Goal: Task Accomplishment & Management: Use online tool/utility

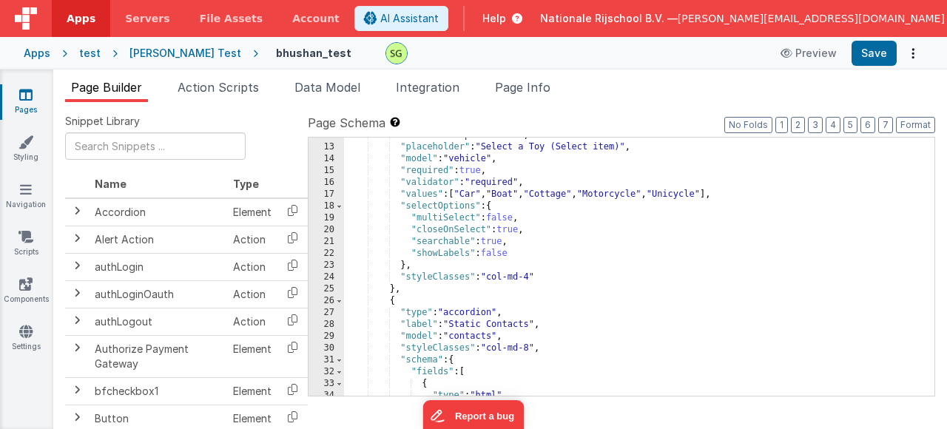
scroll to position [138, 0]
click at [352, 86] on span "Data Model" at bounding box center [328, 87] width 66 height 15
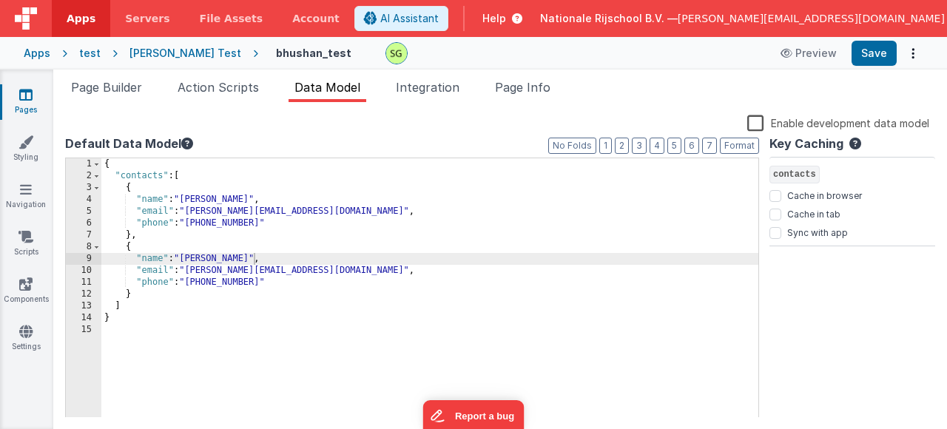
click at [163, 301] on div "{ "contacts" : [ { "name" : "John Doe" , "email" : "john@example.com" , "phone"…" at bounding box center [429, 299] width 657 height 283
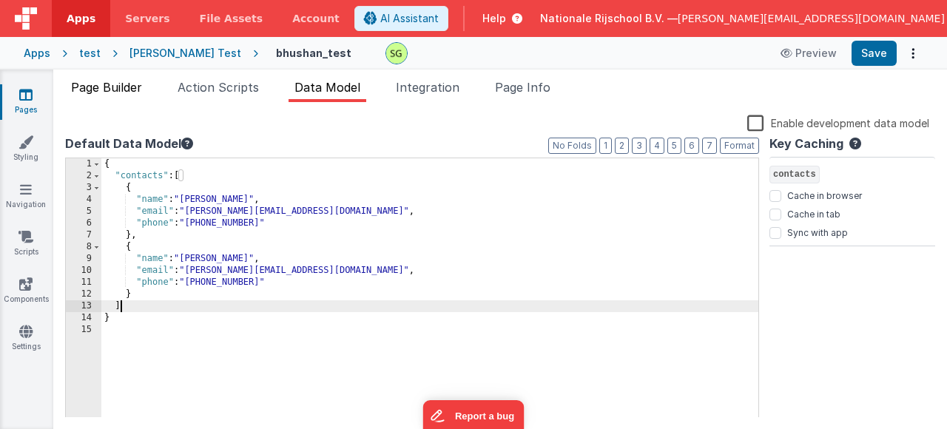
click at [108, 90] on span "Page Builder" at bounding box center [106, 87] width 71 height 15
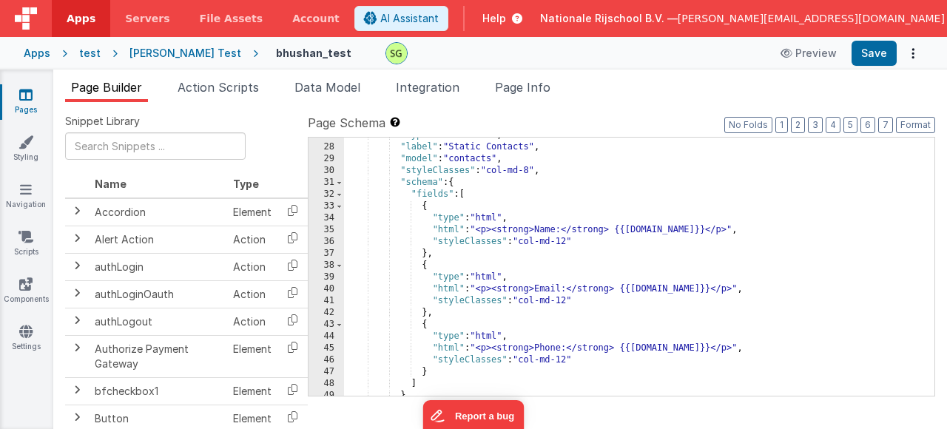
scroll to position [272, 0]
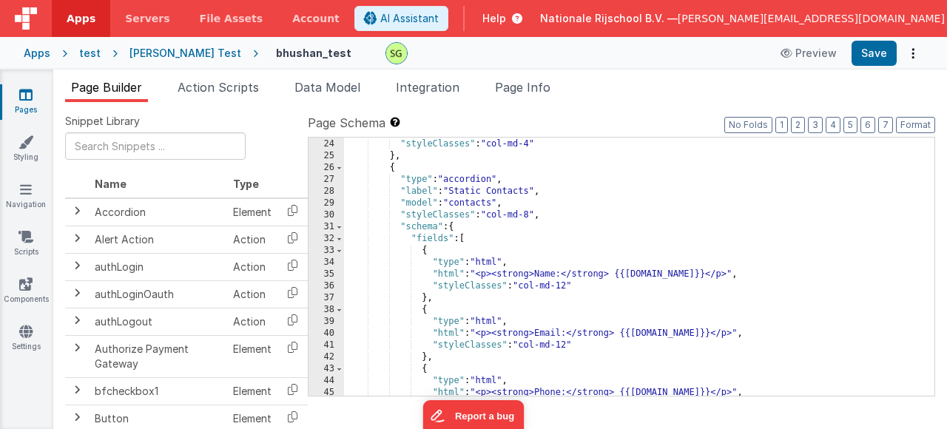
click at [640, 269] on div "} , "styleClasses" : "col-md-4" } , { "type" : "accordion" , "label" : "Static …" at bounding box center [634, 268] width 580 height 282
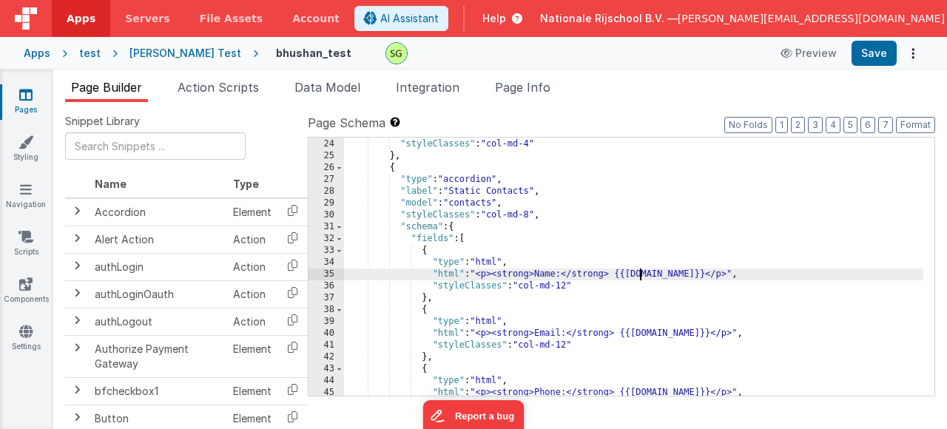
click at [640, 269] on div "} , "styleClasses" : "col-md-4" } , { "type" : "accordion" , "label" : "Static …" at bounding box center [634, 268] width 580 height 282
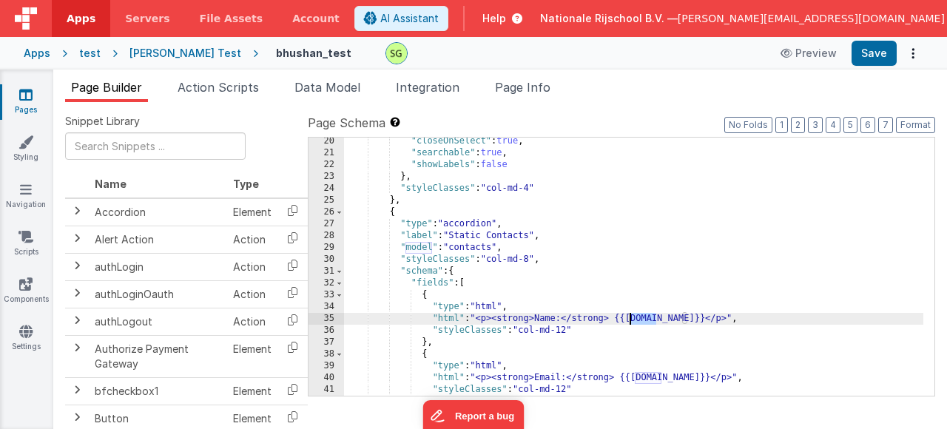
scroll to position [227, 0]
click at [517, 298] on div ""closeOnSelect" : true , "searchable" : true , "showLabels" : false } , "styleC…" at bounding box center [634, 276] width 580 height 282
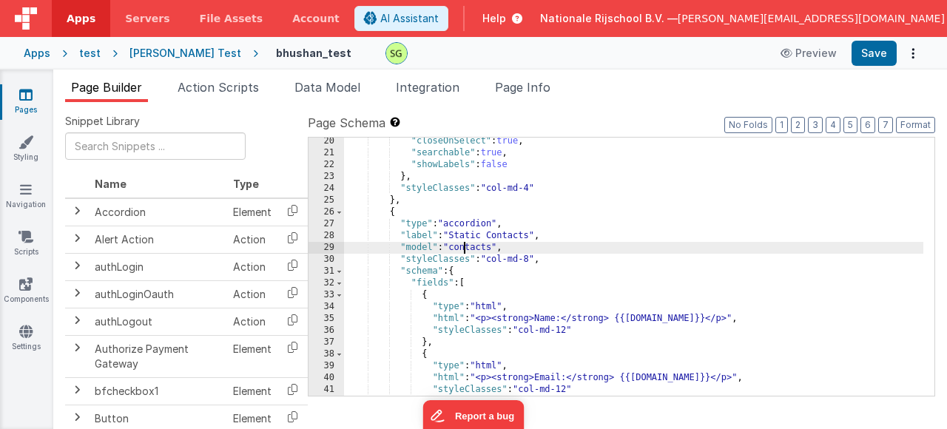
click at [463, 251] on div ""closeOnSelect" : true , "searchable" : true , "showLabels" : false } , "styleC…" at bounding box center [634, 276] width 580 height 282
click at [528, 252] on div ""closeOnSelect" : true , "searchable" : true , "showLabels" : false } , "styleC…" at bounding box center [634, 276] width 580 height 282
click at [337, 93] on span "Data Model" at bounding box center [328, 87] width 66 height 15
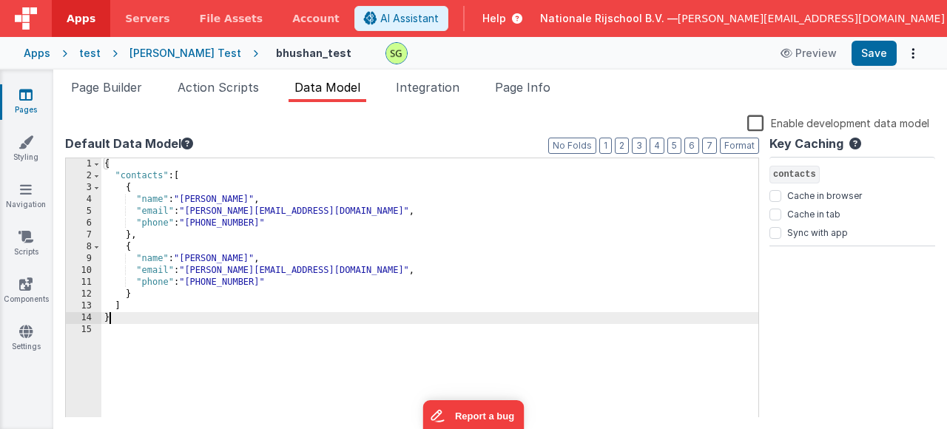
click at [120, 315] on div "{ "contacts" : [ { "name" : "John Doe" , "email" : "john@example.com" , "phone"…" at bounding box center [429, 299] width 657 height 283
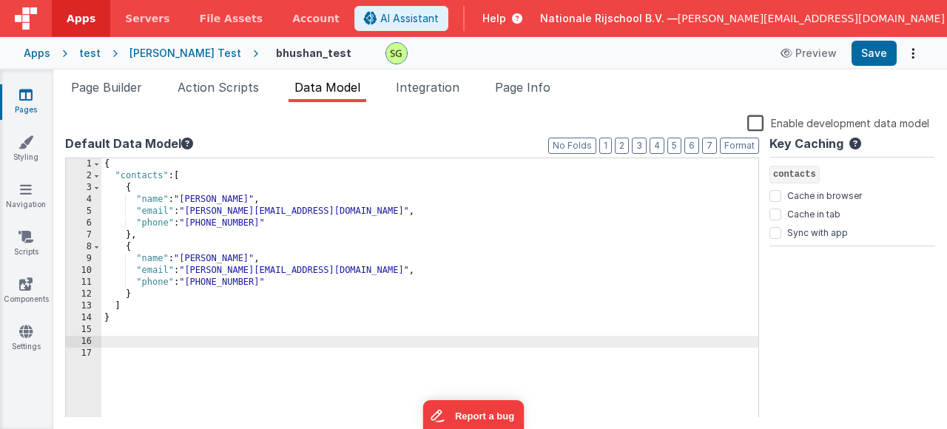
click at [124, 170] on div "{ "contacts" : [ { "name" : "John Doe" , "email" : "john@example.com" , "phone"…" at bounding box center [429, 299] width 657 height 283
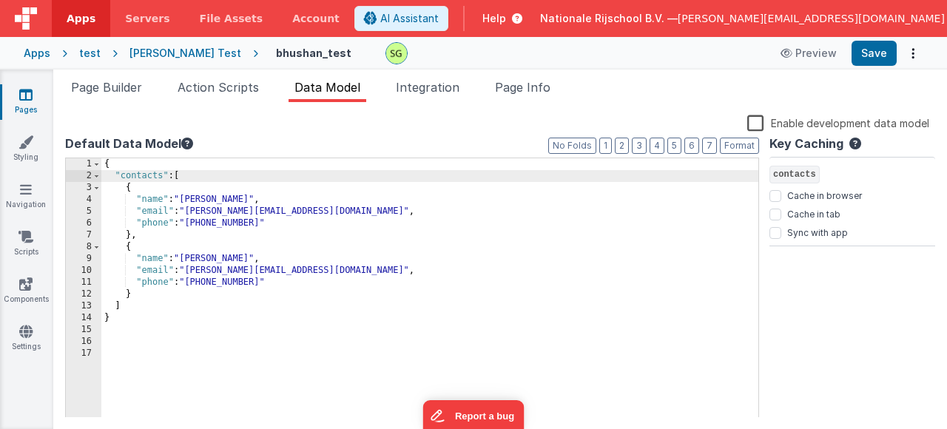
click at [120, 169] on div "{ "contacts" : [ { "name" : "John Doe" , "email" : "john@example.com" , "phone"…" at bounding box center [429, 299] width 657 height 283
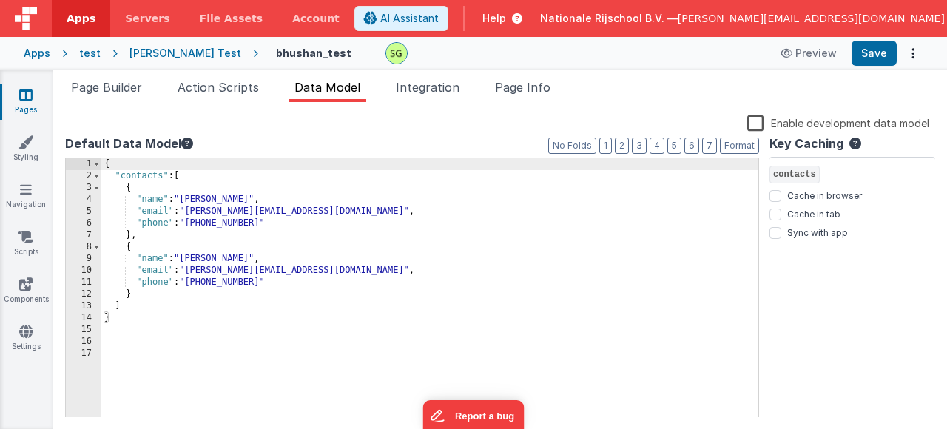
click at [121, 179] on div "{ "contacts" : [ { "name" : "John Doe" , "email" : "john@example.com" , "phone"…" at bounding box center [429, 299] width 657 height 283
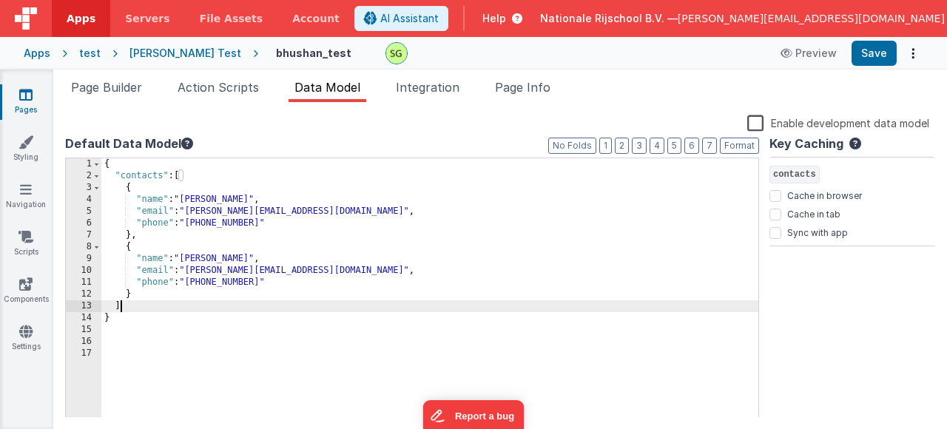
click at [132, 306] on div "{ "contacts" : [ { "name" : "John Doe" , "email" : "john@example.com" , "phone"…" at bounding box center [429, 299] width 657 height 283
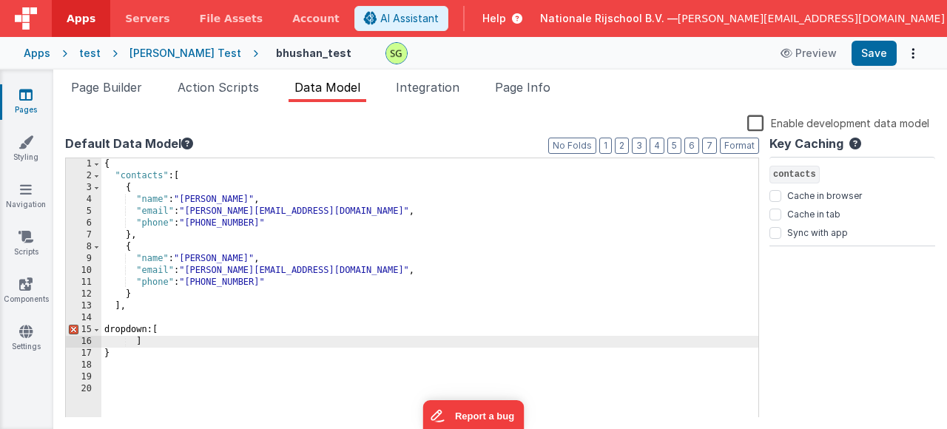
click at [181, 331] on div "{ "contacts" : [ { "name" : "John Doe" , "email" : "john@example.com" , "phone"…" at bounding box center [429, 299] width 657 height 283
click at [728, 144] on button "Format" at bounding box center [739, 146] width 39 height 16
click at [163, 346] on div "{ "contacts" : [ { "name" : "John Doe" , "email" : "john@example.com" , "phone"…" at bounding box center [429, 299] width 657 height 283
click at [745, 132] on div "Enable development data model" at bounding box center [497, 124] width 864 height 21
click at [741, 145] on button "Format" at bounding box center [739, 146] width 39 height 16
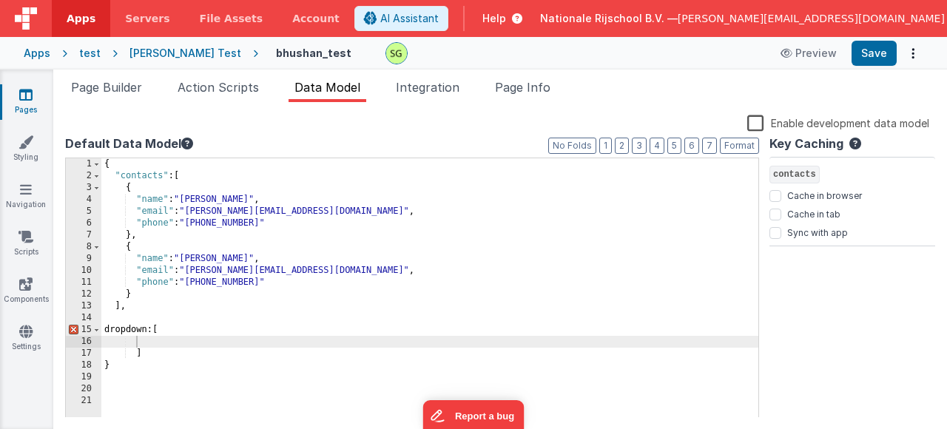
click at [323, 354] on div "{ "contacts" : [ { "name" : "John Doe" , "email" : "john@example.com" , "phone"…" at bounding box center [429, 299] width 657 height 283
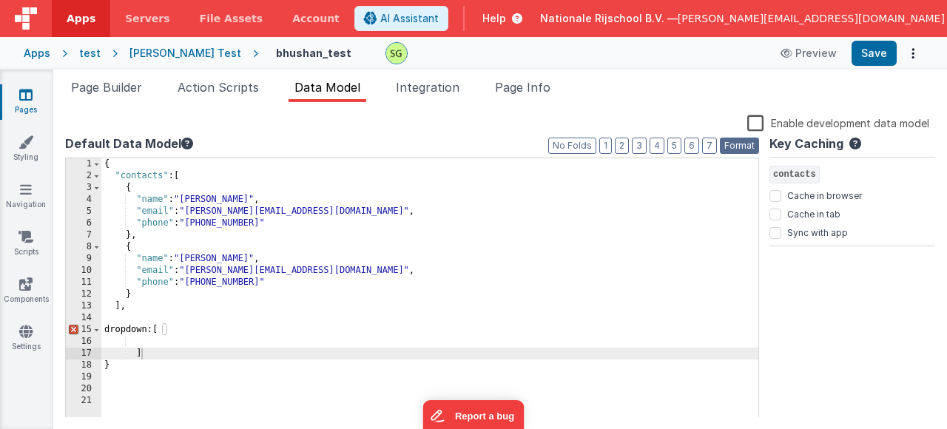
click at [748, 152] on button "Format" at bounding box center [739, 146] width 39 height 16
click at [209, 341] on div "{ "contacts" : [ { "name" : "John Doe" , "email" : "john@example.com" , "phone"…" at bounding box center [429, 299] width 657 height 283
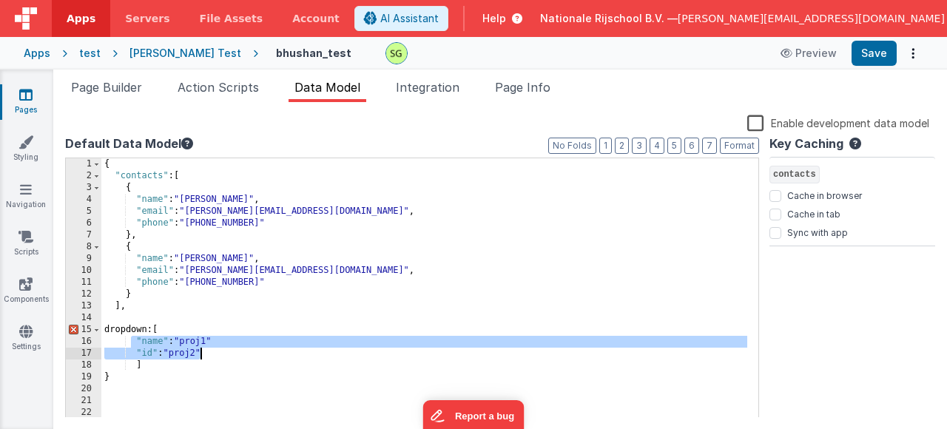
drag, startPoint x: 139, startPoint y: 343, endPoint x: 216, endPoint y: 357, distance: 78.2
click at [216, 357] on div "{ "contacts" : [ { "name" : "John Doe" , "email" : "john@example.com" , "phone"…" at bounding box center [424, 299] width 646 height 283
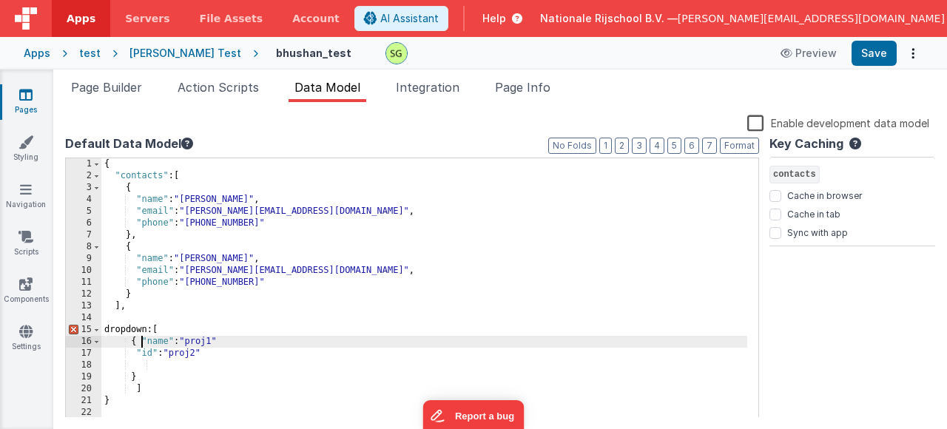
click at [144, 343] on div "{ "contacts" : [ { "name" : "John Doe" , "email" : "john@example.com" , "phone"…" at bounding box center [424, 299] width 646 height 283
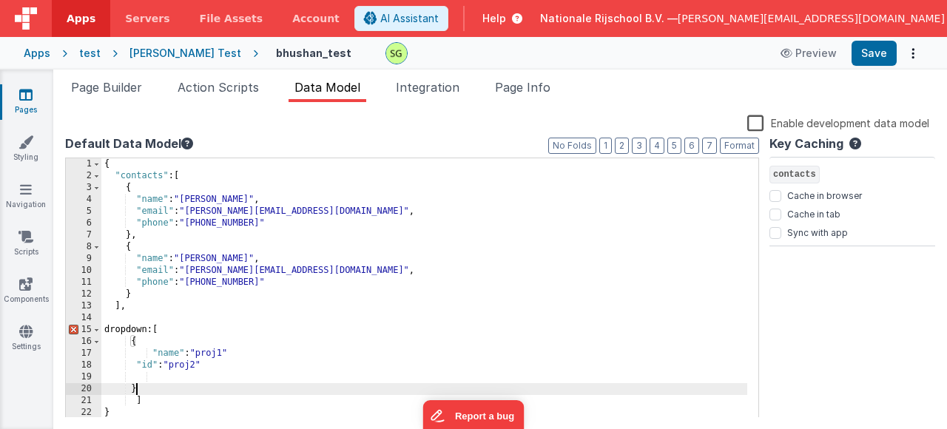
click at [161, 384] on div "{ "contacts" : [ { "name" : "John Doe" , "email" : "john@example.com" , "phone"…" at bounding box center [424, 299] width 646 height 283
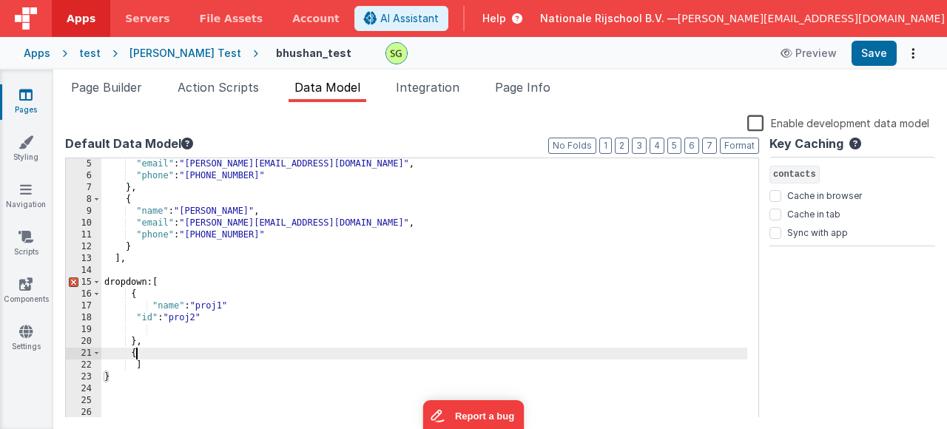
scroll to position [47, 0]
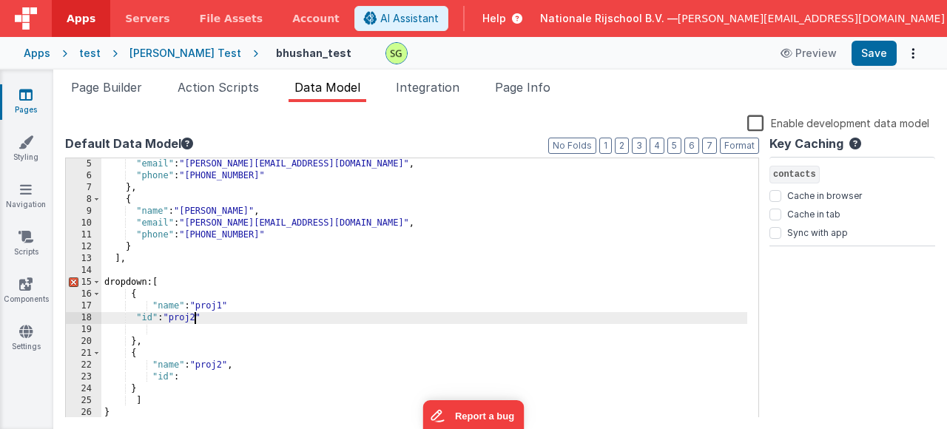
click at [192, 313] on div ""email" : "john@example.com" , "phone" : "+91 9876543210" } , { "name" : "bhush…" at bounding box center [424, 299] width 646 height 283
click at [193, 378] on div ""email" : "john@example.com" , "phone" : "+91 9876543210" } , { "name" : "bhush…" at bounding box center [424, 299] width 646 height 283
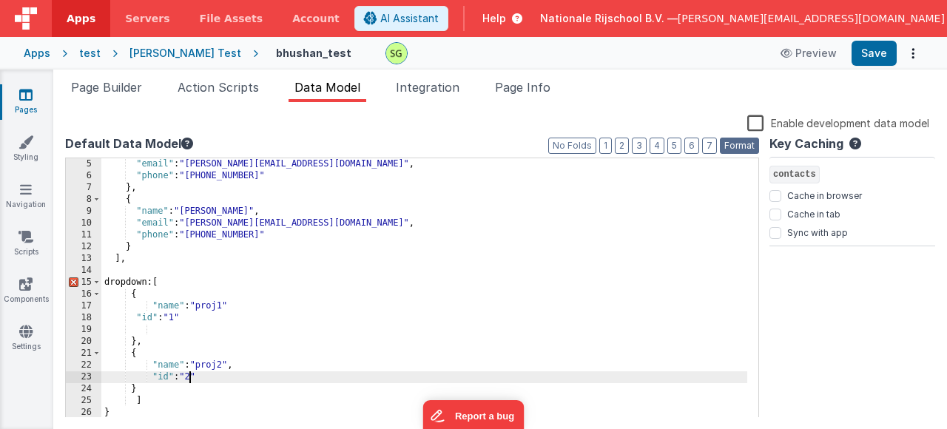
click at [745, 149] on button "Format" at bounding box center [739, 146] width 39 height 16
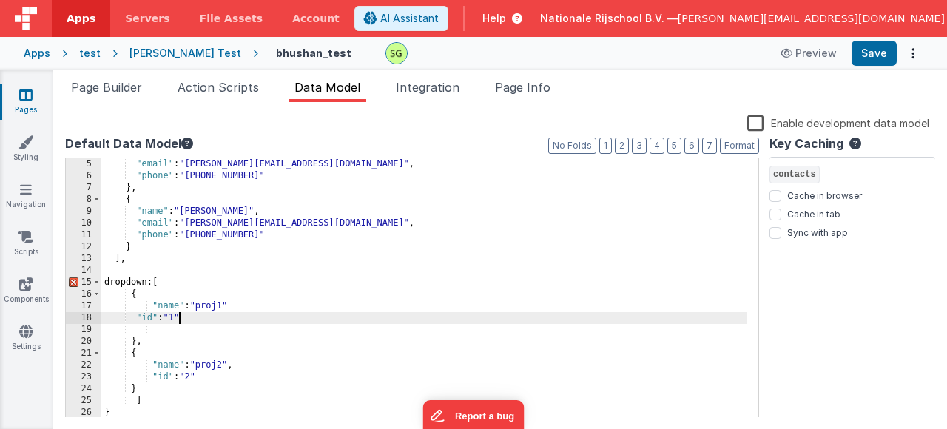
click at [284, 318] on div ""email" : "john@example.com" , "phone" : "+91 9876543210" } , { "name" : "bhush…" at bounding box center [424, 299] width 646 height 283
click at [201, 386] on div ""email" : "john@example.com" , "phone" : "+91 9876543210" } , { "name" : "bhush…" at bounding box center [424, 299] width 646 height 283
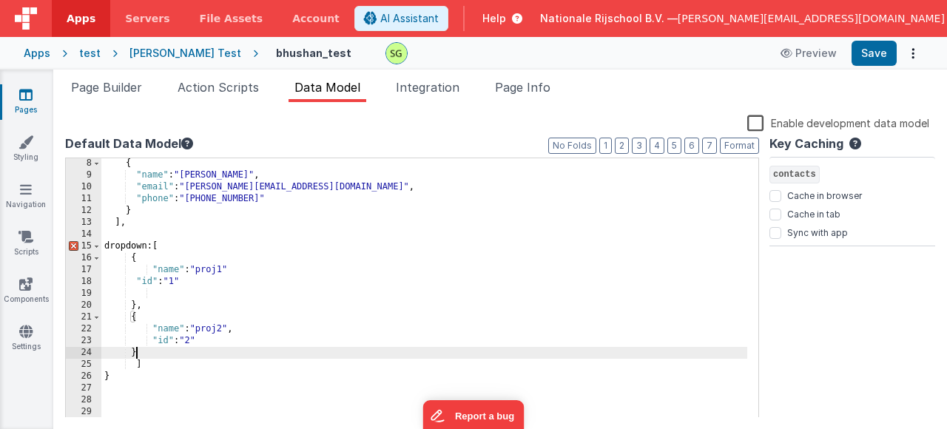
scroll to position [0, 0]
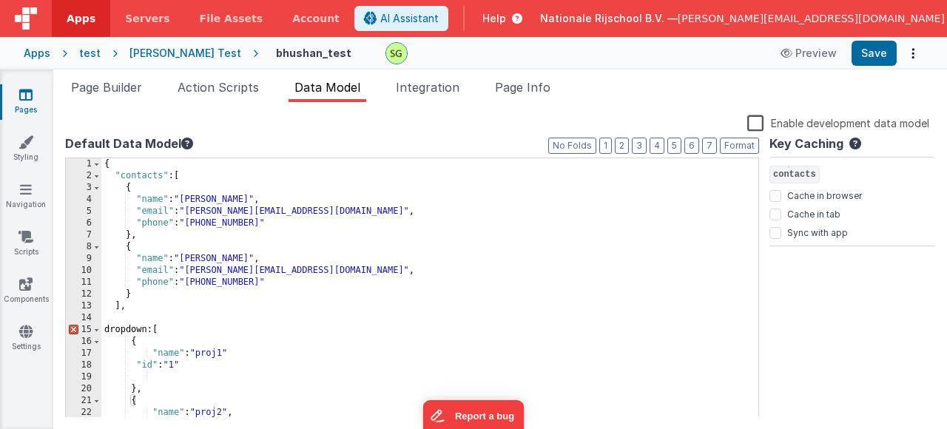
click at [149, 333] on div "{ "contacts" : [ { "name" : "John Doe" , "email" : "john@example.com" , "phone"…" at bounding box center [424, 299] width 646 height 283
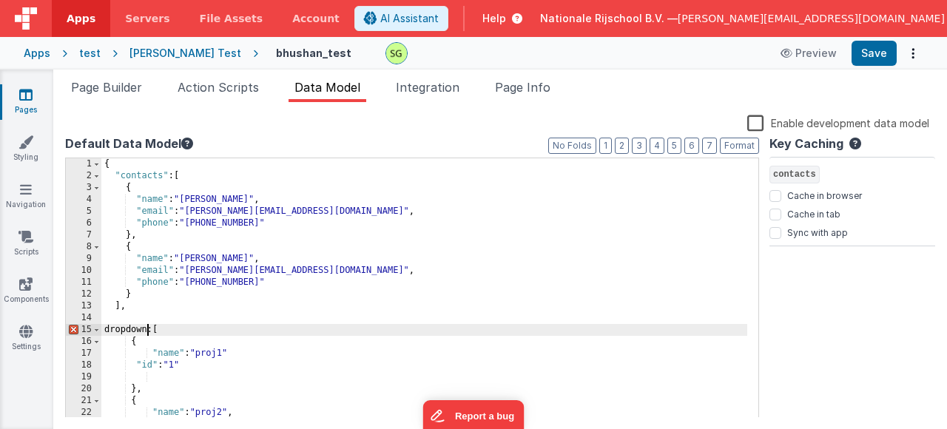
click at [149, 333] on div "{ "contacts" : [ { "name" : "John Doe" , "email" : "john@example.com" , "phone"…" at bounding box center [424, 299] width 646 height 283
click at [238, 332] on div "{ "contacts" : [ { "name" : "John Doe" , "email" : "john@example.com" , "phone"…" at bounding box center [424, 299] width 646 height 283
click at [107, 91] on span "Page Builder" at bounding box center [106, 87] width 71 height 15
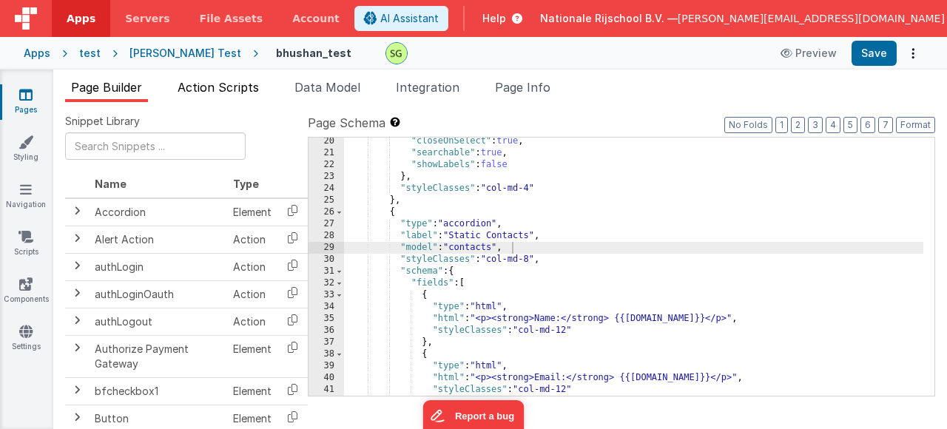
click at [237, 80] on span "Action Scripts" at bounding box center [218, 87] width 81 height 15
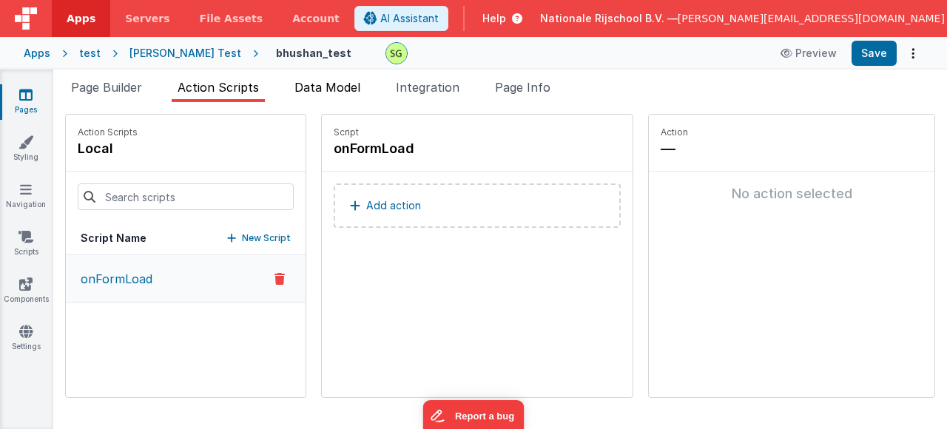
click at [341, 97] on li "Data Model" at bounding box center [328, 90] width 78 height 24
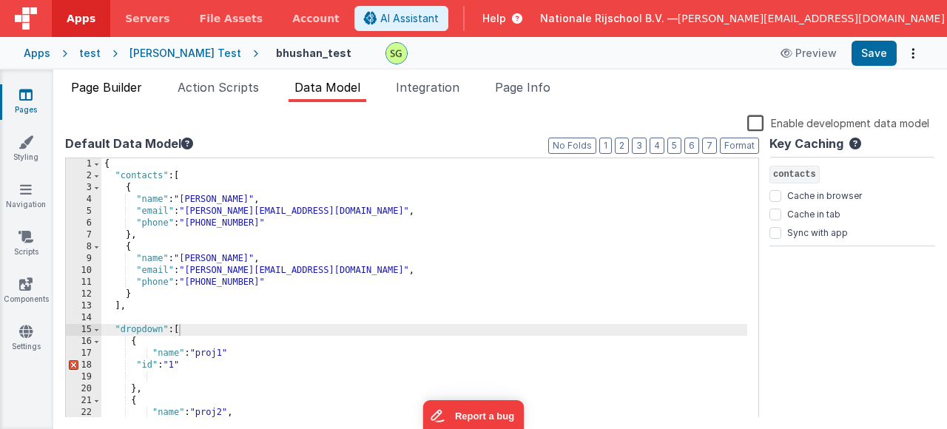
click at [86, 81] on span "Page Builder" at bounding box center [106, 87] width 71 height 15
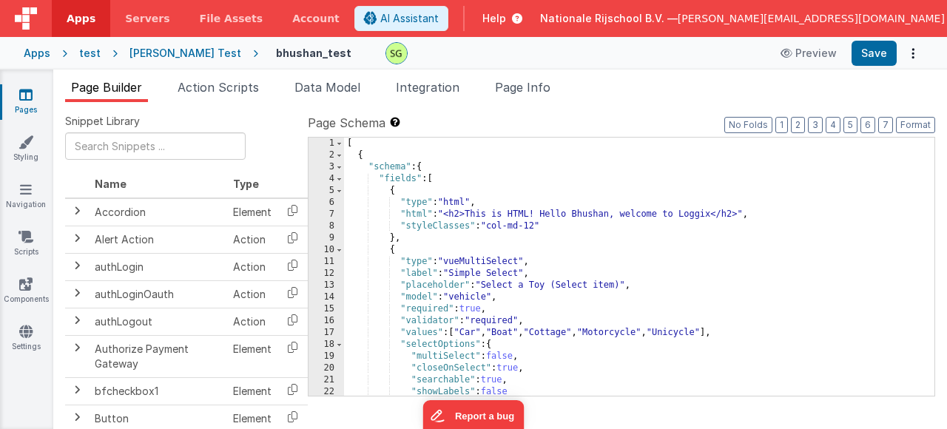
scroll to position [44, 0]
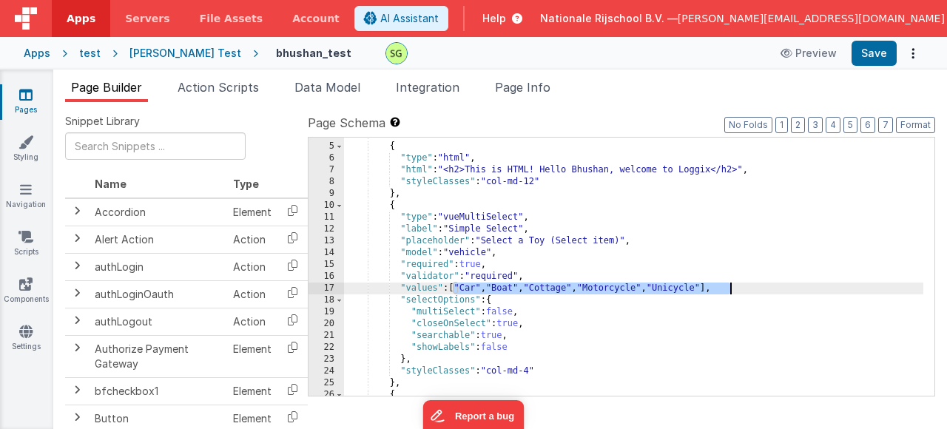
drag, startPoint x: 451, startPoint y: 289, endPoint x: 731, endPoint y: 292, distance: 279.8
click at [731, 292] on div ""fields" : [ { "type" : "html" , "html" : "<h2>This is HTML! Hello Bhushan, wel…" at bounding box center [634, 270] width 580 height 282
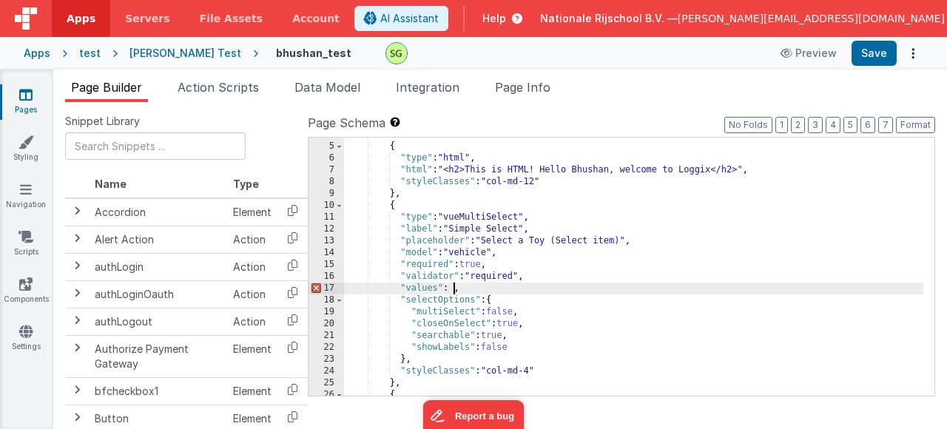
click at [474, 253] on div ""fields" : [ { "type" : "html" , "html" : "<h2>This is HTML! Hello Bhushan, wel…" at bounding box center [634, 270] width 580 height 282
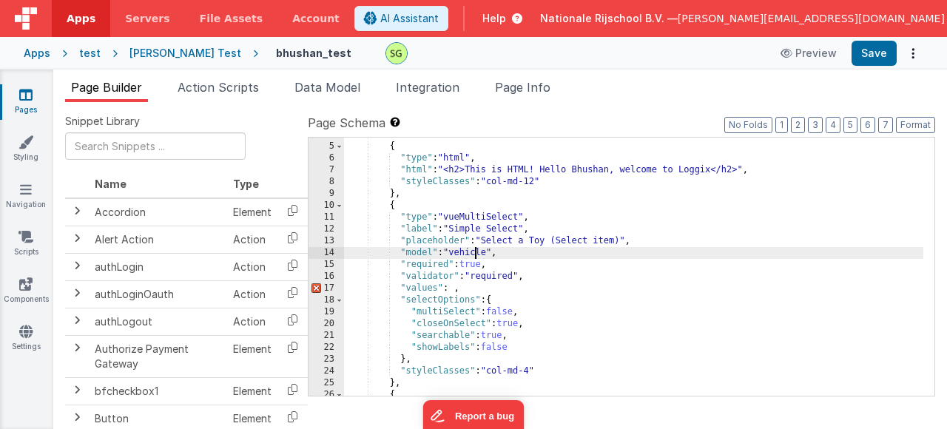
click at [474, 253] on div ""fields" : [ { "type" : "html" , "html" : "<h2>This is HTML! Hello Bhushan, wel…" at bounding box center [634, 270] width 580 height 282
click at [451, 290] on div ""fields" : [ { "type" : "html" , "html" : "<h2>This is HTML! Hello Bhushan, wel…" at bounding box center [634, 270] width 580 height 282
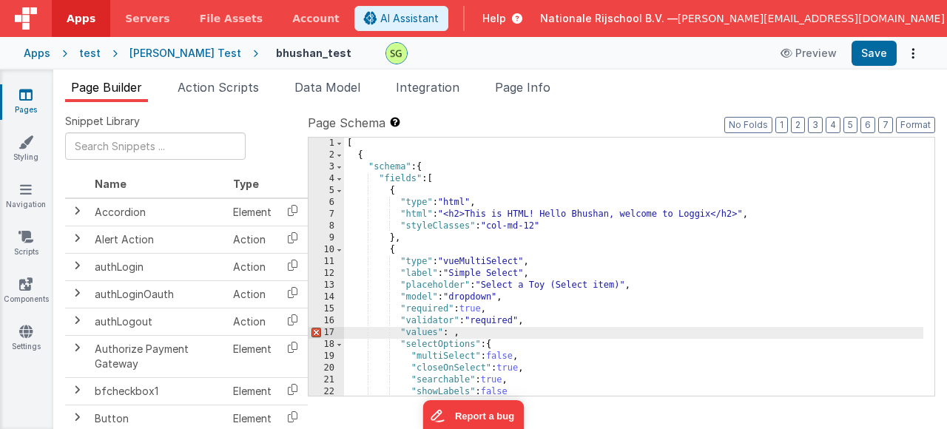
scroll to position [400, 0]
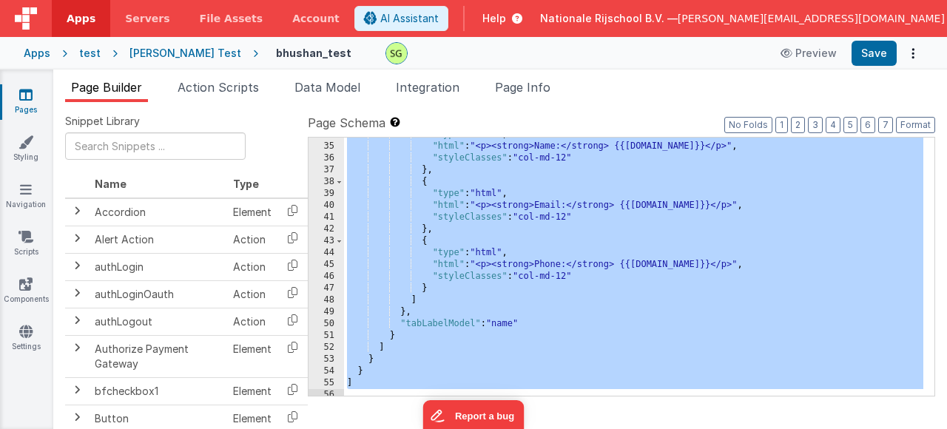
click at [580, 326] on div ""type" : "html" , "html" : "<p><strong>Name:</strong> {{model.name}}</p>" , "st…" at bounding box center [634, 270] width 580 height 282
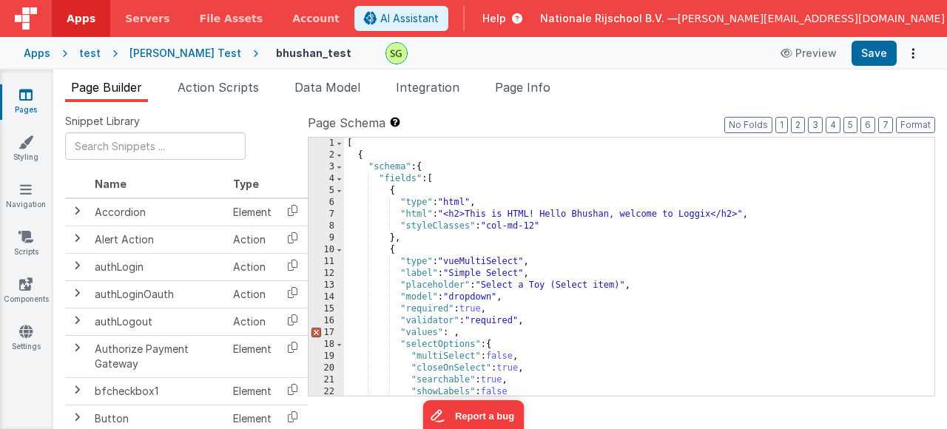
scroll to position [89, 0]
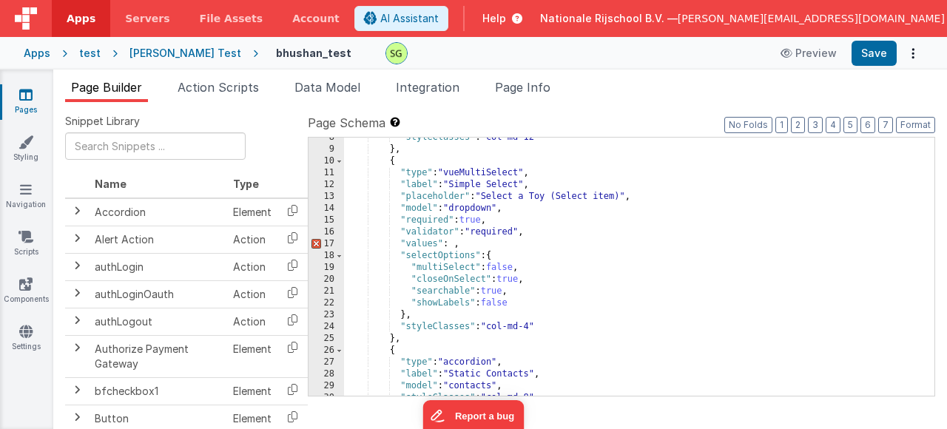
click at [282, 85] on ul "Page Builder Action Scripts Data Model Integration Page Info" at bounding box center [500, 90] width 894 height 24
click at [340, 94] on span "Data Model" at bounding box center [328, 87] width 66 height 15
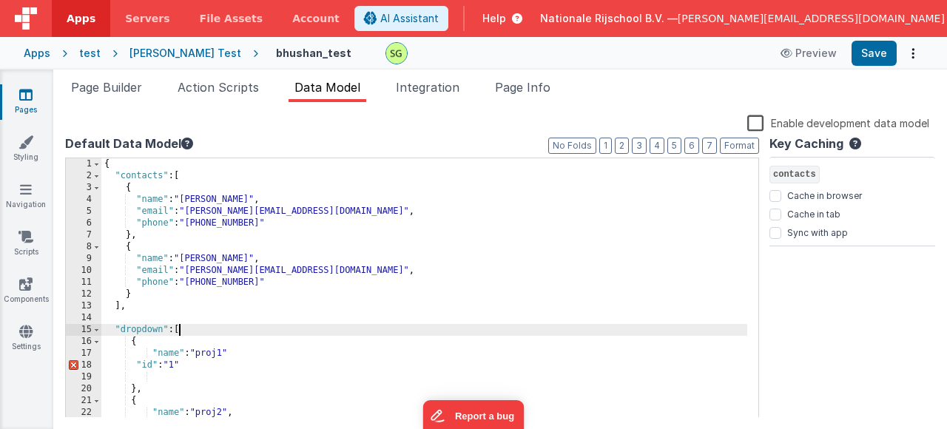
click at [457, 326] on div "{ "contacts" : [ { "name" : "John Doe" , "email" : "john@example.com" , "phone"…" at bounding box center [424, 299] width 646 height 283
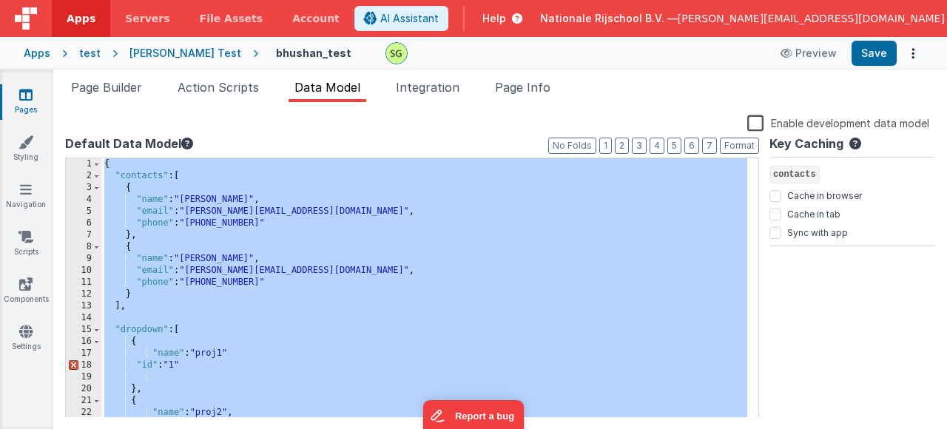
click at [380, 272] on div "{ "contacts" : [ { "name" : "John Doe" , "email" : "john@example.com" , "phone"…" at bounding box center [424, 299] width 646 height 283
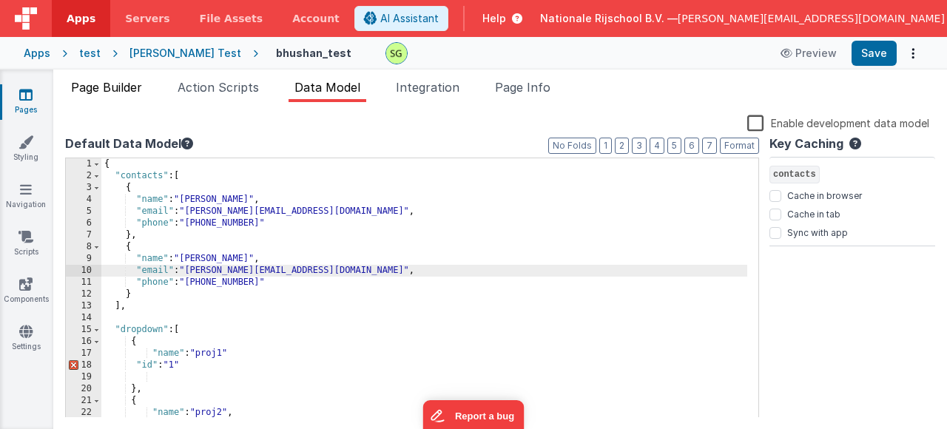
click at [142, 87] on span "Page Builder" at bounding box center [106, 87] width 71 height 15
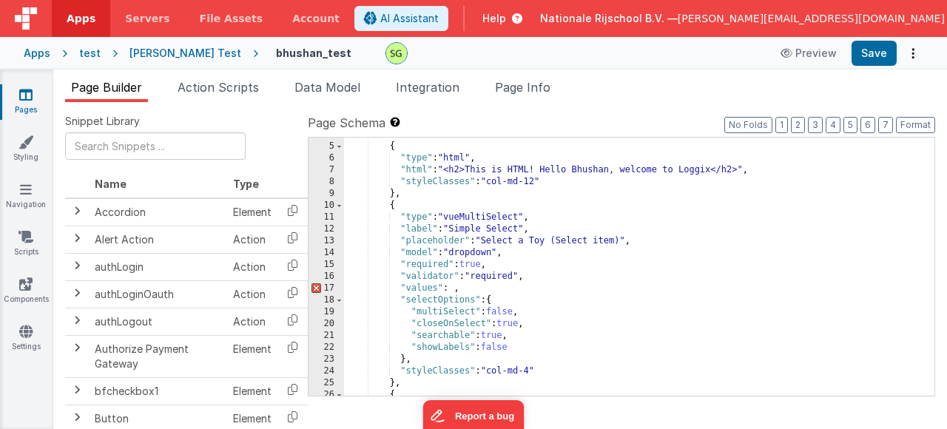
scroll to position [44, 0]
click at [455, 291] on div ""fields" : [ { "type" : "html" , "html" : "<h2>This is HTML! Hello Bhushan, wel…" at bounding box center [634, 270] width 580 height 282
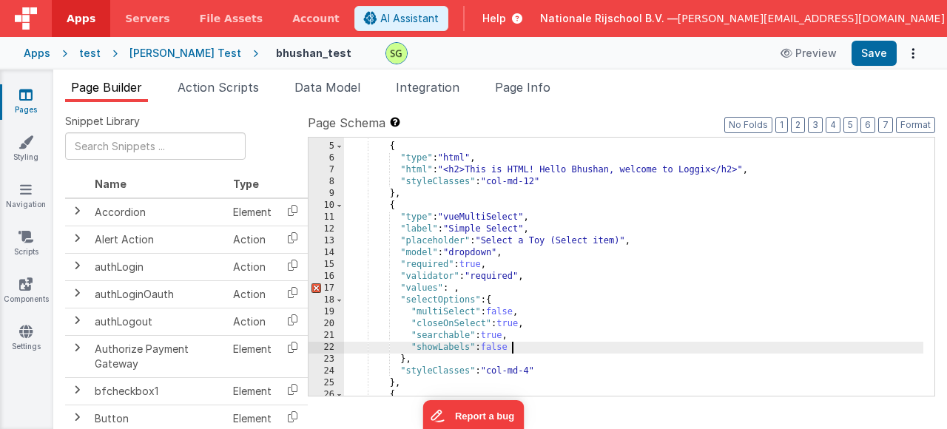
click at [537, 352] on div ""fields" : [ { "type" : "html" , "html" : "<h2>This is HTML! Hello Bhushan, wel…" at bounding box center [634, 270] width 580 height 282
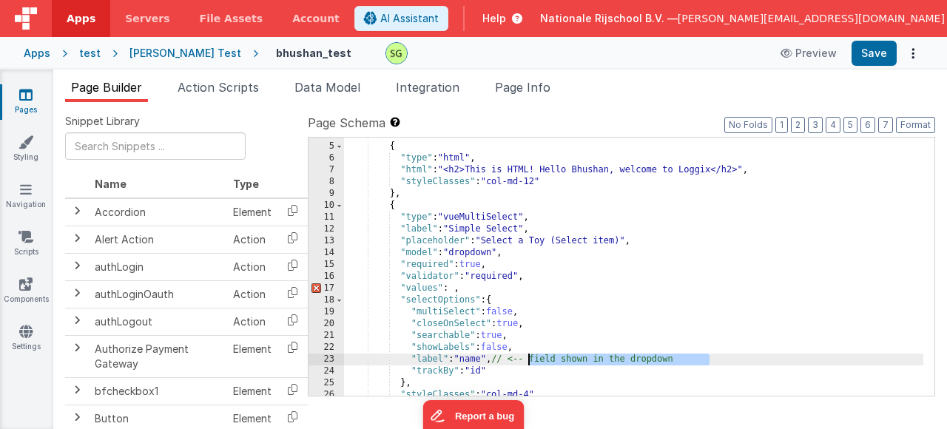
drag, startPoint x: 635, startPoint y: 366, endPoint x: 528, endPoint y: 360, distance: 107.5
click at [528, 360] on div ""fields" : [ { "type" : "html" , "html" : "<h2>This is HTML! Hello Bhushan, wel…" at bounding box center [634, 270] width 580 height 282
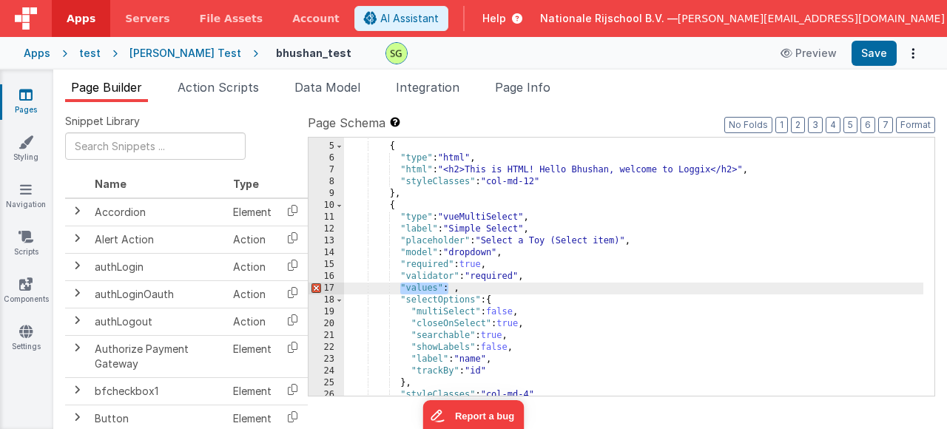
click at [400, 290] on div ""fields" : [ { "type" : "html" , "html" : "<h2>This is HTML! Hello Bhushan, wel…" at bounding box center [634, 270] width 580 height 282
drag, startPoint x: 483, startPoint y: 290, endPoint x: 399, endPoint y: 289, distance: 83.6
click at [399, 289] on div ""fields" : [ { "type" : "html" , "html" : "<h2>This is HTML! Hello Bhushan, wel…" at bounding box center [634, 270] width 580 height 282
click at [347, 87] on span "Data Model" at bounding box center [328, 87] width 66 height 15
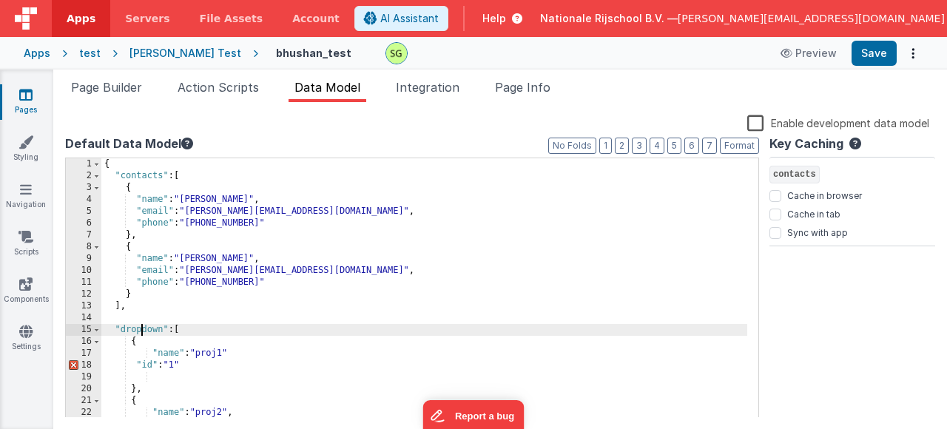
click at [144, 324] on div "{ "contacts" : [ { "name" : "John Doe" , "email" : "john@example.com" , "phone"…" at bounding box center [424, 299] width 646 height 283
click at [104, 94] on span "Page Builder" at bounding box center [106, 87] width 71 height 15
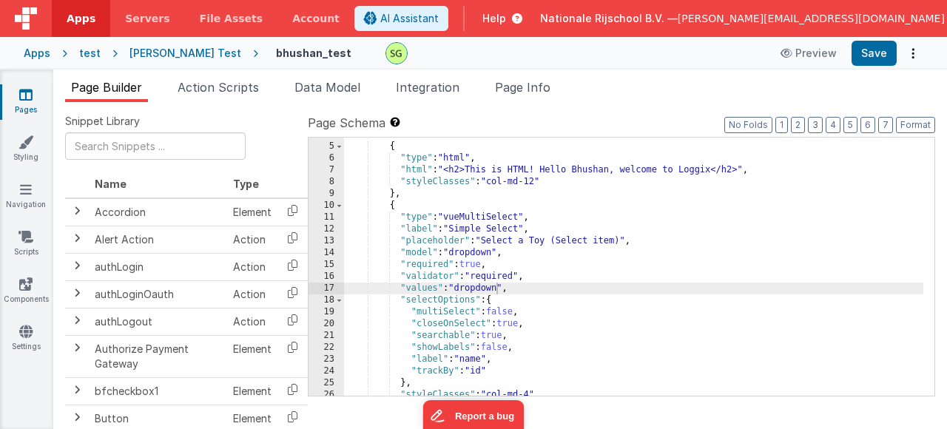
click at [477, 287] on div ""fields" : [ { "type" : "html" , "html" : "<h2>This is HTML! Hello Bhushan, wel…" at bounding box center [634, 270] width 580 height 282
click at [879, 49] on button "Save" at bounding box center [874, 53] width 45 height 25
click at [699, 286] on div ""fields" : [ { "type" : "html" , "html" : "<h2>This is HTML! Hello Bhushan, wel…" at bounding box center [634, 270] width 580 height 282
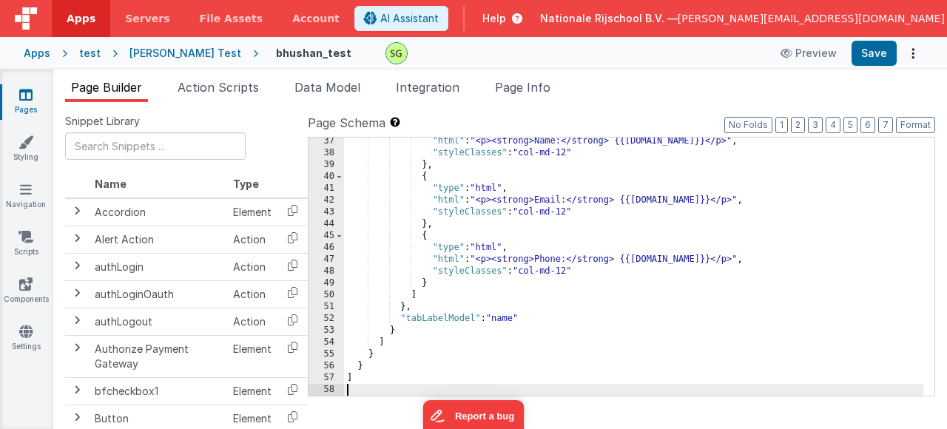
scroll to position [429, 0]
click at [881, 58] on button "Save" at bounding box center [874, 53] width 45 height 25
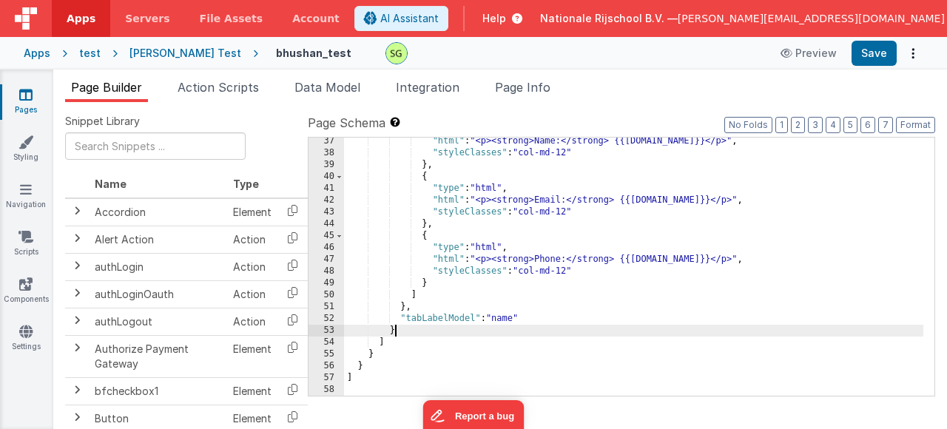
click at [674, 326] on div ""html" : "<p><strong>Name:</strong> {{model.name}}</p>" , "styleClasses" : "col…" at bounding box center [634, 276] width 580 height 282
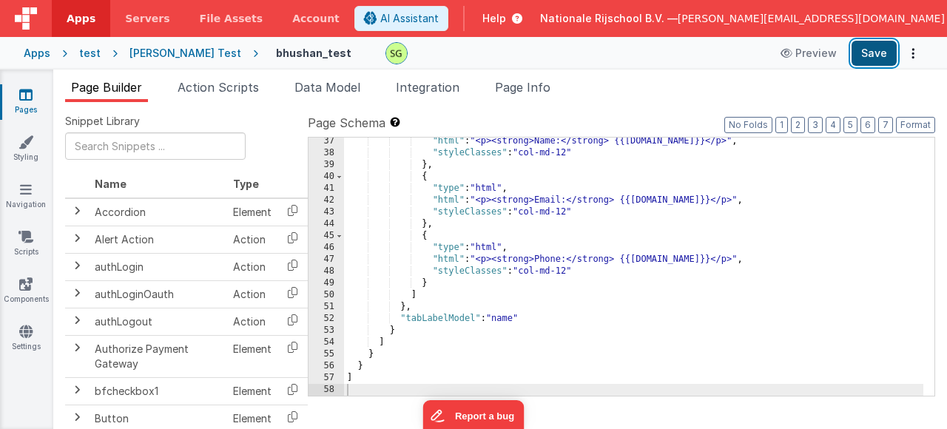
click at [883, 52] on button "Save" at bounding box center [874, 53] width 45 height 25
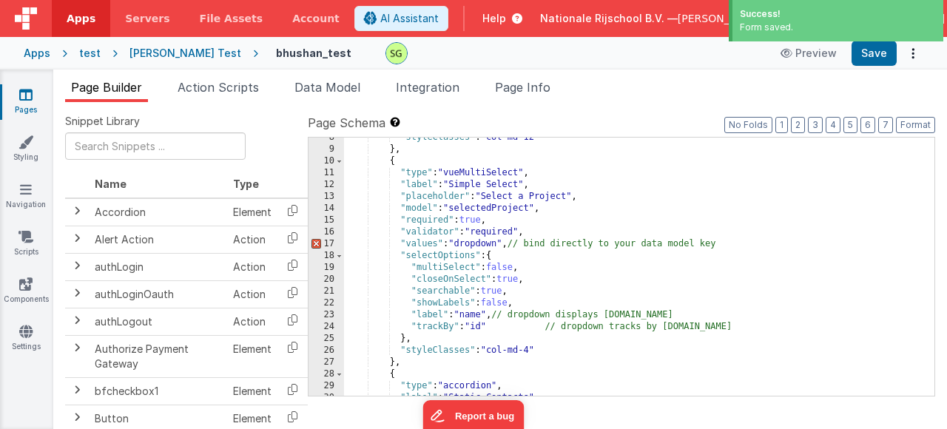
scroll to position [133, 0]
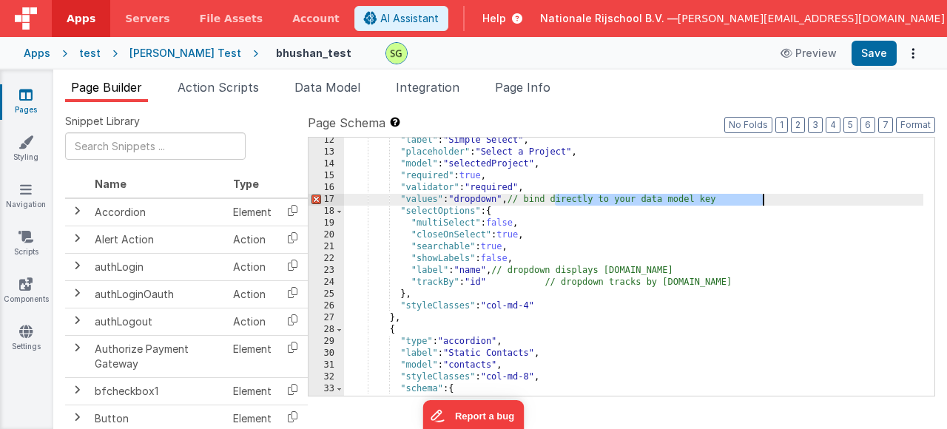
drag, startPoint x: 553, startPoint y: 204, endPoint x: 762, endPoint y: 201, distance: 209.5
click at [762, 201] on div ""label" : "Simple Select" , "placeholder" : "Select a Project" , "model" : "sel…" at bounding box center [634, 276] width 580 height 282
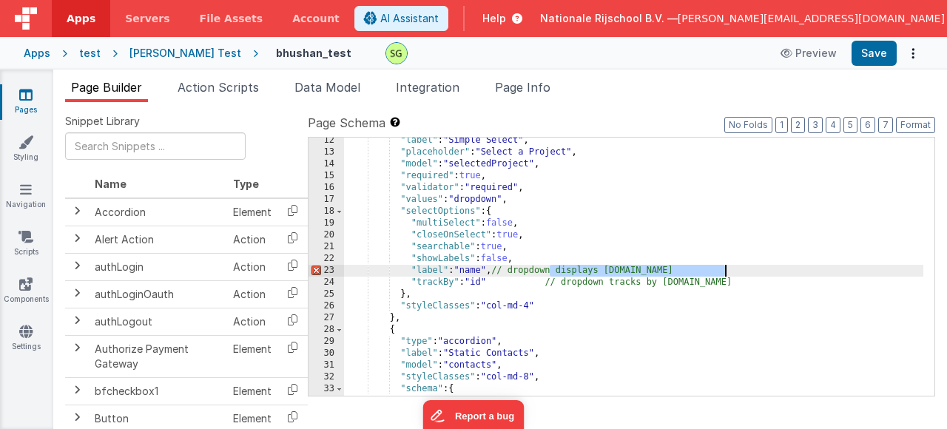
drag, startPoint x: 548, startPoint y: 274, endPoint x: 740, endPoint y: 273, distance: 192.4
click at [740, 273] on div ""label" : "Simple Select" , "placeholder" : "Select a Project" , "model" : "sel…" at bounding box center [634, 276] width 580 height 282
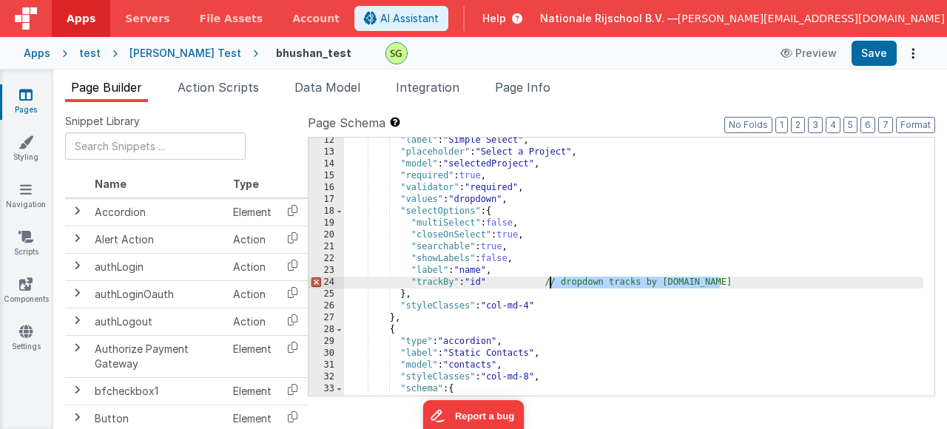
drag, startPoint x: 723, startPoint y: 282, endPoint x: 548, endPoint y: 283, distance: 174.7
click at [548, 283] on div ""label" : "Simple Select" , "placeholder" : "Select a Project" , "model" : "sel…" at bounding box center [634, 276] width 580 height 282
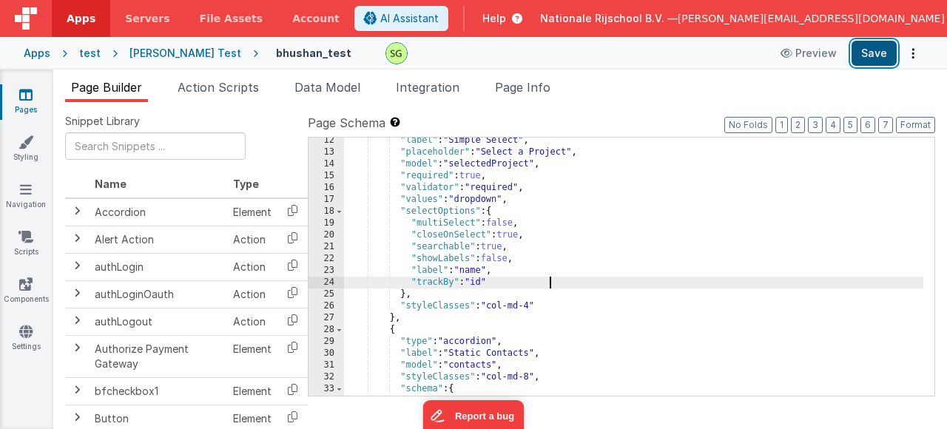
click at [868, 53] on button "Save" at bounding box center [874, 53] width 45 height 25
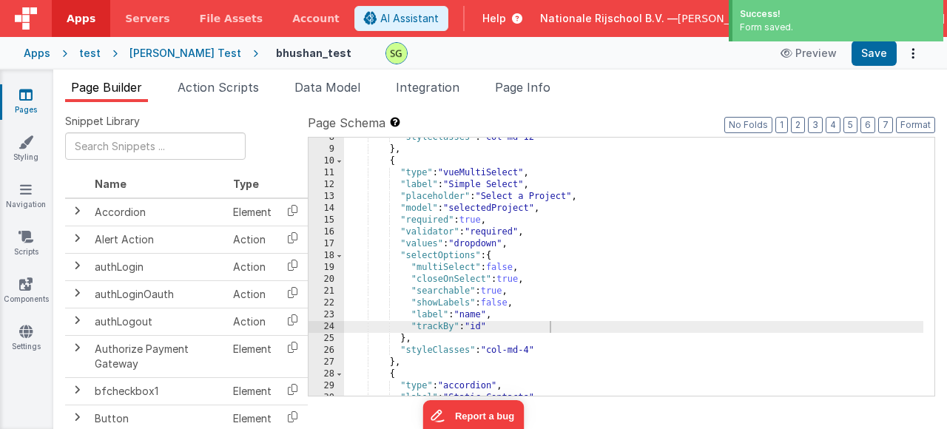
scroll to position [429, 0]
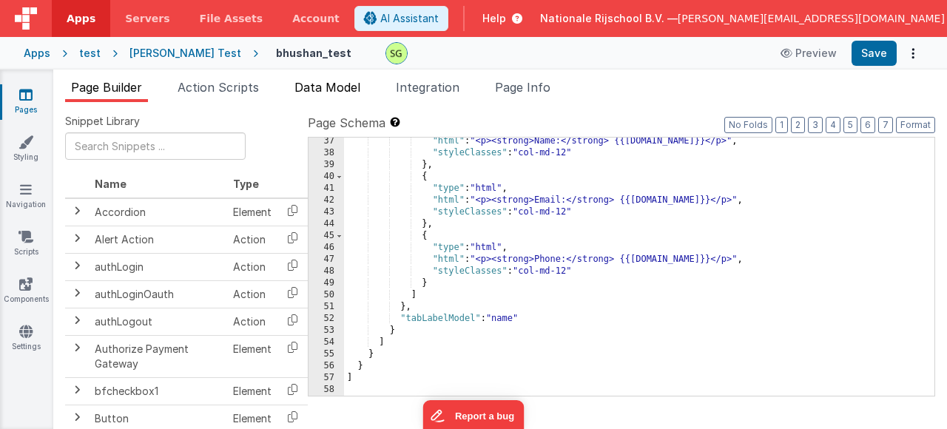
click at [349, 82] on span "Data Model" at bounding box center [328, 87] width 66 height 15
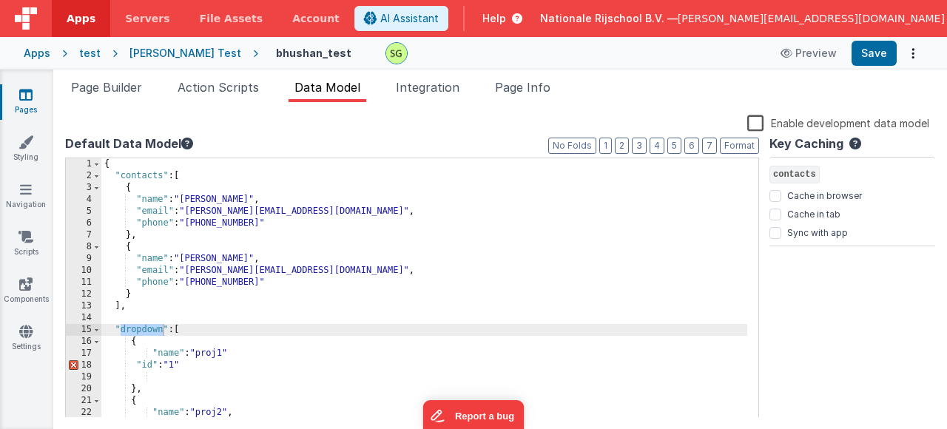
click at [512, 280] on div "{ "contacts" : [ { "name" : "John Doe" , "email" : "john@example.com" , "phone"…" at bounding box center [424, 299] width 646 height 283
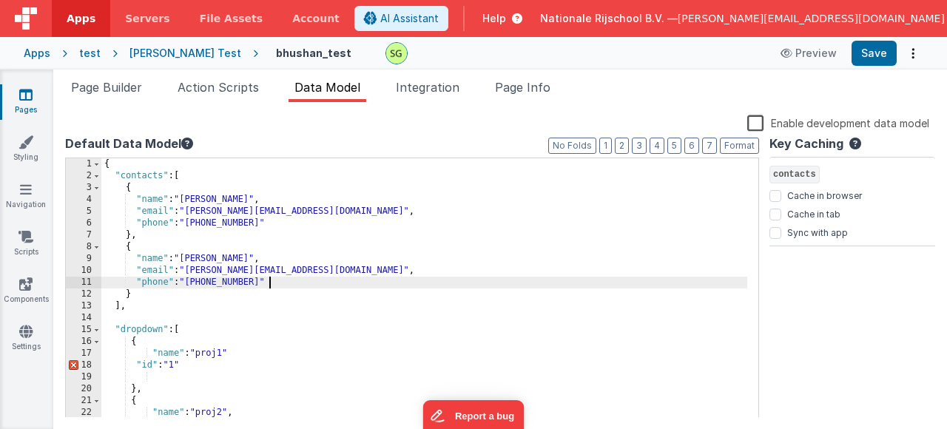
click at [512, 280] on div "{ "contacts" : [ { "name" : "John Doe" , "email" : "john@example.com" , "phone"…" at bounding box center [424, 299] width 646 height 283
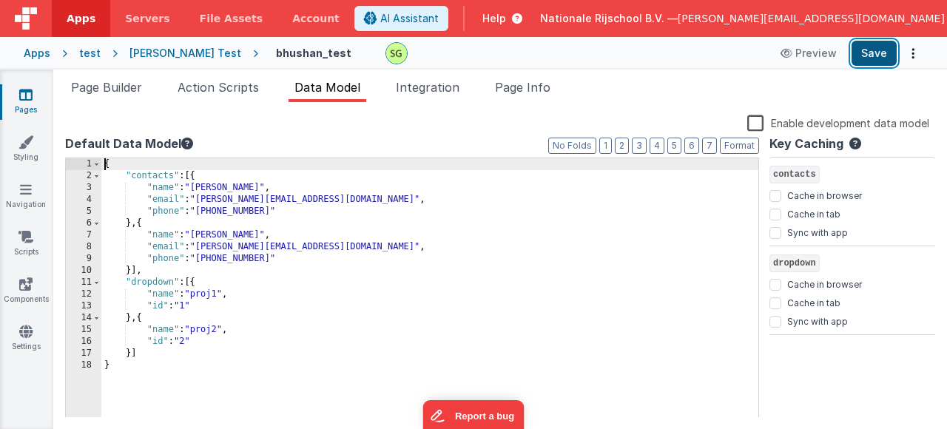
click at [882, 46] on button "Save" at bounding box center [874, 53] width 45 height 25
click at [142, 89] on span "Page Builder" at bounding box center [106, 87] width 71 height 15
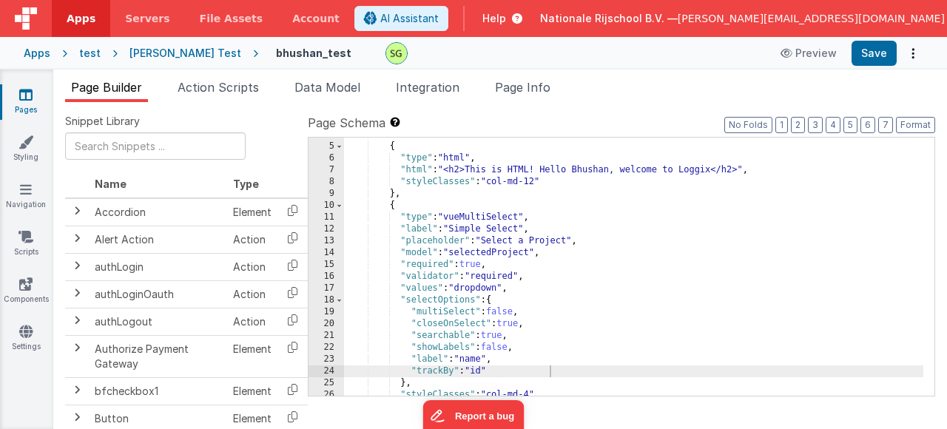
scroll to position [89, 0]
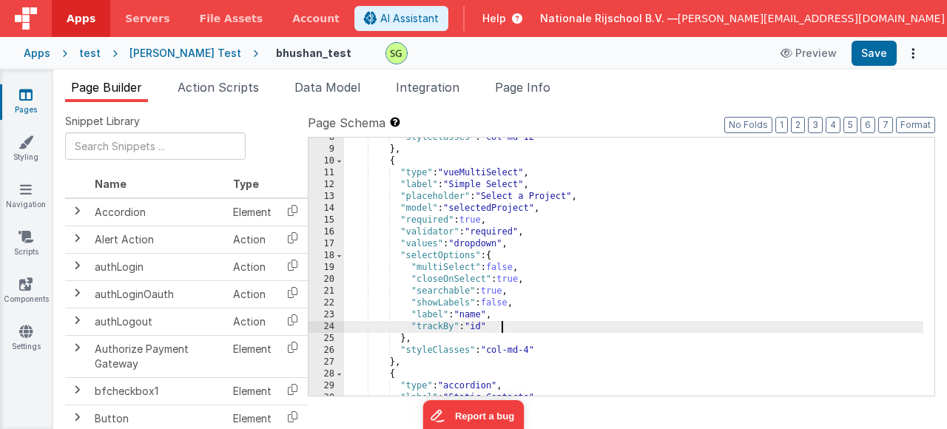
click at [504, 331] on div ""styleClasses" : "col-md-12" } , { "type" : "vueMultiSelect" , "label" : "Simpl…" at bounding box center [634, 273] width 580 height 282
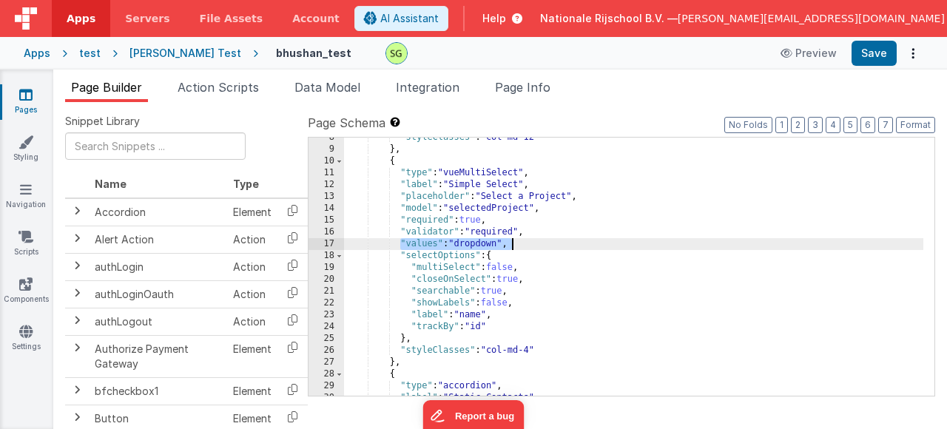
drag, startPoint x: 400, startPoint y: 244, endPoint x: 511, endPoint y: 242, distance: 111.0
click at [511, 242] on div ""styleClasses" : "col-md-12" } , { "type" : "vueMultiSelect" , "label" : "Simpl…" at bounding box center [634, 273] width 580 height 282
paste textarea
click at [876, 47] on button "Save" at bounding box center [874, 53] width 45 height 25
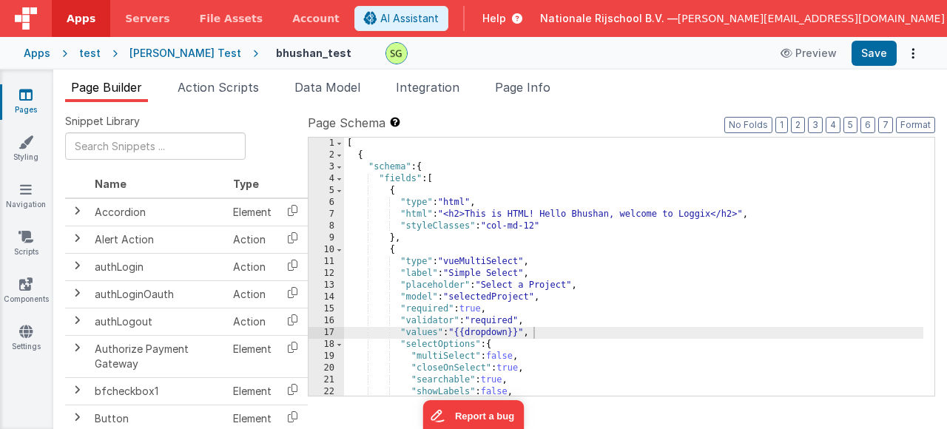
scroll to position [429, 0]
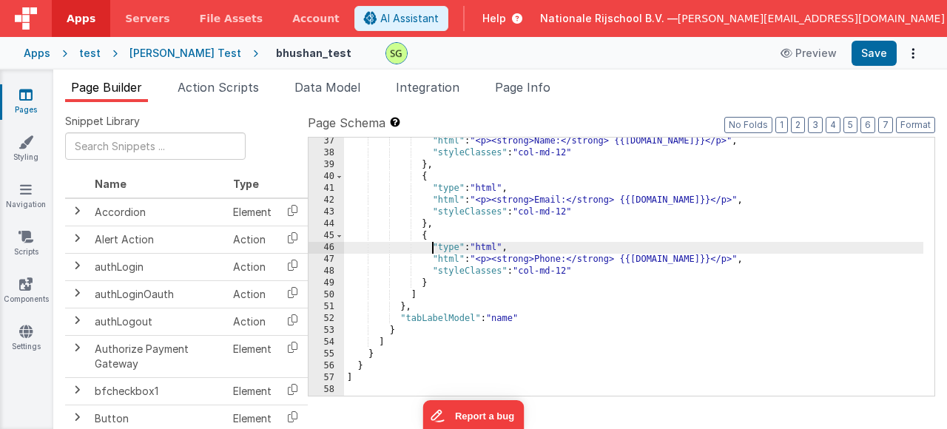
click at [431, 252] on div ""html" : "<p><strong>Name:</strong> {{model.name}}</p>" , "styleClasses" : "col…" at bounding box center [634, 276] width 580 height 282
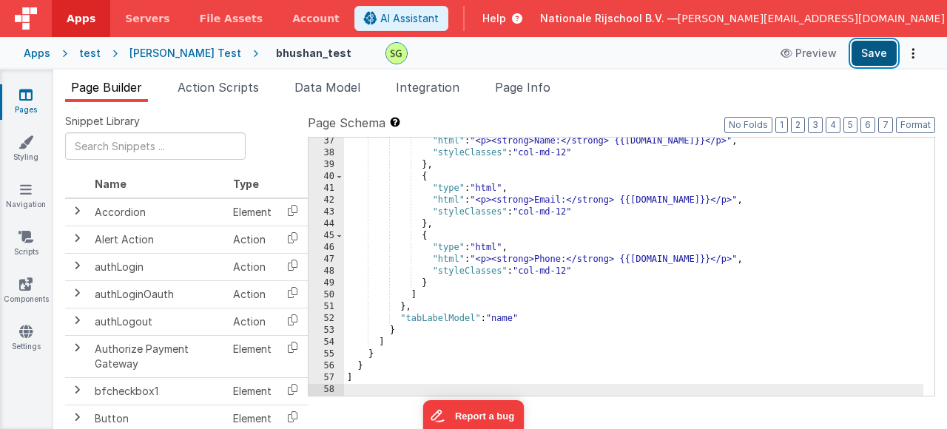
click at [886, 53] on button "Save" at bounding box center [874, 53] width 45 height 25
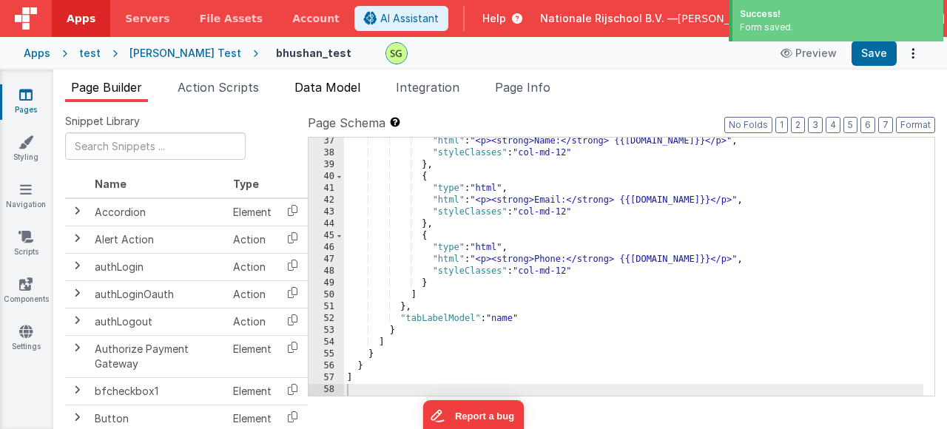
click at [342, 91] on span "Data Model" at bounding box center [328, 87] width 66 height 15
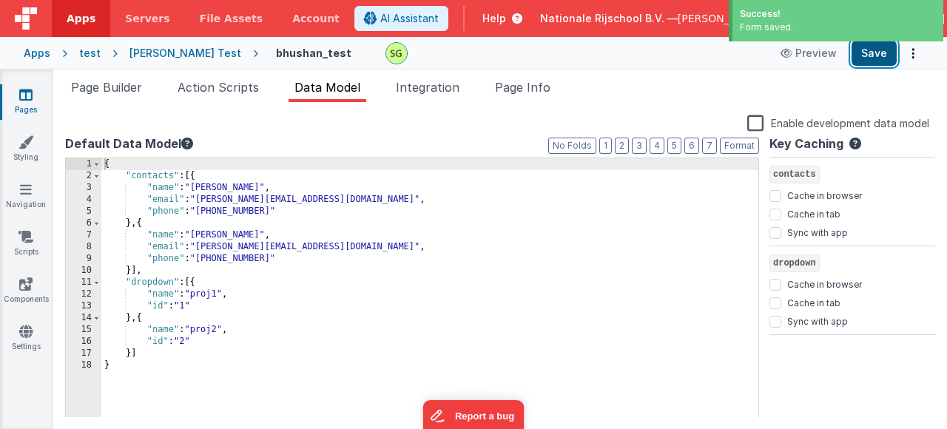
click at [875, 48] on button "Save" at bounding box center [874, 53] width 45 height 25
click at [116, 89] on span "Page Builder" at bounding box center [106, 87] width 71 height 15
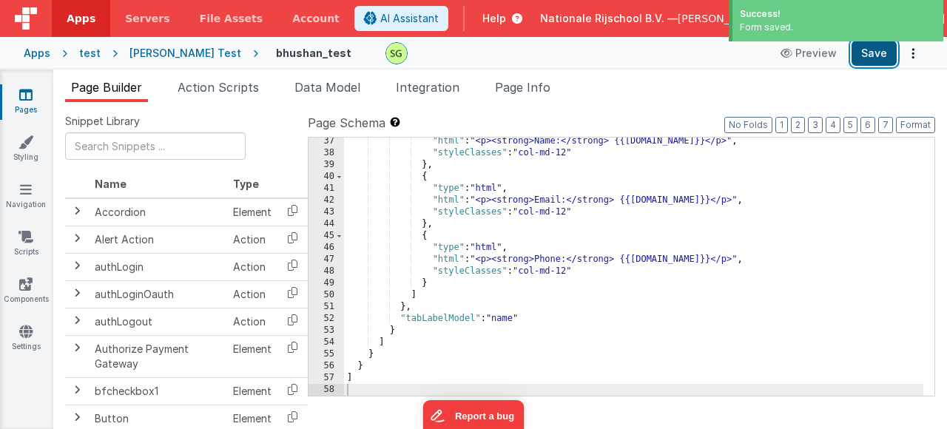
click at [865, 48] on button "Save" at bounding box center [874, 53] width 45 height 25
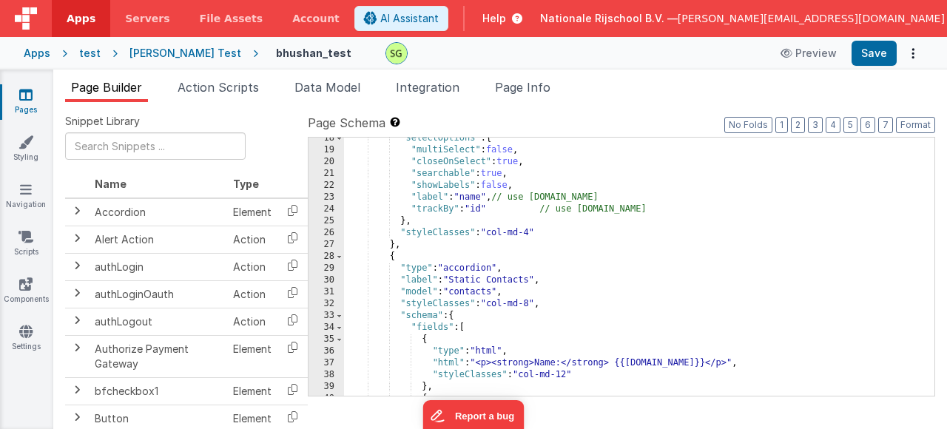
scroll to position [118, 0]
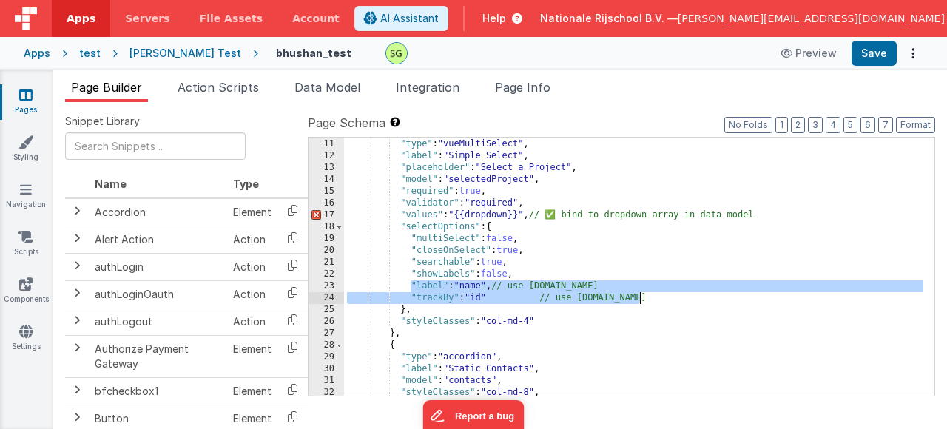
drag, startPoint x: 411, startPoint y: 286, endPoint x: 645, endPoint y: 298, distance: 234.2
click at [645, 298] on div "{ "type" : "vueMultiSelect" , "label" : "Simple Select" , "placeholder" : "Sele…" at bounding box center [634, 268] width 580 height 282
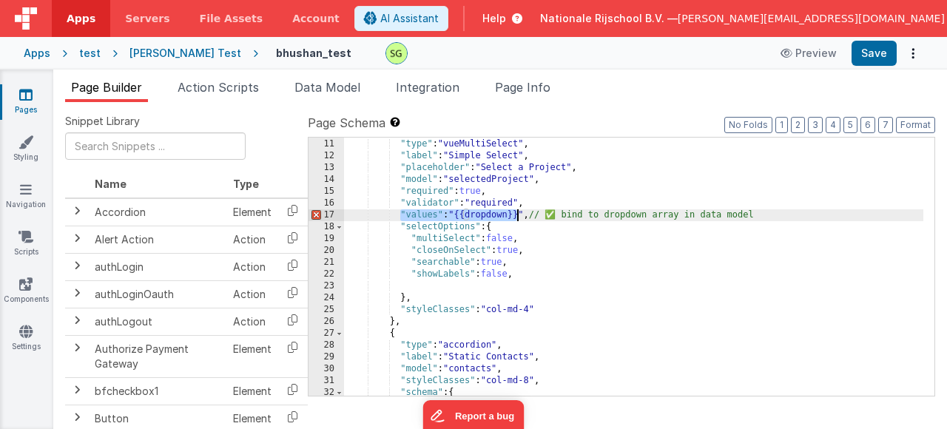
drag, startPoint x: 402, startPoint y: 214, endPoint x: 517, endPoint y: 214, distance: 115.5
click at [517, 214] on div "{ "type" : "vueMultiSelect" , "label" : "Simple Select" , "placeholder" : "Sele…" at bounding box center [634, 268] width 580 height 282
click at [528, 214] on div "{ "type" : "vueMultiSelect" , "label" : "Simple Select" , "placeholder" : "Sele…" at bounding box center [634, 268] width 580 height 282
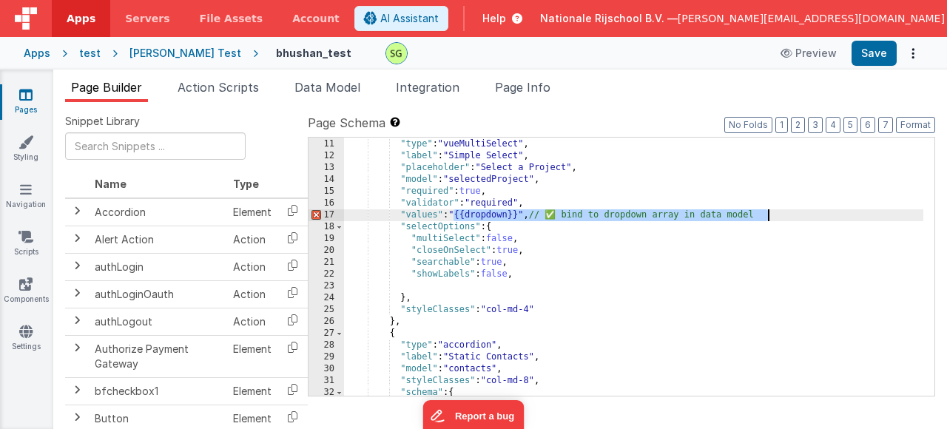
drag, startPoint x: 453, startPoint y: 215, endPoint x: 767, endPoint y: 219, distance: 314.6
click at [767, 219] on div "{ "type" : "vueMultiSelect" , "label" : "Simple Select" , "placeholder" : "Sele…" at bounding box center [634, 268] width 580 height 282
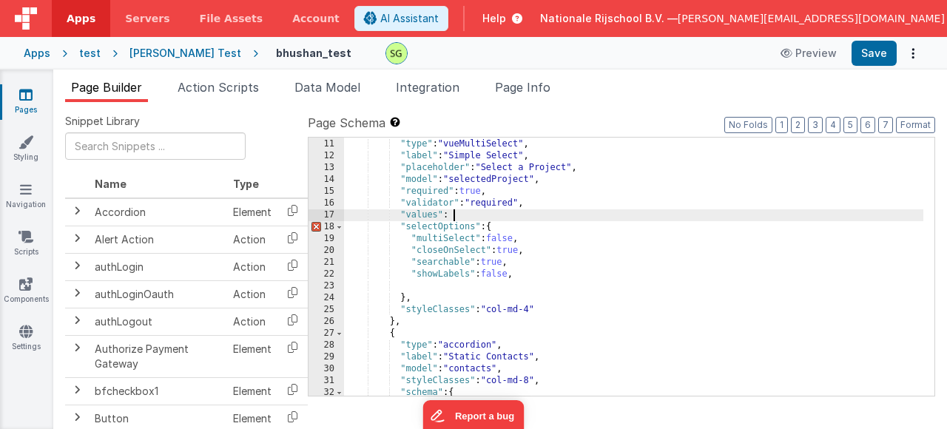
paste textarea
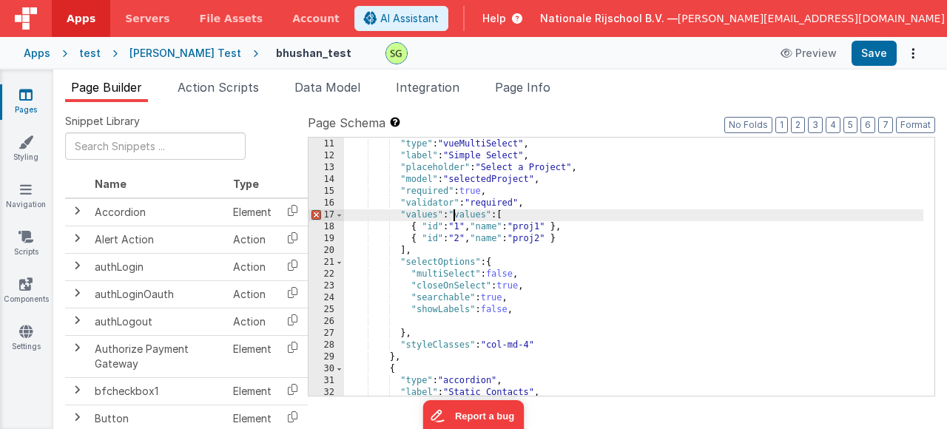
click at [453, 215] on div "{ "type" : "vueMultiSelect" , "label" : "Simple Select" , "placeholder" : "Sele…" at bounding box center [634, 268] width 580 height 282
click at [857, 56] on button "Save" at bounding box center [874, 53] width 45 height 25
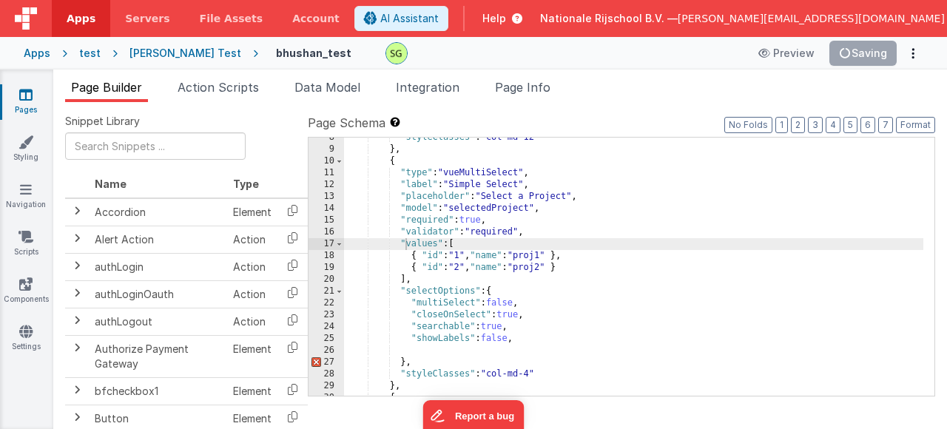
scroll to position [44, 0]
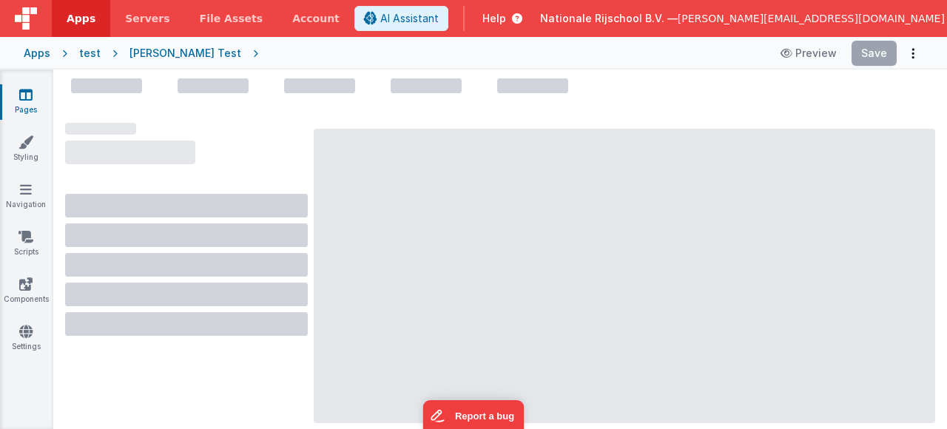
click at [757, 87] on ul at bounding box center [500, 88] width 894 height 21
click at [90, 55] on div "test" at bounding box center [89, 53] width 21 height 15
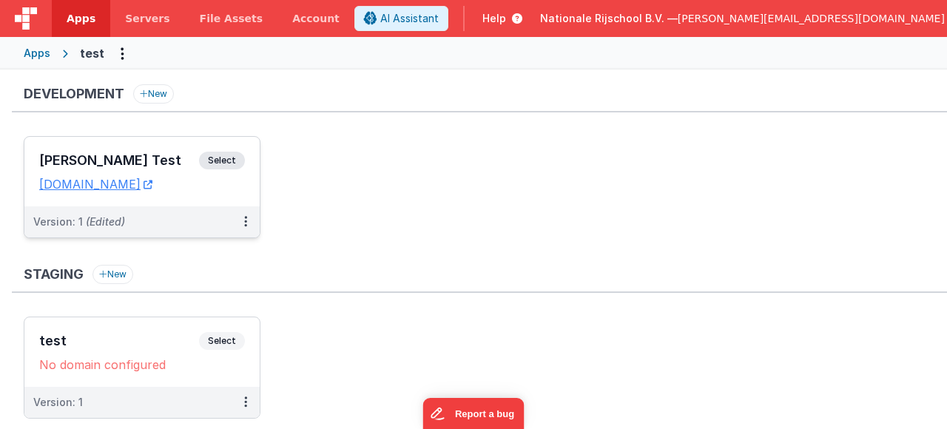
click at [232, 155] on span "Select" at bounding box center [222, 161] width 46 height 18
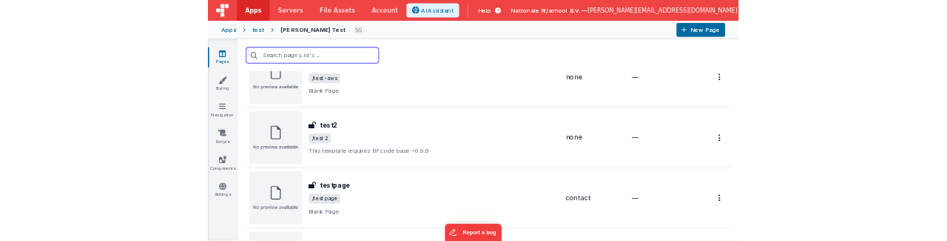
scroll to position [2484, 0]
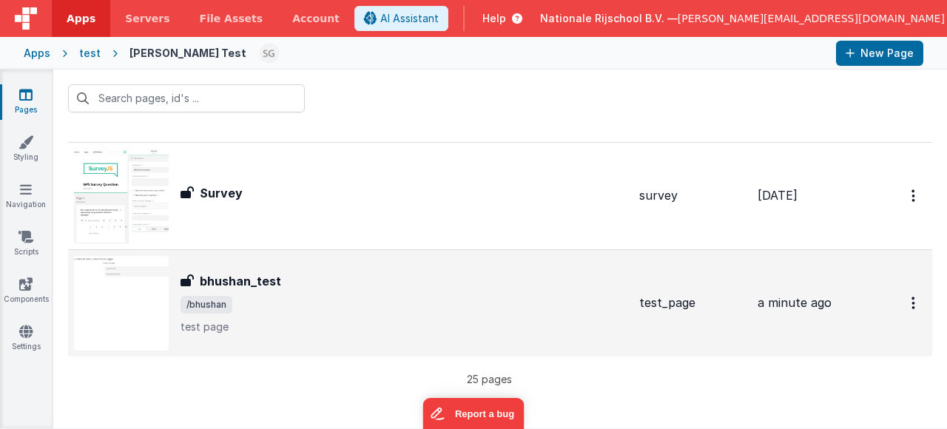
click at [363, 313] on div "bhushan_test bhushan_test /bhushan test page" at bounding box center [404, 303] width 447 height 62
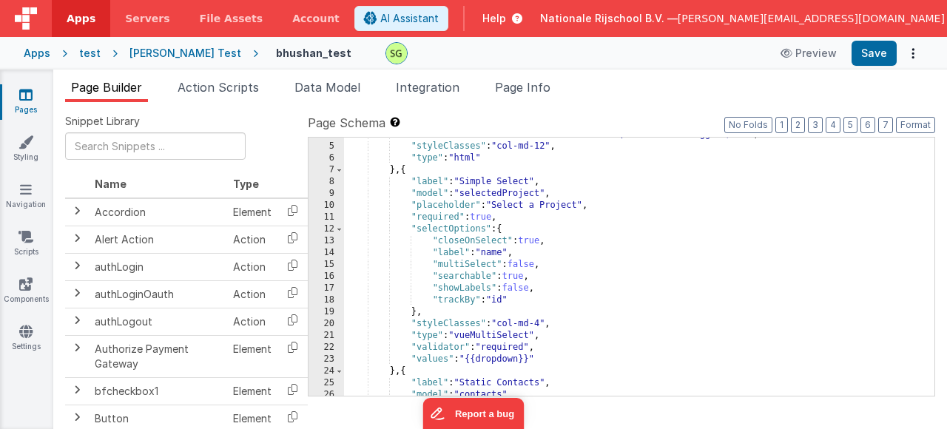
scroll to position [133, 0]
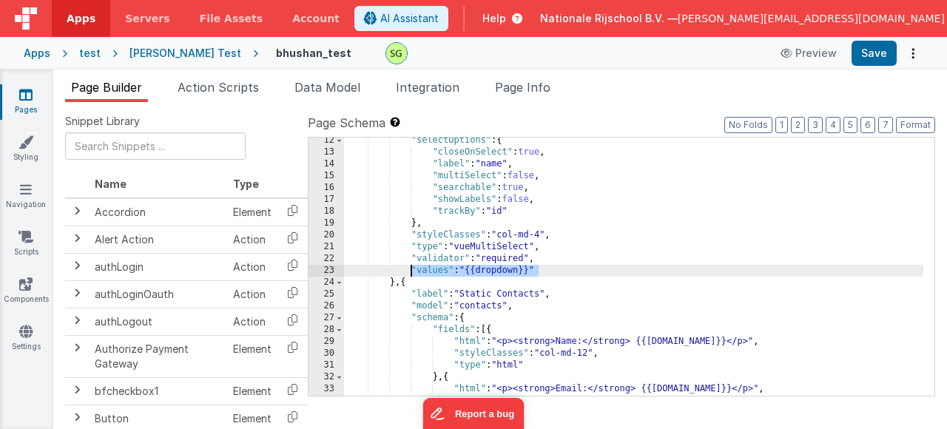
drag, startPoint x: 488, startPoint y: 269, endPoint x: 412, endPoint y: 267, distance: 75.5
click at [412, 267] on div ""selectOptions" : { "closeOnSelect" : true , "label" : "name" , "multiSelect" :…" at bounding box center [634, 276] width 580 height 282
click at [586, 270] on div ""selectOptions" : { "closeOnSelect" : true , "label" : "name" , "multiSelect" :…" at bounding box center [634, 276] width 580 height 282
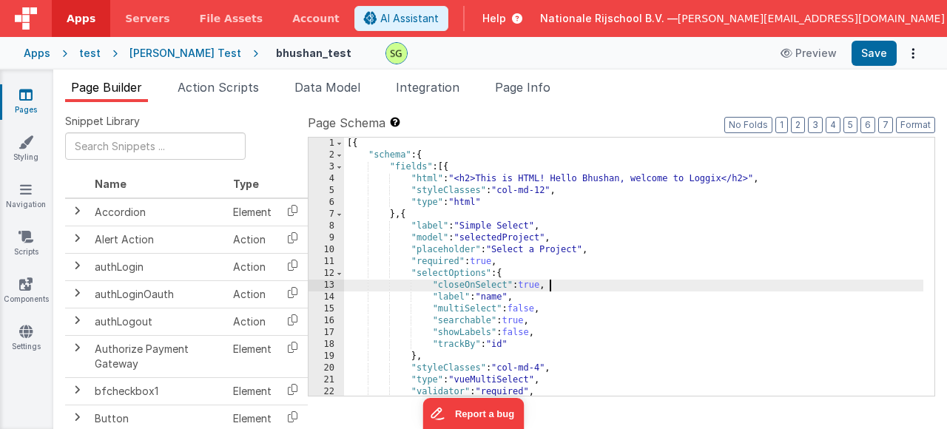
click at [611, 287] on div "[{ "schema" : { "fields" : [{ "html" : "<h2>This is HTML! Hello Bhushan, welcom…" at bounding box center [634, 279] width 580 height 282
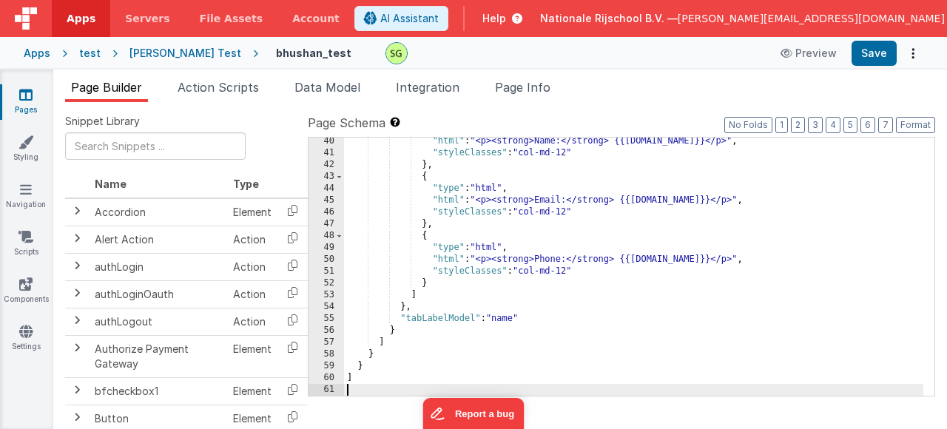
scroll to position [464, 0]
click at [858, 60] on button "Save" at bounding box center [874, 53] width 45 height 25
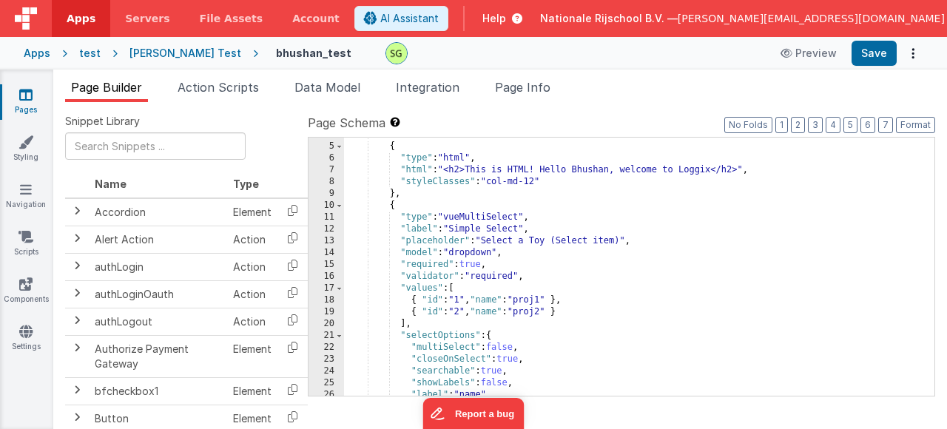
scroll to position [89, 0]
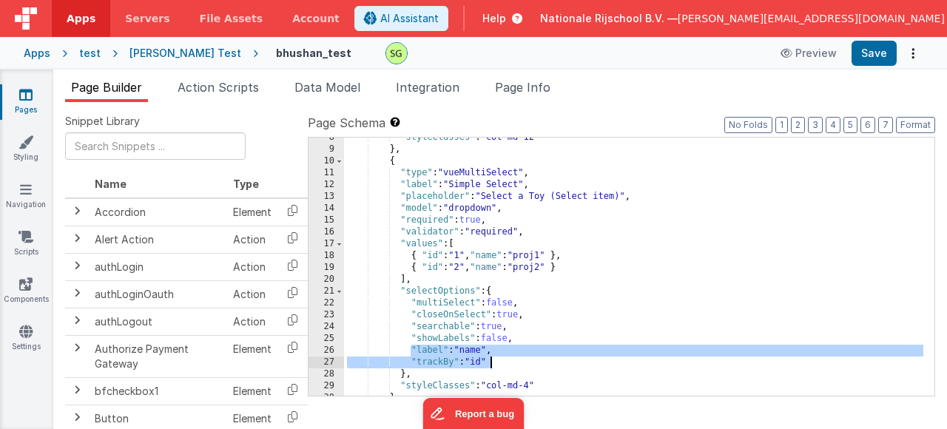
drag, startPoint x: 411, startPoint y: 353, endPoint x: 509, endPoint y: 365, distance: 99.1
click at [509, 365] on div ""styleClasses" : "col-md-12" } , { "type" : "vueMultiSelect" , "label" : "Simpl…" at bounding box center [634, 273] width 580 height 282
click at [515, 360] on div ""styleClasses" : "col-md-12" } , { "type" : "vueMultiSelect" , "label" : "Simpl…" at bounding box center [634, 273] width 580 height 282
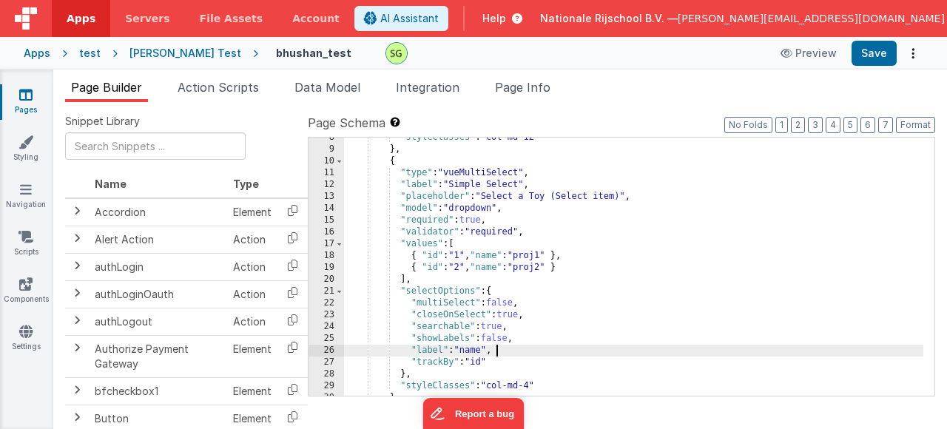
drag, startPoint x: 510, startPoint y: 355, endPoint x: 503, endPoint y: 354, distance: 7.5
click at [509, 355] on div ""styleClasses" : "col-md-12" } , { "type" : "vueMultiSelect" , "label" : "Simpl…" at bounding box center [634, 273] width 580 height 282
click at [408, 349] on div ""styleClasses" : "col-md-12" } , { "type" : "vueMultiSelect" , "label" : "Simpl…" at bounding box center [634, 273] width 580 height 282
click at [411, 362] on div ""styleClasses" : "col-md-12" } , { "type" : "vueMultiSelect" , "label" : "Simpl…" at bounding box center [634, 273] width 580 height 282
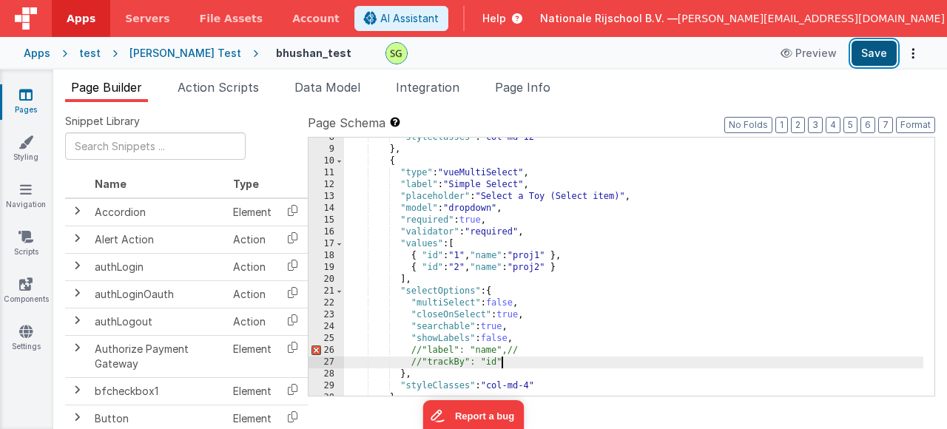
click at [871, 50] on button "Save" at bounding box center [874, 53] width 45 height 25
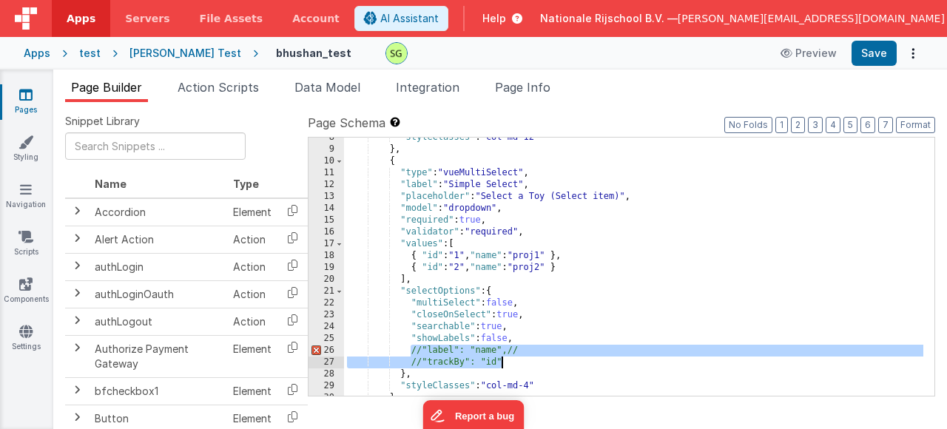
drag, startPoint x: 409, startPoint y: 347, endPoint x: 513, endPoint y: 363, distance: 105.5
click at [513, 363] on div ""styleClasses" : "col-md-12" } , { "type" : "vueMultiSelect" , "label" : "Simpl…" at bounding box center [634, 273] width 580 height 282
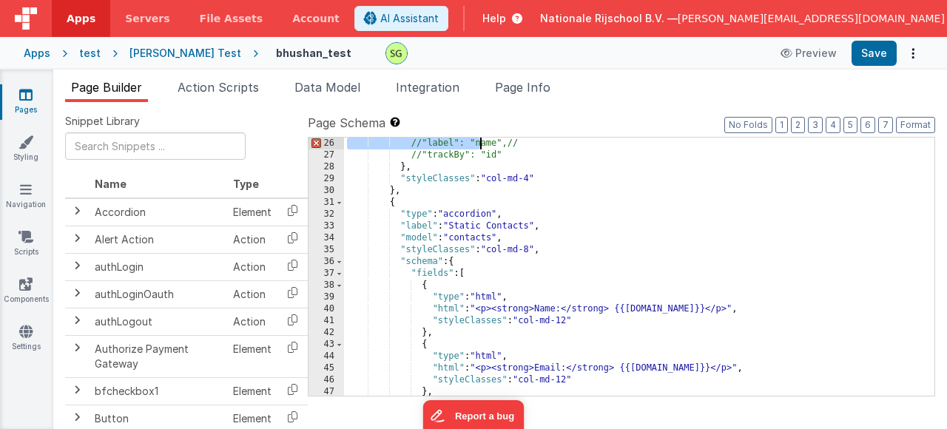
scroll to position [284, 0]
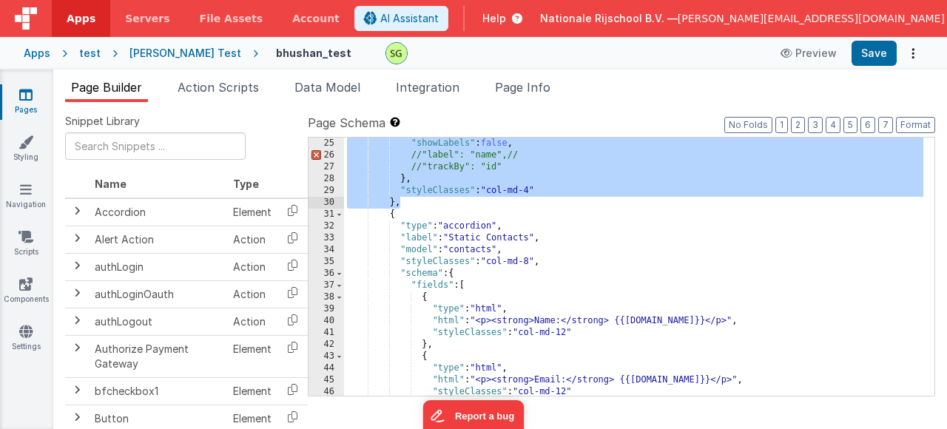
drag, startPoint x: 390, startPoint y: 255, endPoint x: 488, endPoint y: 204, distance: 109.9
click at [488, 204] on div ""showLabels" : false , //"label": "name",// //"trackBy": "id" } , "styleClasses…" at bounding box center [634, 279] width 580 height 282
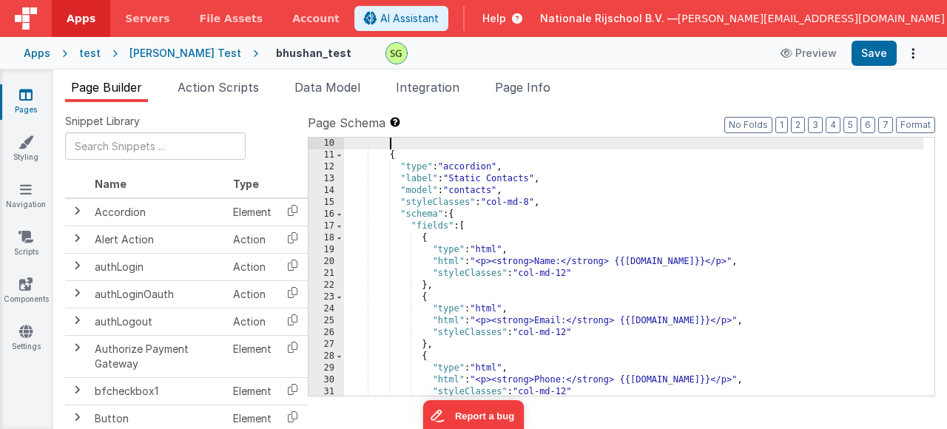
scroll to position [107, 0]
click at [92, 155] on input "text" at bounding box center [155, 145] width 181 height 27
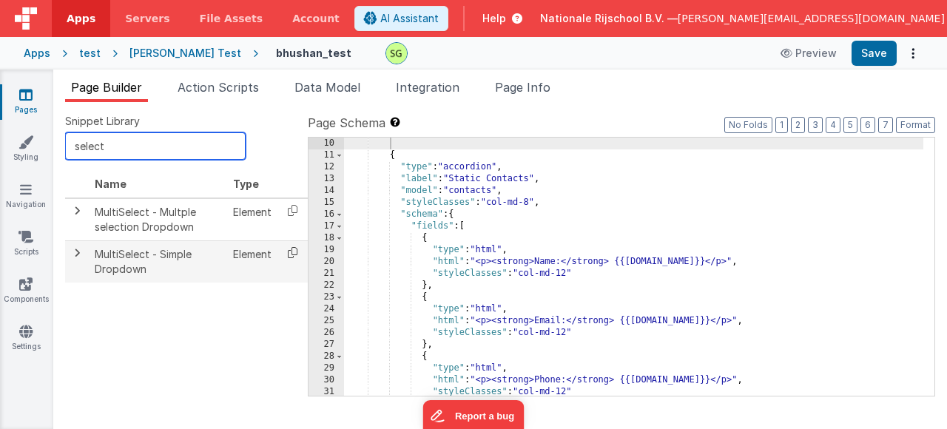
type input "select"
click at [296, 254] on icon at bounding box center [293, 252] width 30 height 23
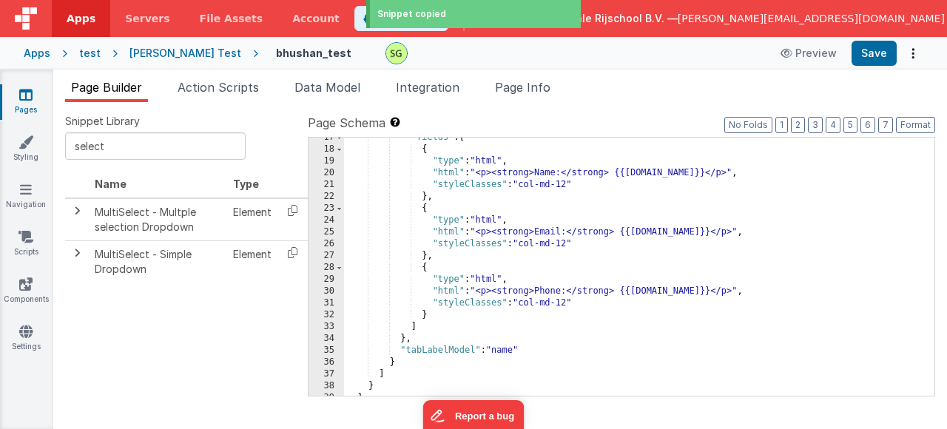
scroll to position [0, 0]
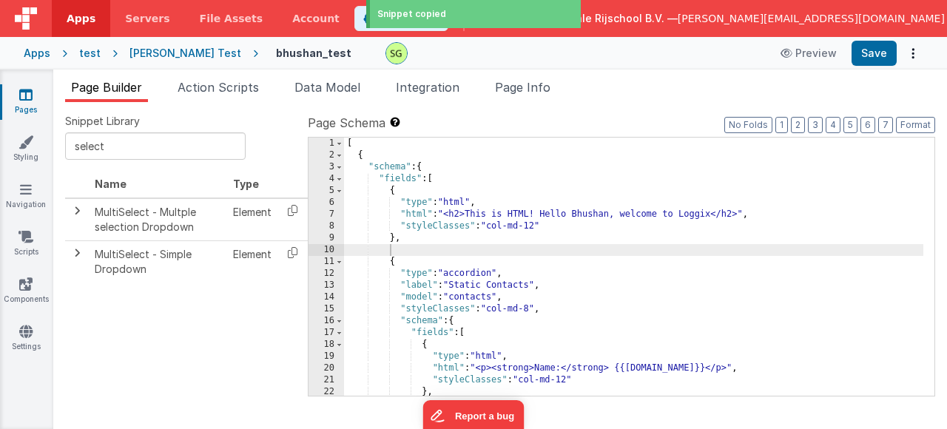
click at [418, 250] on div "[ { "schema" : { "fields" : [ { "type" : "html" , "html" : "<h2>This is HTML! H…" at bounding box center [634, 279] width 580 height 282
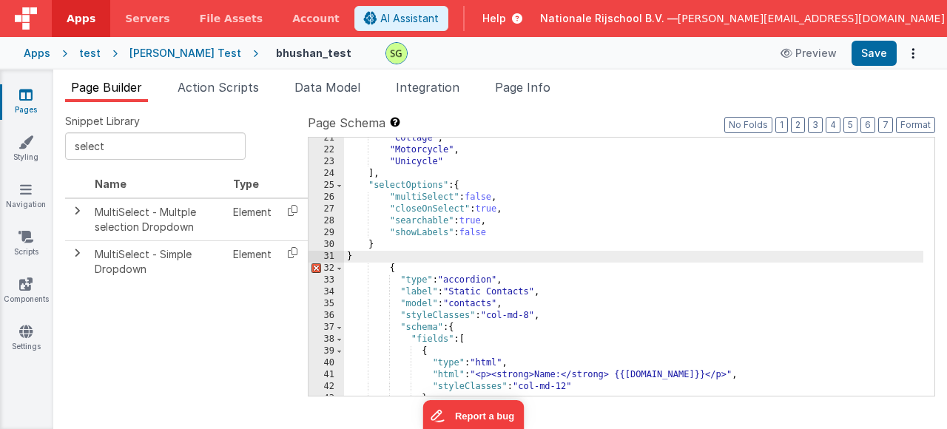
scroll to position [198, 0]
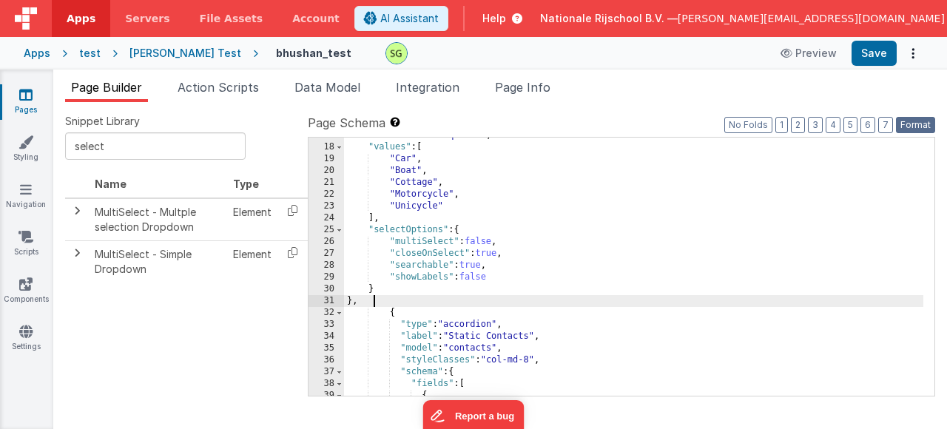
click at [926, 130] on button "Format" at bounding box center [915, 125] width 39 height 16
click at [925, 129] on button "Format" at bounding box center [915, 125] width 39 height 16
click at [742, 296] on div ""validator" : "required" , "values" : [ "Car" , "Boat" , "Cottage" , "Motorcycl…" at bounding box center [634, 271] width 580 height 282
click at [921, 124] on button "Format" at bounding box center [915, 125] width 39 height 16
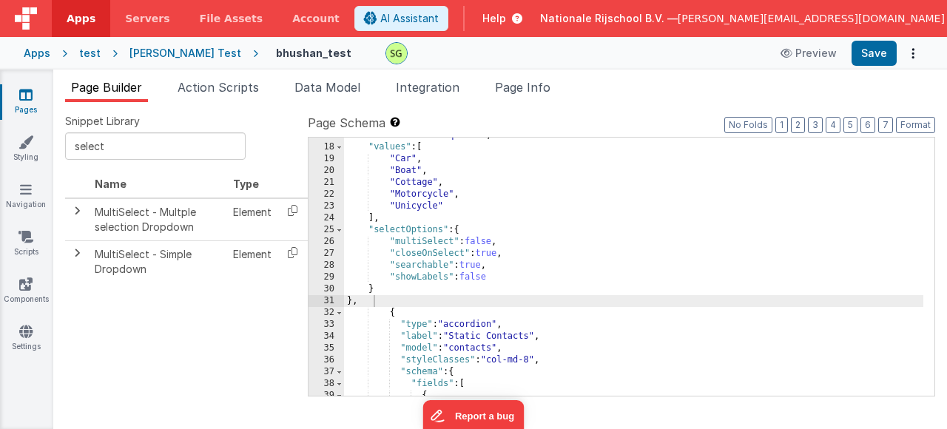
click at [727, 295] on div ""validator" : "required" , "values" : [ "Car" , "Boat" , "Cottage" , "Motorcycl…" at bounding box center [634, 271] width 580 height 282
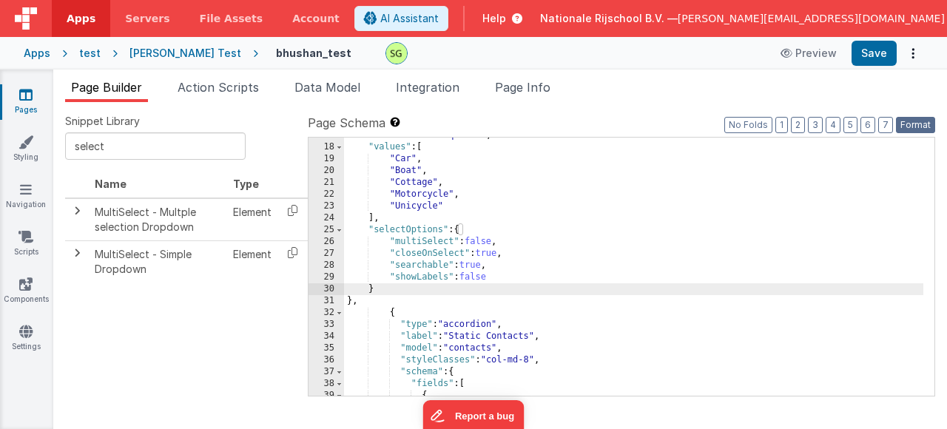
click at [903, 126] on button "Format" at bounding box center [915, 125] width 39 height 16
click at [875, 61] on button "Save" at bounding box center [874, 53] width 45 height 25
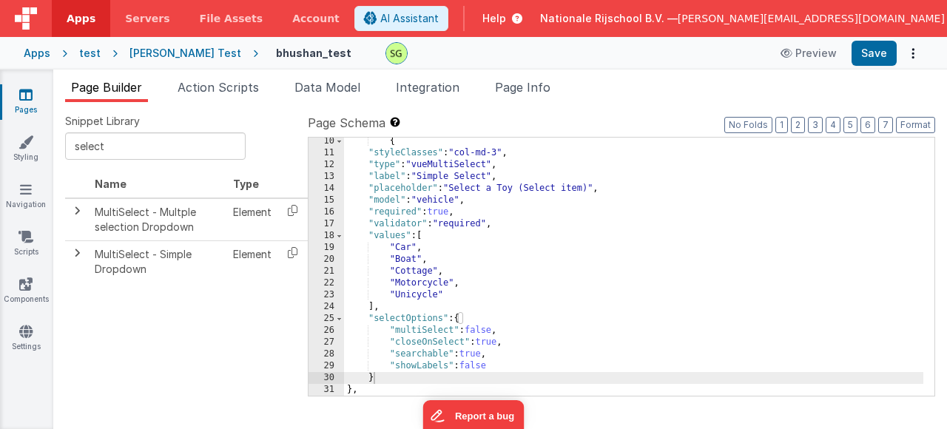
scroll to position [64, 0]
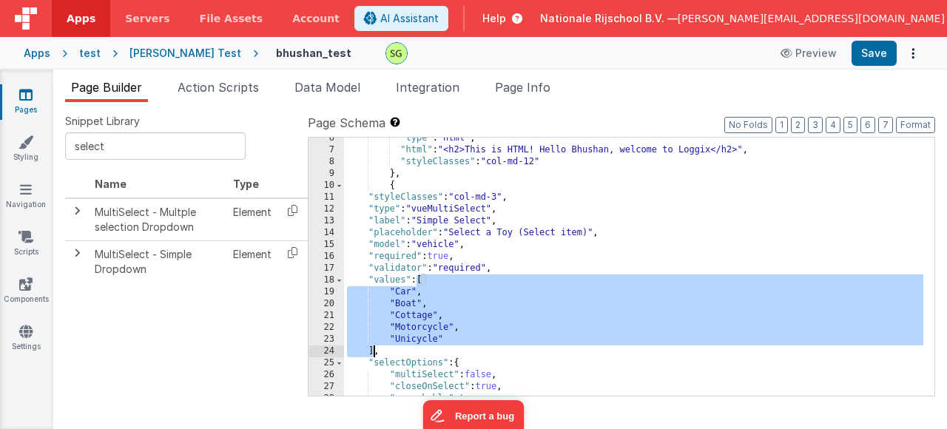
drag, startPoint x: 419, startPoint y: 278, endPoint x: 377, endPoint y: 350, distance: 83.3
click at [373, 350] on div ""type" : "html" , "html" : "<h2>This is HTML! Hello Bhushan, welcome to Loggix<…" at bounding box center [634, 273] width 580 height 282
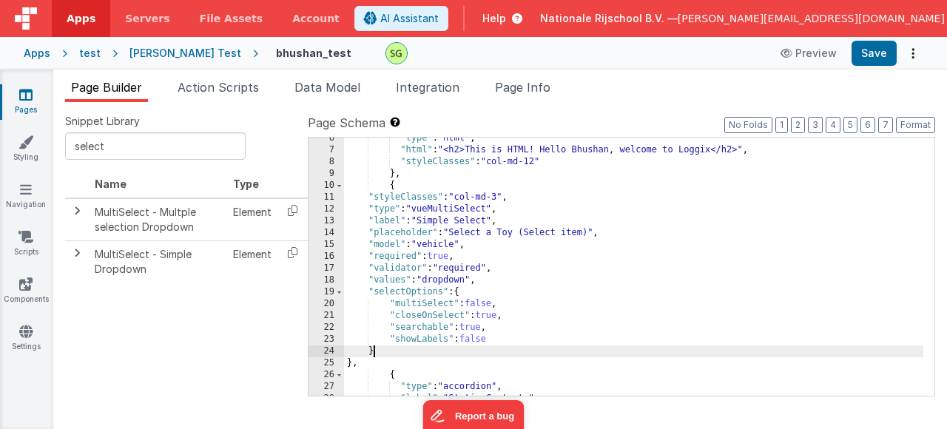
click at [393, 348] on div ""type" : "html" , "html" : "<h2>This is HTML! Hello Bhushan, welcome to Loggix<…" at bounding box center [634, 273] width 580 height 282
click at [525, 340] on div ""type" : "html" , "html" : "<h2>This is HTML! Hello Bhushan, welcome to Loggix<…" at bounding box center [634, 273] width 580 height 282
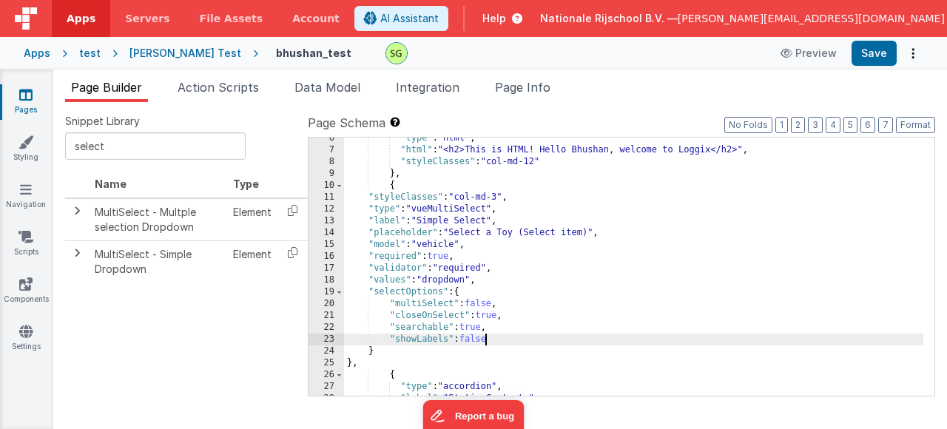
click at [486, 340] on div ""type" : "html" , "html" : "<h2>This is HTML! Hello Bhushan, welcome to Loggix<…" at bounding box center [634, 273] width 580 height 282
click at [503, 340] on div ""type" : "html" , "html" : "<h2>This is HTML! Hello Bhushan, welcome to Loggix<…" at bounding box center [634, 273] width 580 height 282
click at [484, 343] on div ""type" : "html" , "html" : "<h2>This is HTML! Hello Bhushan, welcome to Loggix<…" at bounding box center [634, 273] width 580 height 282
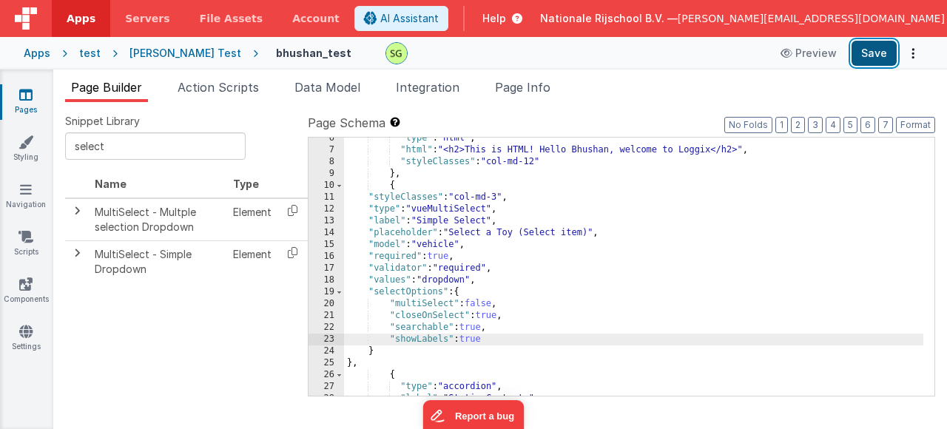
click at [859, 44] on button "Save" at bounding box center [874, 53] width 45 height 25
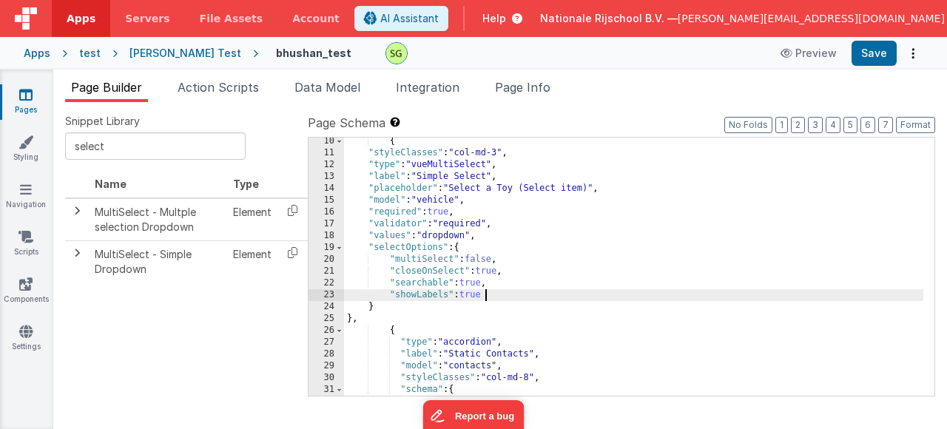
click at [501, 300] on div "{ "styleClasses" : "col-md-3" , "type" : "vueMultiSelect" , "label" : "Simple S…" at bounding box center [634, 276] width 580 height 282
click at [879, 56] on button "Save" at bounding box center [874, 53] width 45 height 25
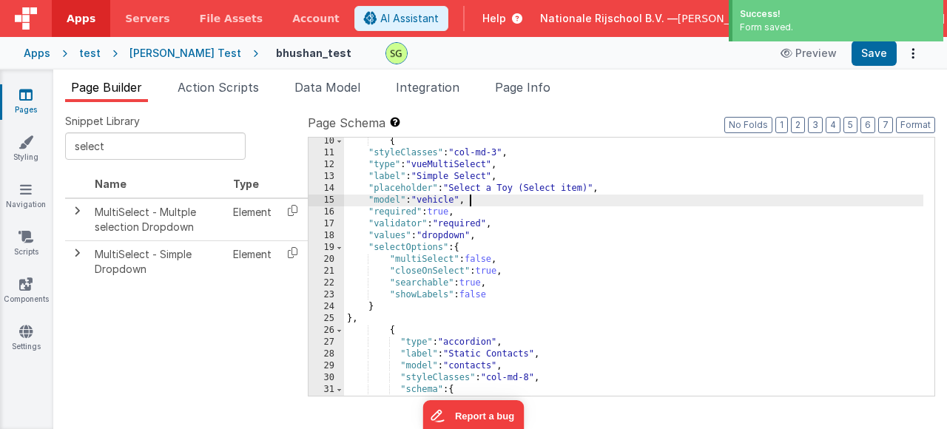
click at [803, 198] on div "{ "styleClasses" : "col-md-3" , "type" : "vueMultiSelect" , "label" : "Simple S…" at bounding box center [634, 276] width 580 height 282
click at [929, 125] on button "Format" at bounding box center [915, 125] width 39 height 16
click at [696, 315] on div "{ "styleClasses" : "col-md-3" , "type" : "vueMultiSelect" , "label" : "Simple S…" at bounding box center [634, 276] width 580 height 282
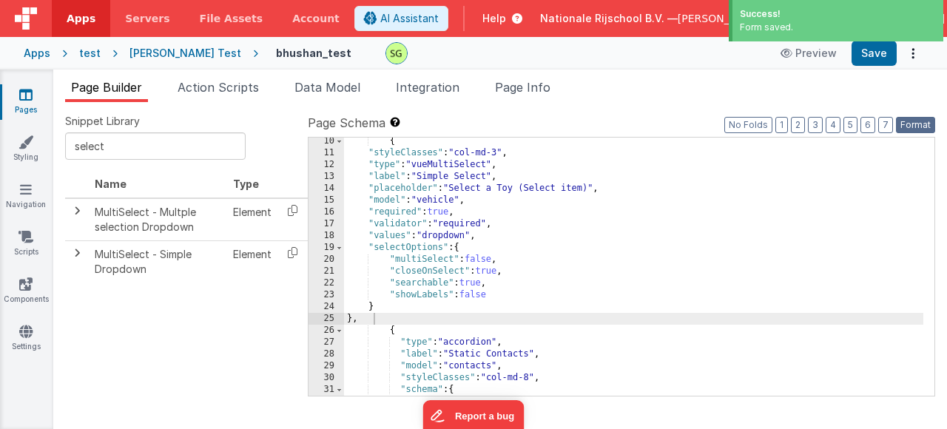
click at [912, 127] on button "Format" at bounding box center [915, 125] width 39 height 16
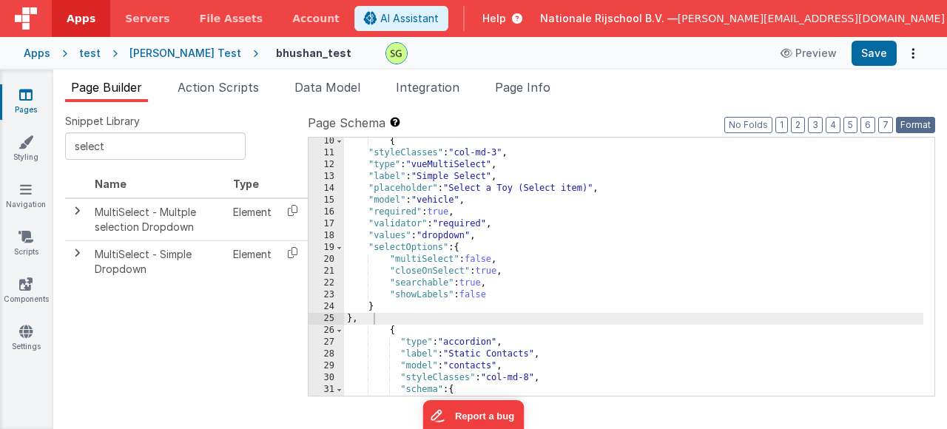
click at [912, 127] on button "Format" at bounding box center [915, 125] width 39 height 16
click at [874, 50] on button "Save" at bounding box center [874, 53] width 45 height 25
click at [437, 238] on div "{ "styleClasses" : "col-md-3" , "type" : "vueMultiSelect" , "label" : "Simple S…" at bounding box center [634, 276] width 580 height 282
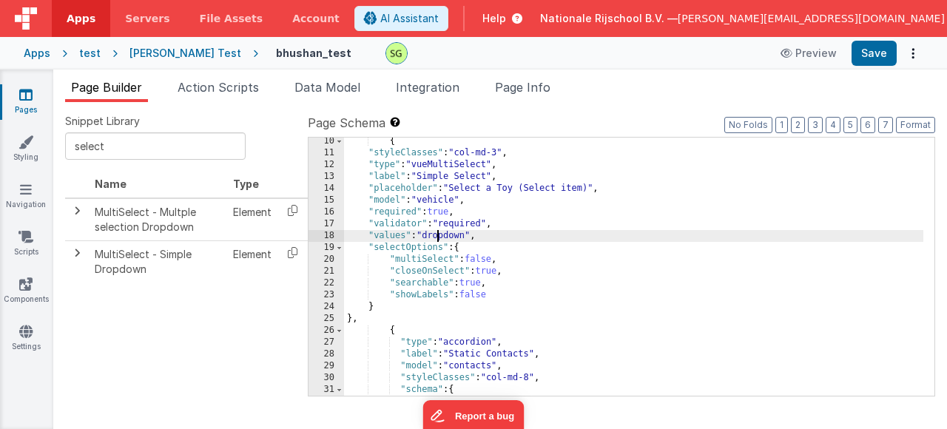
click at [437, 238] on div "{ "styleClasses" : "col-md-3" , "type" : "vueMultiSelect" , "label" : "Simple S…" at bounding box center [634, 276] width 580 height 282
click at [442, 195] on div "{ "styleClasses" : "col-md-3" , "type" : "vueMultiSelect" , "label" : "Simple S…" at bounding box center [634, 276] width 580 height 282
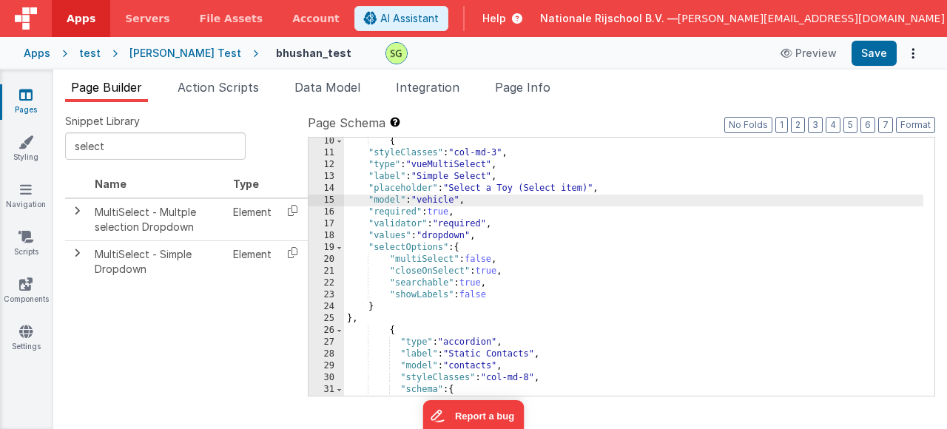
click at [443, 198] on div "{ "styleClasses" : "col-md-3" , "type" : "vueMultiSelect" , "label" : "Simple S…" at bounding box center [634, 276] width 580 height 282
click at [858, 57] on button "Save" at bounding box center [874, 53] width 45 height 25
click at [461, 238] on div "{ "styleClasses" : "col-md-3" , "type" : "vueMultiSelect" , "label" : "Simple S…" at bounding box center [634, 276] width 580 height 282
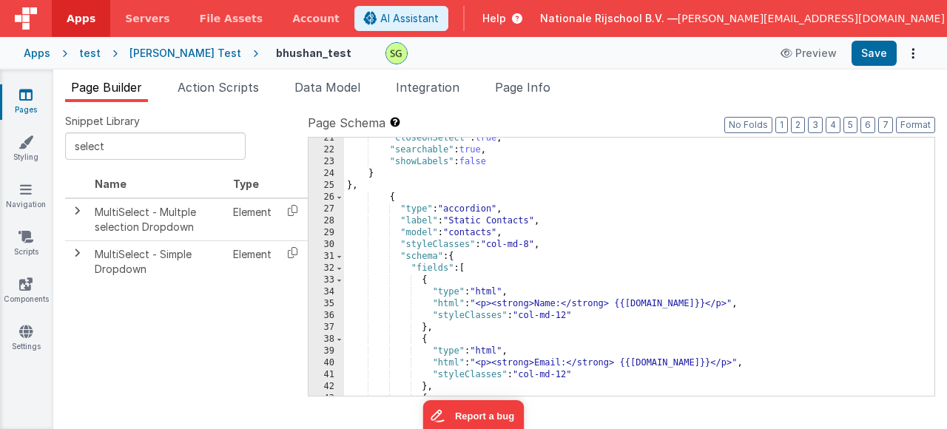
scroll to position [20, 0]
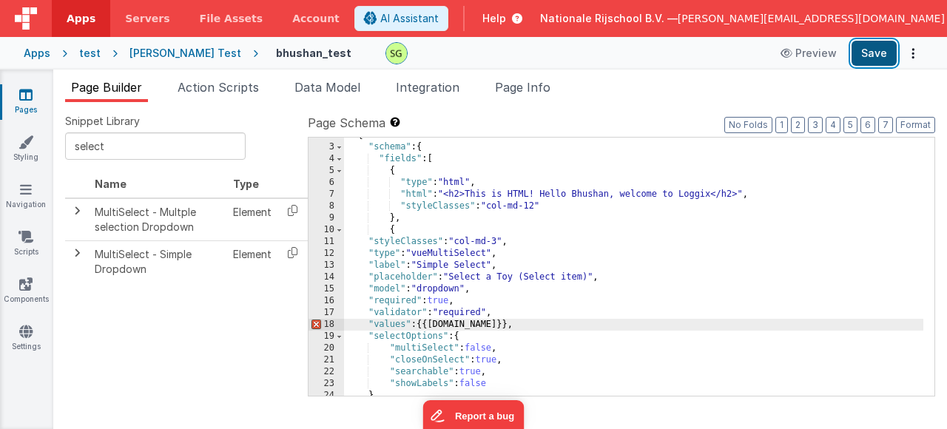
click at [881, 55] on button "Save" at bounding box center [874, 53] width 45 height 25
click at [597, 278] on div "{ "schema" : { "fields" : [ { "type" : "html" , "html" : "<h2>This is HTML! Hel…" at bounding box center [634, 271] width 580 height 282
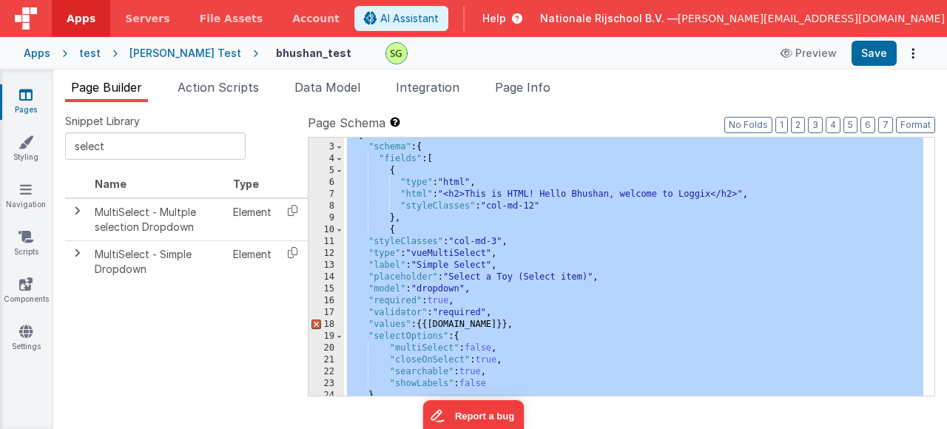
click at [544, 301] on div "{ "schema" : { "fields" : [ { "type" : "html" , "html" : "<h2>This is HTML! Hel…" at bounding box center [634, 271] width 580 height 282
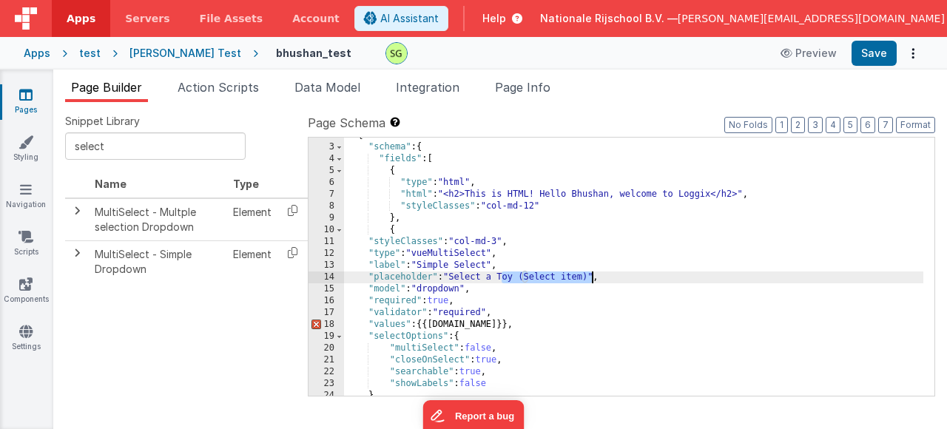
drag, startPoint x: 500, startPoint y: 275, endPoint x: 591, endPoint y: 275, distance: 91.0
click at [591, 275] on div "{ "schema" : { "fields" : [ { "type" : "html" , "html" : "<h2>This is HTML! Hel…" at bounding box center [634, 271] width 580 height 282
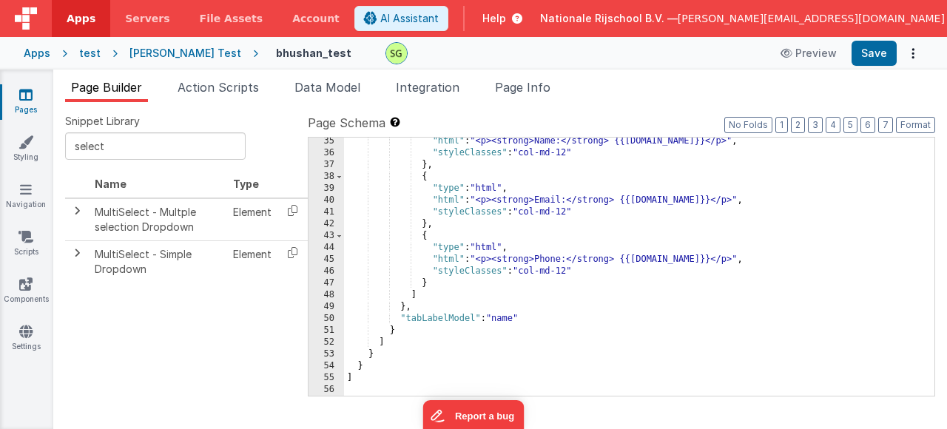
scroll to position [0, 0]
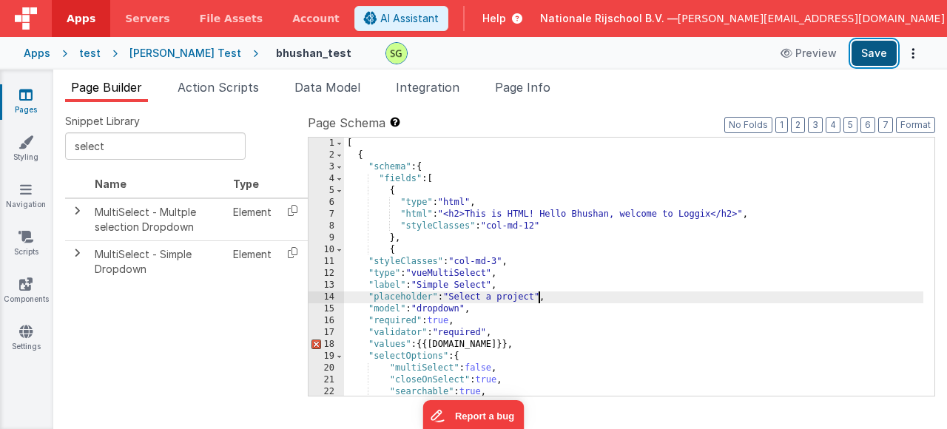
click at [879, 56] on button "Save" at bounding box center [874, 53] width 45 height 25
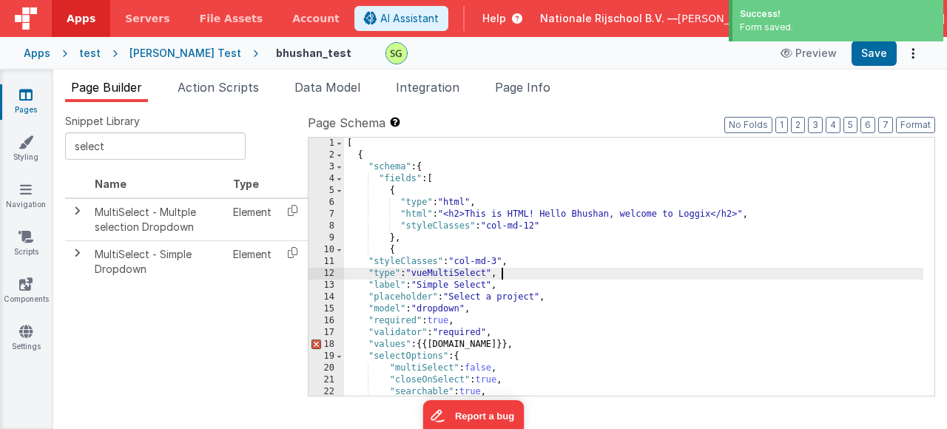
click at [611, 278] on div "[ { "schema" : { "fields" : [ { "type" : "html" , "html" : "<h2>This is HTML! H…" at bounding box center [634, 279] width 580 height 282
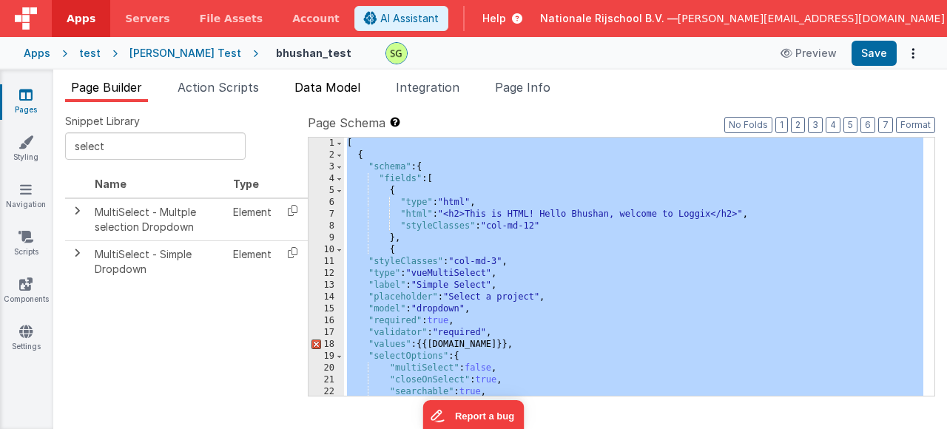
click at [320, 81] on span "Data Model" at bounding box center [328, 87] width 66 height 15
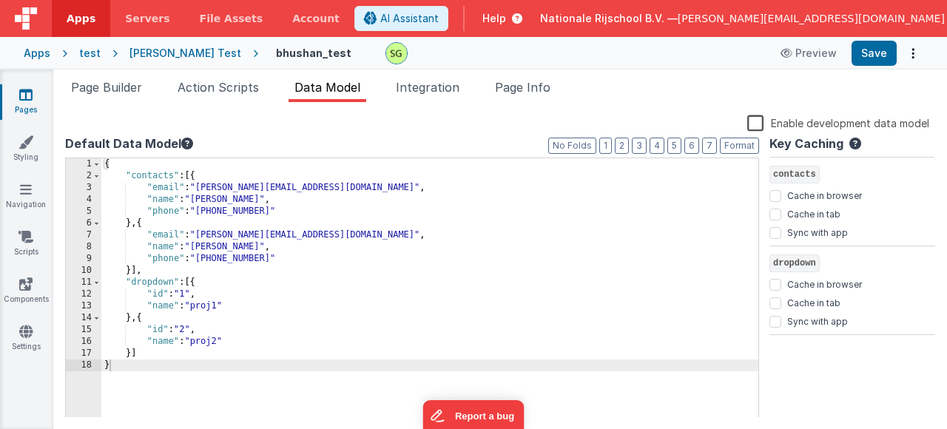
click at [420, 277] on div "{ "contacts" : [{ "email" : "[PERSON_NAME][EMAIL_ADDRESS][DOMAIN_NAME]" , "name…" at bounding box center [429, 299] width 657 height 283
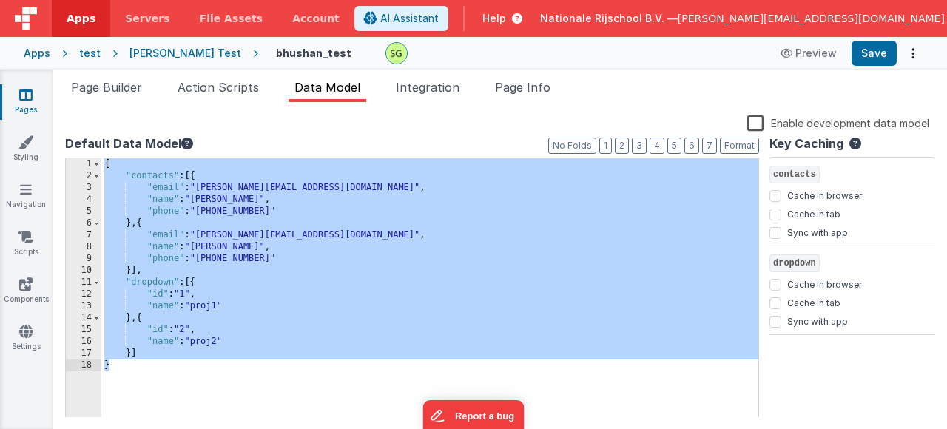
drag, startPoint x: 500, startPoint y: 321, endPoint x: 498, endPoint y: 330, distance: 9.2
click at [499, 327] on div "{ "contacts" : [{ "email" : "[PERSON_NAME][EMAIL_ADDRESS][DOMAIN_NAME]" , "name…" at bounding box center [429, 299] width 657 height 283
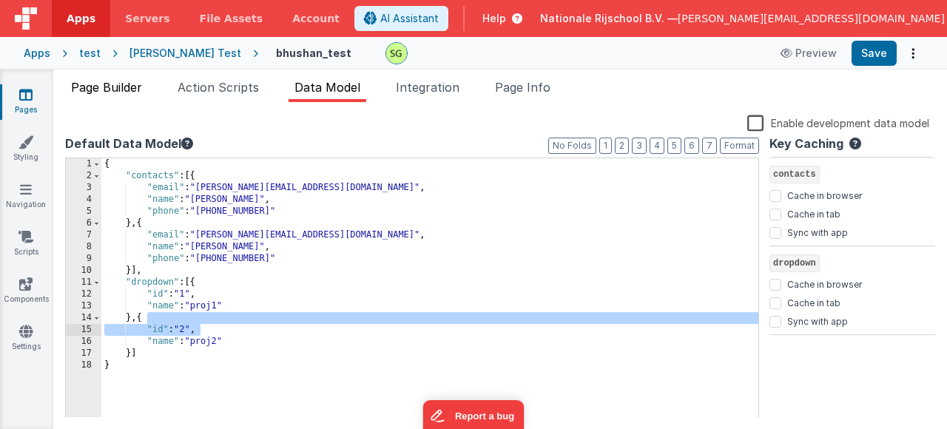
click at [135, 93] on span "Page Builder" at bounding box center [106, 87] width 71 height 15
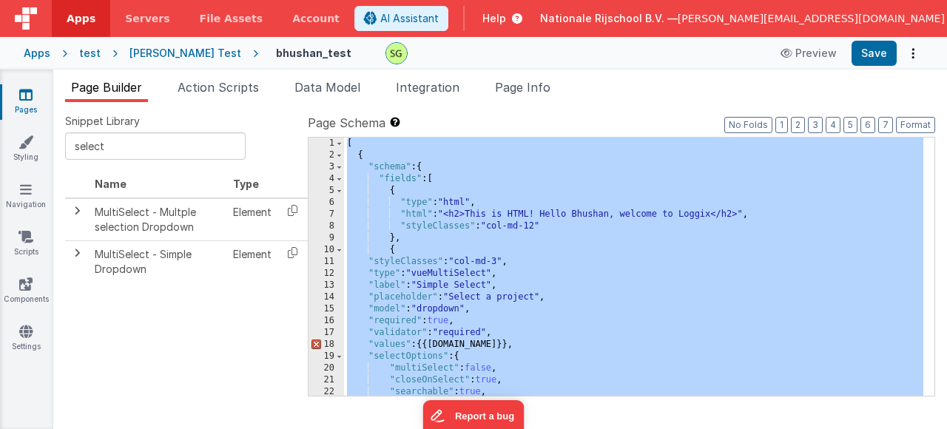
click at [725, 293] on div "[ { "schema" : { "fields" : [ { "type" : "html" , "html" : "<h2>This is HTML! H…" at bounding box center [634, 279] width 580 height 282
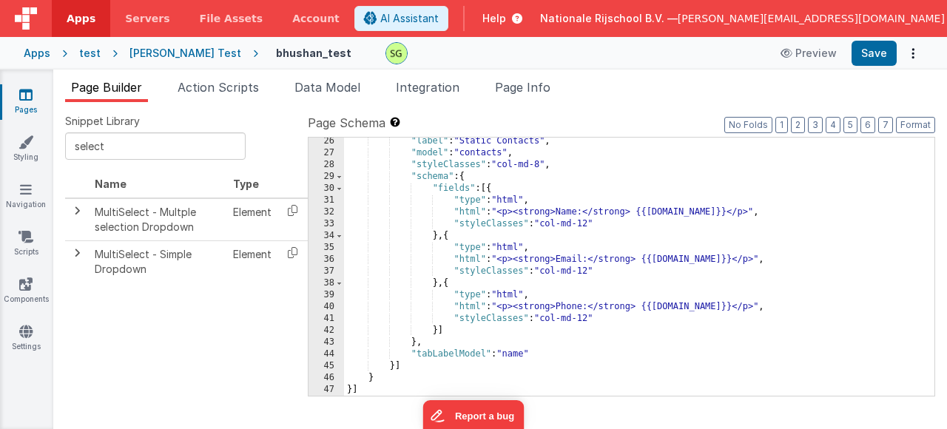
scroll to position [298, 0]
click at [867, 62] on button "Save" at bounding box center [874, 53] width 45 height 25
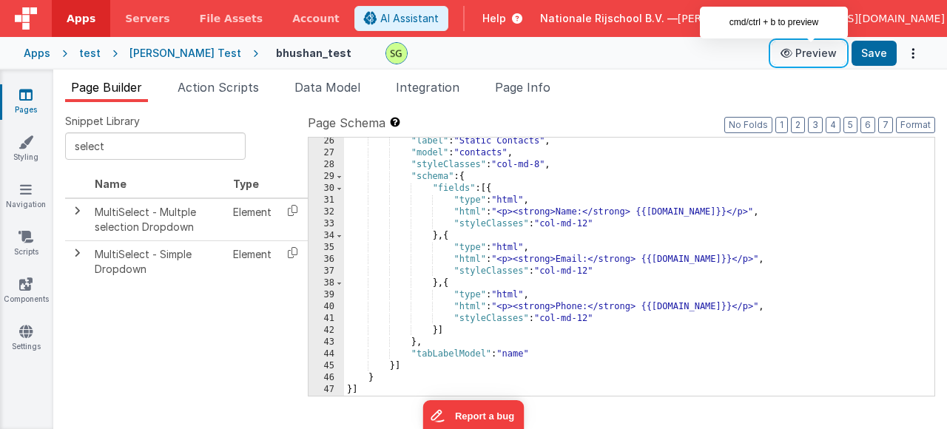
click at [791, 50] on icon at bounding box center [788, 53] width 15 height 10
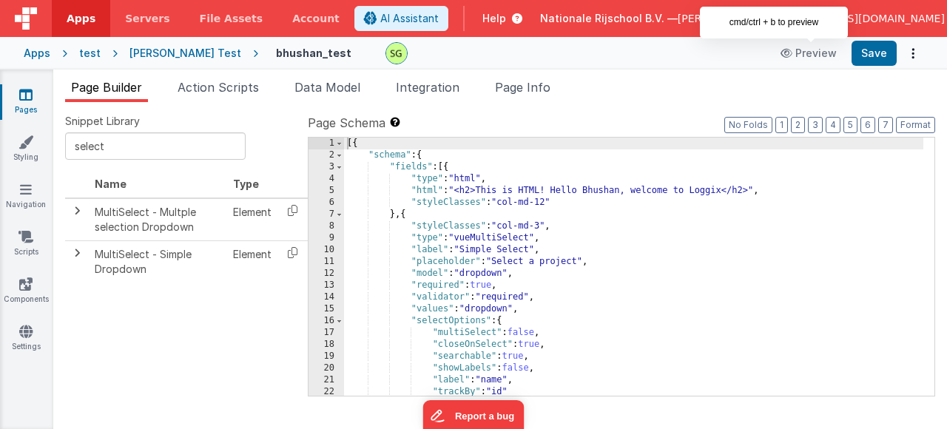
click at [471, 312] on div "[{ "schema" : { "fields" : [{ "type" : "html" , "html" : "<h2>This is HTML! Hel…" at bounding box center [634, 279] width 580 height 282
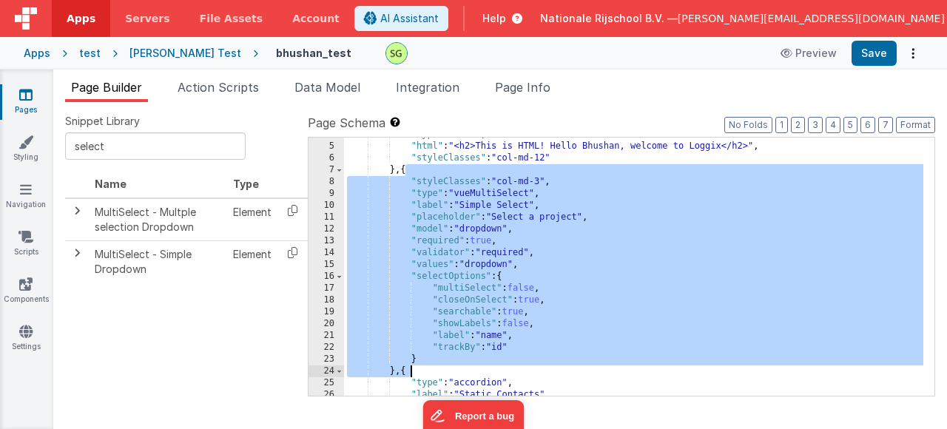
scroll to position [89, 0]
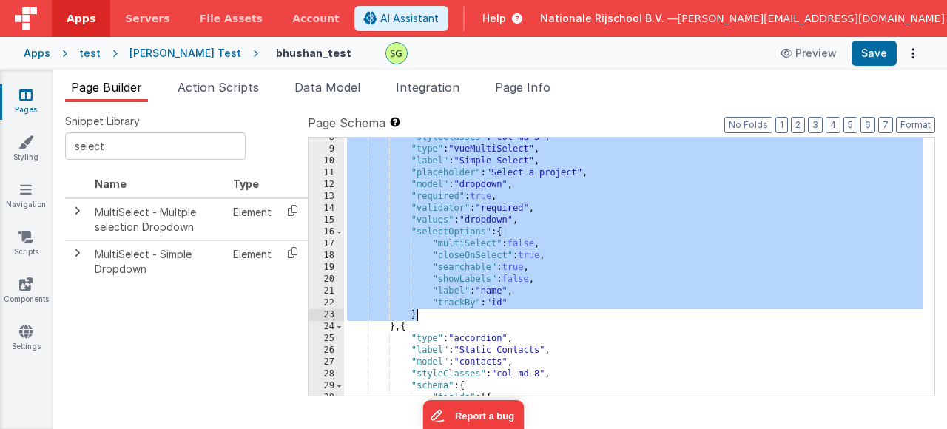
drag, startPoint x: 405, startPoint y: 209, endPoint x: 419, endPoint y: 316, distance: 107.5
click at [419, 316] on div ""styleClasses" : "col-md-3" , "type" : "vueMultiSelect" , "label" : "Simple Sel…" at bounding box center [634, 273] width 580 height 282
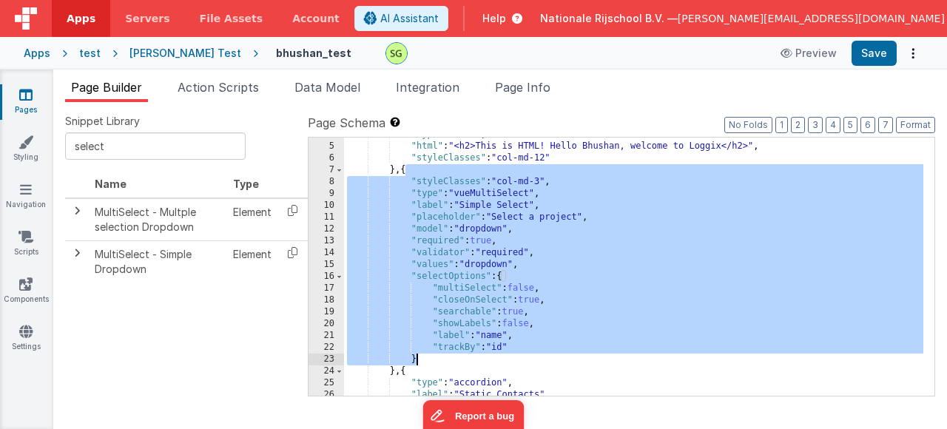
scroll to position [44, 0]
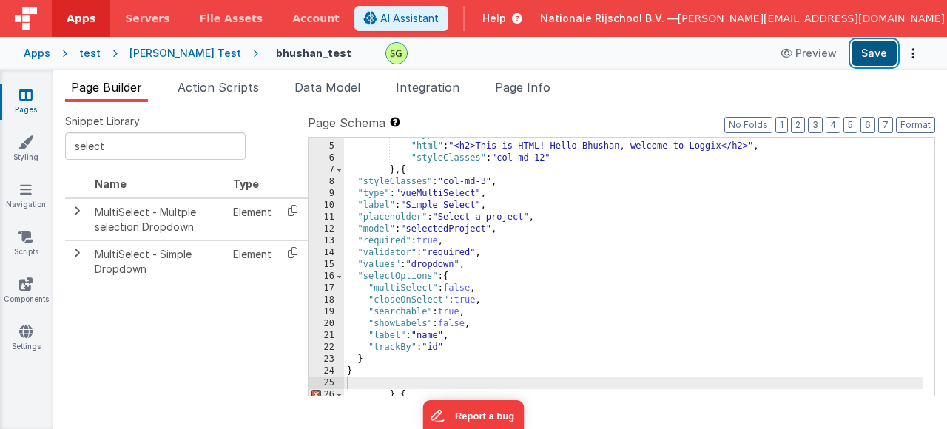
click at [874, 61] on button "Save" at bounding box center [874, 53] width 45 height 25
click at [334, 87] on span "Data Model" at bounding box center [328, 87] width 66 height 15
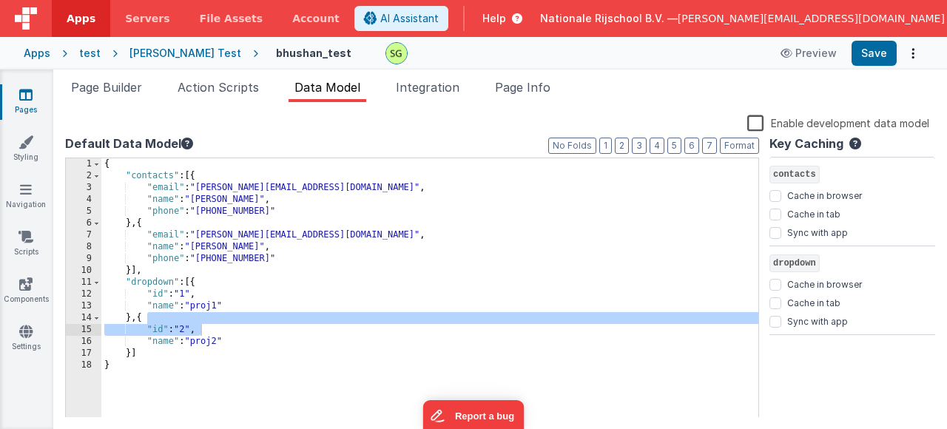
click at [162, 389] on div "{ "contacts" : [{ "email" : "[PERSON_NAME][EMAIL_ADDRESS][DOMAIN_NAME]" , "name…" at bounding box center [429, 299] width 657 height 283
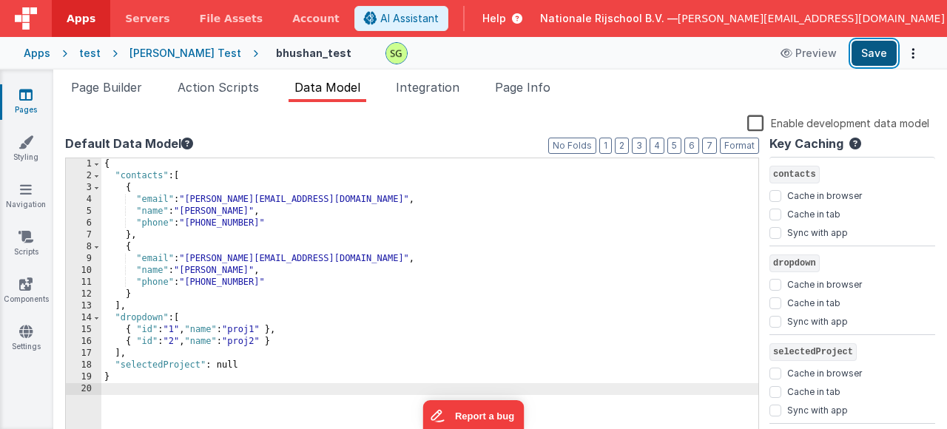
click at [890, 56] on button "Save" at bounding box center [874, 53] width 45 height 25
click at [536, 95] on li "Page Info" at bounding box center [522, 90] width 67 height 24
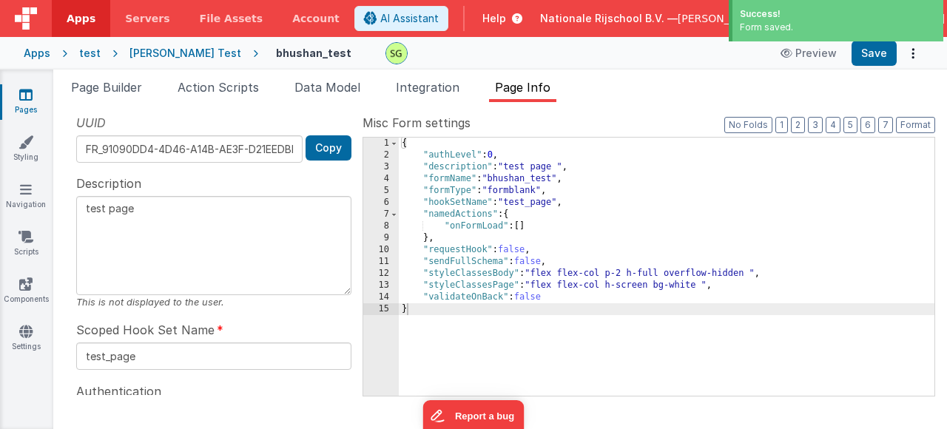
click at [141, 85] on span "Page Builder" at bounding box center [106, 87] width 71 height 15
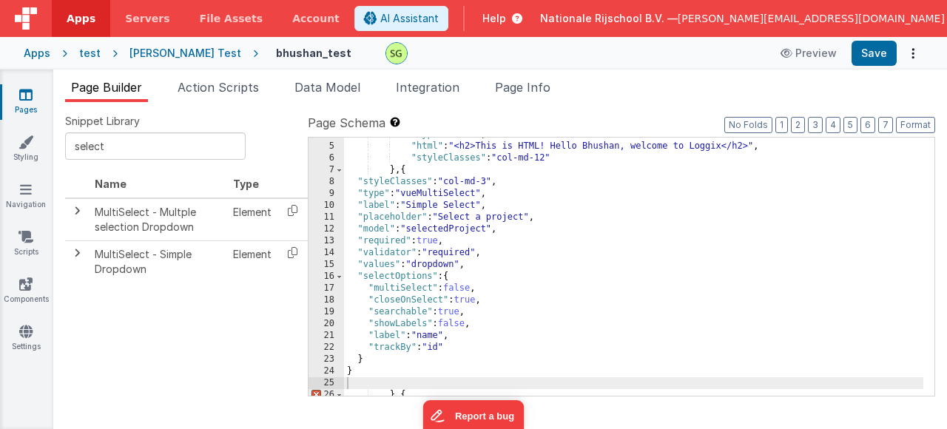
scroll to position [322, 0]
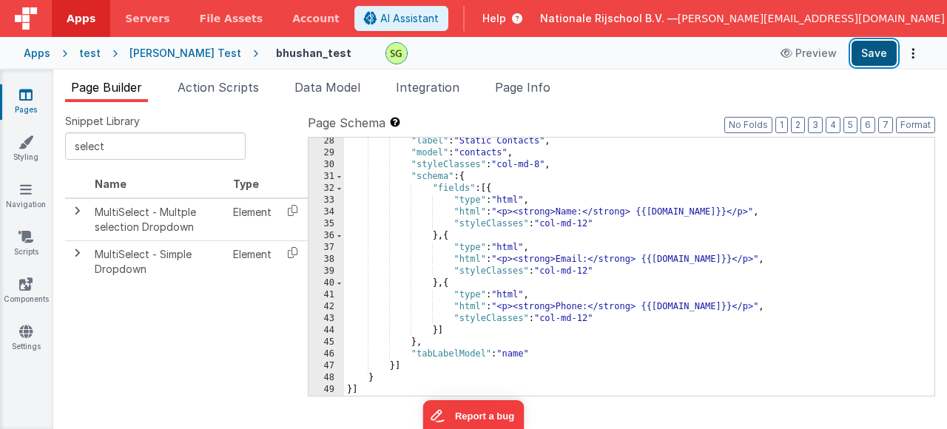
click at [864, 47] on button "Save" at bounding box center [874, 53] width 45 height 25
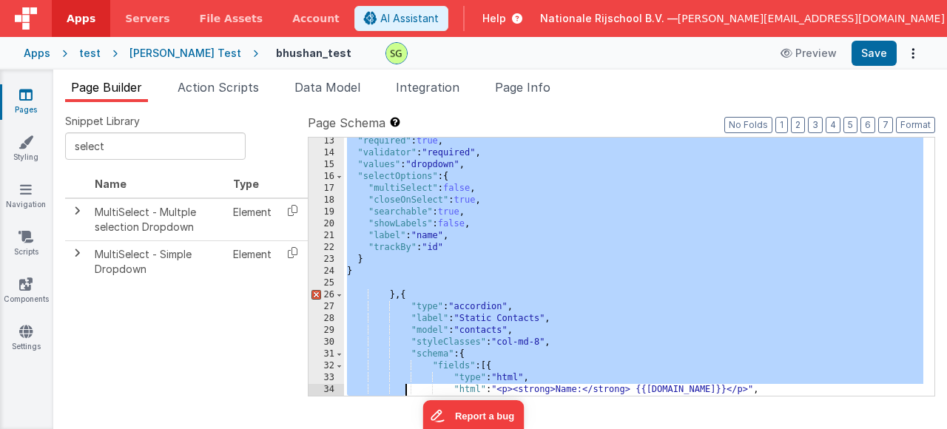
scroll to position [156, 0]
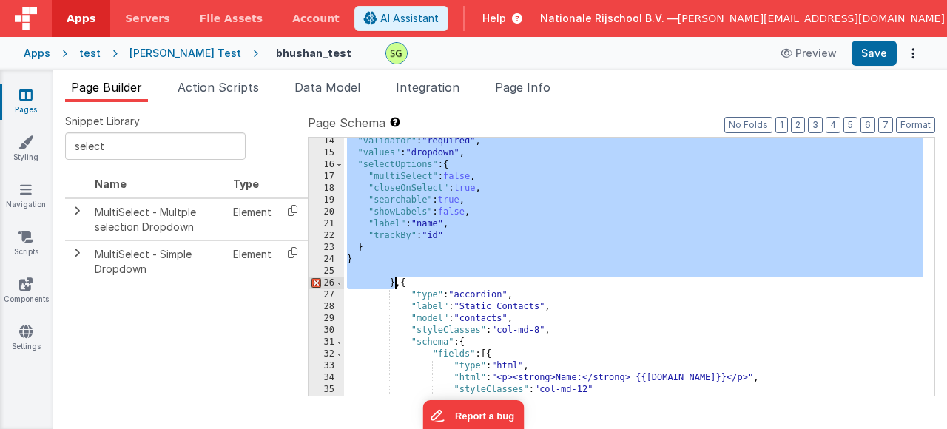
drag, startPoint x: 402, startPoint y: 215, endPoint x: 393, endPoint y: 288, distance: 73.1
click at [393, 288] on div ""validator" : "required" , "values" : "dropdown" , "selectOptions" : { "multiSe…" at bounding box center [634, 276] width 580 height 282
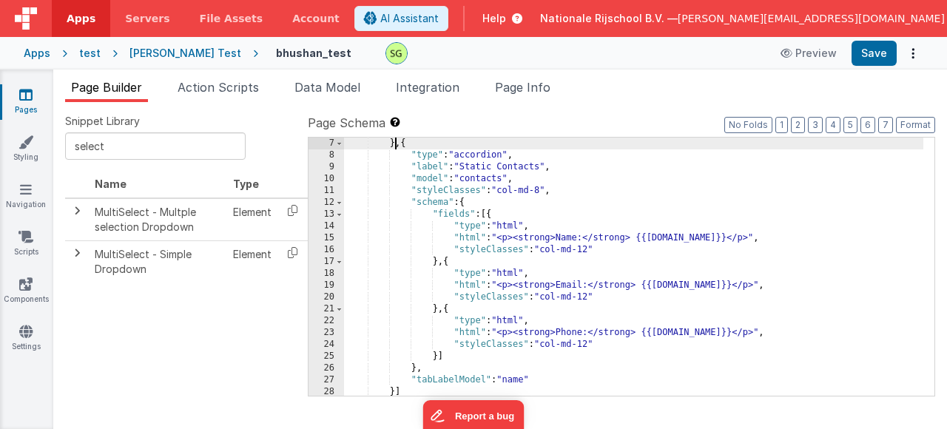
scroll to position [0, 0]
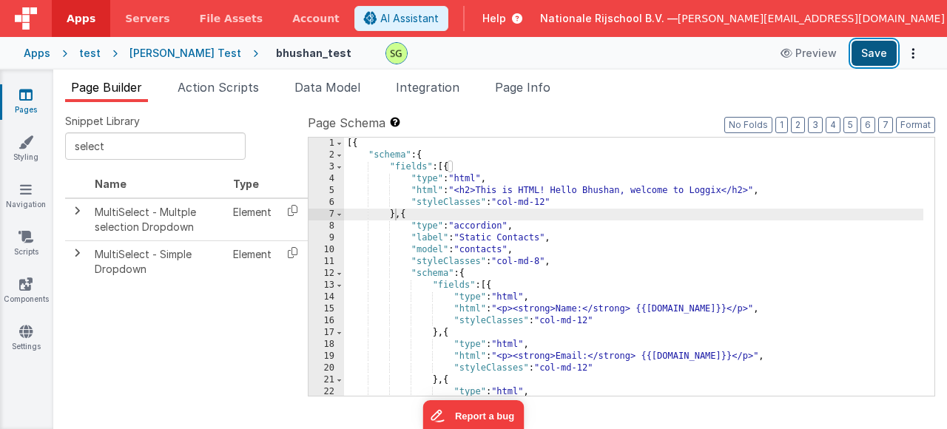
click at [889, 44] on button "Save" at bounding box center [874, 53] width 45 height 25
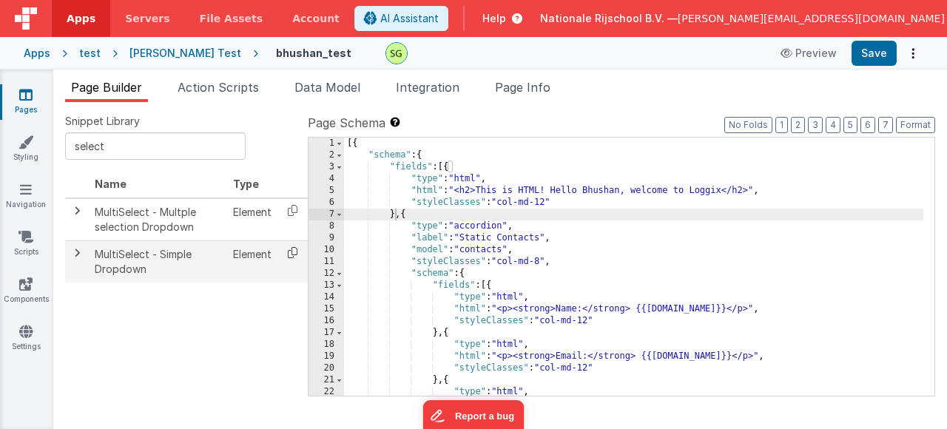
click at [295, 257] on icon at bounding box center [293, 252] width 30 height 23
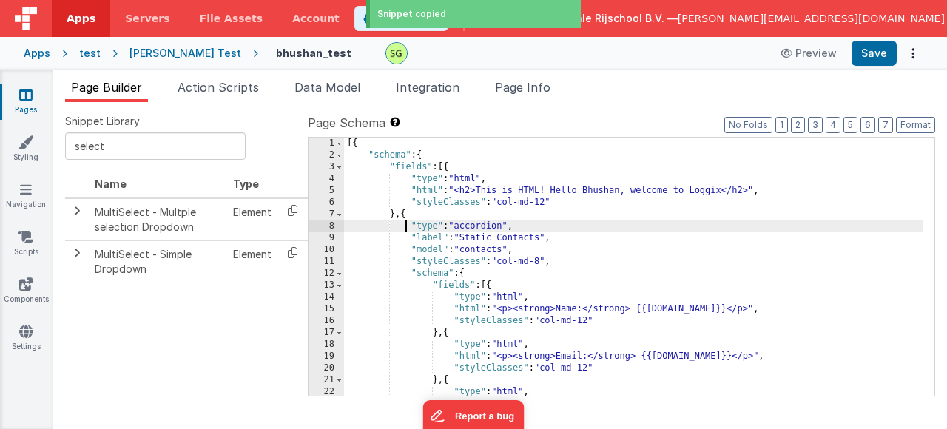
click at [403, 221] on div "[{ "schema" : { "fields" : [{ "type" : "html" , "html" : "<h2>This is HTML! Hel…" at bounding box center [634, 279] width 580 height 282
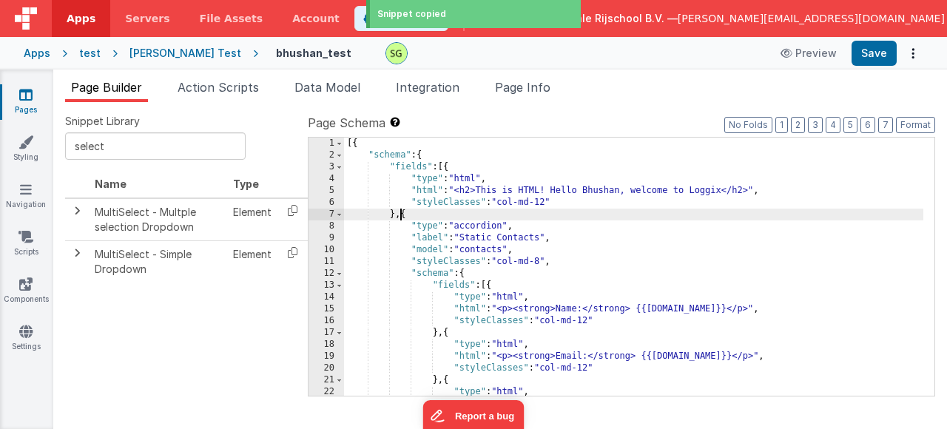
click at [402, 218] on div "[{ "schema" : { "fields" : [{ "type" : "html" , "html" : "<h2>This is HTML! Hel…" at bounding box center [634, 279] width 580 height 282
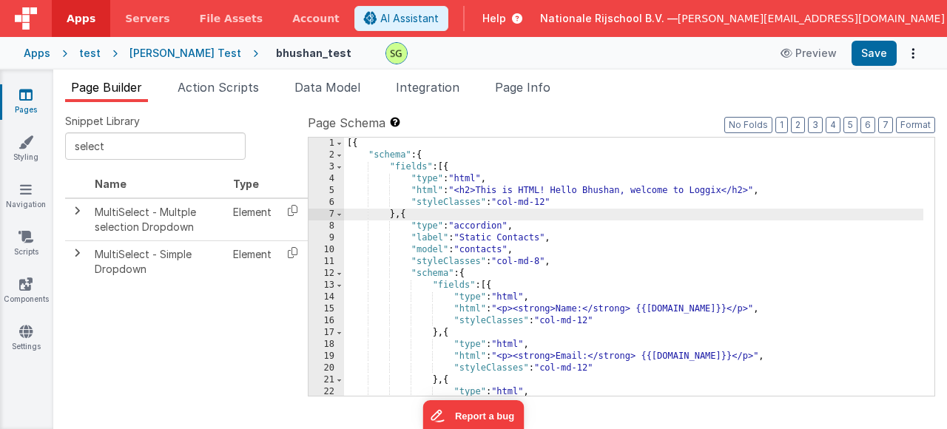
paste textarea
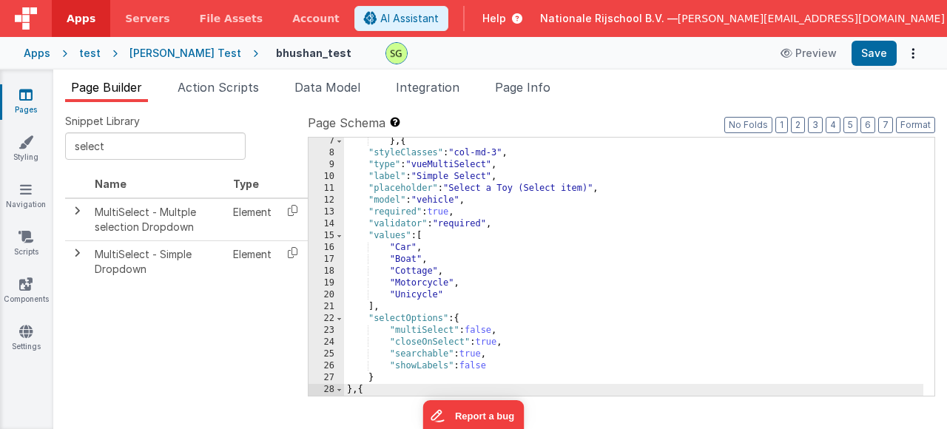
scroll to position [85, 0]
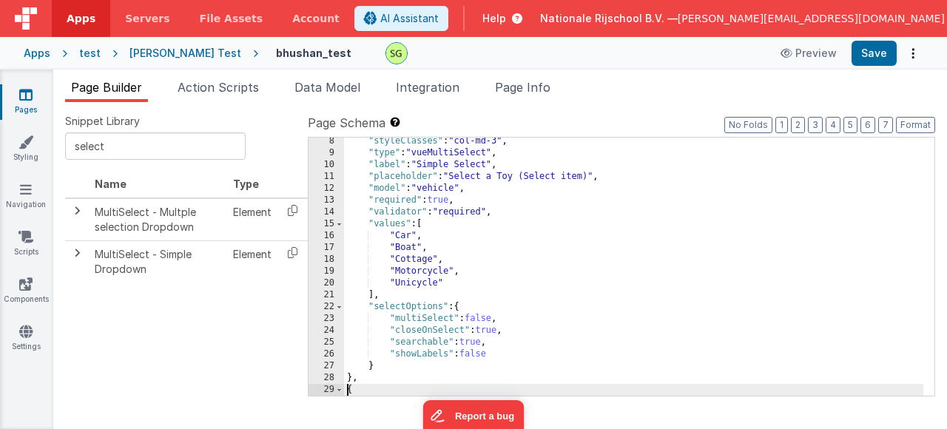
click at [385, 378] on div ""styleClasses" : "col-md-3" , "type" : "vueMultiSelect" , "label" : "Simple Sel…" at bounding box center [634, 276] width 580 height 282
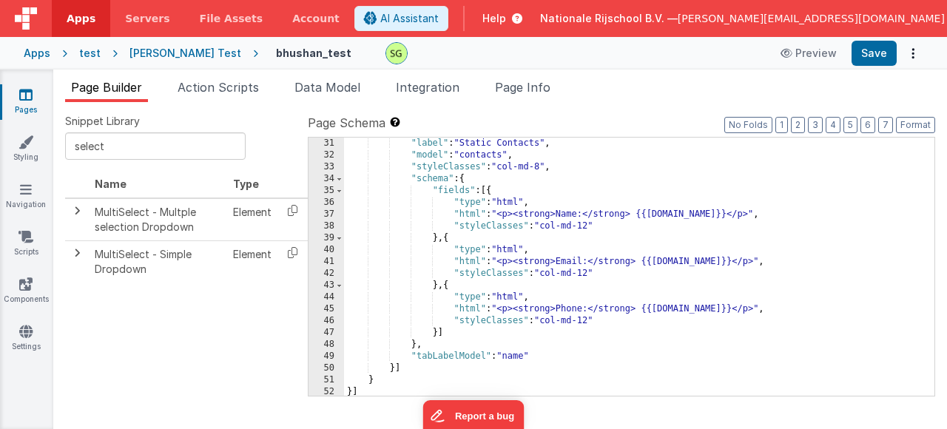
scroll to position [0, 0]
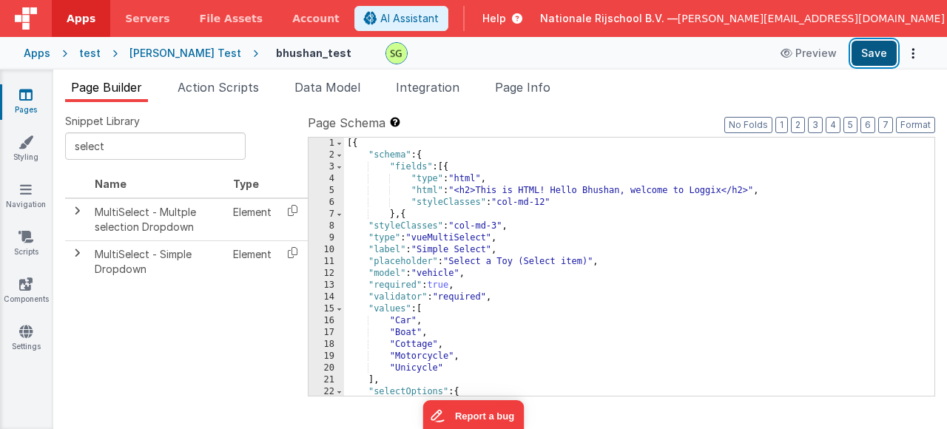
click at [873, 58] on button "Save" at bounding box center [874, 53] width 45 height 25
click at [621, 339] on div "[{ "schema" : { "fields" : [{ "type" : "html" , "html" : "<h2>This is HTML! Hel…" at bounding box center [634, 279] width 580 height 282
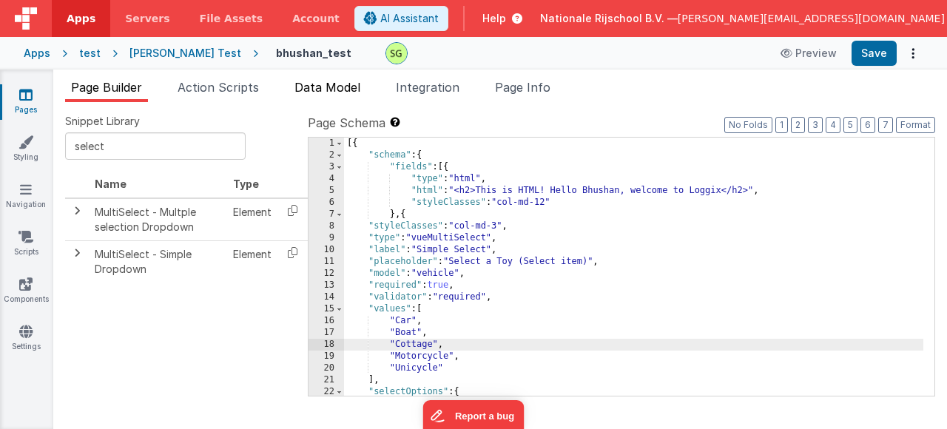
click at [333, 94] on span "Data Model" at bounding box center [328, 87] width 66 height 15
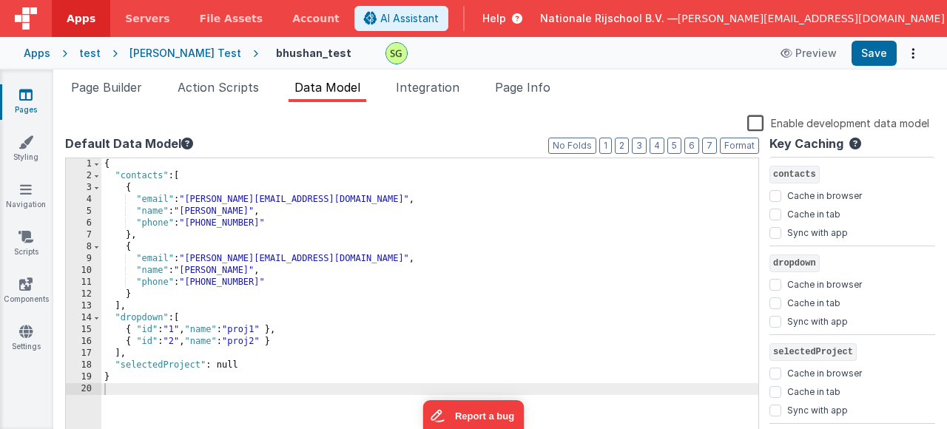
click at [420, 309] on div "{ "contacts" : [ { "email" : "[PERSON_NAME][EMAIL_ADDRESS][DOMAIN_NAME]" , "nam…" at bounding box center [429, 306] width 657 height 296
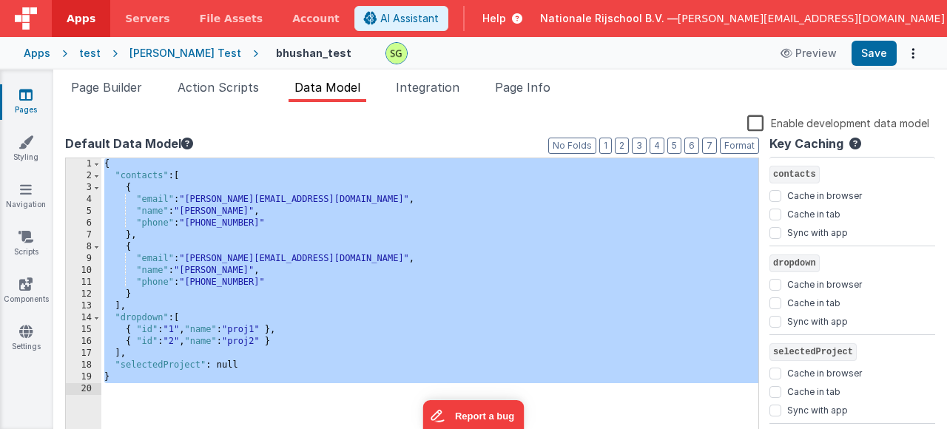
click at [475, 209] on div "{ "contacts" : [ { "email" : "[PERSON_NAME][EMAIL_ADDRESS][DOMAIN_NAME]" , "nam…" at bounding box center [429, 306] width 657 height 296
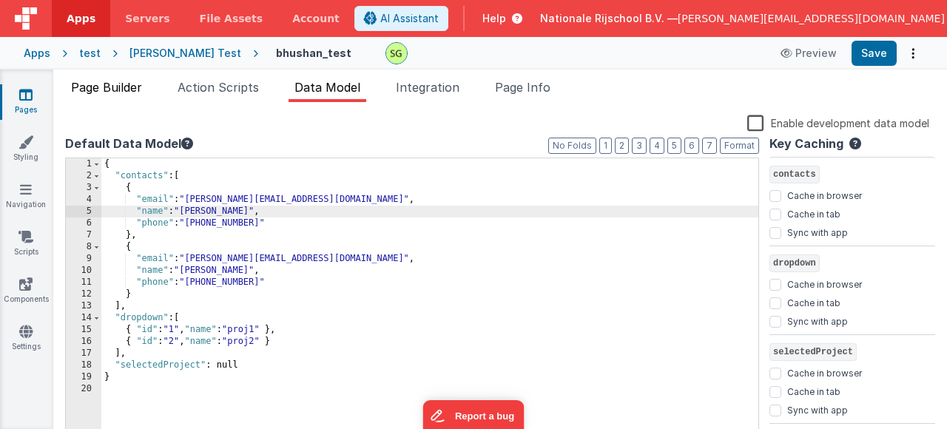
click at [130, 80] on span "Page Builder" at bounding box center [106, 87] width 71 height 15
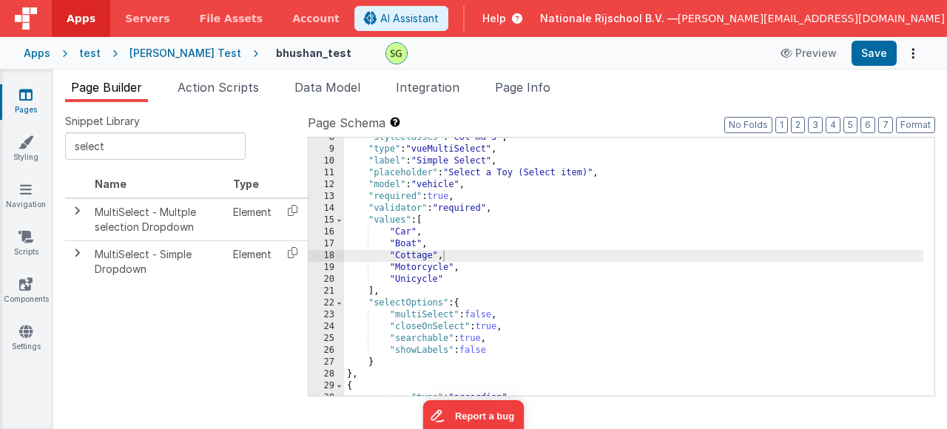
scroll to position [44, 0]
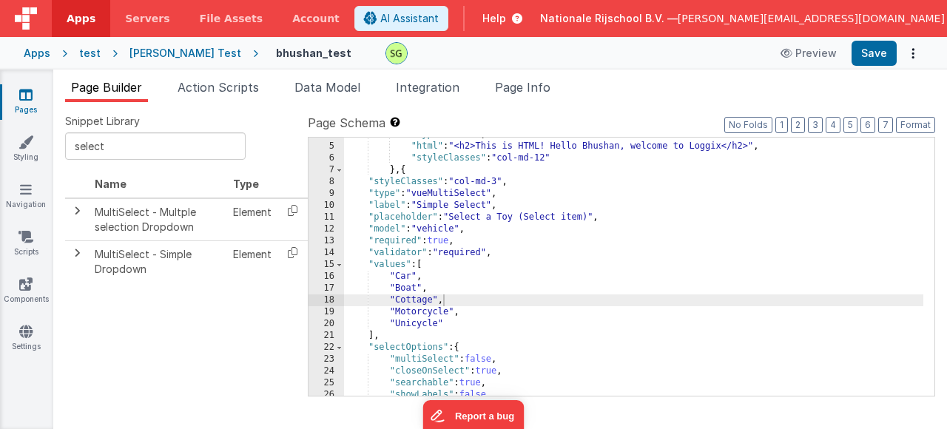
click at [437, 219] on div ""type" : "html" , "html" : "<h2>This is HTML! Hello Bhushan, welcome to Loggix<…" at bounding box center [634, 270] width 580 height 282
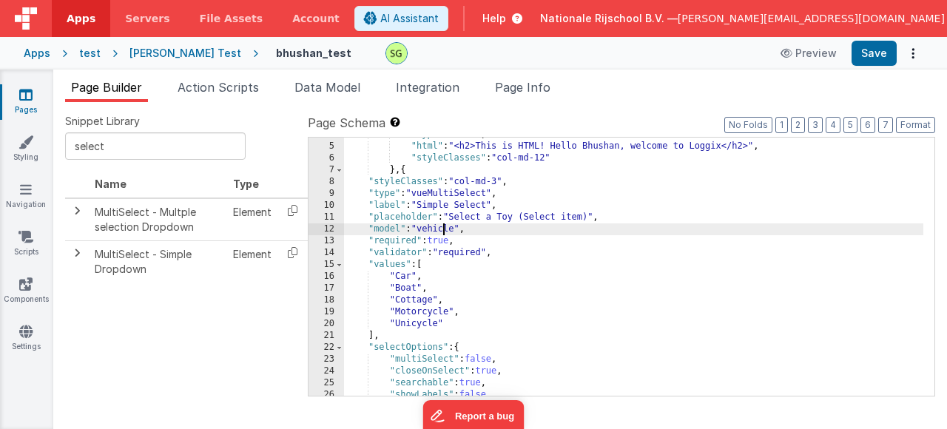
click at [445, 225] on div ""type" : "html" , "html" : "<h2>This is HTML! Hello Bhushan, welcome to Loggix<…" at bounding box center [634, 270] width 580 height 282
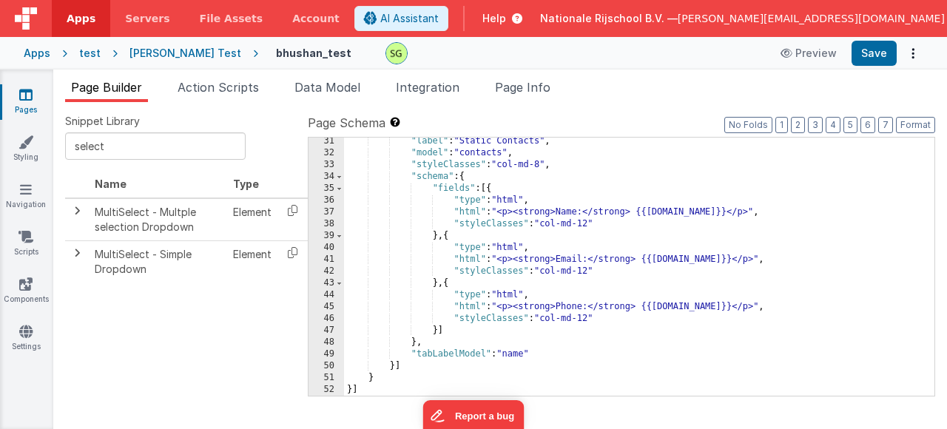
scroll to position [0, 0]
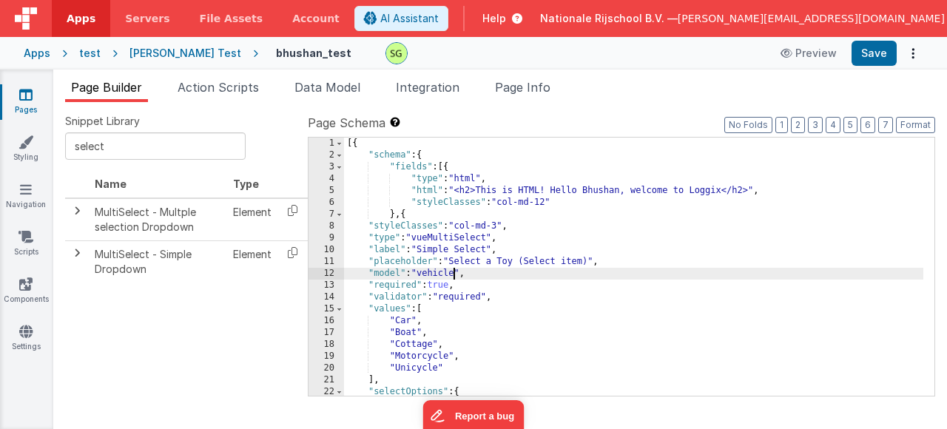
click at [451, 278] on div "[{ "schema" : { "fields" : [{ "type" : "html" , "html" : "<h2>This is HTML! Hel…" at bounding box center [634, 279] width 580 height 282
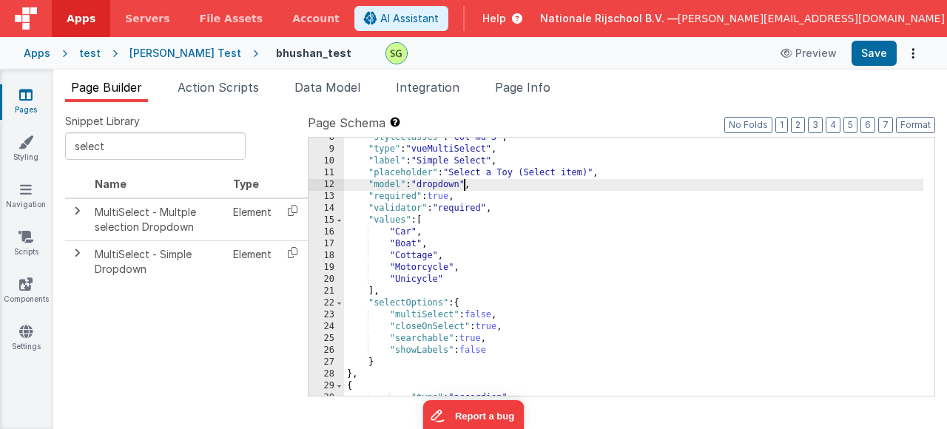
scroll to position [89, 0]
click at [510, 352] on div ""styleClasses" : "col-md-3" , "type" : "vueMultiSelect" , "label" : "Simple Sel…" at bounding box center [634, 273] width 580 height 282
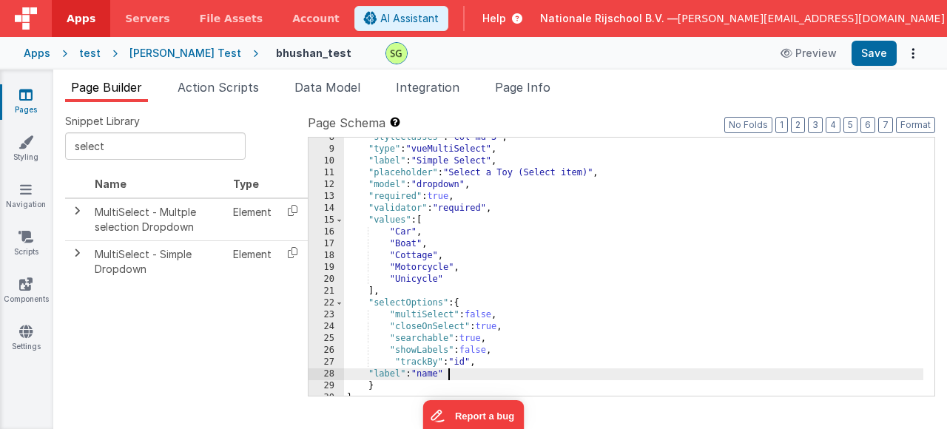
click at [369, 374] on div ""styleClasses" : "col-md-3" , "type" : "vueMultiSelect" , "label" : "Simple Sel…" at bounding box center [634, 273] width 580 height 282
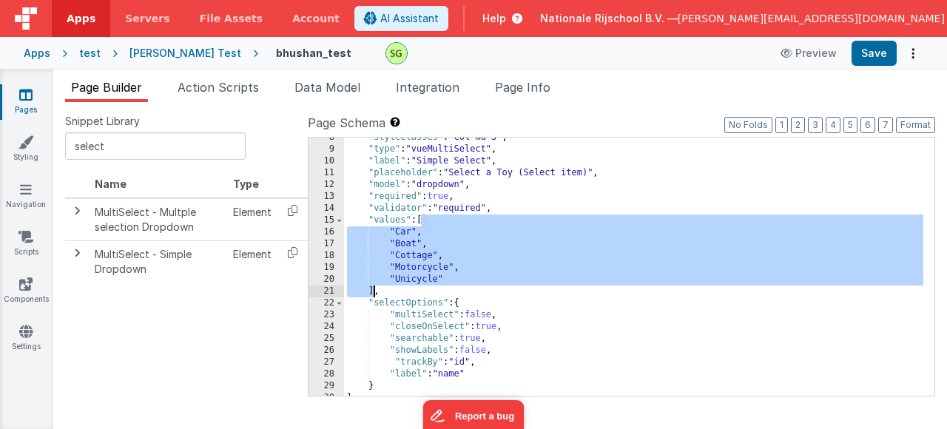
drag, startPoint x: 422, startPoint y: 219, endPoint x: 374, endPoint y: 291, distance: 86.4
click at [374, 291] on div ""styleClasses" : "col-md-3" , "type" : "vueMultiSelect" , "label" : "Simple Sel…" at bounding box center [634, 273] width 580 height 282
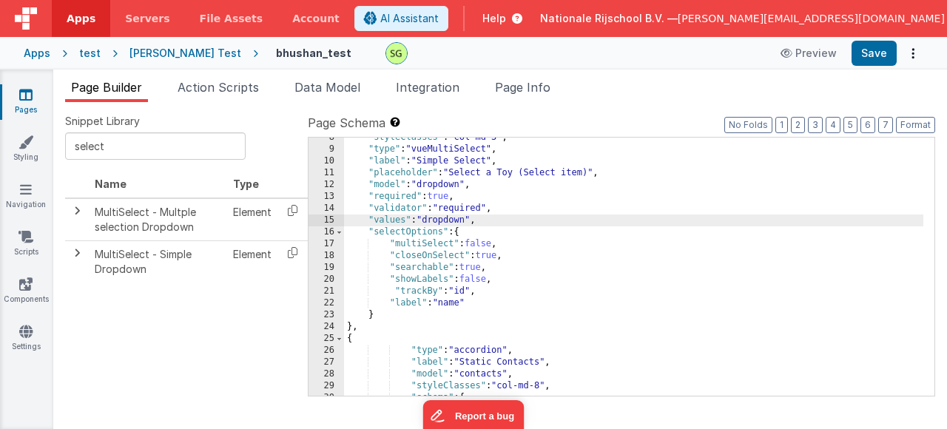
click at [503, 226] on div ""styleClasses" : "col-md-3" , "type" : "vueMultiSelect" , "label" : "Simple Sel…" at bounding box center [634, 273] width 580 height 282
click at [444, 186] on div ""styleClasses" : "col-md-3" , "type" : "vueMultiSelect" , "label" : "Simple Sel…" at bounding box center [634, 273] width 580 height 282
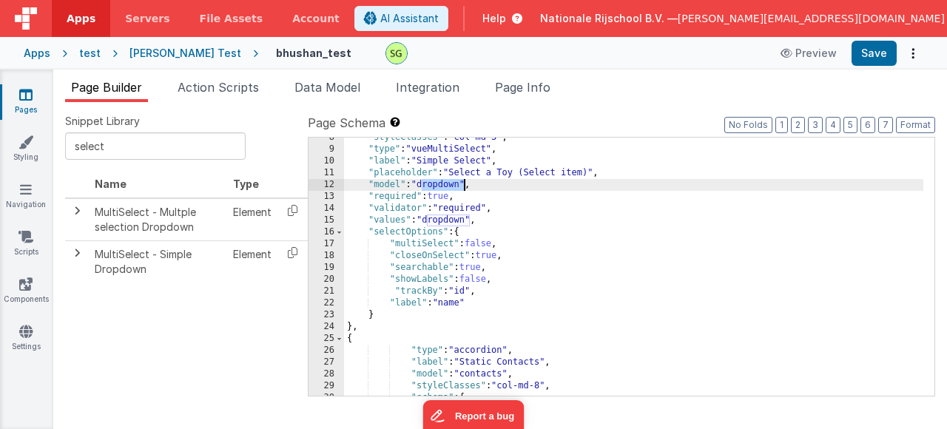
click at [444, 186] on div ""styleClasses" : "col-md-3" , "type" : "vueMultiSelect" , "label" : "Simple Sel…" at bounding box center [634, 273] width 580 height 282
click at [876, 59] on button "Save" at bounding box center [874, 53] width 45 height 25
click at [873, 57] on button "Save" at bounding box center [874, 53] width 45 height 25
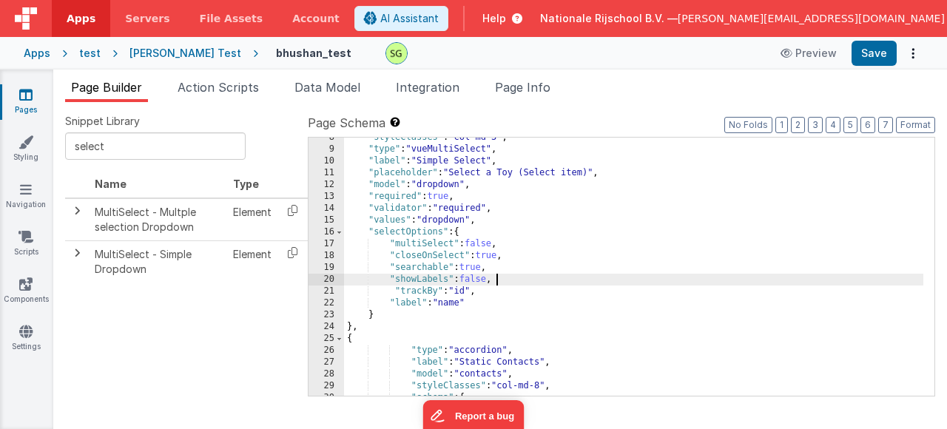
click at [577, 283] on div ""styleClasses" : "col-md-3" , "type" : "vueMultiSelect" , "label" : "Simple Sel…" at bounding box center [634, 273] width 580 height 282
click at [124, 145] on input "select" at bounding box center [155, 145] width 181 height 27
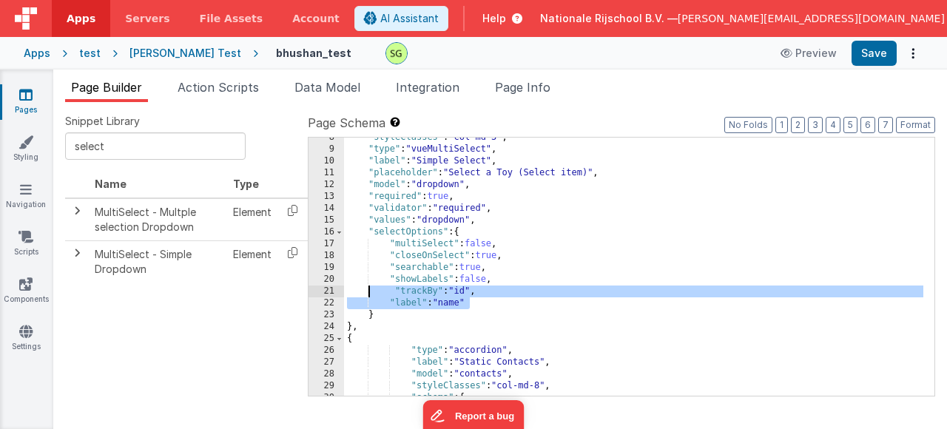
drag, startPoint x: 485, startPoint y: 303, endPoint x: 389, endPoint y: 295, distance: 95.8
click at [387, 295] on div ""styleClasses" : "col-md-3" , "type" : "vueMultiSelect" , "label" : "Simple Sel…" at bounding box center [634, 273] width 580 height 282
click at [480, 278] on div ""styleClasses" : "col-md-3" , "type" : "vueMultiSelect" , "label" : "Simple Sel…" at bounding box center [634, 273] width 580 height 282
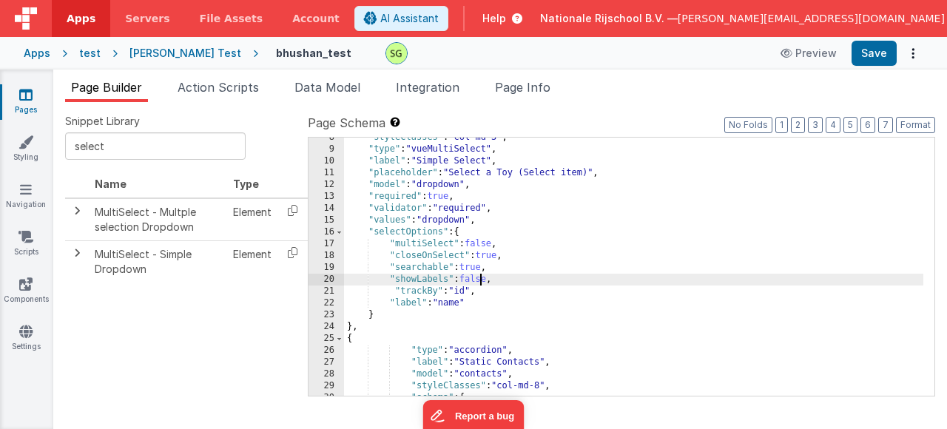
click at [480, 278] on div ""styleClasses" : "col-md-3" , "type" : "vueMultiSelect" , "label" : "Simple Sel…" at bounding box center [634, 273] width 580 height 282
click at [859, 54] on button "Save" at bounding box center [874, 53] width 45 height 25
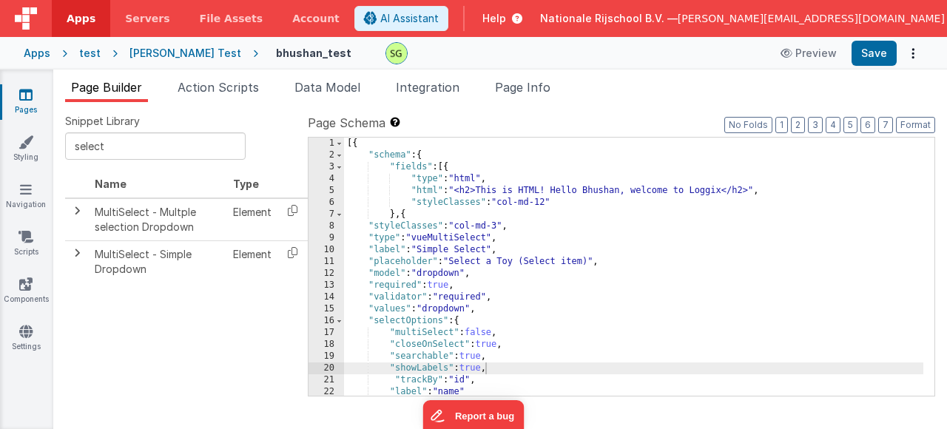
scroll to position [44, 0]
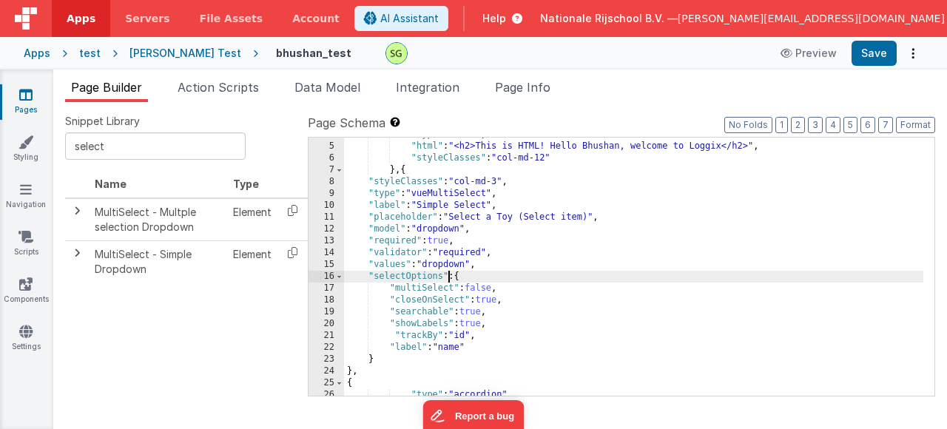
click at [449, 272] on div ""type" : "html" , "html" : "<h2>This is HTML! Hello Bhushan, welcome to Loggix<…" at bounding box center [634, 270] width 580 height 282
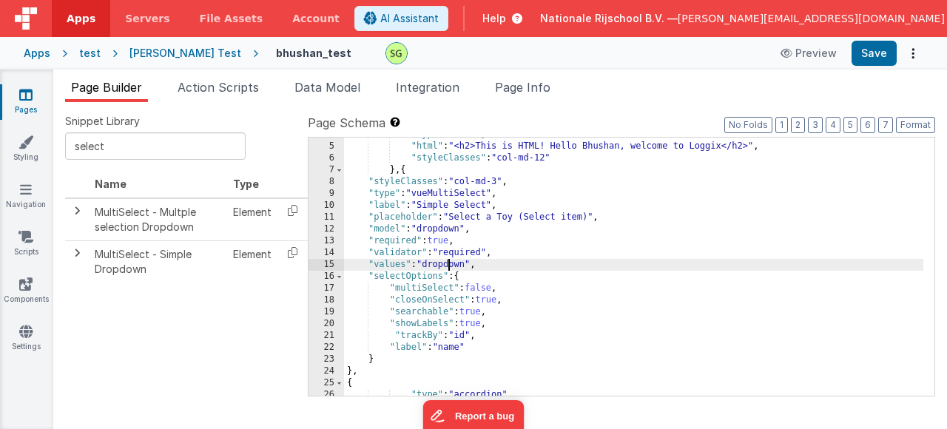
click at [449, 268] on div ""type" : "html" , "html" : "<h2>This is HTML! Hello Bhushan, welcome to Loggix<…" at bounding box center [634, 270] width 580 height 282
click at [476, 265] on div ""type" : "html" , "html" : "<h2>This is HTML! Hello Bhushan, welcome to Loggix<…" at bounding box center [634, 270] width 580 height 282
drag, startPoint x: 476, startPoint y: 265, endPoint x: 423, endPoint y: 264, distance: 52.6
click at [423, 264] on div ""type" : "html" , "html" : "<h2>This is HTML! Hello Bhushan, welcome to Loggix<…" at bounding box center [634, 270] width 580 height 282
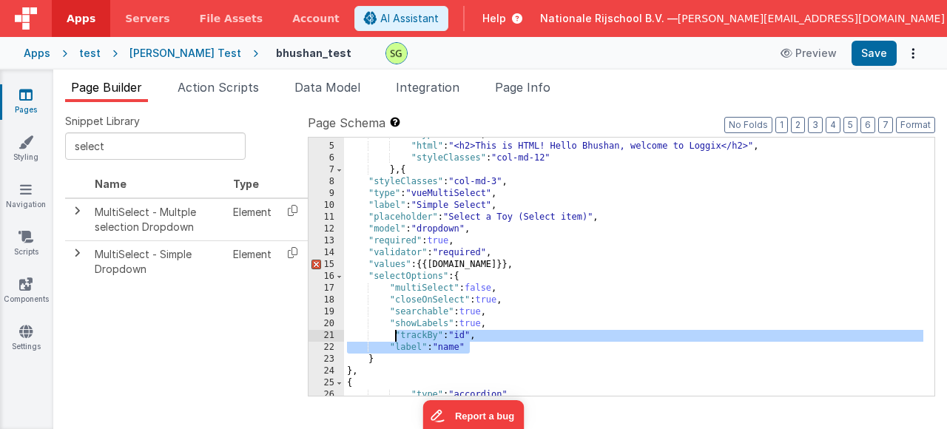
drag, startPoint x: 471, startPoint y: 352, endPoint x: 395, endPoint y: 337, distance: 77.7
click at [395, 337] on div ""type" : "html" , "html" : "<h2>This is HTML! Hello Bhushan, welcome to Loggix<…" at bounding box center [634, 270] width 580 height 282
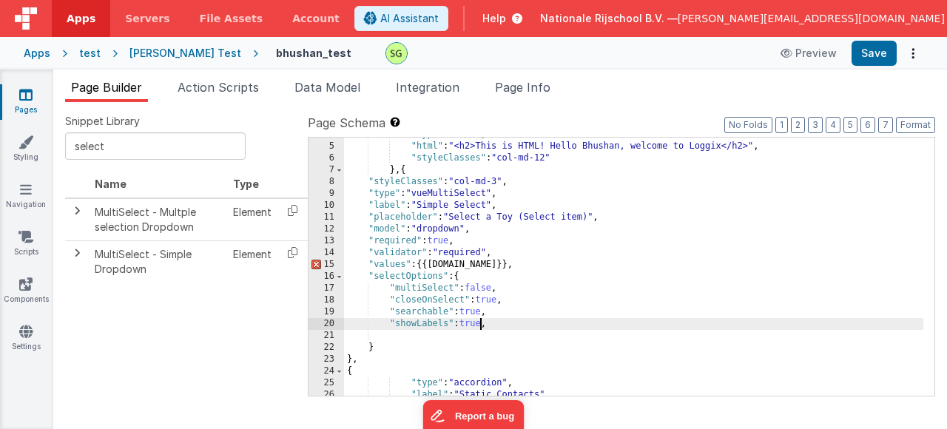
click at [480, 326] on div ""type" : "html" , "html" : "<h2>This is HTML! Hello Bhushan, welcome to Loggix<…" at bounding box center [634, 270] width 580 height 282
click at [879, 63] on button "Save" at bounding box center [874, 53] width 45 height 25
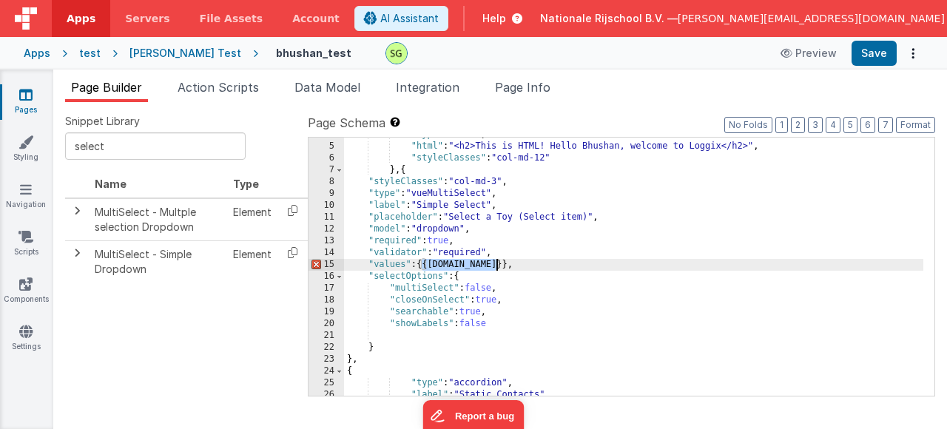
drag, startPoint x: 422, startPoint y: 266, endPoint x: 497, endPoint y: 266, distance: 75.5
click at [497, 266] on div ""type" : "html" , "html" : "<h2>This is HTML! Hello Bhushan, welcome to Loggix<…" at bounding box center [634, 270] width 580 height 282
click at [539, 306] on div ""type" : "html" , "html" : "<h2>This is HTML! Hello Bhushan, welcome to Loggix<…" at bounding box center [634, 270] width 580 height 282
drag, startPoint x: 422, startPoint y: 268, endPoint x: 497, endPoint y: 267, distance: 75.5
click at [497, 267] on div ""type" : "html" , "html" : "<h2>This is HTML! Hello Bhushan, welcome to Loggix<…" at bounding box center [634, 270] width 580 height 282
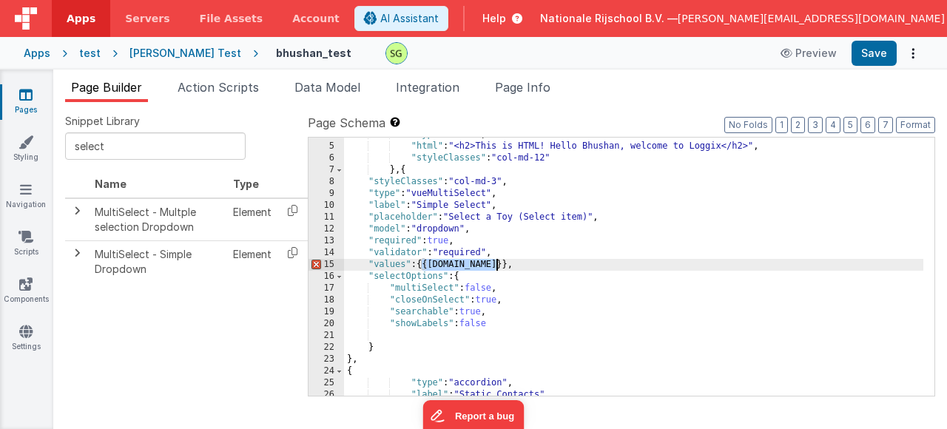
click at [608, 335] on div ""type" : "html" , "html" : "<h2>This is HTML! Hello Bhushan, welcome to Loggix<…" at bounding box center [634, 270] width 580 height 282
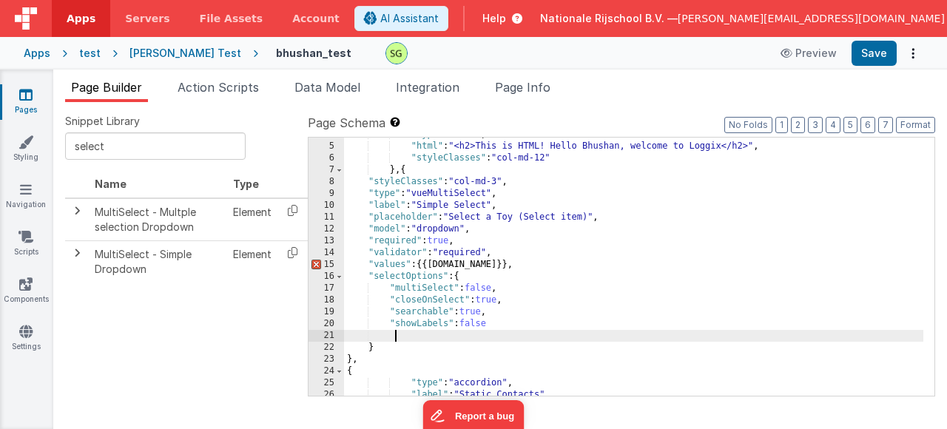
click at [518, 143] on div ""type" : "html" , "html" : "<h2>This is HTML! Hello Bhushan, welcome to Loggix<…" at bounding box center [634, 270] width 580 height 282
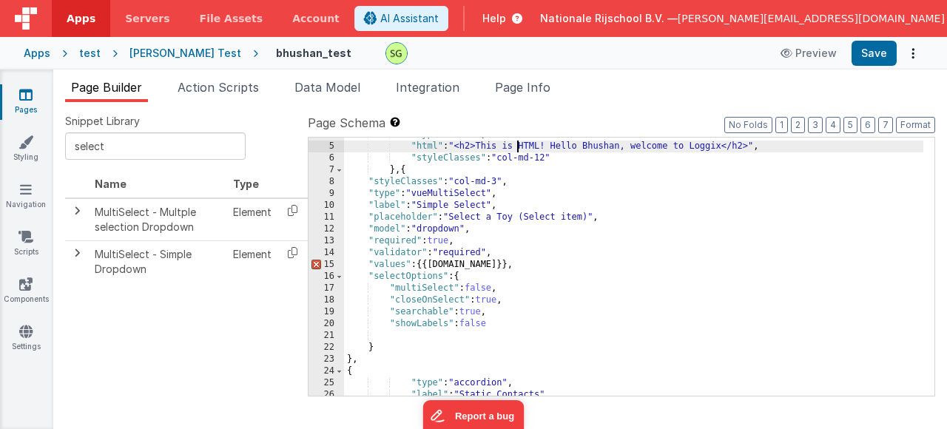
scroll to position [0, 0]
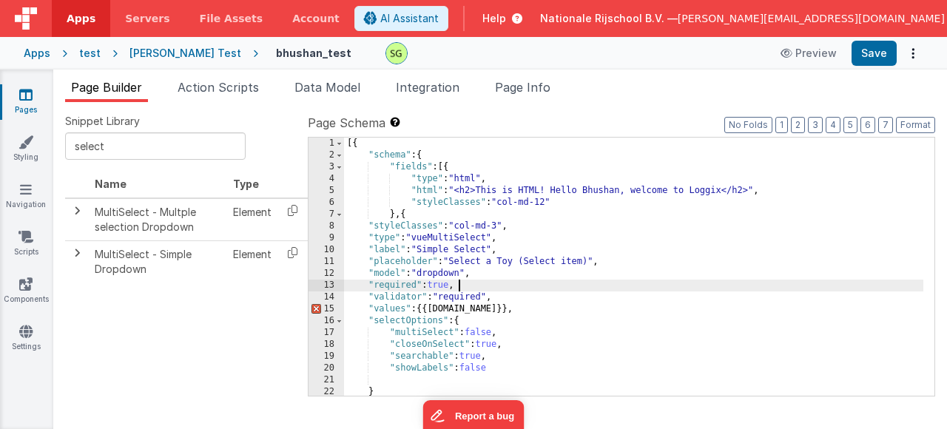
click at [628, 282] on div "[{ "schema" : { "fields" : [{ "type" : "html" , "html" : "<h2>This is HTML! Hel…" at bounding box center [634, 279] width 580 height 282
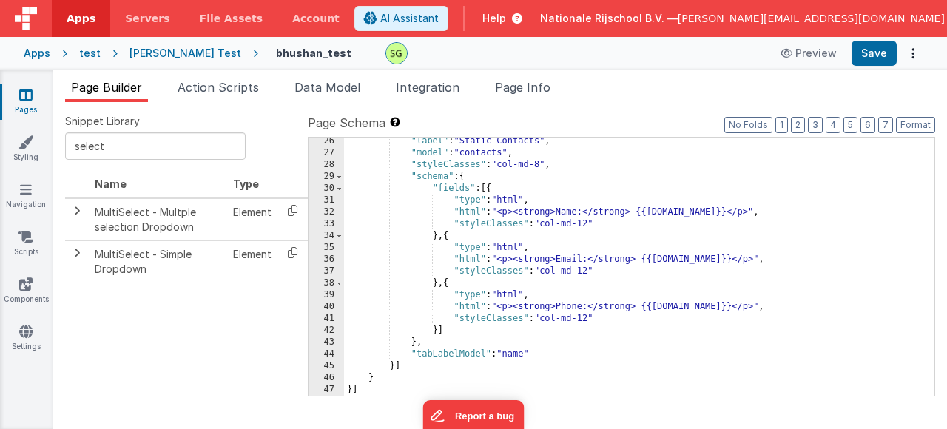
scroll to position [298, 0]
click at [913, 187] on div ""label" : "Static Contacts" , "model" : "contacts" , "styleClasses" : "col-md-8…" at bounding box center [634, 276] width 580 height 282
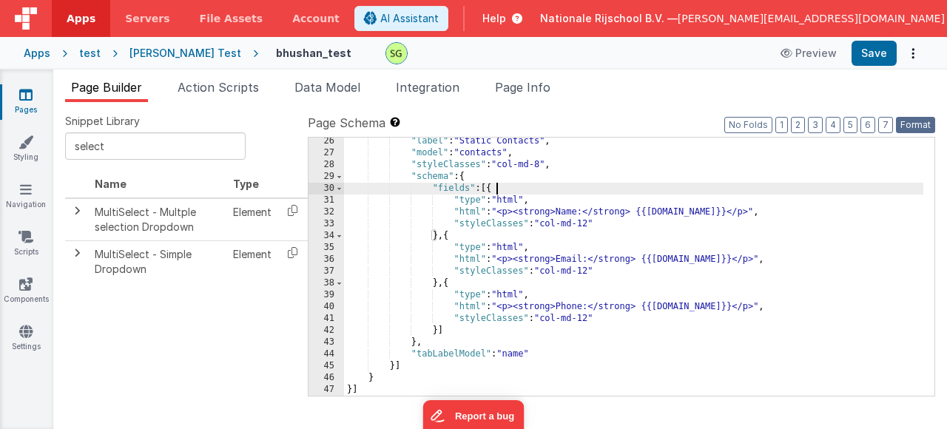
click at [913, 122] on button "Format" at bounding box center [915, 125] width 39 height 16
click at [811, 249] on div ""label" : "Static Contacts" , "model" : "contacts" , "styleClasses" : "col-md-8…" at bounding box center [634, 276] width 580 height 282
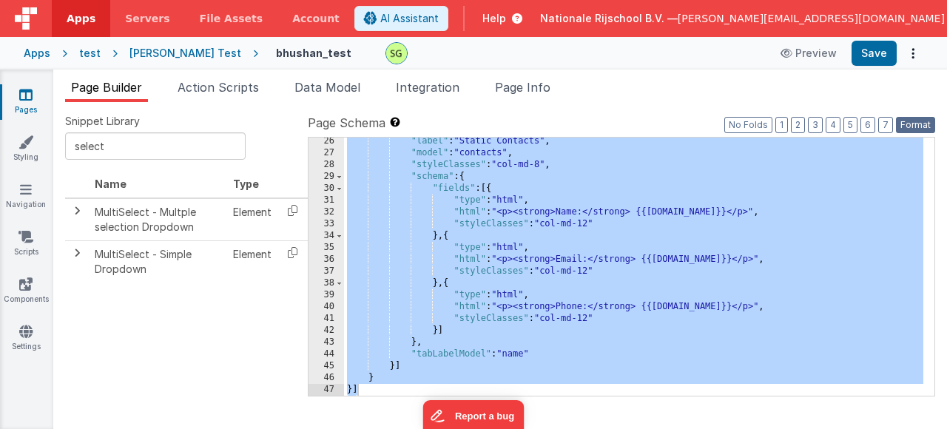
click at [904, 124] on button "Format" at bounding box center [915, 125] width 39 height 16
click at [830, 218] on div ""label" : "Static Contacts" , "model" : "contacts" , "styleClasses" : "col-md-8…" at bounding box center [634, 276] width 580 height 282
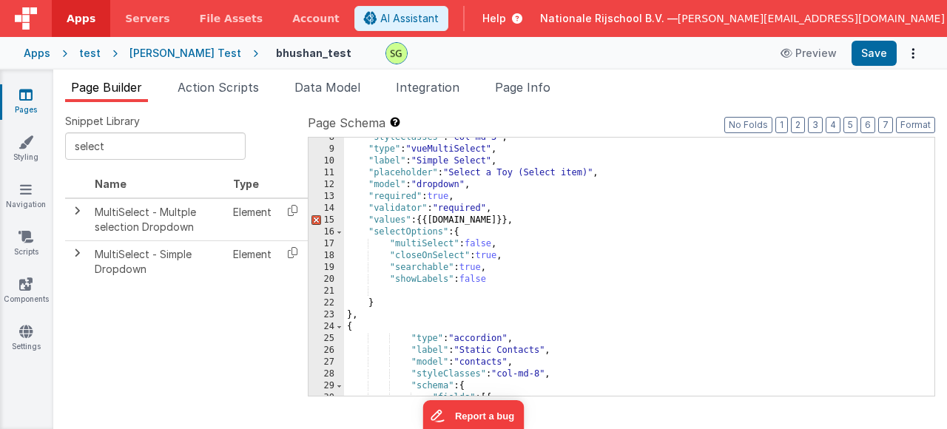
scroll to position [133, 0]
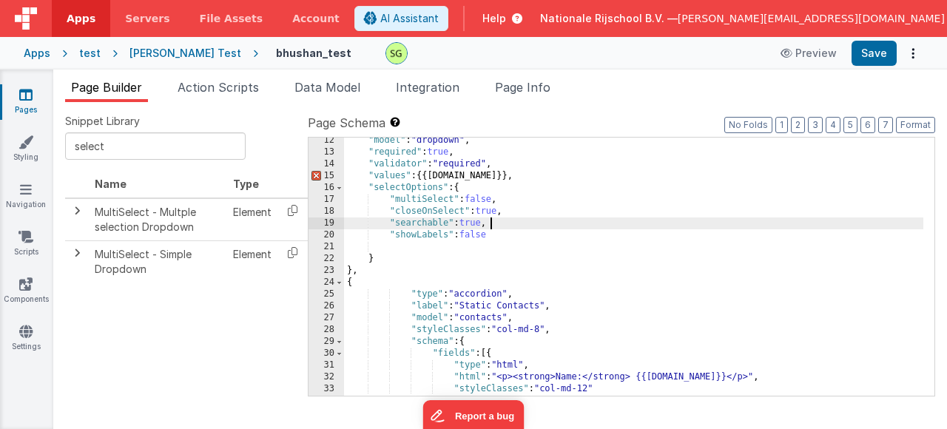
click at [746, 221] on div ""model" : "dropdown" , "required" : true , "validator" : "required" , "values" …" at bounding box center [634, 276] width 580 height 282
click at [880, 49] on button "Save" at bounding box center [874, 53] width 45 height 25
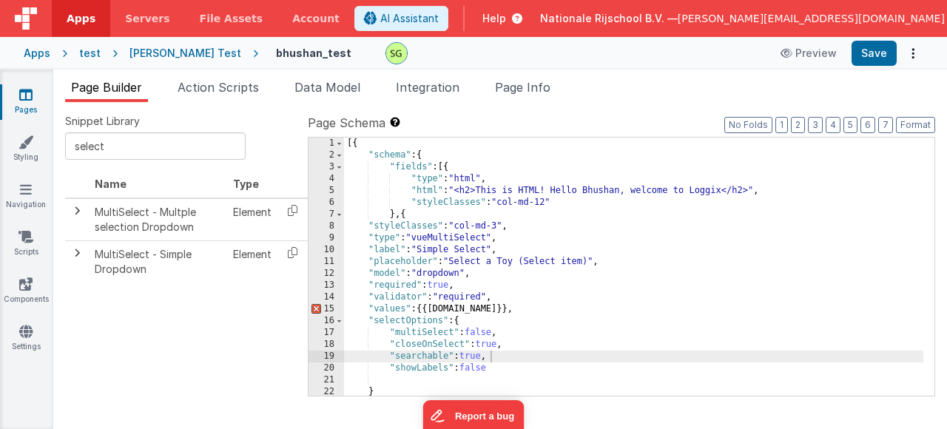
scroll to position [0, 0]
click at [517, 369] on div "[{ "schema" : { "fields" : [{ "type" : "html" , "html" : "<h2>This is HTML! Hel…" at bounding box center [634, 279] width 580 height 282
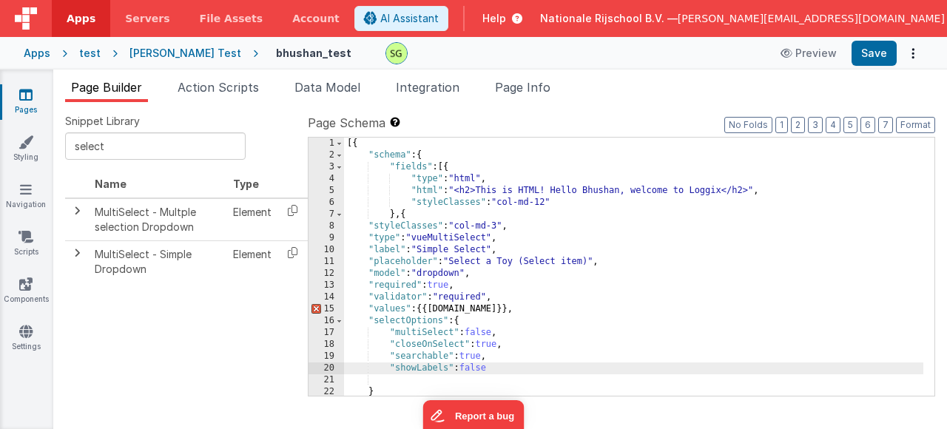
scroll to position [44, 0]
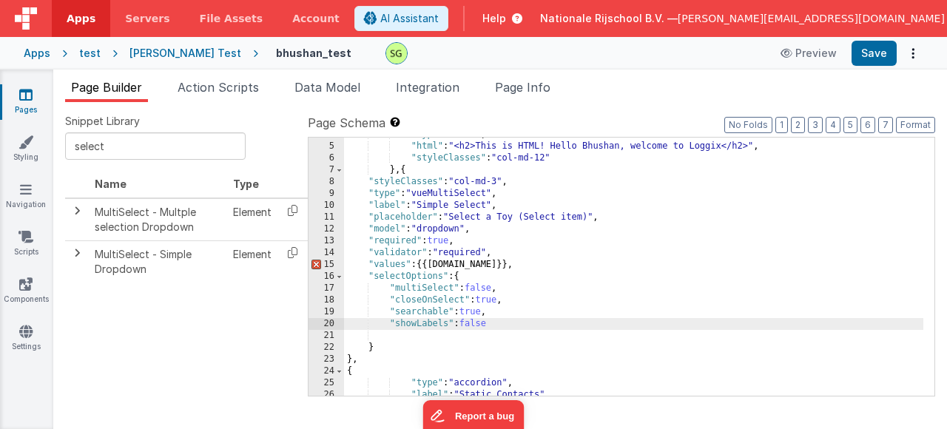
click at [330, 196] on div "9" at bounding box center [327, 194] width 36 height 12
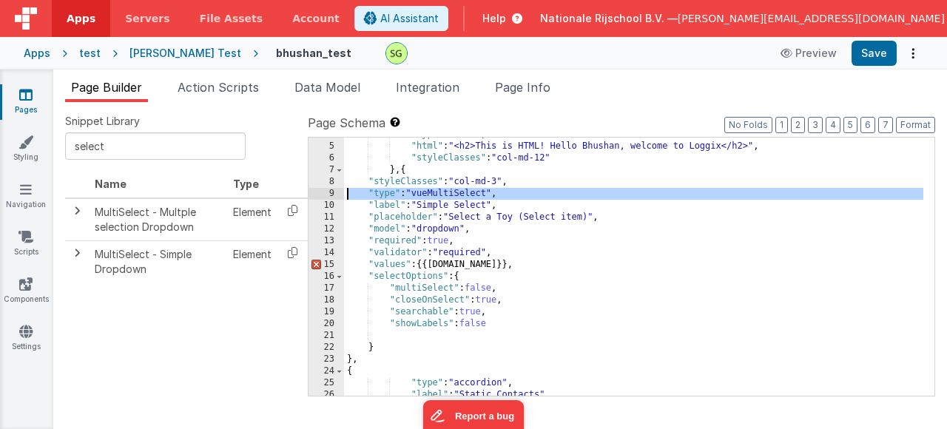
click at [434, 194] on div ""type" : "html" , "html" : "<h2>This is HTML! Hello Bhushan, welcome to Loggix<…" at bounding box center [634, 270] width 580 height 282
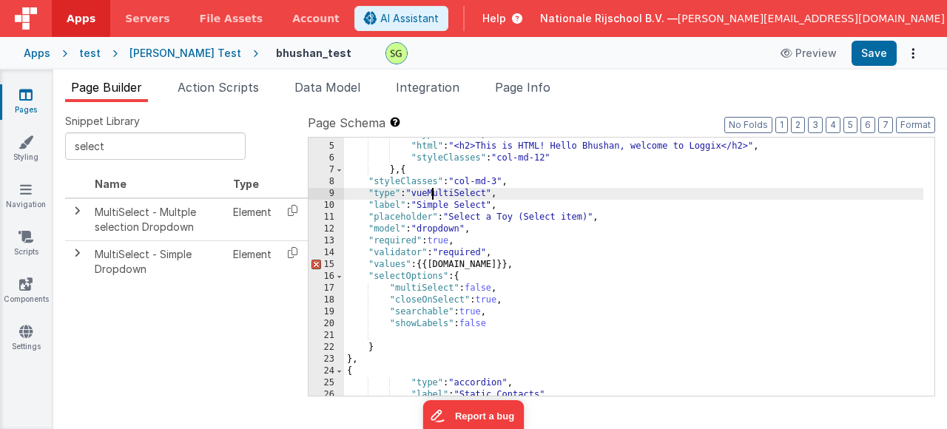
click at [434, 194] on div ""type" : "html" , "html" : "<h2>This is HTML! Hello Bhushan, welcome to Loggix<…" at bounding box center [634, 270] width 580 height 282
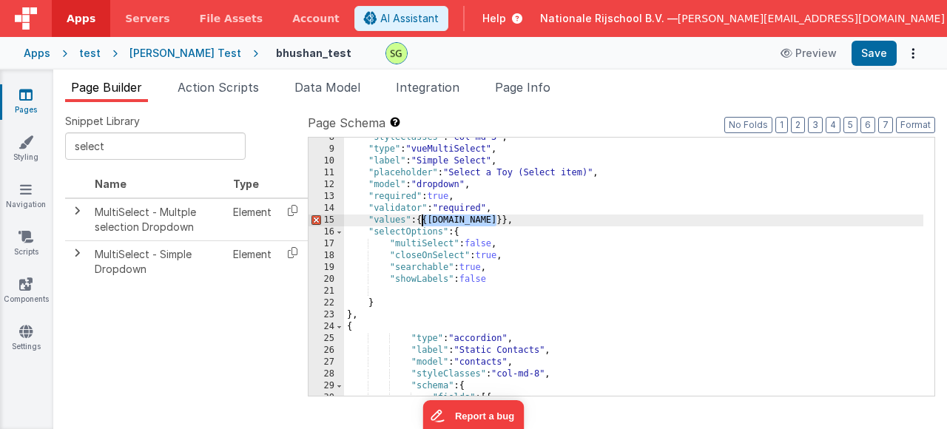
drag, startPoint x: 498, startPoint y: 220, endPoint x: 420, endPoint y: 221, distance: 78.5
click at [420, 221] on div ""styleClasses" : "col-md-3" , "type" : "vueMultiSelect" , "label" : "Simple Sel…" at bounding box center [634, 273] width 580 height 282
click at [327, 97] on li "Data Model" at bounding box center [328, 90] width 78 height 24
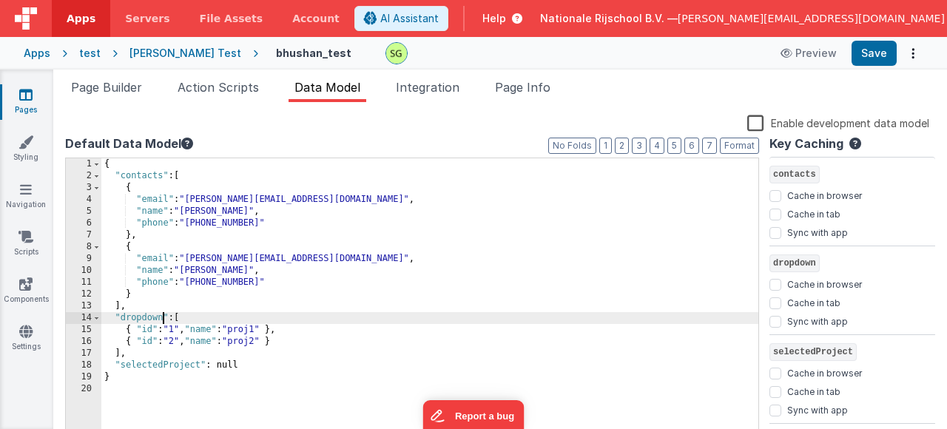
click at [164, 323] on div "{ "contacts" : [ { "email" : "[PERSON_NAME][EMAIL_ADDRESS][DOMAIN_NAME]" , "nam…" at bounding box center [429, 306] width 657 height 296
click at [71, 88] on span "Page Builder" at bounding box center [106, 87] width 71 height 15
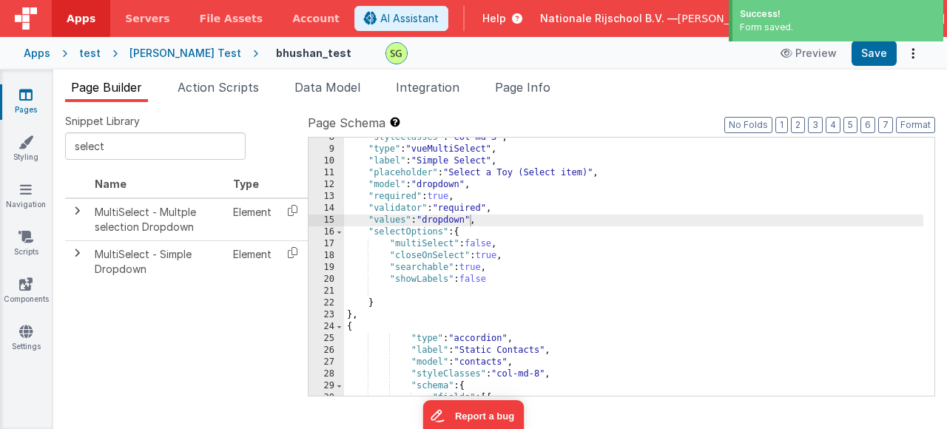
click at [468, 221] on div ""styleClasses" : "col-md-3" , "type" : "vueMultiSelect" , "label" : "Simple Sel…" at bounding box center [634, 273] width 580 height 282
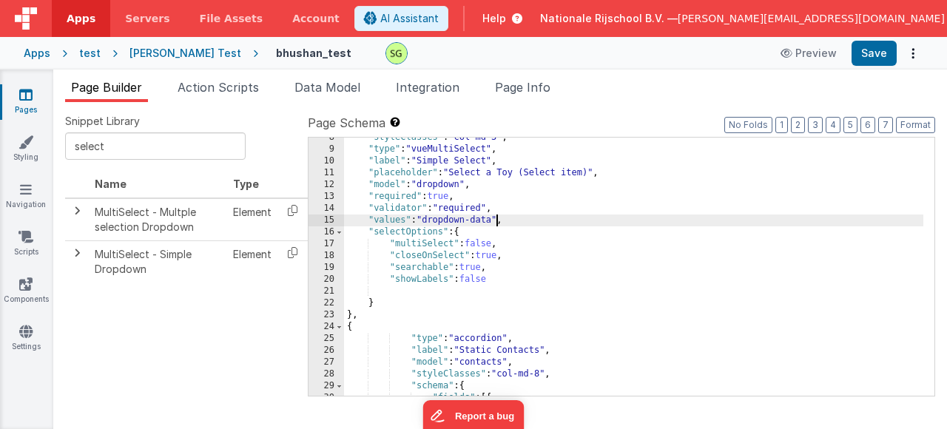
click at [466, 182] on div ""styleClasses" : "col-md-3" , "type" : "vueMultiSelect" , "label" : "Simple Sel…" at bounding box center [634, 273] width 580 height 282
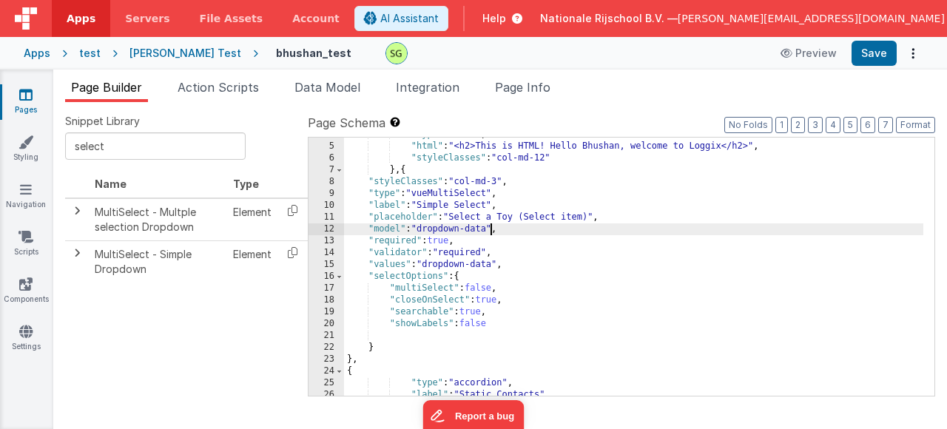
scroll to position [44, 0]
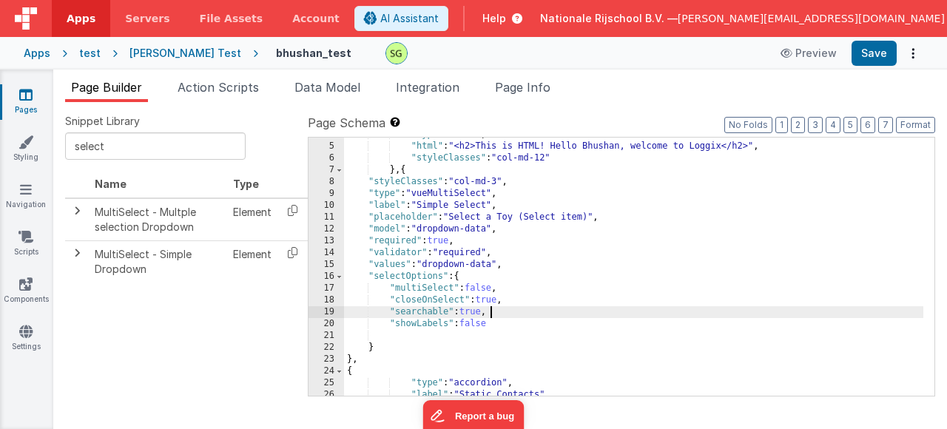
click at [599, 312] on div ""type" : "html" , "html" : "<h2>This is HTML! Hello Bhushan, welcome to Loggix<…" at bounding box center [634, 270] width 580 height 282
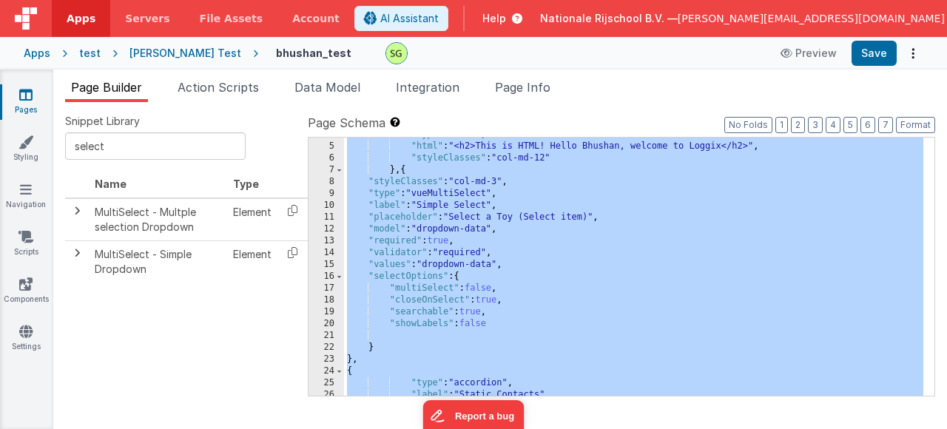
click at [697, 318] on div ""type" : "html" , "html" : "<h2>This is HTML! Hello Bhushan, welcome to Loggix<…" at bounding box center [634, 270] width 580 height 282
click at [318, 93] on span "Data Model" at bounding box center [328, 87] width 66 height 15
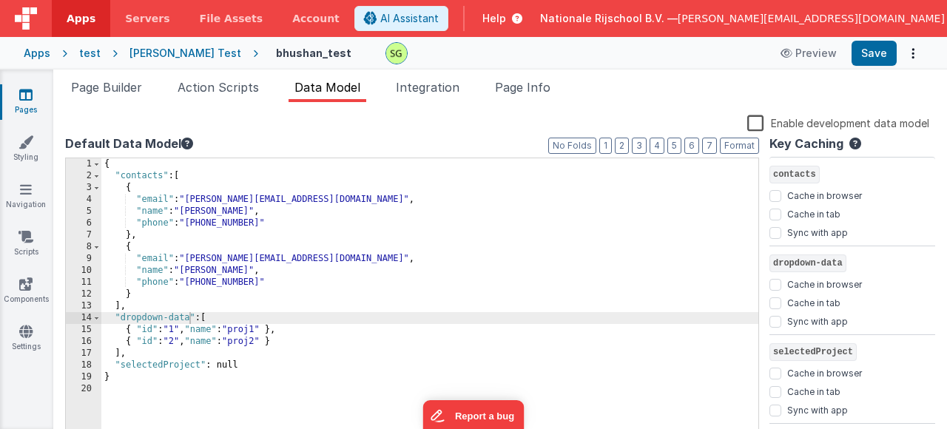
copy body "Lore Ipsumdo Sitame Consect Adip Elits Doeiusmodte Inci Utla Etdolor Magnaal En…"
click at [340, 295] on div "{ "contacts" : [ { "email" : "[PERSON_NAME][EMAIL_ADDRESS][DOMAIN_NAME]" , "nam…" at bounding box center [429, 306] width 657 height 296
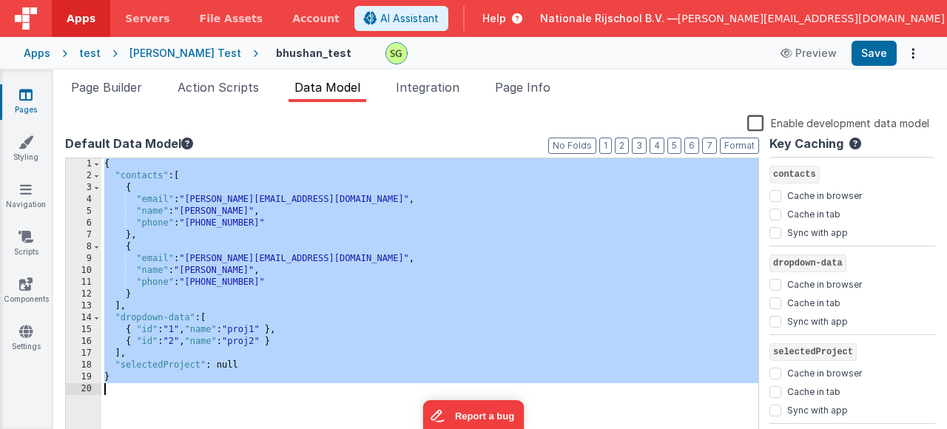
click at [438, 298] on div "{ "contacts" : [ { "email" : "[PERSON_NAME][EMAIL_ADDRESS][DOMAIN_NAME]" , "nam…" at bounding box center [429, 306] width 657 height 296
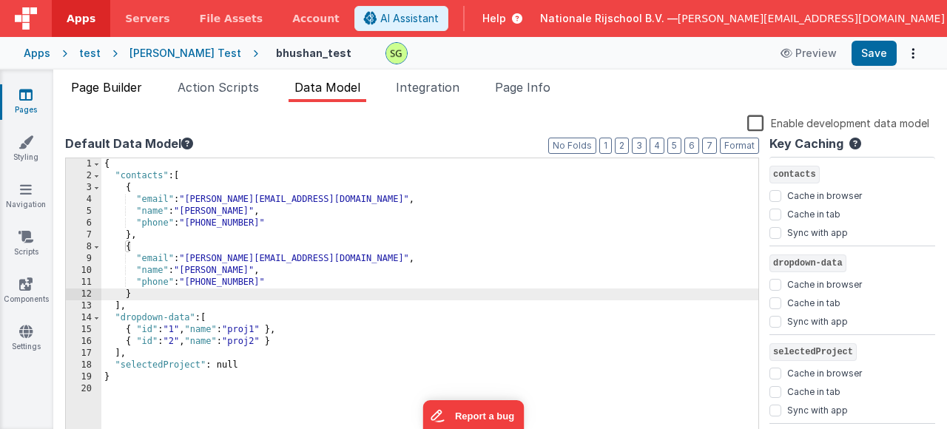
click at [95, 82] on span "Page Builder" at bounding box center [106, 87] width 71 height 15
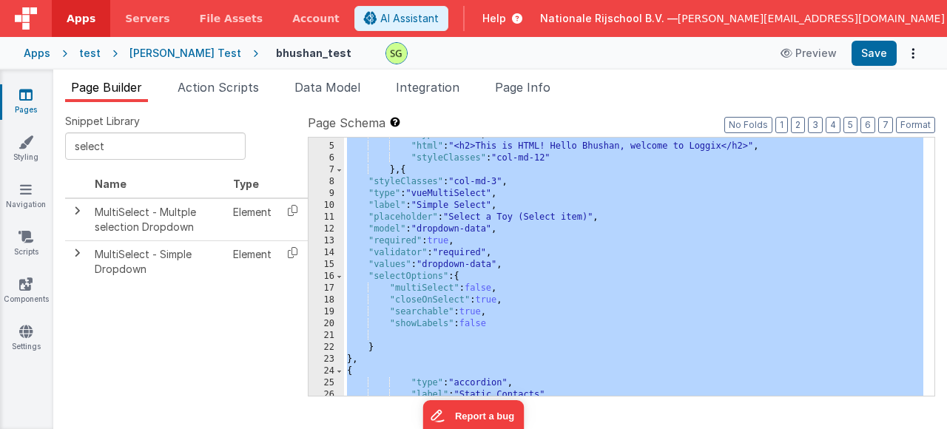
click at [676, 269] on div ""type" : "html" , "html" : "<h2>This is HTML! Hello Bhushan, welcome to Loggix<…" at bounding box center [634, 270] width 580 height 282
click at [349, 90] on span "Data Model" at bounding box center [328, 87] width 66 height 15
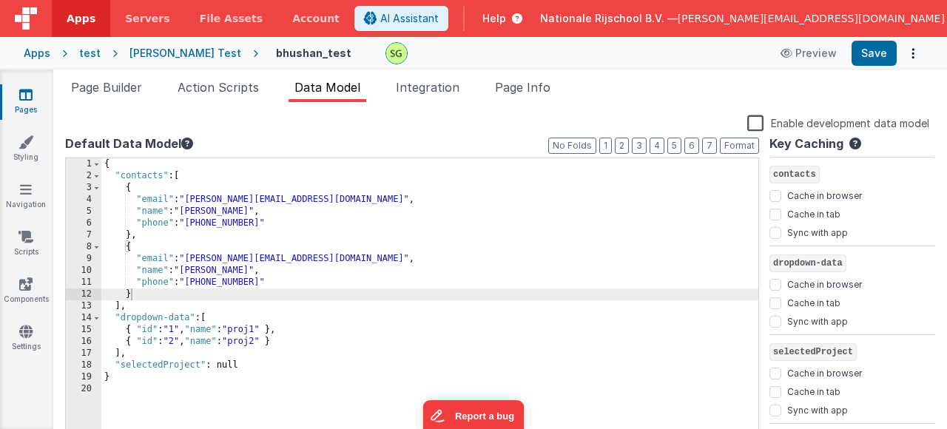
click at [560, 254] on div "{ "contacts" : [ { "email" : "[PERSON_NAME][EMAIL_ADDRESS][DOMAIN_NAME]" , "nam…" at bounding box center [429, 306] width 657 height 296
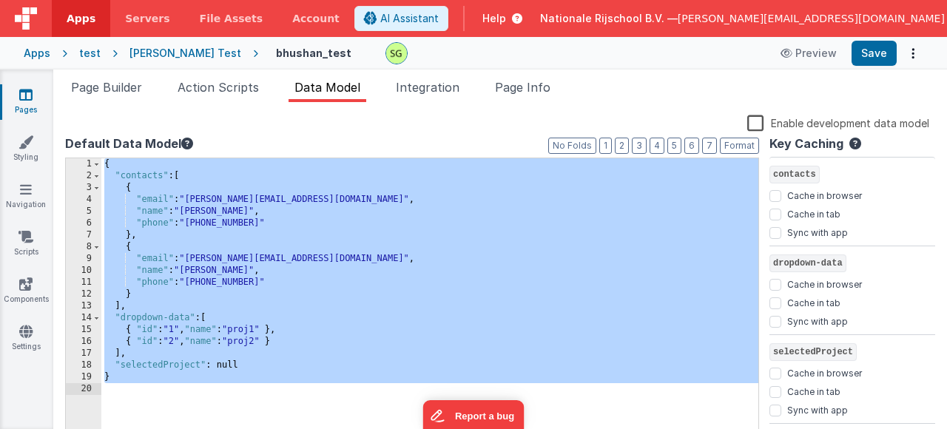
click at [351, 225] on div "{ "contacts" : [ { "email" : "[PERSON_NAME][EMAIL_ADDRESS][DOMAIN_NAME]" , "nam…" at bounding box center [429, 306] width 657 height 296
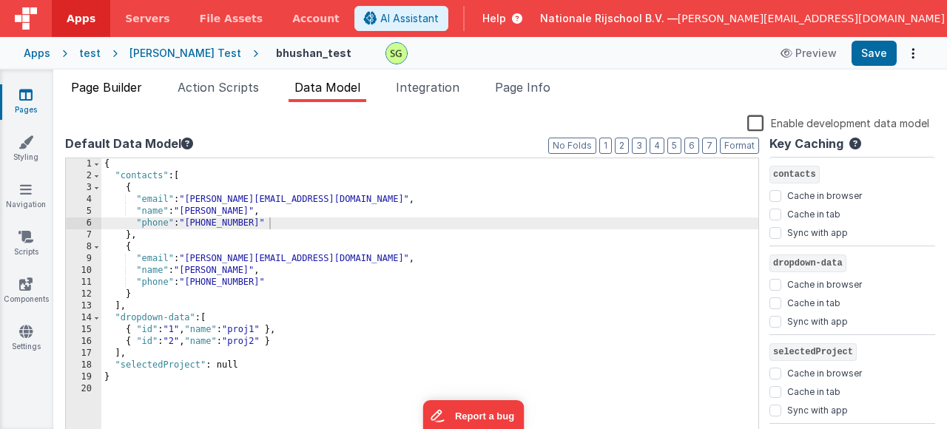
click at [137, 86] on span "Page Builder" at bounding box center [106, 87] width 71 height 15
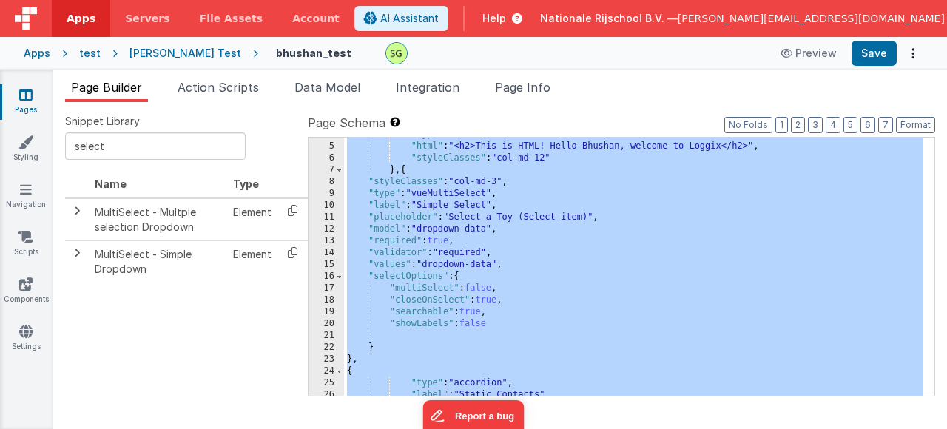
click at [629, 271] on div ""type" : "html" , "html" : "<h2>This is HTML! Hello Bhushan, welcome to Loggix<…" at bounding box center [634, 270] width 580 height 282
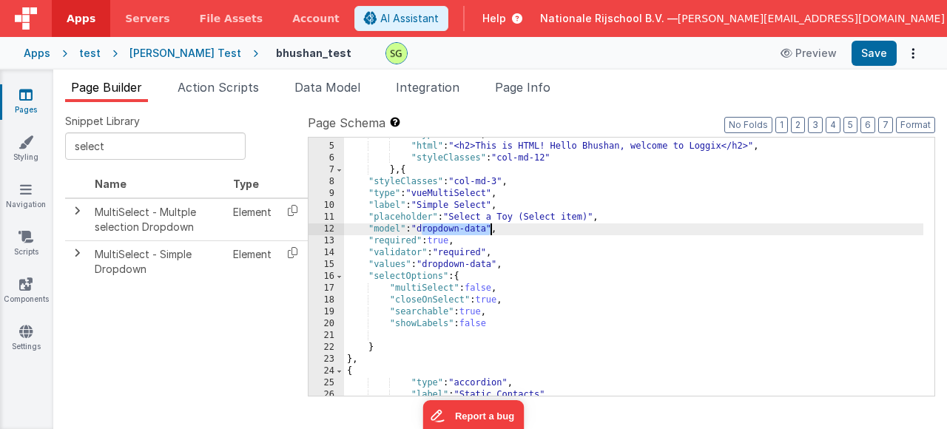
drag, startPoint x: 420, startPoint y: 232, endPoint x: 492, endPoint y: 234, distance: 72.6
click at [492, 234] on div ""type" : "html" , "html" : "<h2>This is HTML! Hello Bhushan, welcome to Loggix<…" at bounding box center [634, 270] width 580 height 282
click at [495, 332] on div ""type" : "html" , "html" : "<h2>This is HTML! Hello Bhushan, welcome to Loggix<…" at bounding box center [634, 270] width 580 height 282
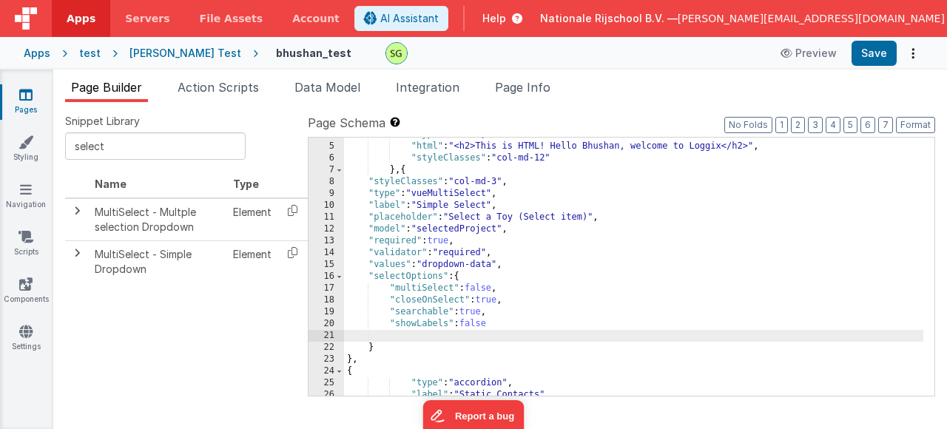
paste textarea
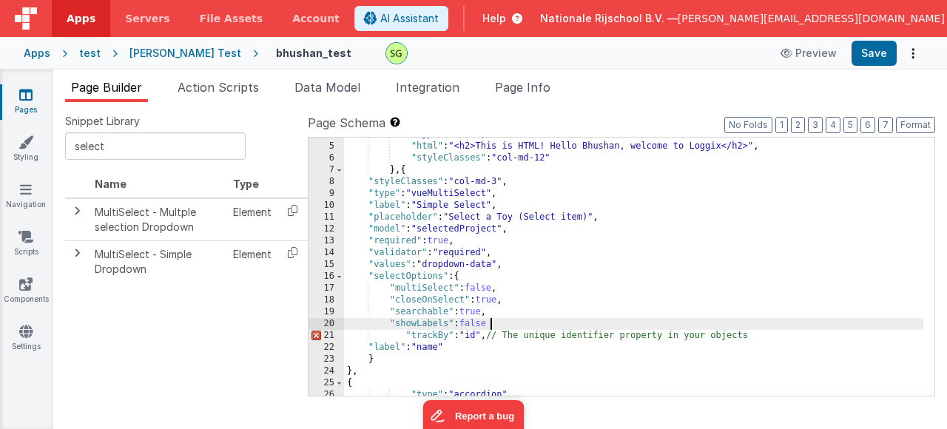
click at [491, 326] on div ""type" : "html" , "html" : "<h2>This is HTML! Hello Bhushan, welcome to Loggix<…" at bounding box center [634, 270] width 580 height 282
click at [879, 50] on button "Save" at bounding box center [874, 53] width 45 height 25
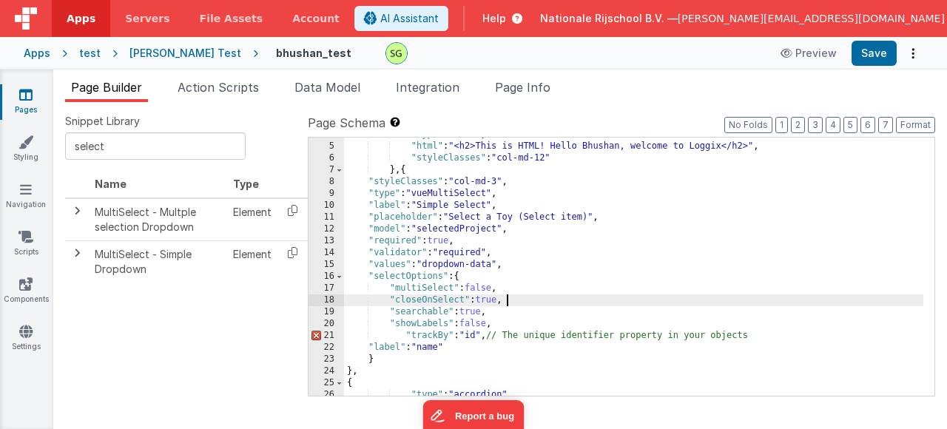
click at [569, 301] on div ""type" : "html" , "html" : "<h2>This is HTML! Hello Bhushan, welcome to Loggix<…" at bounding box center [634, 270] width 580 height 282
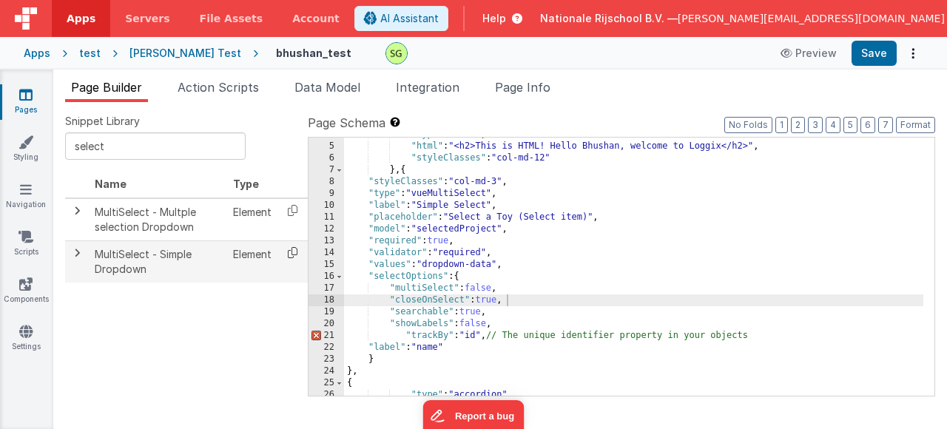
click at [289, 249] on icon at bounding box center [293, 252] width 30 height 23
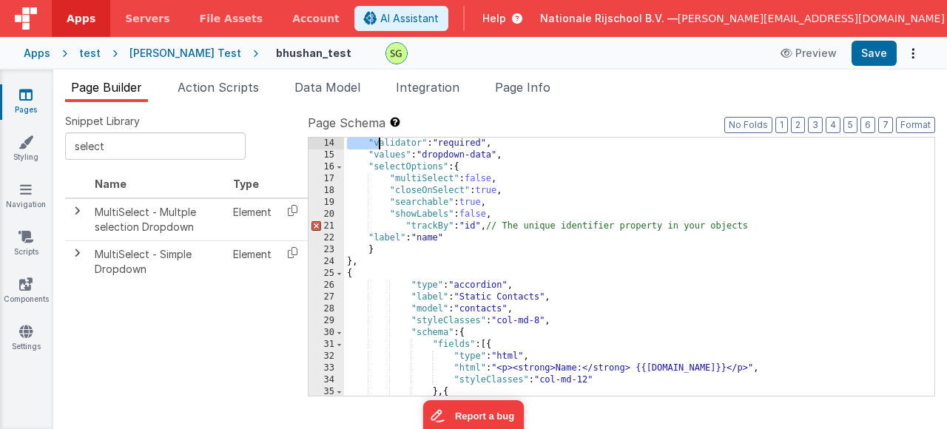
scroll to position [83, 0]
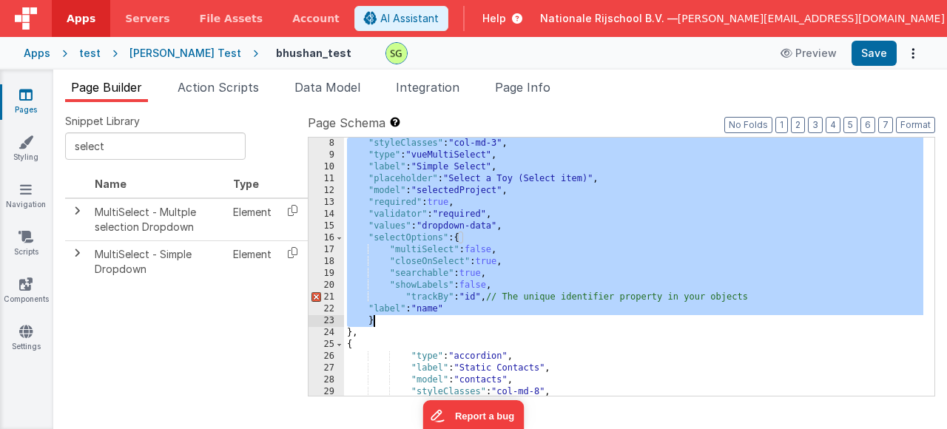
drag, startPoint x: 402, startPoint y: 215, endPoint x: 381, endPoint y: 325, distance: 111.5
click at [381, 325] on div ""styleClasses" : "col-md-3" , "type" : "vueMultiSelect" , "label" : "Simple Sel…" at bounding box center [634, 279] width 580 height 282
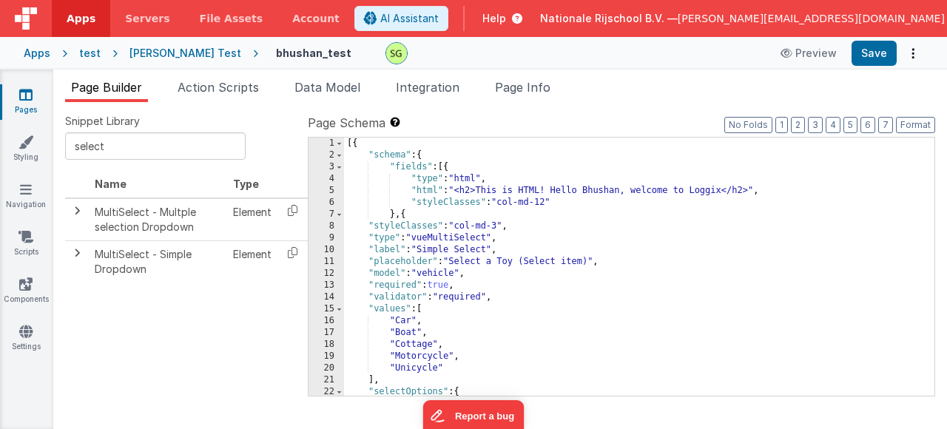
scroll to position [222, 0]
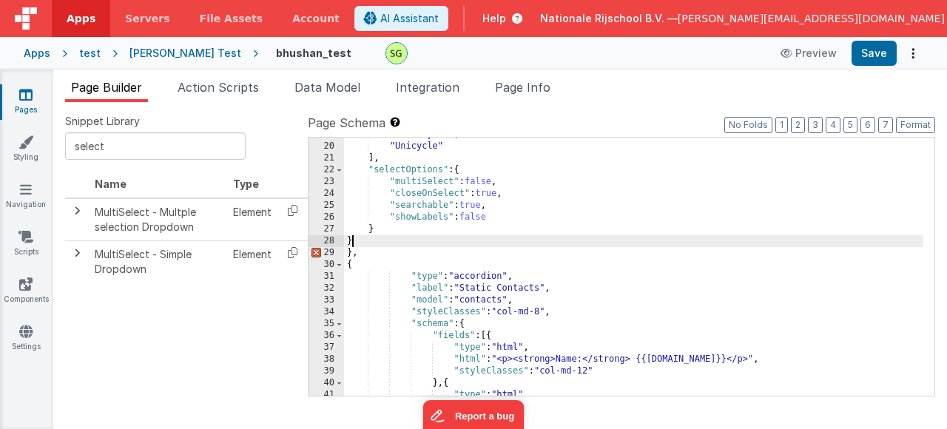
click at [356, 246] on div ""Motorcycle" , "Unicycle" ] , "selectOptions" : { "multiSelect" : false , "clos…" at bounding box center [634, 270] width 580 height 282
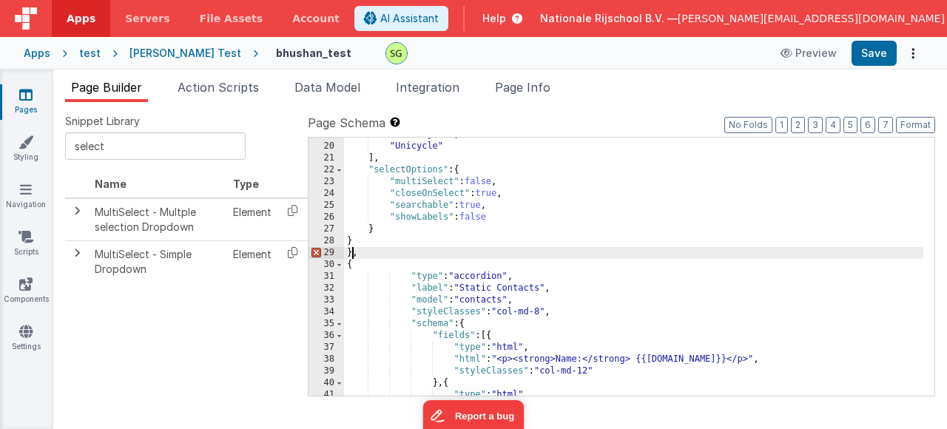
click at [354, 253] on div ""Motorcycle" , "Unicycle" ] , "selectOptions" : { "multiSelect" : false , "clos…" at bounding box center [634, 270] width 580 height 282
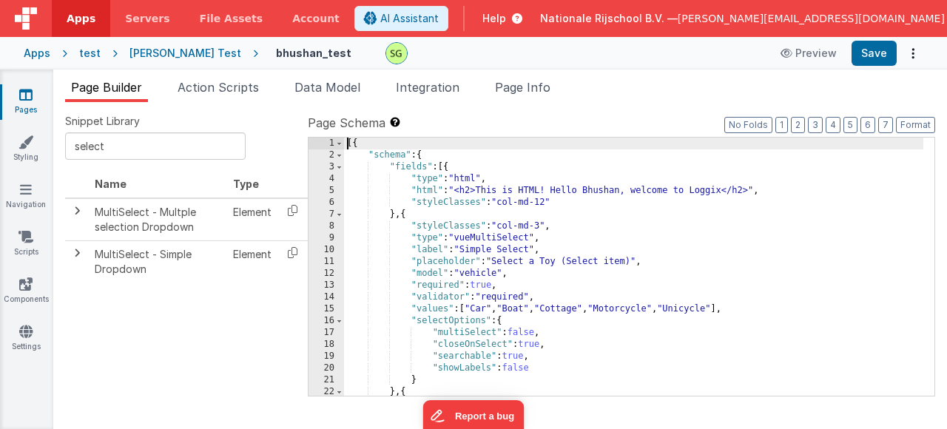
scroll to position [0, 0]
click at [412, 215] on div "[{ "schema" : { "fields" : [{ "type" : "html" , "html" : "<h2>This is HTML! Hel…" at bounding box center [634, 279] width 580 height 282
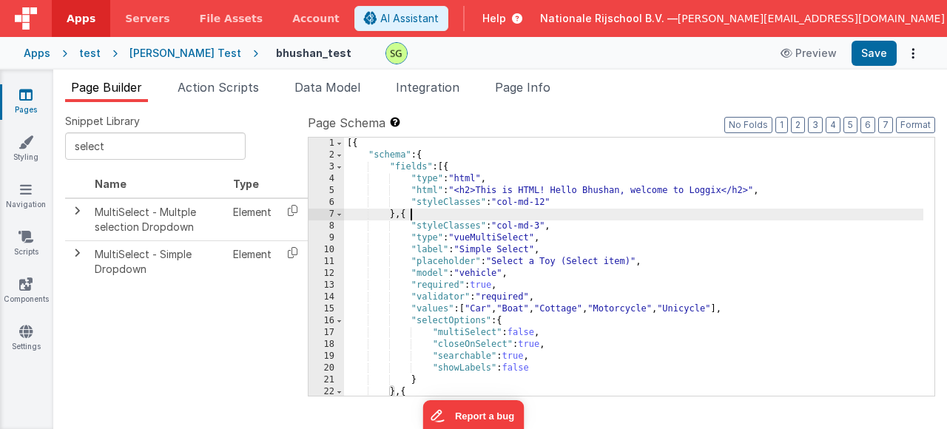
click at [408, 215] on div "[{ "schema" : { "fields" : [{ "type" : "html" , "html" : "<h2>This is HTML! Hel…" at bounding box center [634, 279] width 580 height 282
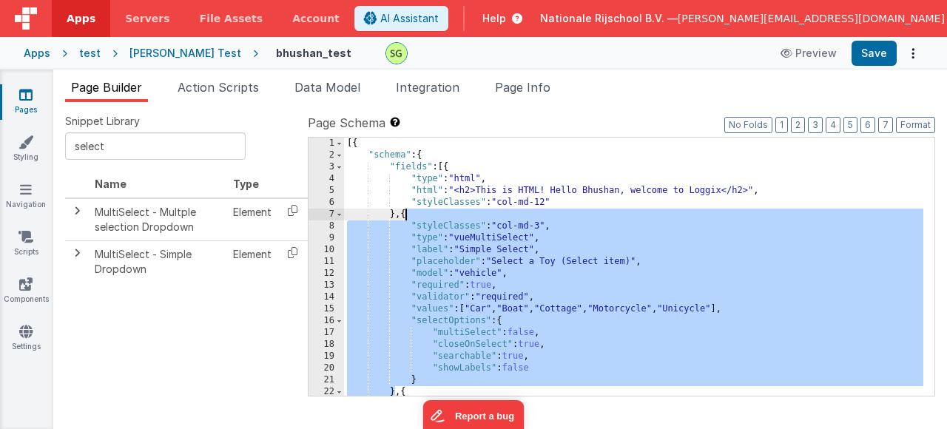
scroll to position [89, 0]
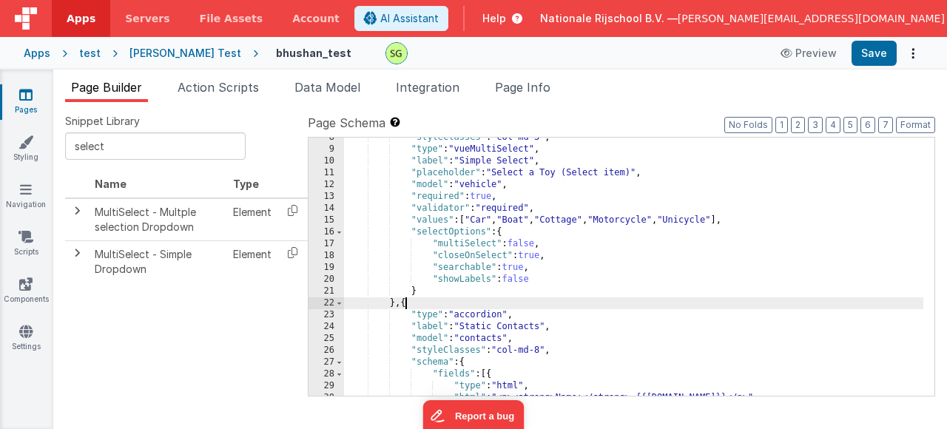
click at [406, 303] on div ""styleClasses" : "col-md-3" , "type" : "vueMultiSelect" , "label" : "Simple Sel…" at bounding box center [634, 273] width 580 height 282
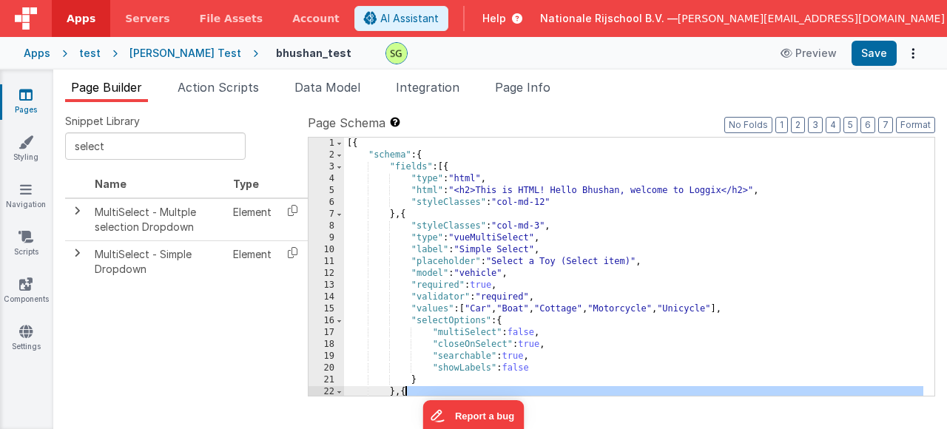
scroll to position [0, 0]
click at [869, 53] on button "Save" at bounding box center [874, 53] width 45 height 25
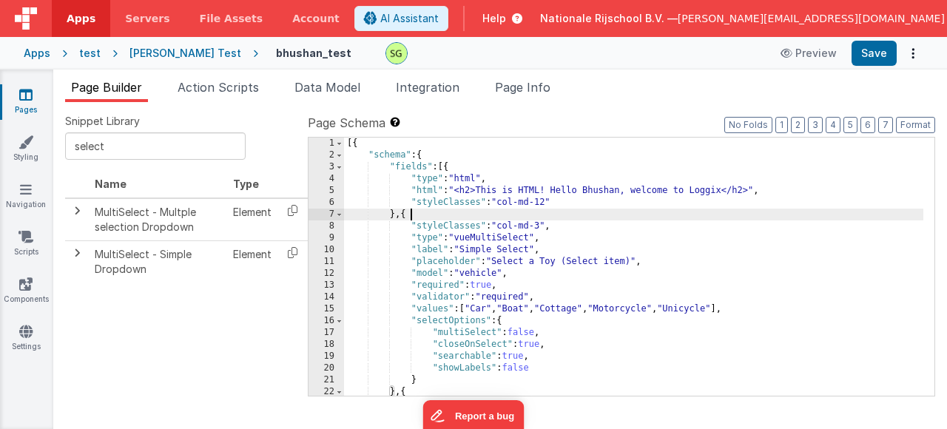
click at [409, 211] on div "[{ "schema" : { "fields" : [{ "type" : "html" , "html" : "<h2>This is HTML! Hel…" at bounding box center [634, 279] width 580 height 282
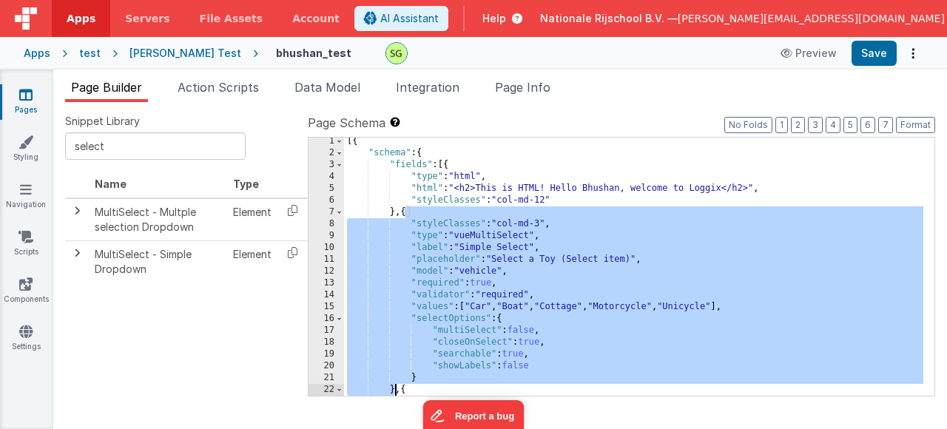
scroll to position [2, 0]
drag, startPoint x: 407, startPoint y: 213, endPoint x: 395, endPoint y: 388, distance: 175.1
click at [395, 388] on div "[{ "schema" : { "fields" : [{ "type" : "html" , "html" : "<h2>This is HTML! Hel…" at bounding box center [634, 276] width 580 height 282
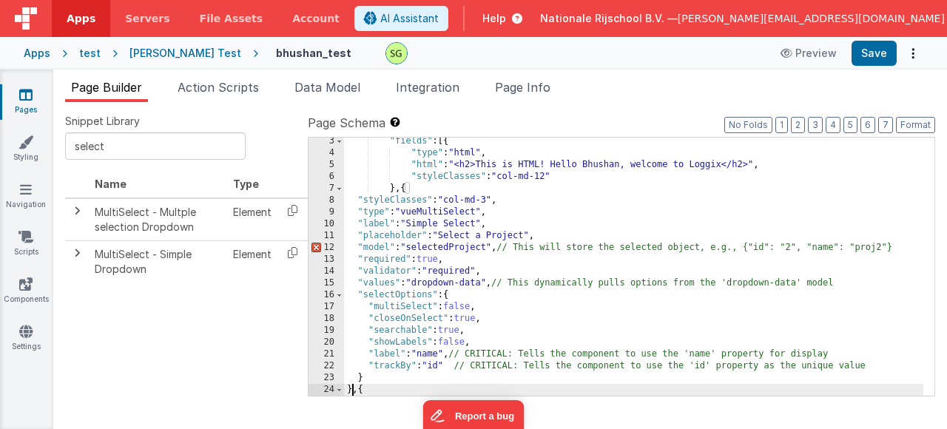
click at [412, 190] on div ""fields" : [{ "type" : "html" , "html" : "<h2>This is HTML! Hello Bhushan, welc…" at bounding box center [634, 276] width 580 height 282
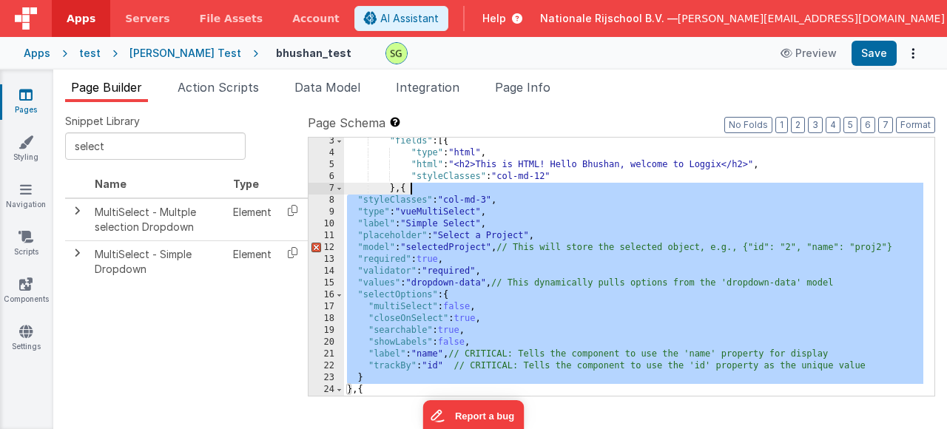
click at [412, 190] on div ""fields" : [{ "type" : "html" , "html" : "<h2>This is HTML! Hello Bhushan, welc…" at bounding box center [634, 276] width 580 height 282
click at [353, 388] on div ""fields" : [{ "type" : "html" , "html" : "<h2>This is HTML! Hello Bhushan, welc…" at bounding box center [634, 276] width 580 height 282
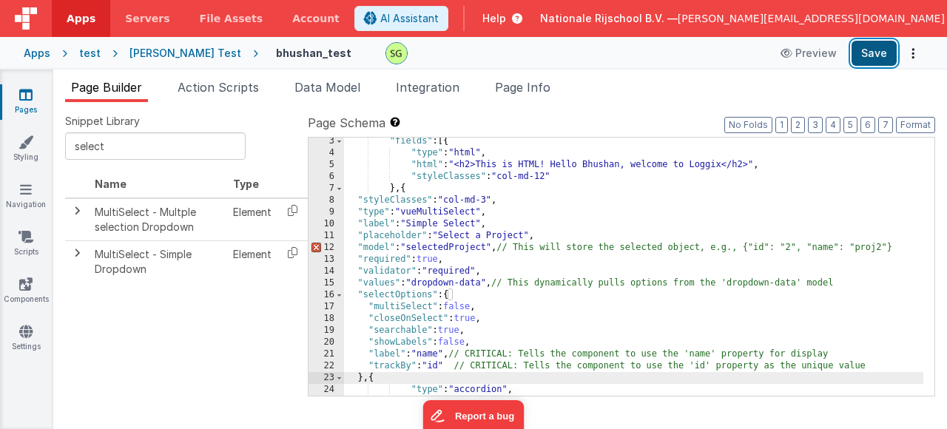
click at [887, 59] on button "Save" at bounding box center [874, 53] width 45 height 25
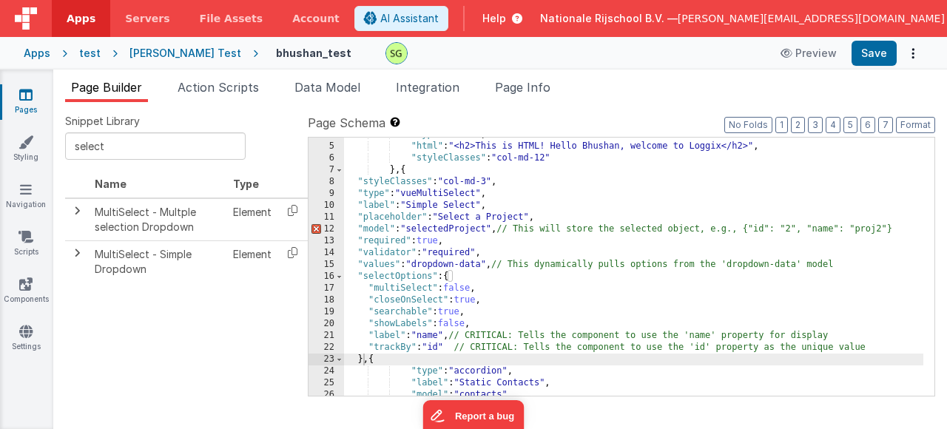
scroll to position [89, 0]
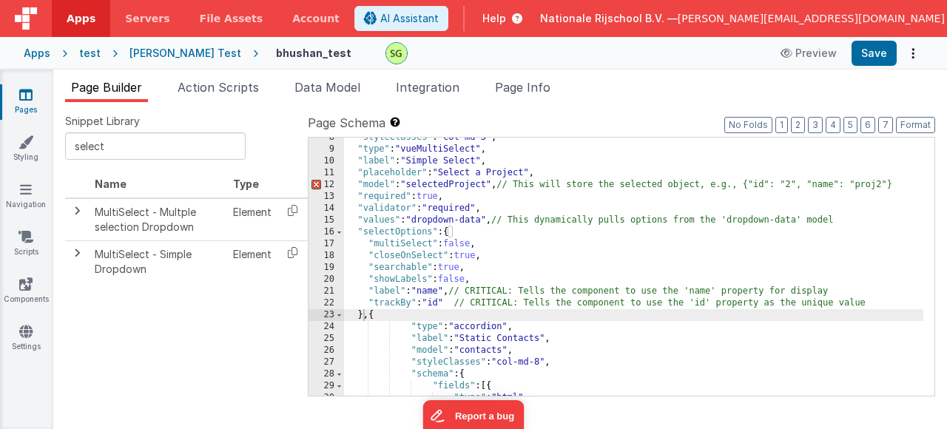
click at [433, 187] on div ""styleClasses" : "col-md-3" , "type" : "vueMultiSelect" , "label" : "Simple Sel…" at bounding box center [634, 273] width 580 height 282
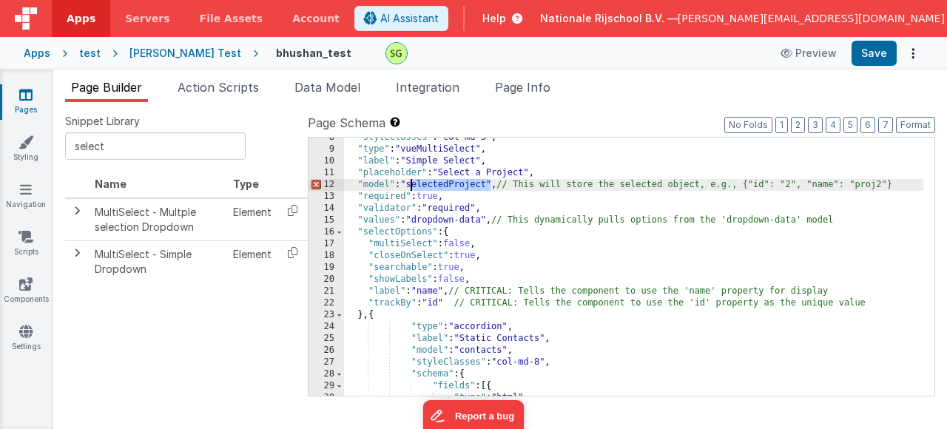
click at [433, 187] on div ""styleClasses" : "col-md-3" , "type" : "vueMultiSelect" , "label" : "Simple Sel…" at bounding box center [634, 273] width 580 height 282
click at [225, 91] on span "Action Scripts" at bounding box center [218, 87] width 81 height 15
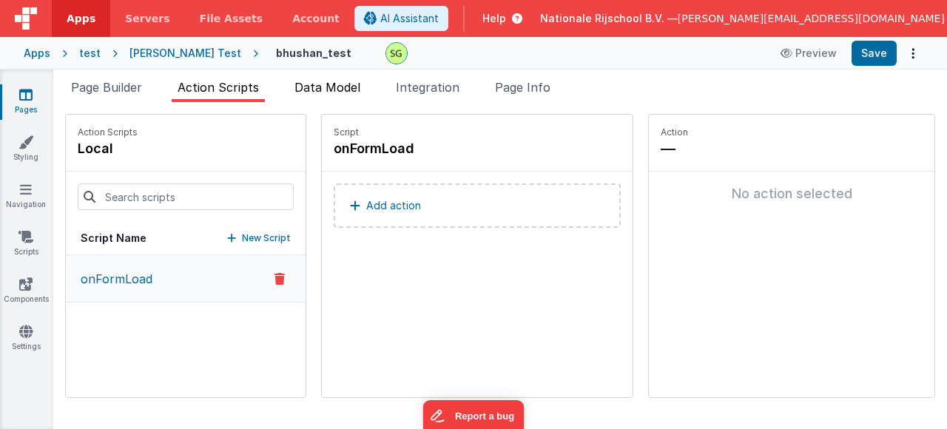
click at [340, 87] on span "Data Model" at bounding box center [328, 87] width 66 height 15
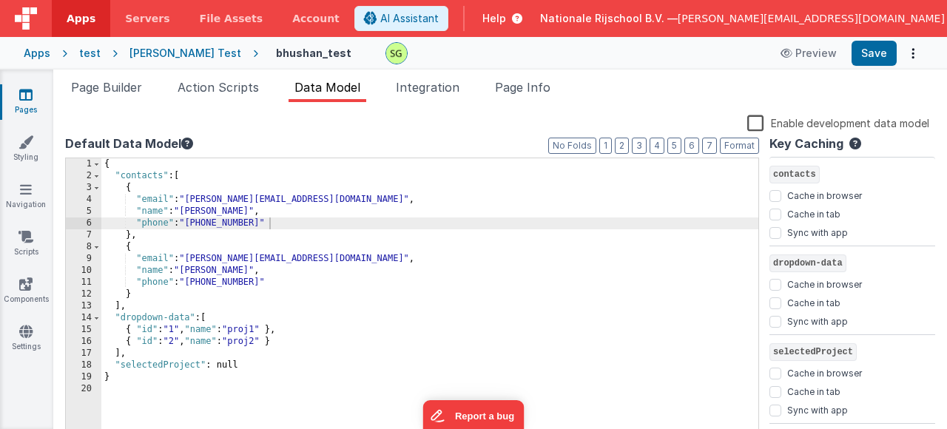
click at [226, 363] on div "{ "contacts" : [ { "email" : "[PERSON_NAME][EMAIL_ADDRESS][DOMAIN_NAME]" , "nam…" at bounding box center [429, 306] width 657 height 296
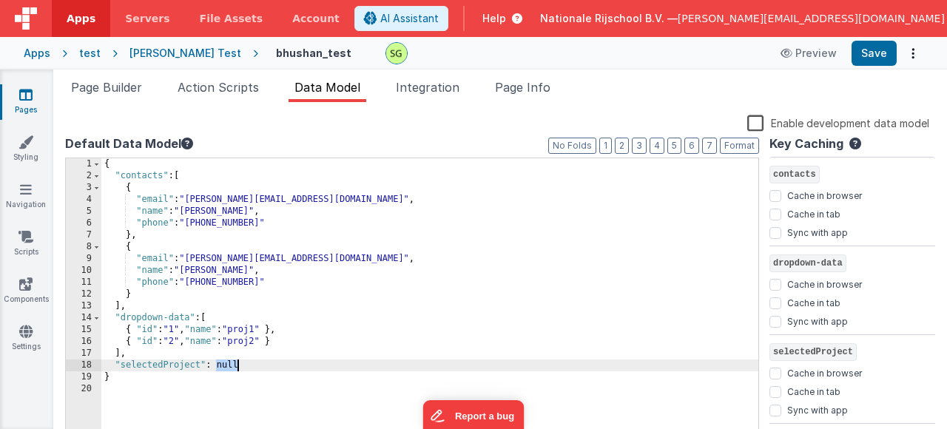
click at [226, 363] on div "{ "contacts" : [ { "email" : "[PERSON_NAME][EMAIL_ADDRESS][DOMAIN_NAME]" , "nam…" at bounding box center [429, 306] width 657 height 296
drag, startPoint x: 105, startPoint y: 88, endPoint x: 124, endPoint y: 95, distance: 20.6
click at [106, 87] on span "Page Builder" at bounding box center [106, 87] width 71 height 15
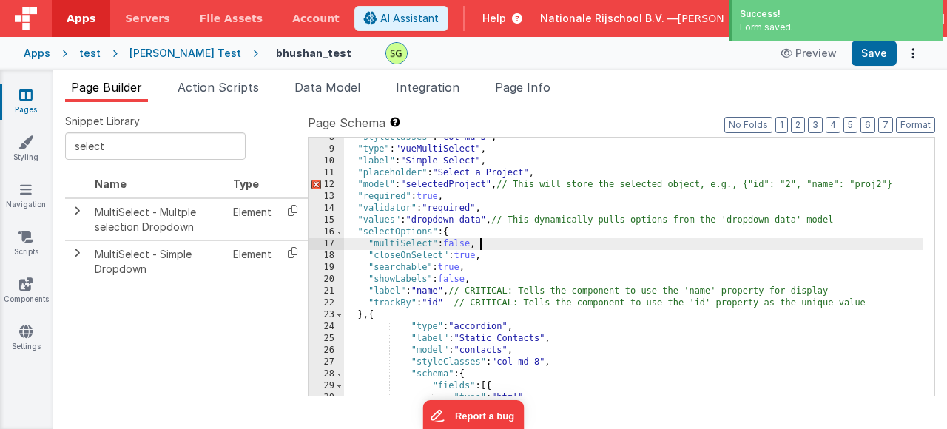
click at [534, 239] on div ""styleClasses" : "col-md-3" , "type" : "vueMultiSelect" , "label" : "Simple Sel…" at bounding box center [634, 273] width 580 height 282
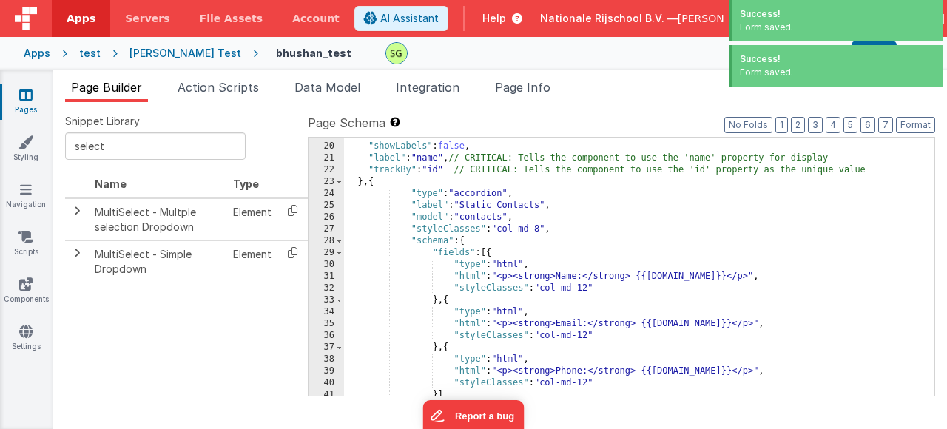
scroll to position [0, 0]
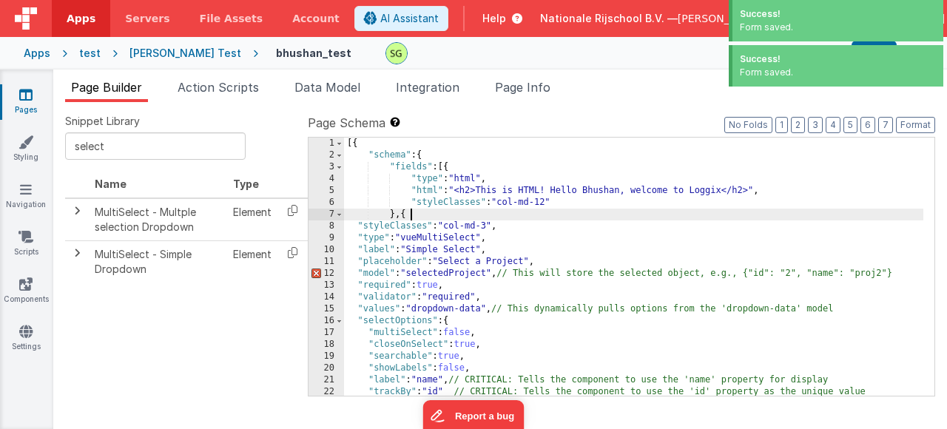
click at [411, 214] on div "[{ "schema" : { "fields" : [{ "type" : "html" , "html" : "<h2>This is HTML! Hel…" at bounding box center [634, 279] width 580 height 282
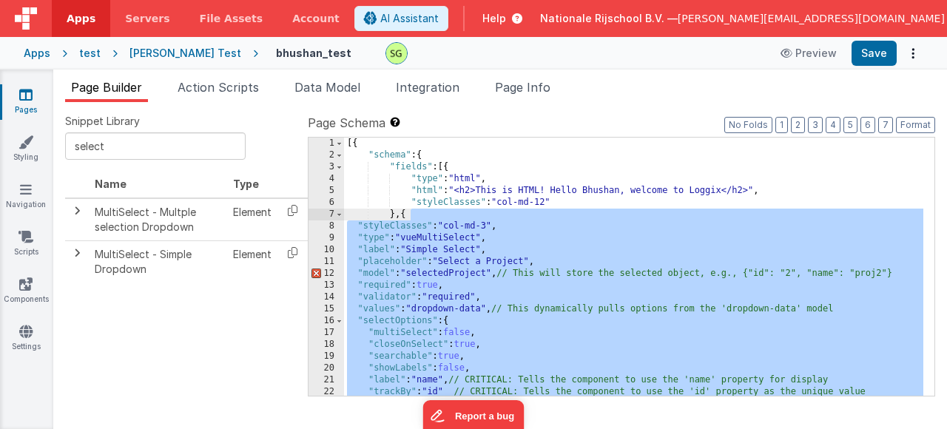
click at [409, 215] on div "[{ "schema" : { "fields" : [{ "type" : "html" , "html" : "<h2>This is HTML! Hel…" at bounding box center [634, 279] width 580 height 282
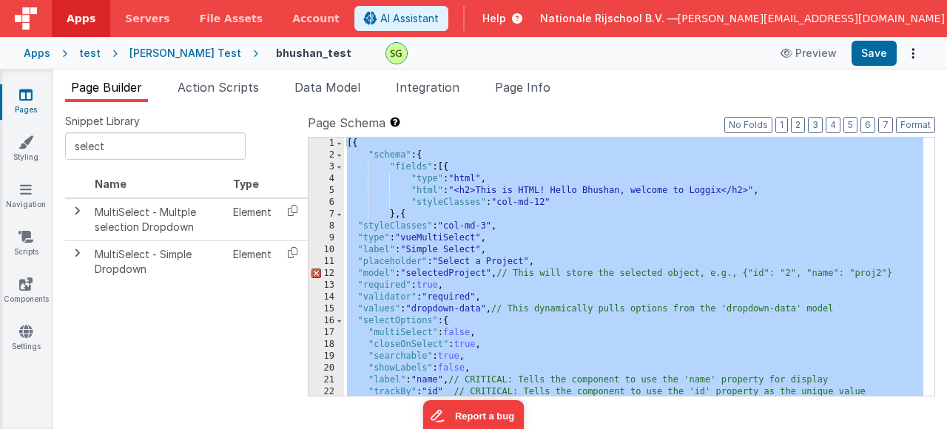
click at [411, 216] on div "[{ "schema" : { "fields" : [{ "type" : "html" , "html" : "<h2>This is HTML! Hel…" at bounding box center [634, 279] width 580 height 282
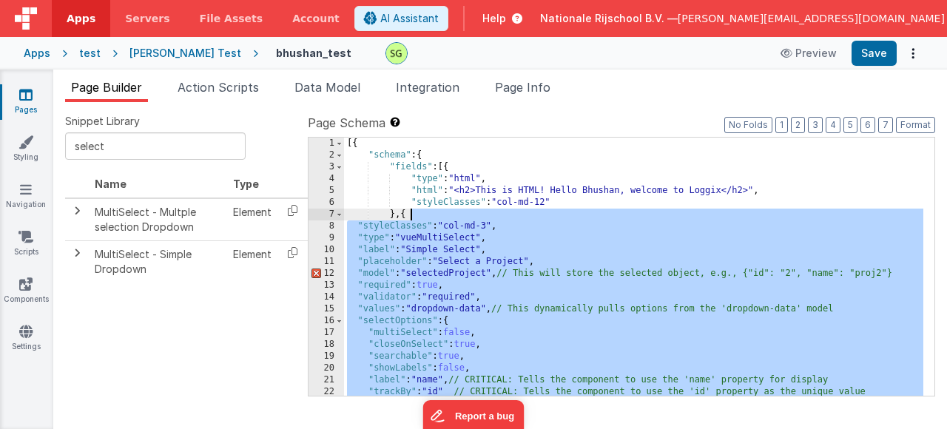
click at [411, 216] on div "[{ "schema" : { "fields" : [{ "type" : "html" , "html" : "<h2>This is HTML! Hel…" at bounding box center [634, 279] width 580 height 282
click at [409, 230] on div "[{ "schema" : { "fields" : [{ "type" : "html" , "html" : "<h2>This is HTML! Hel…" at bounding box center [634, 279] width 580 height 282
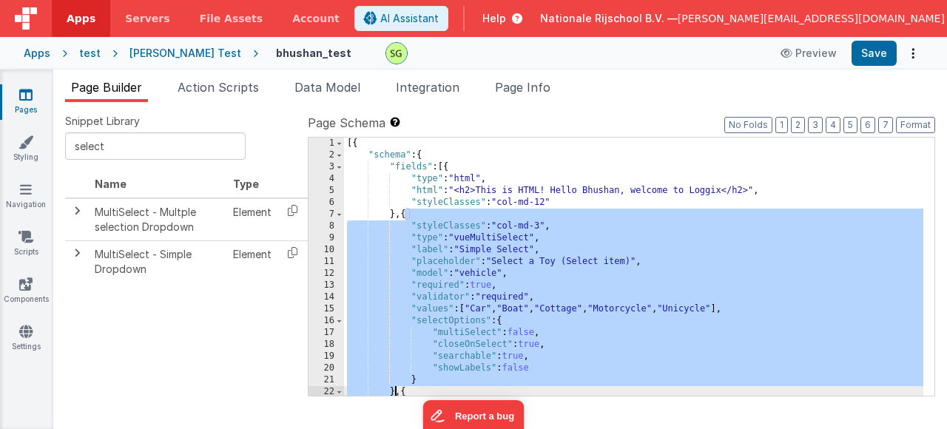
click at [619, 352] on div "[{ "schema" : { "fields" : [{ "type" : "html" , "html" : "<h2>This is HTML! Hel…" at bounding box center [634, 279] width 580 height 282
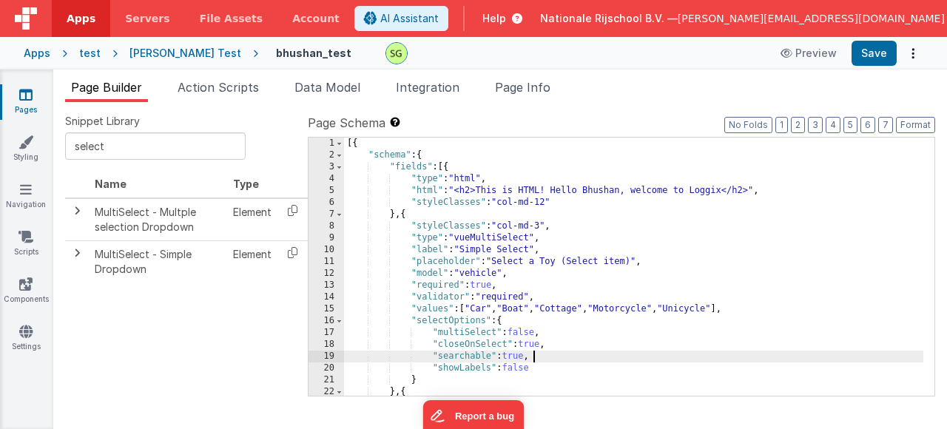
scroll to position [44, 0]
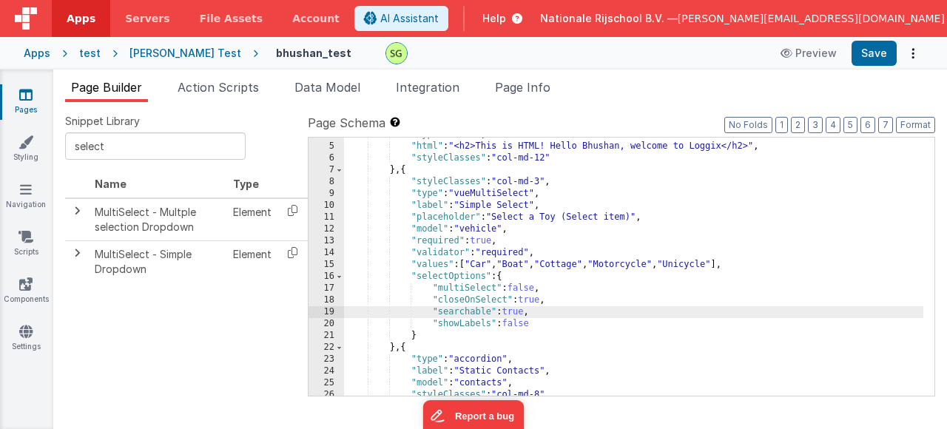
click at [405, 172] on div ""type" : "html" , "html" : "<h2>This is HTML! Hello Bhushan, welcome to Loggix<…" at bounding box center [634, 270] width 580 height 282
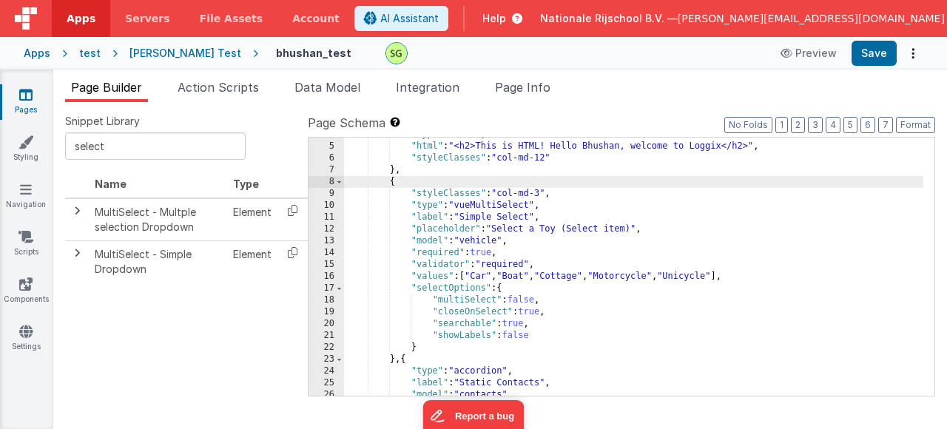
drag, startPoint x: 405, startPoint y: 360, endPoint x: 430, endPoint y: 375, distance: 29.6
click at [405, 360] on div ""type" : "html" , "html" : "<h2>This is HTML! Hello Bhushan, welcome to Loggix<…" at bounding box center [634, 270] width 580 height 282
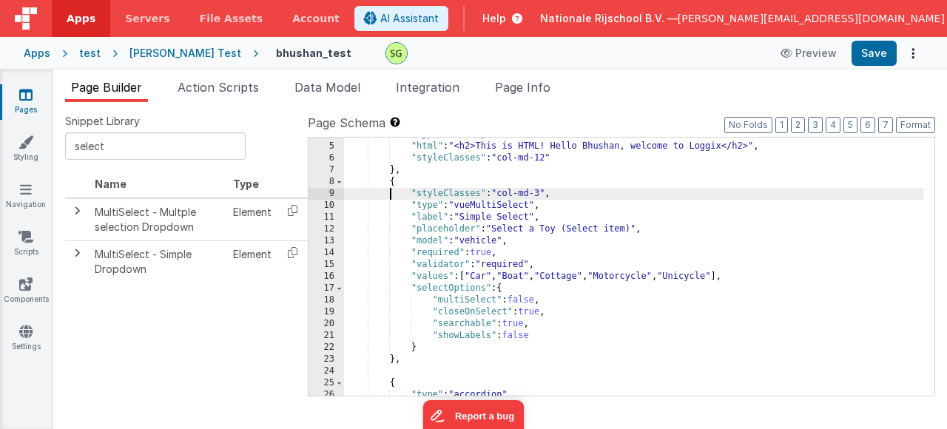
click at [390, 188] on div ""type" : "html" , "html" : "<h2>This is HTML! Hello Bhushan, welcome to Loggix<…" at bounding box center [634, 270] width 580 height 282
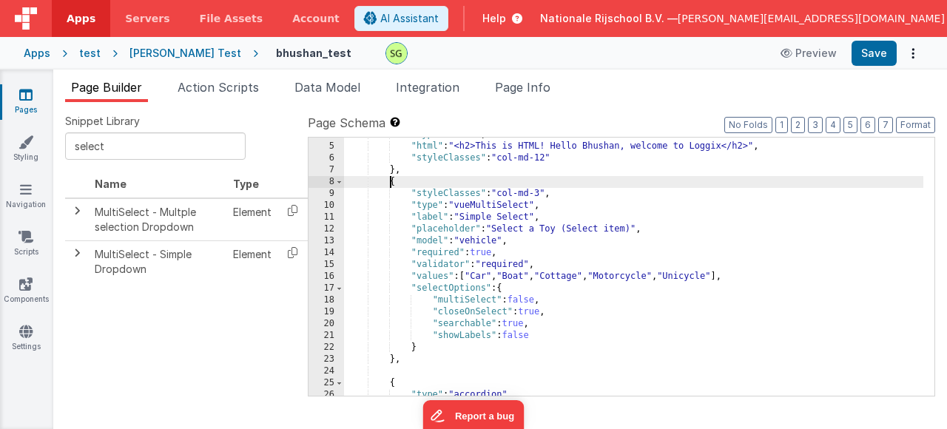
click at [392, 184] on div ""type" : "html" , "html" : "<h2>This is HTML! Hello Bhushan, welcome to Loggix<…" at bounding box center [634, 270] width 580 height 282
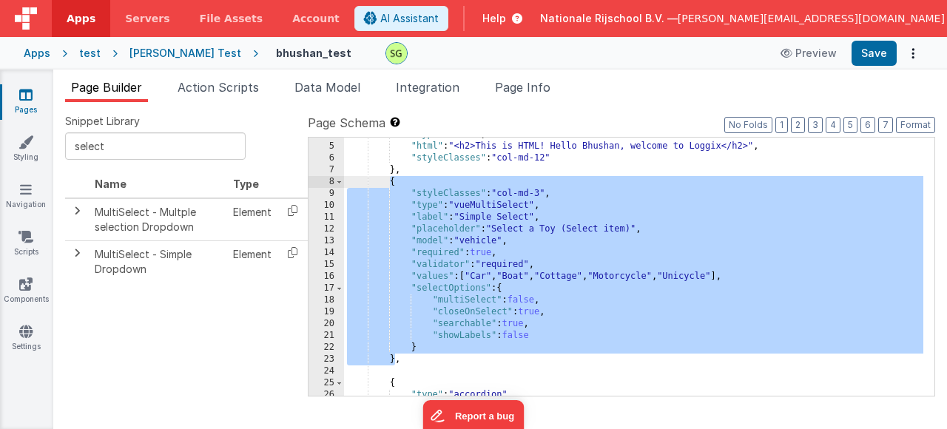
click at [391, 184] on div ""type" : "html" , "html" : "<h2>This is HTML! Hello Bhushan, welcome to Loggix<…" at bounding box center [634, 270] width 580 height 282
drag, startPoint x: 389, startPoint y: 185, endPoint x: 496, endPoint y: 363, distance: 207.5
click at [395, 358] on div ""type" : "html" , "html" : "<h2>This is HTML! Hello Bhushan, welcome to Loggix<…" at bounding box center [634, 270] width 580 height 282
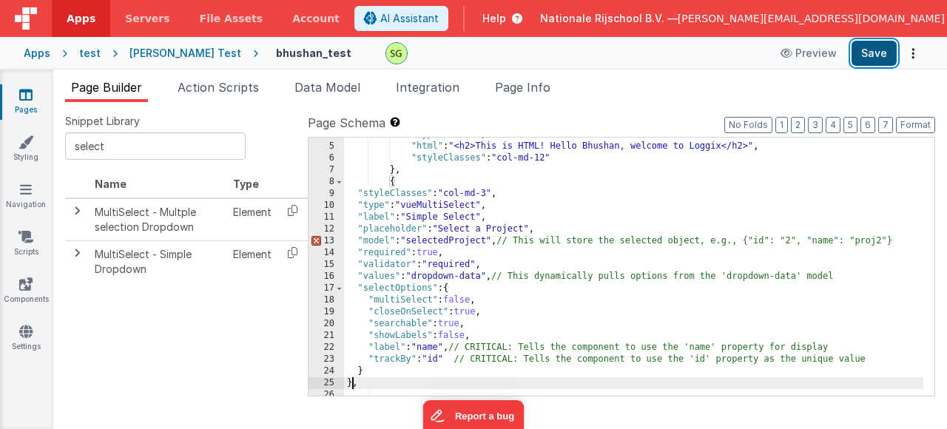
click at [878, 53] on button "Save" at bounding box center [874, 53] width 45 height 25
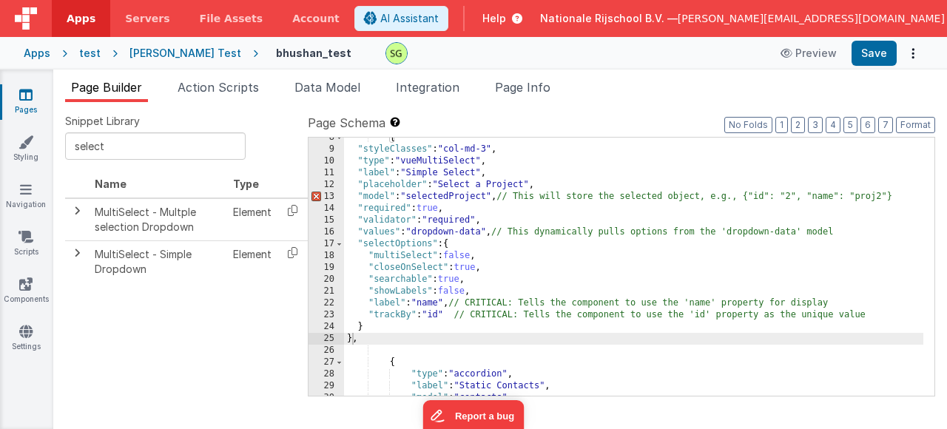
click at [480, 329] on div "{ "styleClasses" : "col-md-3" , "type" : "vueMultiSelect" , "label" : "Simple S…" at bounding box center [634, 273] width 580 height 282
click at [352, 343] on div "{ "styleClasses" : "col-md-3" , "type" : "vueMultiSelect" , "label" : "Simple S…" at bounding box center [634, 273] width 580 height 282
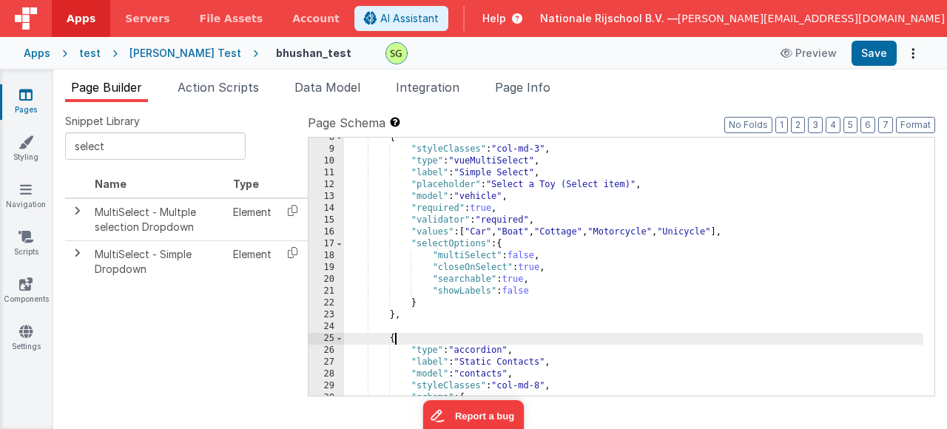
click at [486, 339] on div "{ "styleClasses" : "col-md-3" , "type" : "vueMultiSelect" , "label" : "Simple S…" at bounding box center [634, 273] width 580 height 282
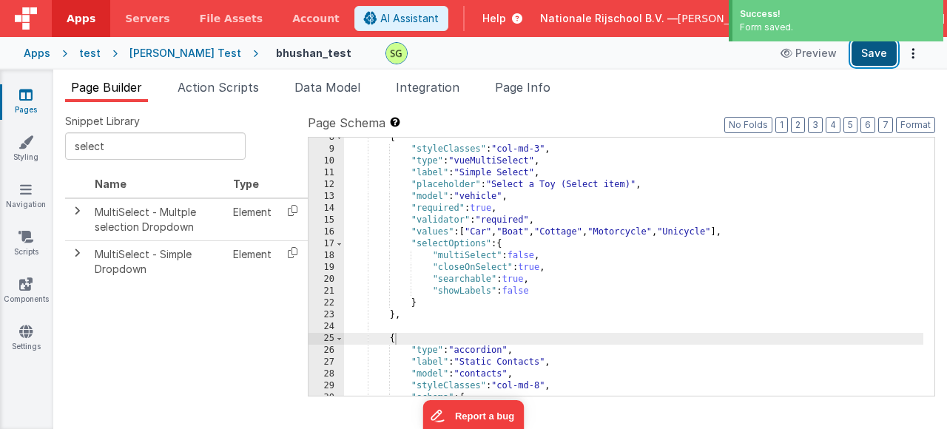
click at [876, 57] on button "Save" at bounding box center [874, 53] width 45 height 25
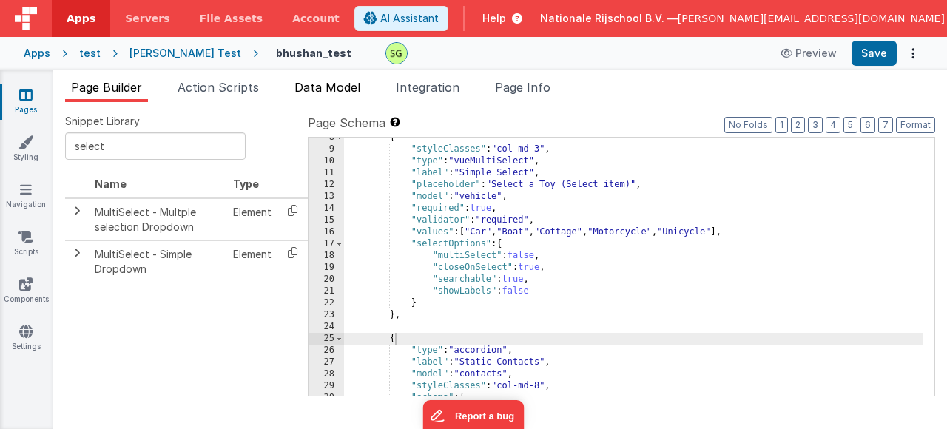
click at [326, 92] on span "Data Model" at bounding box center [328, 87] width 66 height 15
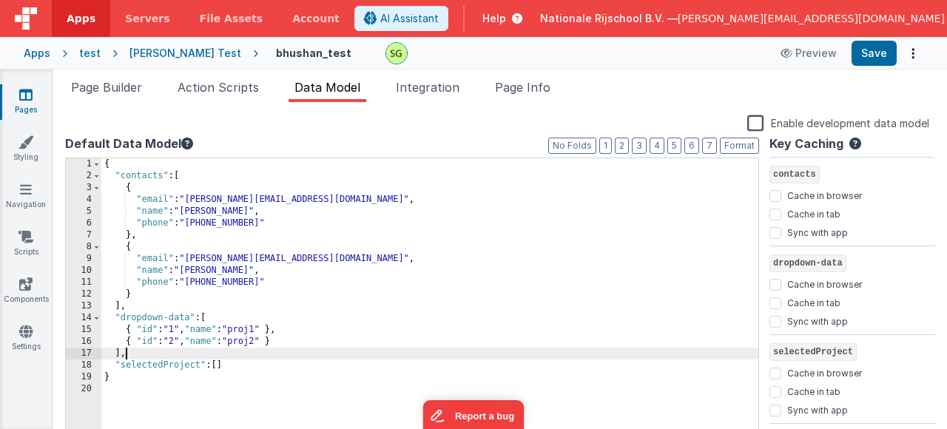
click at [140, 353] on div "{ "contacts" : [ { "email" : "[PERSON_NAME][EMAIL_ADDRESS][DOMAIN_NAME]" , "nam…" at bounding box center [429, 306] width 657 height 296
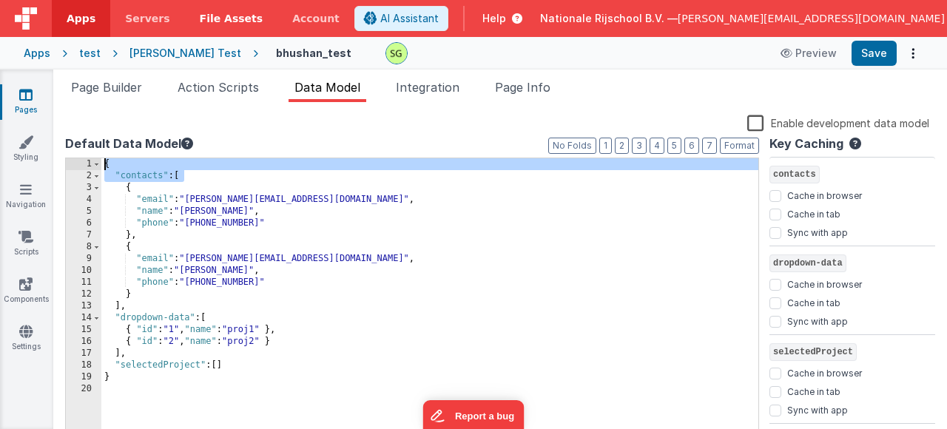
drag, startPoint x: 519, startPoint y: 178, endPoint x: 178, endPoint y: 0, distance: 385.0
click at [186, 13] on div "Apps Servers File Assets Account Some FUTURE Slot AI Assistant Help Nationale R…" at bounding box center [473, 214] width 947 height 429
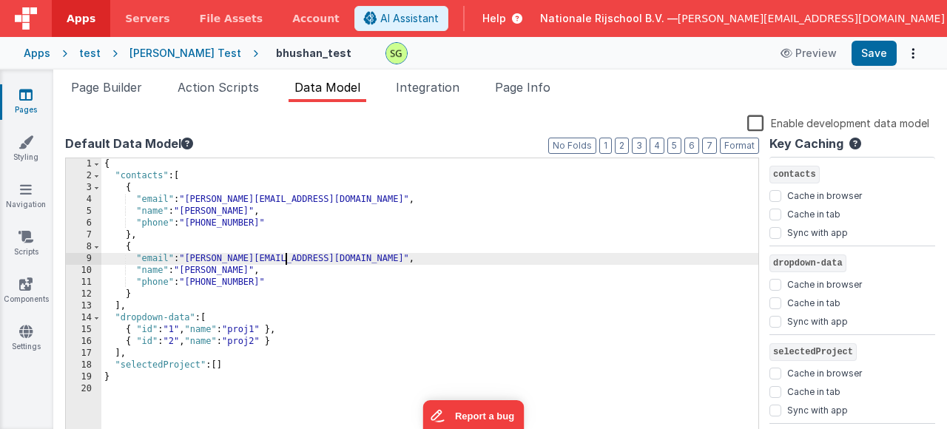
click at [554, 253] on div "{ "contacts" : [ { "email" : "[PERSON_NAME][EMAIL_ADDRESS][DOMAIN_NAME]" , "nam…" at bounding box center [429, 306] width 657 height 296
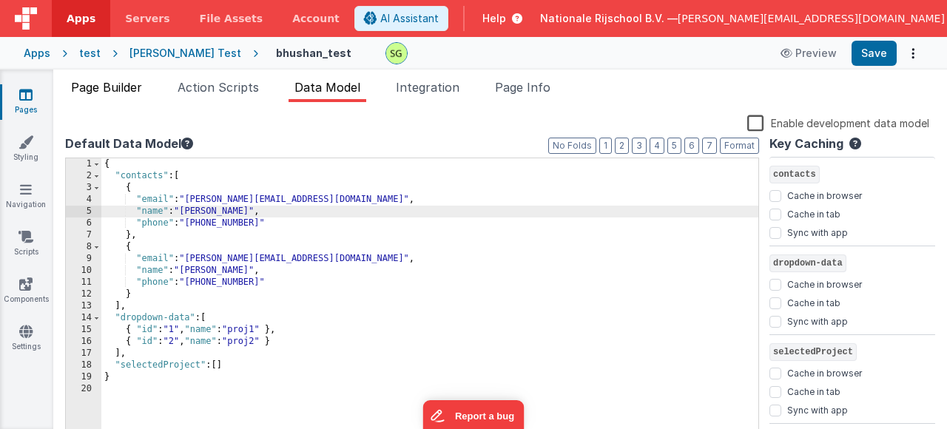
click at [130, 84] on span "Page Builder" at bounding box center [106, 87] width 71 height 15
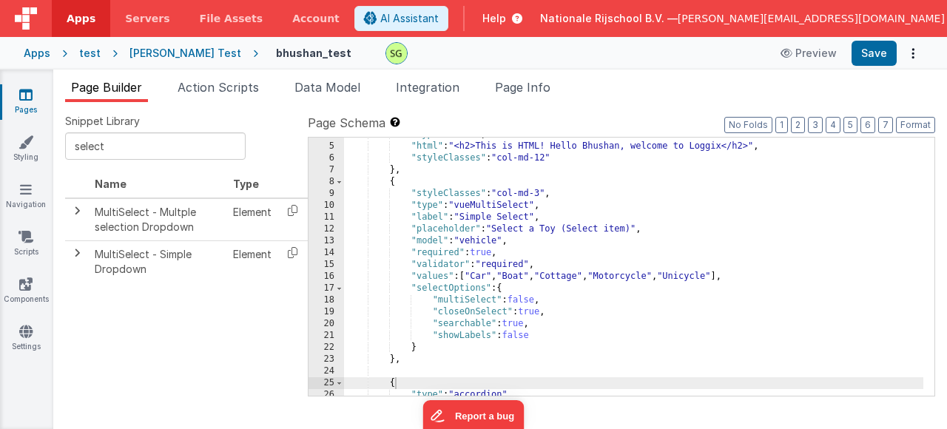
scroll to position [310, 0]
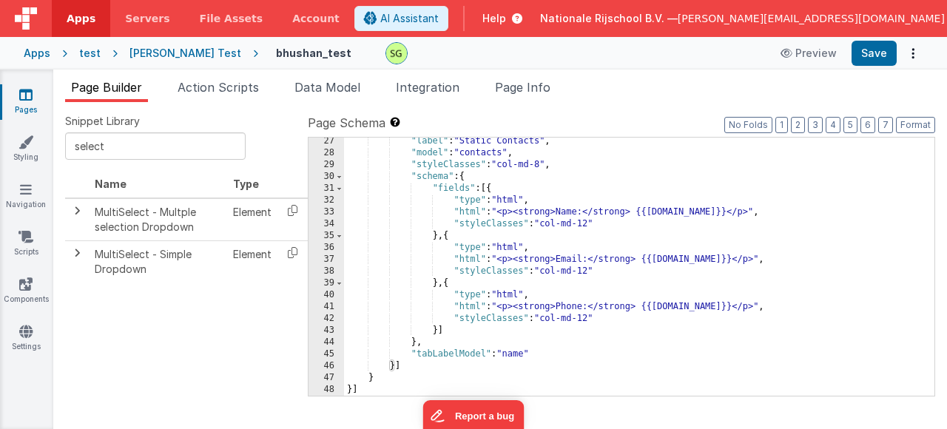
click at [394, 366] on div ""label" : "Static Contacts" , "model" : "contacts" , "styleClasses" : "col-md-8…" at bounding box center [634, 276] width 580 height 282
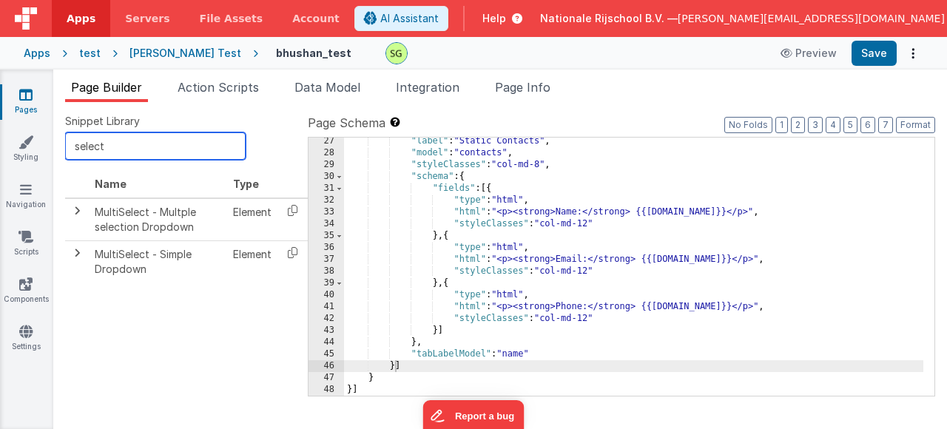
drag, startPoint x: 146, startPoint y: 141, endPoint x: 60, endPoint y: 143, distance: 85.9
click at [60, 143] on div "Snippet Library select Name Type MultiSelect - Multple selection Dropdown Eleme…" at bounding box center [500, 265] width 894 height 327
click at [60, 143] on div "Snippet Library Name Type MultiSelect - Multple selection Dropdown Element Mult…" at bounding box center [500, 265] width 894 height 327
click at [101, 150] on input "text" at bounding box center [155, 145] width 181 height 27
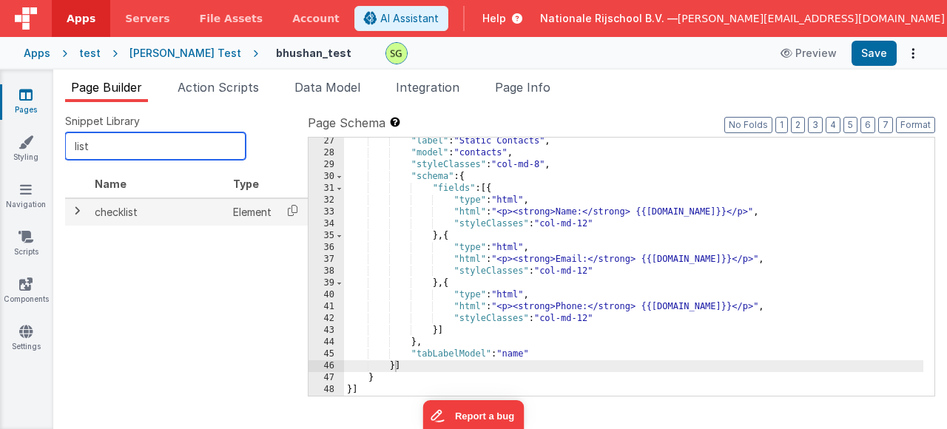
type input "list"
click at [73, 213] on span at bounding box center [77, 211] width 12 height 12
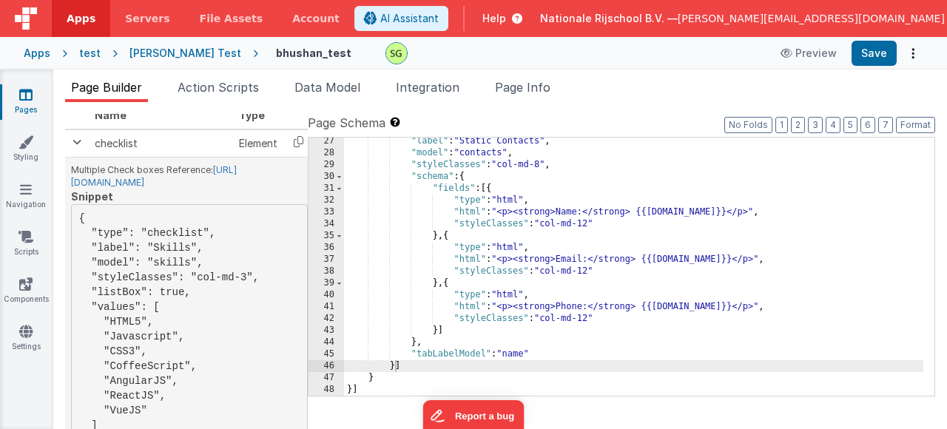
scroll to position [0, 0]
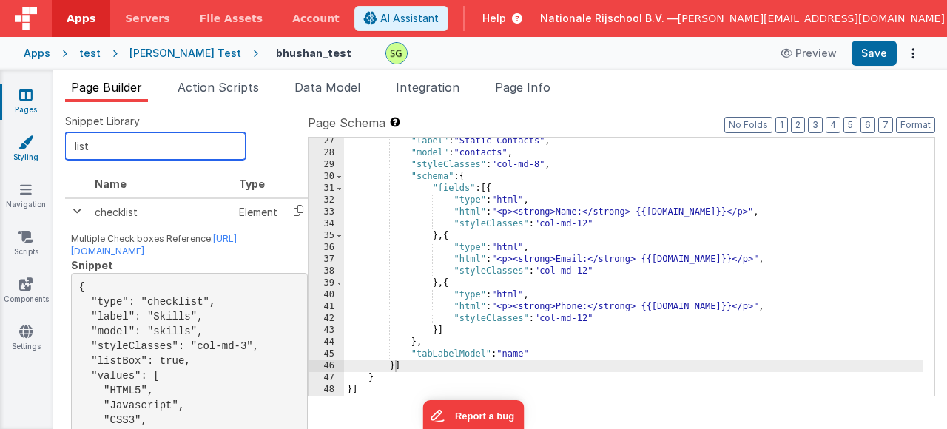
drag, startPoint x: 141, startPoint y: 150, endPoint x: 29, endPoint y: 147, distance: 111.8
click at [29, 147] on section "Pages Styling Navigation Scripts Components Settings Page Builder Action Script…" at bounding box center [473, 250] width 947 height 360
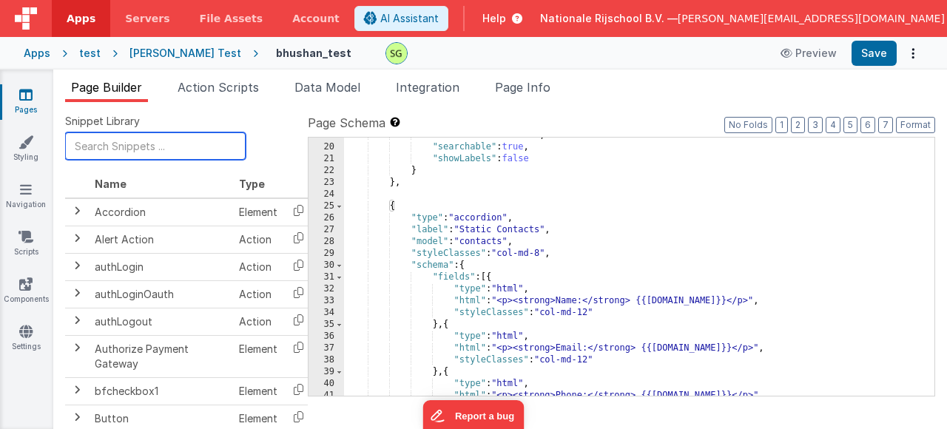
scroll to position [310, 0]
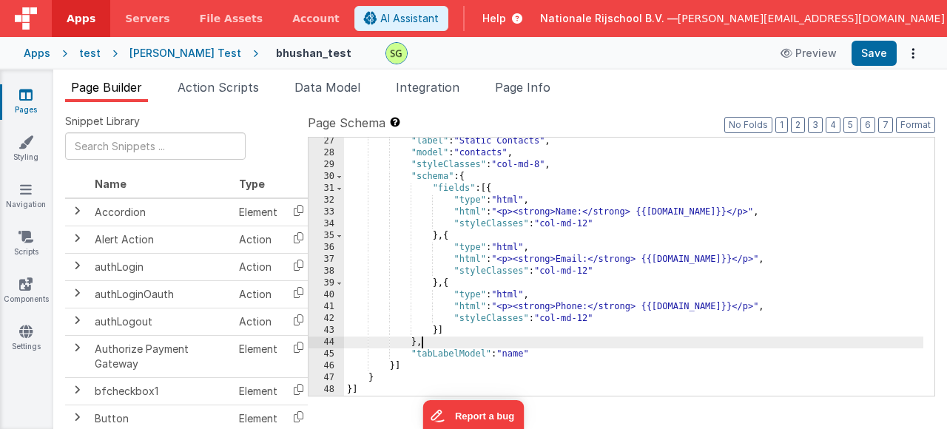
click at [434, 346] on div ""label" : "Static Contacts" , "model" : "contacts" , "styleClasses" : "col-md-8…" at bounding box center [634, 276] width 580 height 282
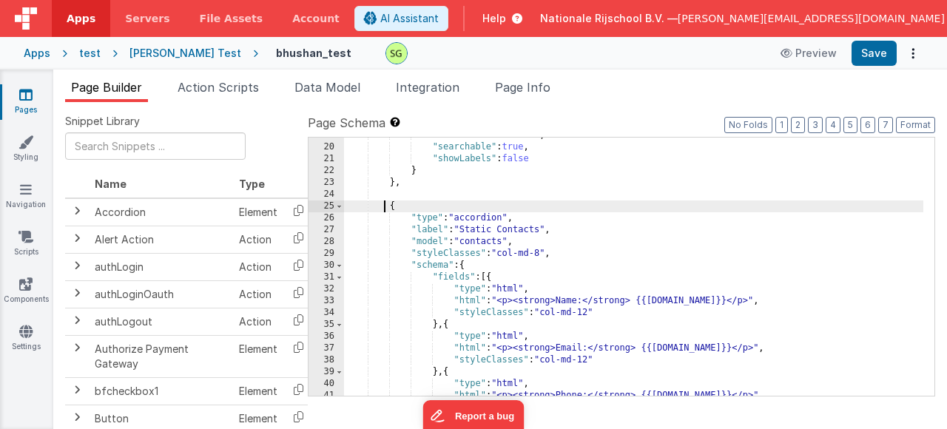
click at [384, 207] on div ""closeOnSelect" : true , "searchable" : true , "showLabels" : false } } , { "ty…" at bounding box center [634, 271] width 580 height 282
click at [575, 205] on div ""closeOnSelect" : true , "searchable" : true , "showLabels" : false } } , { "ty…" at bounding box center [634, 271] width 580 height 282
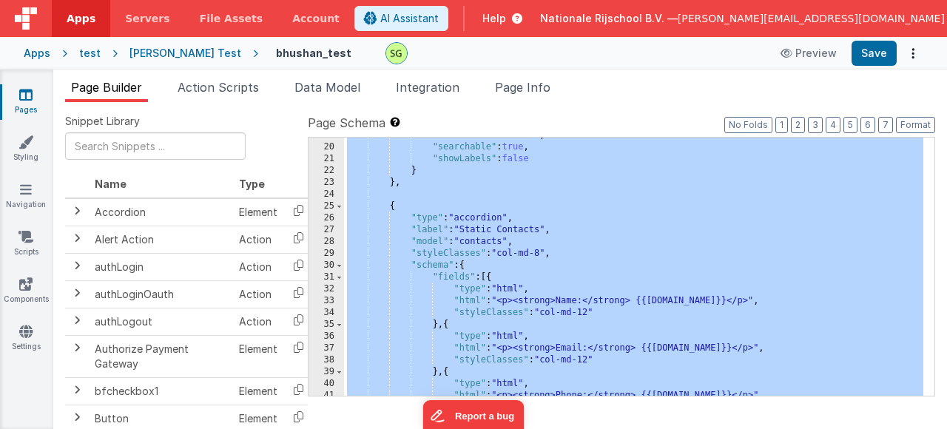
click at [500, 282] on div ""closeOnSelect" : true , "searchable" : true , "showLabels" : false } } , { "ty…" at bounding box center [634, 271] width 580 height 282
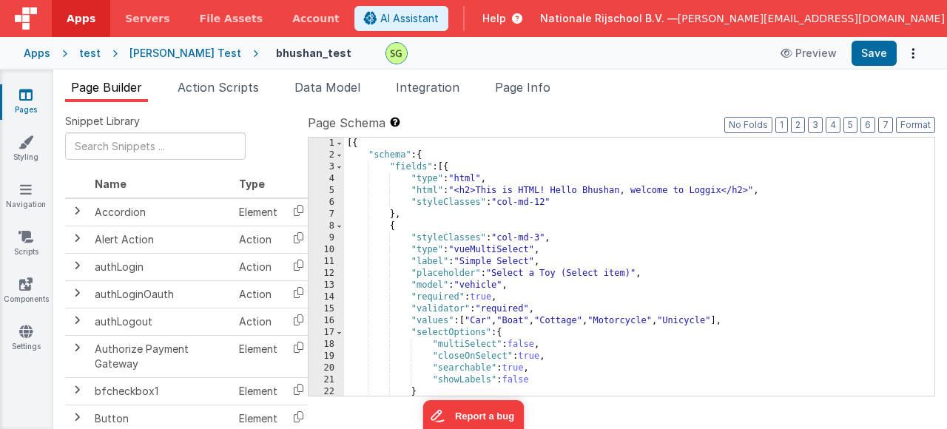
scroll to position [310, 0]
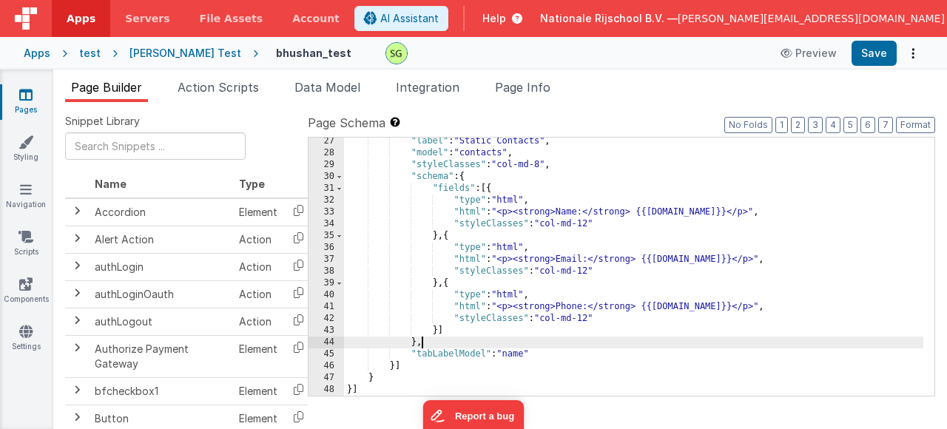
click at [424, 341] on div ""label" : "Static Contacts" , "model" : "contacts" , "styleClasses" : "col-md-8…" at bounding box center [634, 276] width 580 height 282
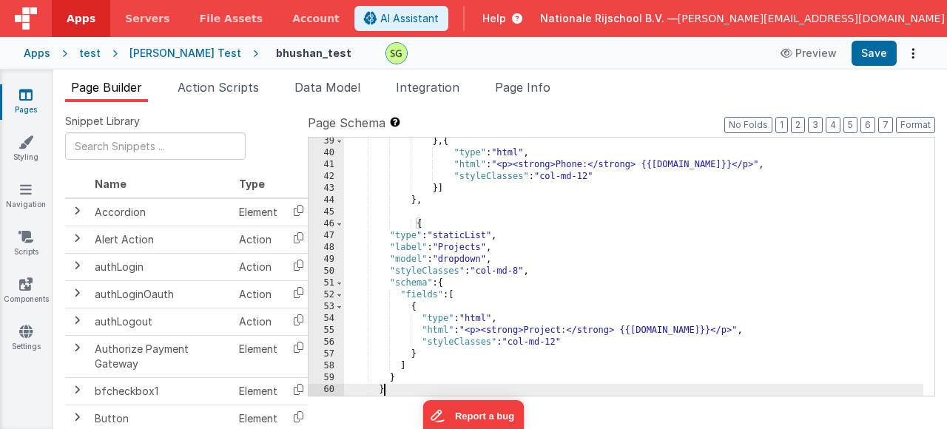
scroll to position [452, 0]
click at [886, 47] on button "Save" at bounding box center [874, 53] width 45 height 25
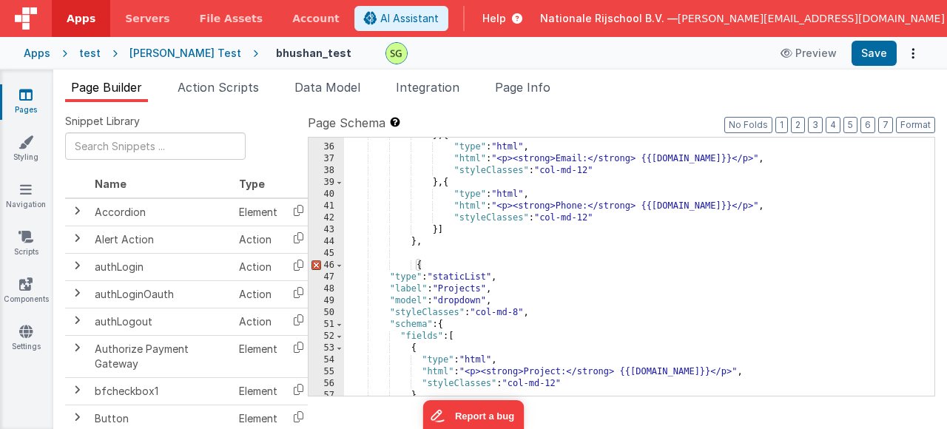
scroll to position [500, 0]
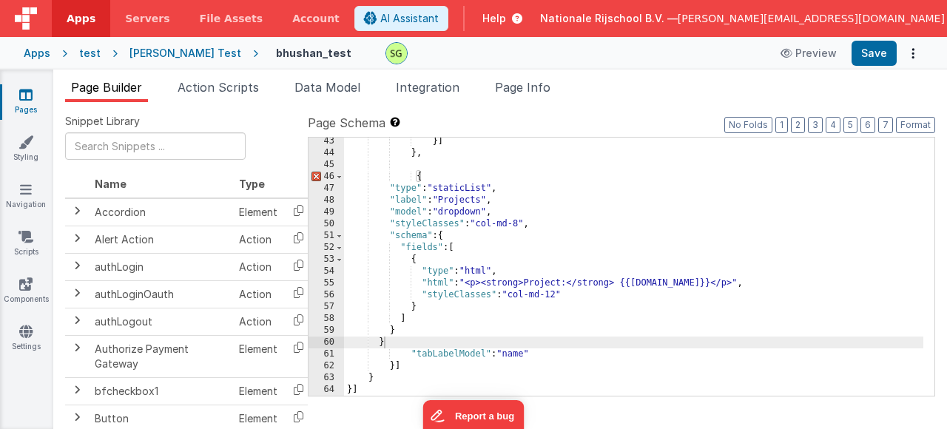
click at [447, 330] on div "}] } , { "type" : "staticList" , "label" : "Projects" , "model" : "dropdown" , …" at bounding box center [634, 276] width 580 height 282
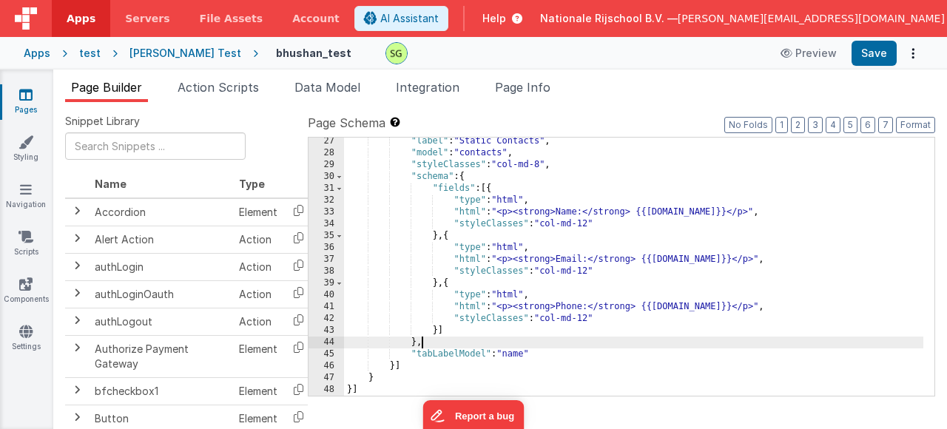
scroll to position [310, 0]
click at [394, 365] on div ""label" : "Static Contacts" , "model" : "contacts" , "styleClasses" : "col-md-8…" at bounding box center [634, 276] width 580 height 282
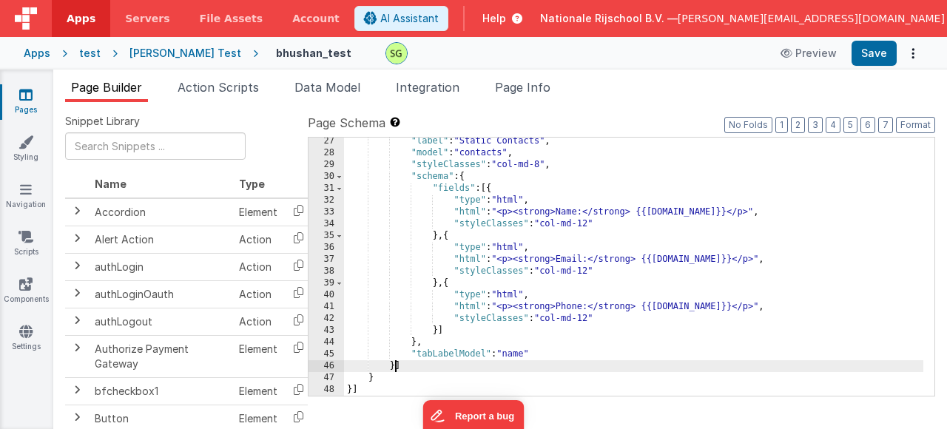
click at [394, 365] on div ""label" : "Static Contacts" , "model" : "contacts" , "styleClasses" : "col-md-8…" at bounding box center [634, 276] width 580 height 282
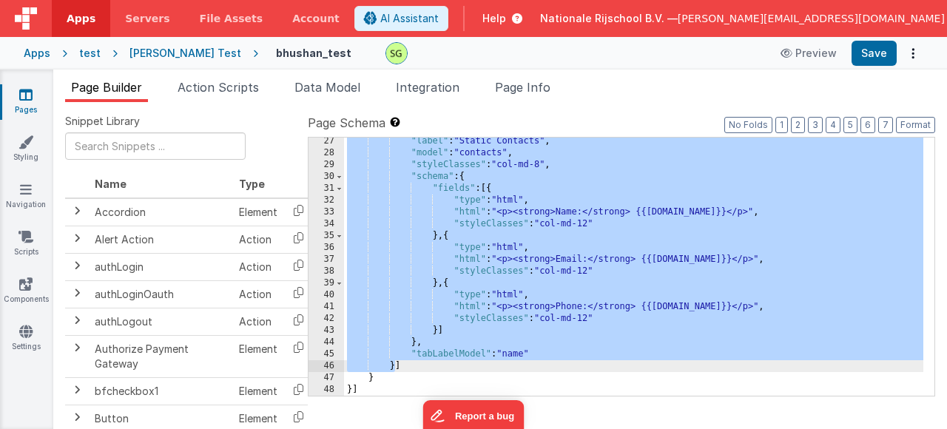
click at [397, 368] on div ""label" : "Static Contacts" , "model" : "contacts" , "styleClasses" : "col-md-8…" at bounding box center [634, 276] width 580 height 282
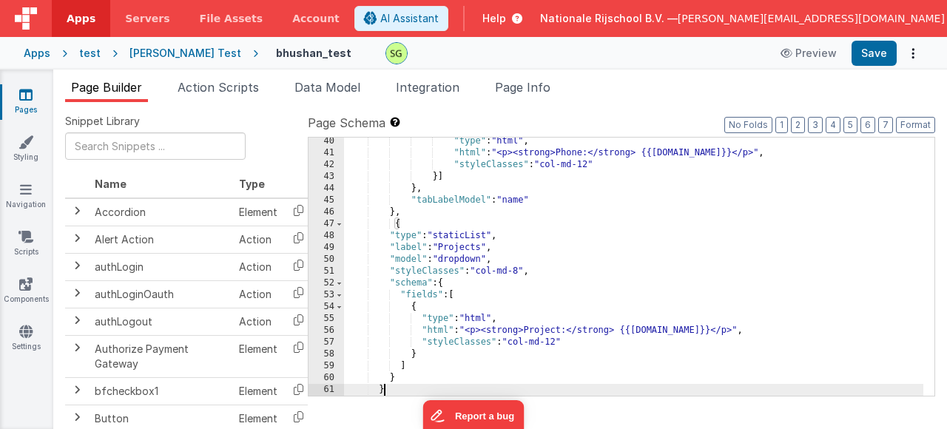
scroll to position [500, 0]
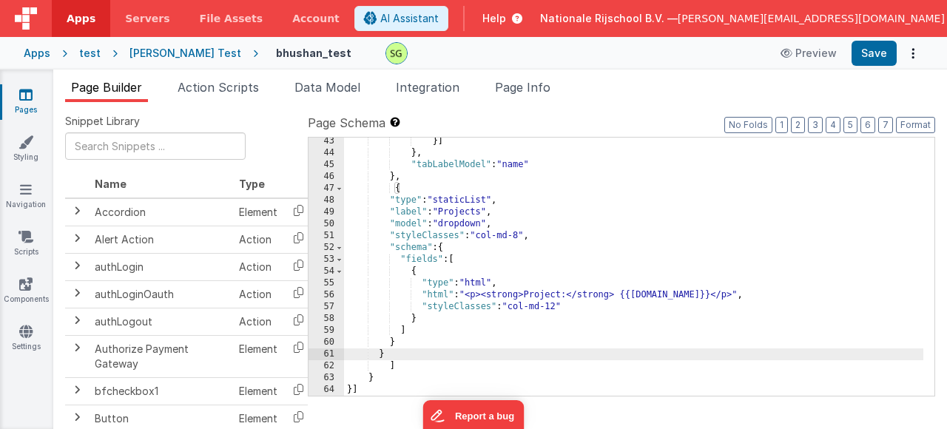
click at [451, 226] on div "}] } , "tabLabelModel" : "name" } , { "type" : "staticList" , "label" : "Projec…" at bounding box center [634, 276] width 580 height 282
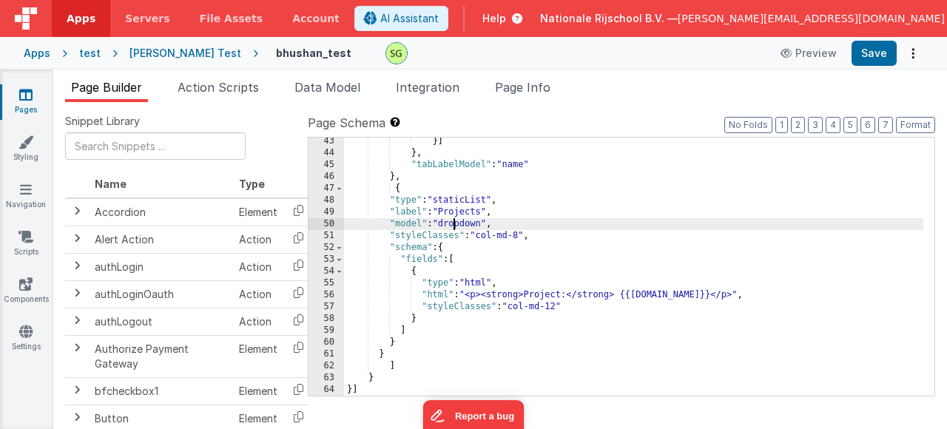
click at [451, 226] on div "}] } , "tabLabelModel" : "name" } , { "type" : "staticList" , "label" : "Projec…" at bounding box center [634, 276] width 580 height 282
click at [486, 225] on div "}] } , "tabLabelModel" : "name" } , { "type" : "staticList" , "label" : "Projec…" at bounding box center [634, 276] width 580 height 282
click at [678, 297] on div "}] } , "tabLabelModel" : "name" } , { "type" : "staticList" , "label" : "Projec…" at bounding box center [634, 276] width 580 height 282
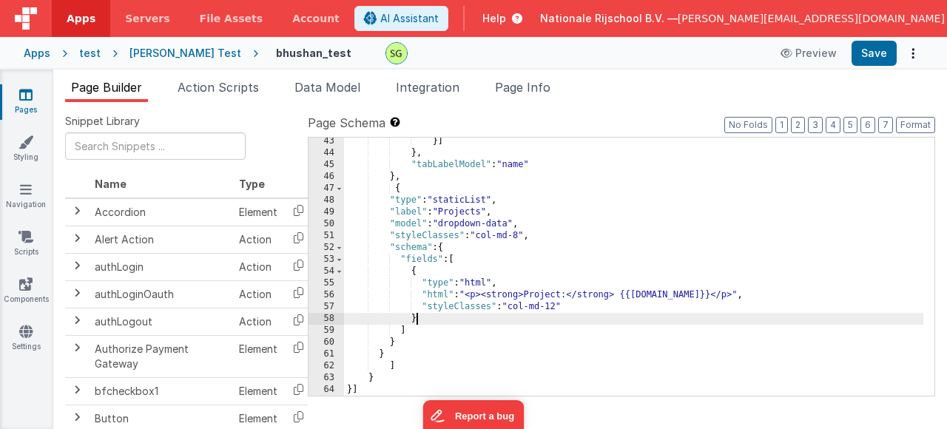
click at [625, 319] on div "}] } , "tabLabelModel" : "name" } , { "type" : "staticList" , "label" : "Projec…" at bounding box center [634, 276] width 580 height 282
click at [888, 59] on button "Save" at bounding box center [874, 53] width 45 height 25
click at [446, 339] on div "}] } , "tabLabelModel" : "name" } , { "type" : "staticList" , "label" : "Projec…" at bounding box center [634, 276] width 580 height 282
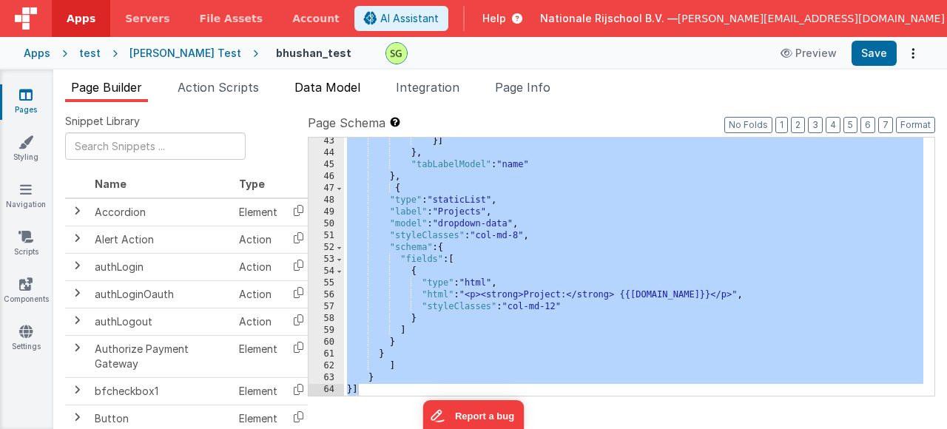
click at [352, 82] on span "Data Model" at bounding box center [328, 87] width 66 height 15
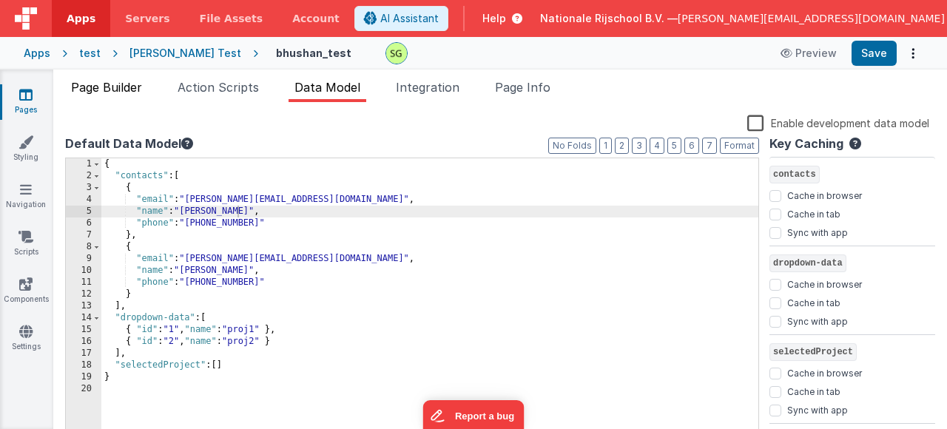
click at [141, 84] on span "Page Builder" at bounding box center [106, 87] width 71 height 15
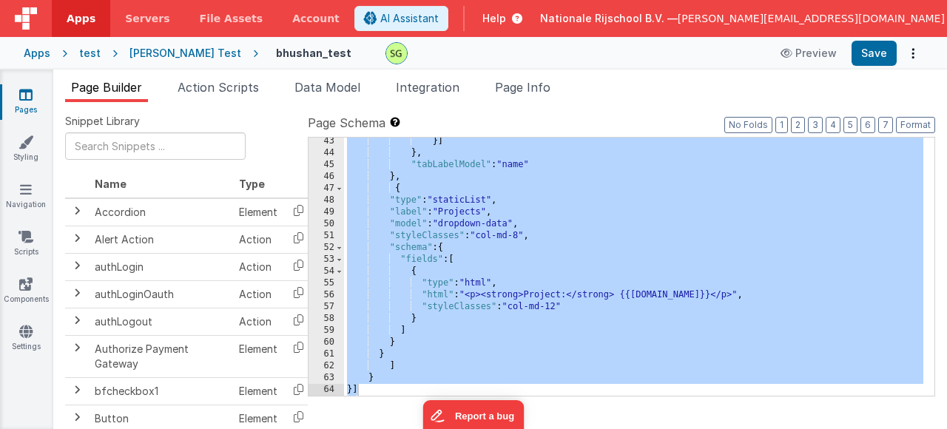
click at [440, 340] on div "}] } , "tabLabelModel" : "name" } , { "type" : "staticList" , "label" : "Projec…" at bounding box center [634, 276] width 580 height 282
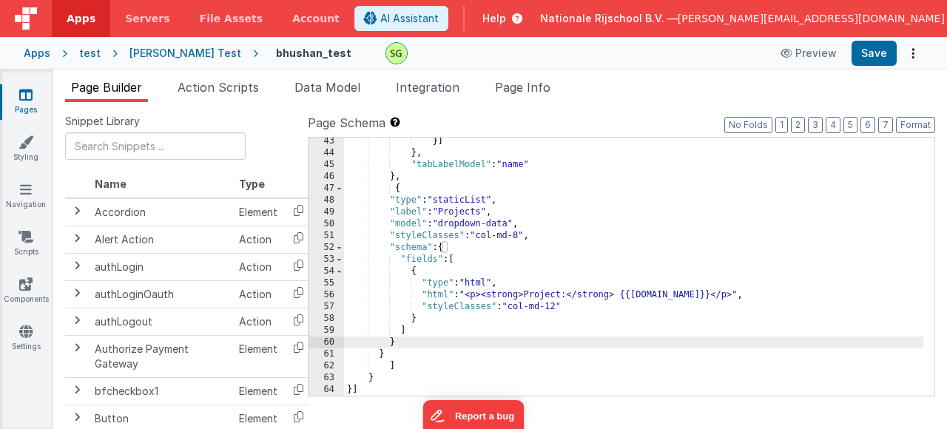
click at [401, 202] on div "}] } , "tabLabelModel" : "name" } , { "type" : "staticList" , "label" : "Projec…" at bounding box center [634, 276] width 580 height 282
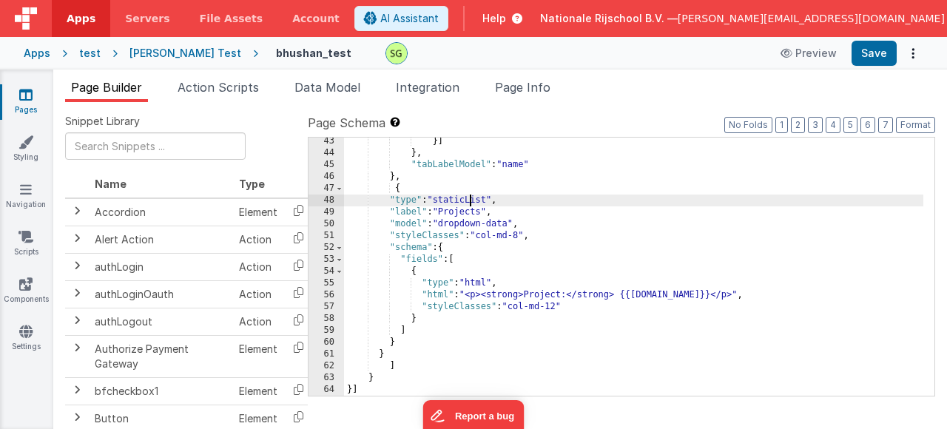
click at [468, 201] on div "}] } , "tabLabelModel" : "name" } , { "type" : "staticList" , "label" : "Projec…" at bounding box center [634, 276] width 580 height 282
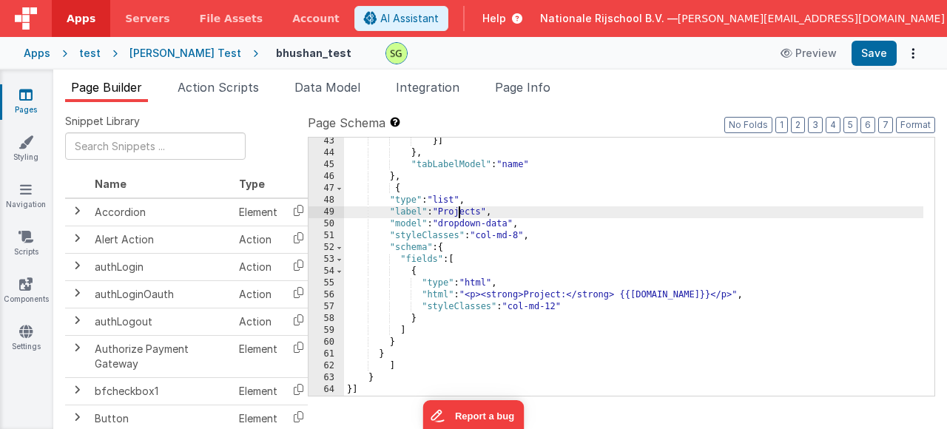
click at [457, 211] on div "}] } , "tabLabelModel" : "name" } , { "type" : "list" , "label" : "Projects" , …" at bounding box center [634, 276] width 580 height 282
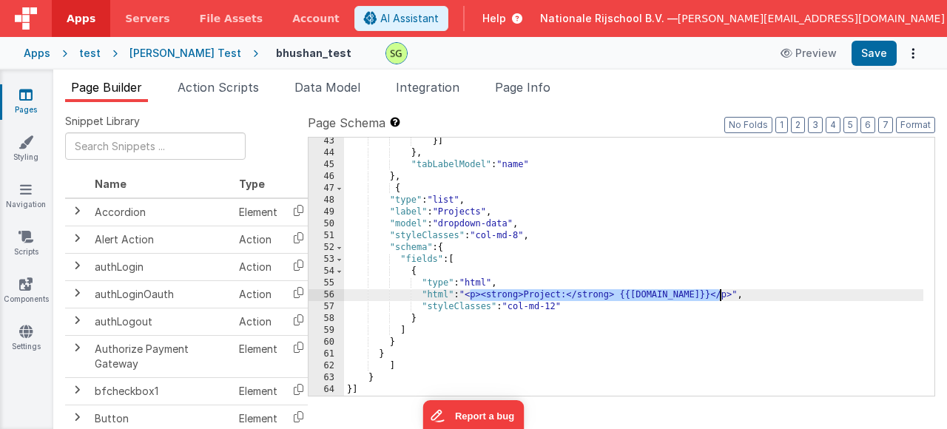
drag, startPoint x: 468, startPoint y: 297, endPoint x: 719, endPoint y: 299, distance: 251.6
click at [719, 299] on div "}] } , "tabLabelModel" : "name" } , { "type" : "list" , "label" : "Projects" , …" at bounding box center [634, 276] width 580 height 282
click at [491, 295] on div "}] } , "tabLabelModel" : "name" } , { "type" : "list" , "label" : "Projects" , …" at bounding box center [634, 276] width 580 height 282
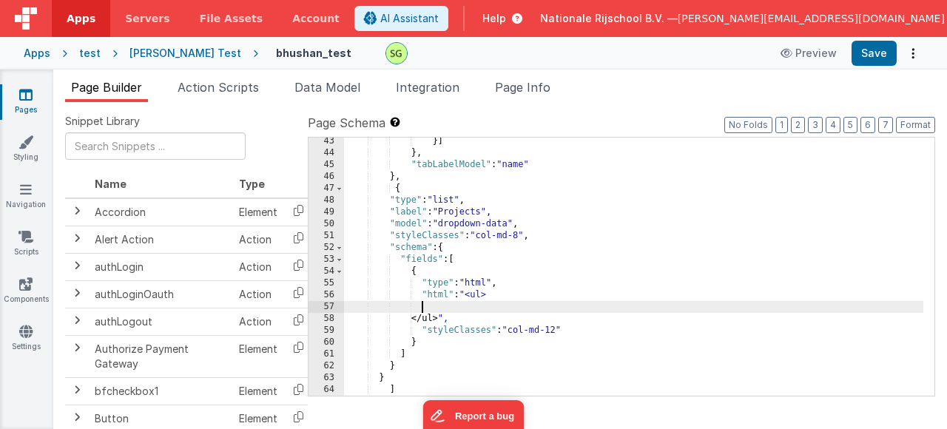
click at [487, 306] on div "}] } , "tabLabelModel" : "name" } , { "type" : "list" , "label" : "Projects" , …" at bounding box center [634, 276] width 580 height 282
click at [437, 309] on div "}] } , "tabLabelModel" : "name" } , { "type" : "list" , "label" : "Projects" , …" at bounding box center [634, 276] width 580 height 282
click at [316, 93] on span "Data Model" at bounding box center [328, 87] width 66 height 15
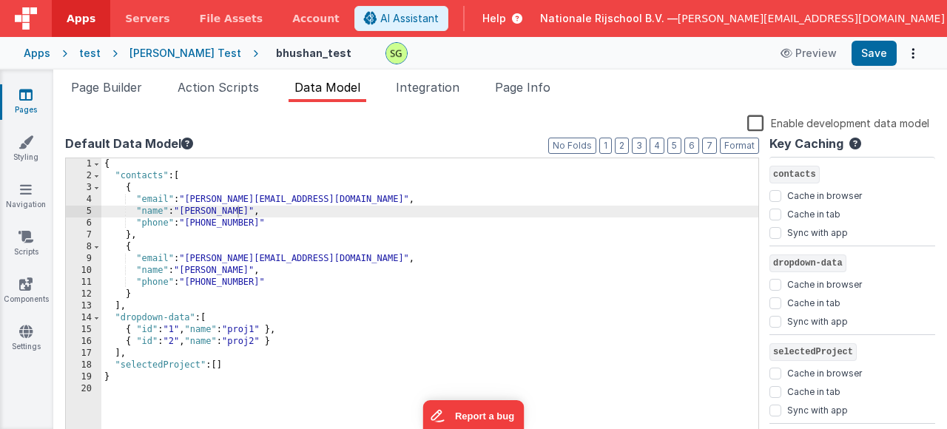
click at [164, 319] on div "{ "contacts" : [ { "email" : "[PERSON_NAME][EMAIL_ADDRESS][DOMAIN_NAME]" , "nam…" at bounding box center [429, 306] width 657 height 296
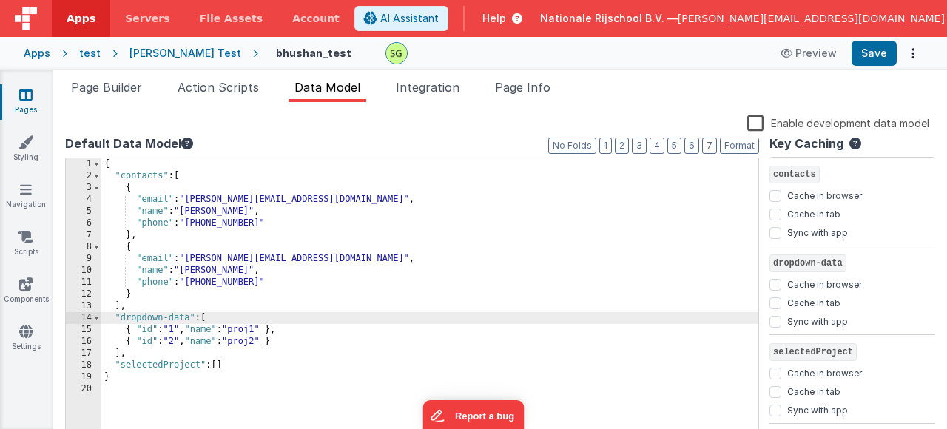
click at [167, 320] on div "{ "contacts" : [ { "email" : "[PERSON_NAME][EMAIL_ADDRESS][DOMAIN_NAME]" , "nam…" at bounding box center [429, 306] width 657 height 296
click at [873, 61] on button "Save" at bounding box center [874, 53] width 45 height 25
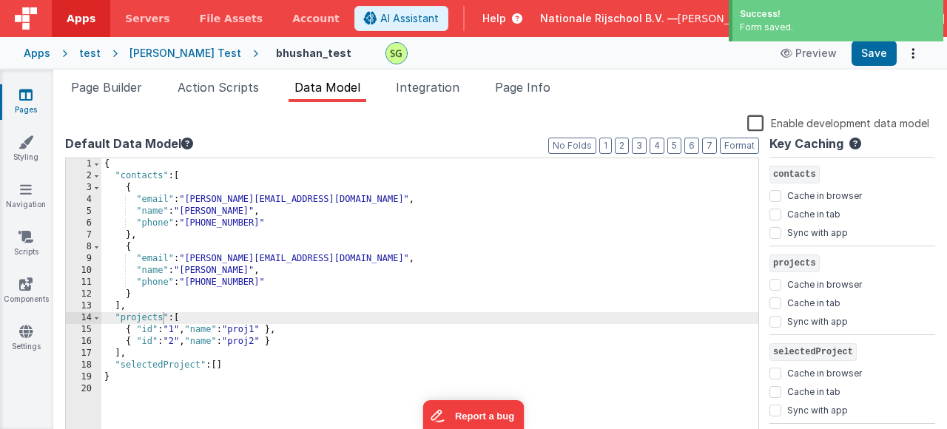
click at [77, 90] on span "Page Builder" at bounding box center [106, 87] width 71 height 15
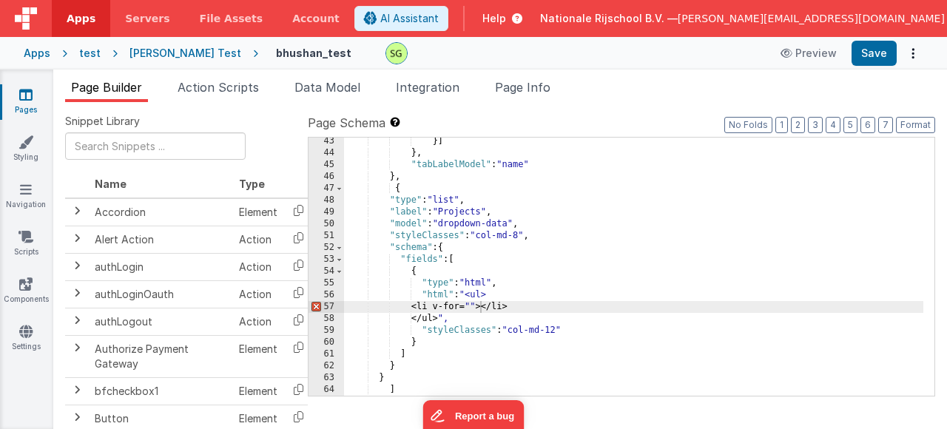
click at [480, 307] on div "}] } , "tabLabelModel" : "name" } , { "type" : "list" , "label" : "Projects" , …" at bounding box center [634, 276] width 580 height 282
click at [881, 56] on button "Save" at bounding box center [874, 53] width 45 height 25
click at [434, 357] on div "}] } , "tabLabelModel" : "name" } , { "type" : "list" , "label" : "Projects" , …" at bounding box center [634, 276] width 580 height 282
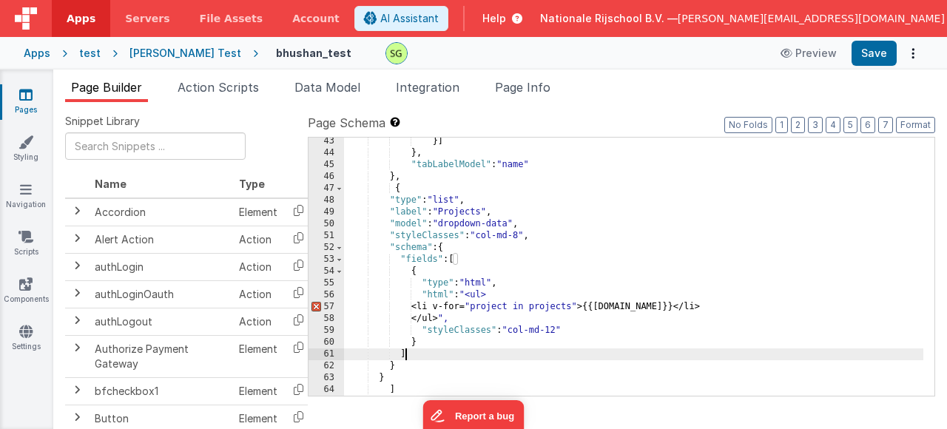
click at [439, 309] on div "}] } , "tabLabelModel" : "name" } , { "type" : "list" , "label" : "Projects" , …" at bounding box center [634, 276] width 580 height 282
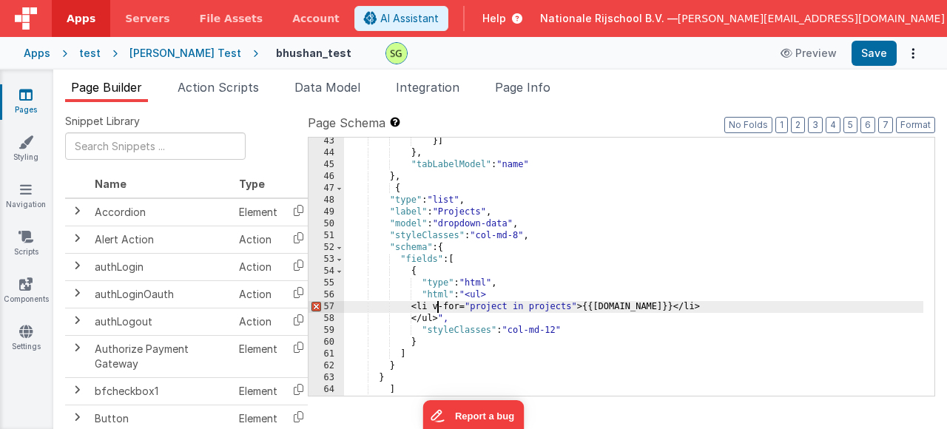
click at [529, 363] on div "}] } , "tabLabelModel" : "name" } , { "type" : "list" , "label" : "Projects" , …" at bounding box center [634, 276] width 580 height 282
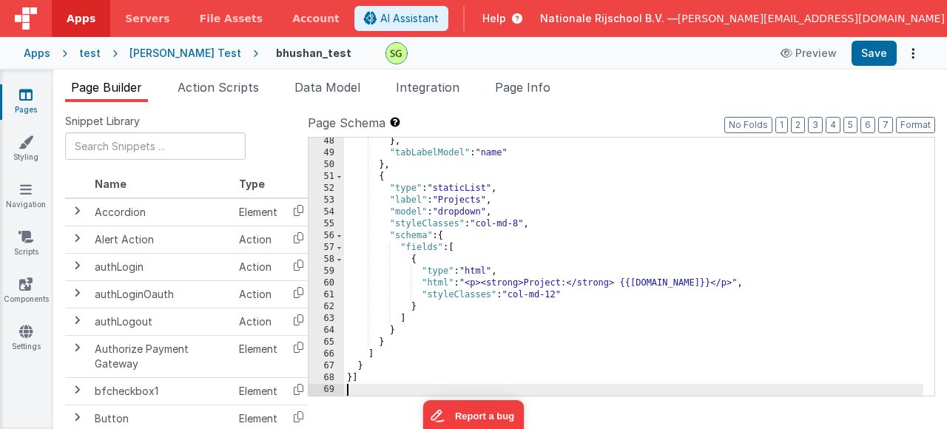
scroll to position [559, 0]
click at [887, 62] on button "Save" at bounding box center [874, 53] width 45 height 25
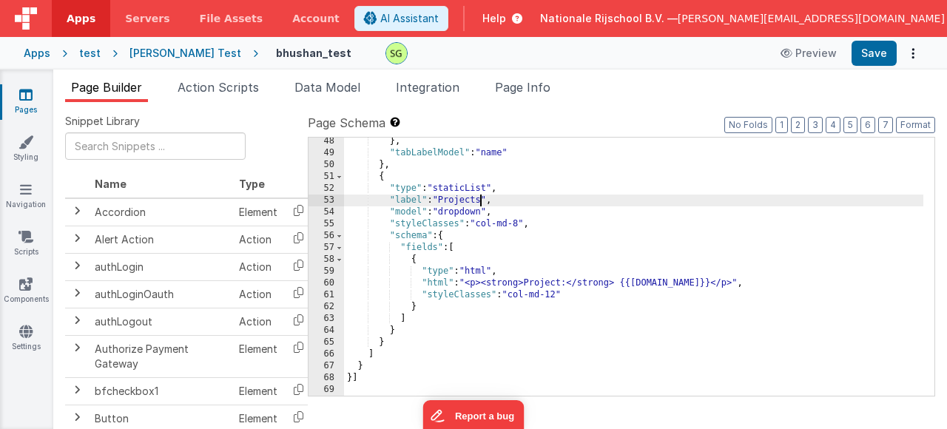
drag, startPoint x: 483, startPoint y: 205, endPoint x: 504, endPoint y: 219, distance: 25.7
click at [483, 204] on div "} , "tabLabelModel" : "name" } , { "type" : "staticList" , "label" : "Projects"…" at bounding box center [634, 276] width 580 height 282
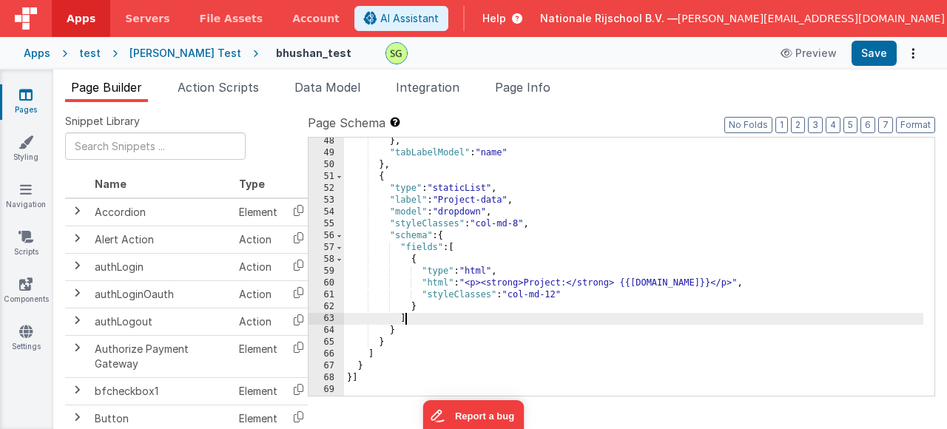
click at [480, 318] on div "} , "tabLabelModel" : "name" } , { "type" : "staticList" , "label" : "Project-d…" at bounding box center [634, 276] width 580 height 282
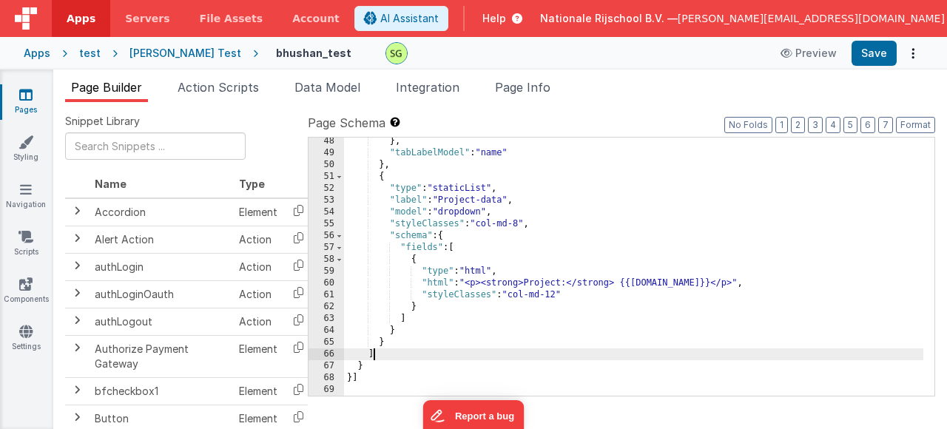
click at [668, 349] on div "} , "tabLabelModel" : "name" } , { "type" : "staticList" , "label" : "Project-d…" at bounding box center [634, 276] width 580 height 282
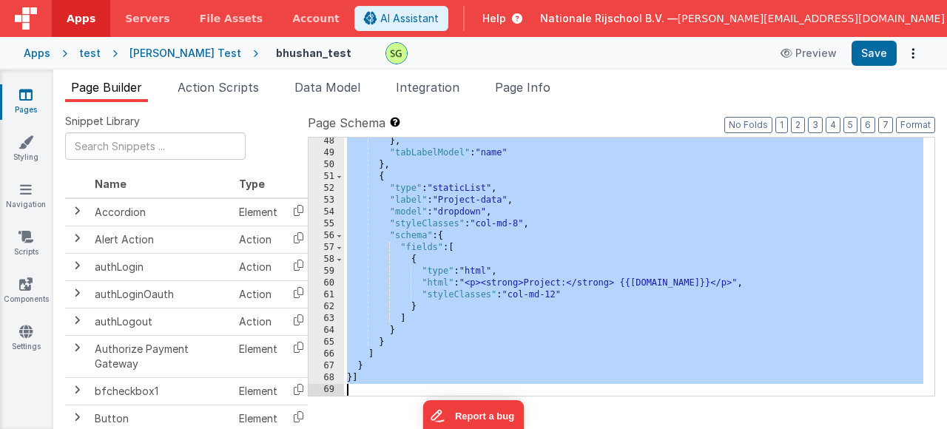
click at [625, 262] on div "} , "tabLabelModel" : "name" } , { "type" : "staticList" , "label" : "Project-d…" at bounding box center [634, 276] width 580 height 282
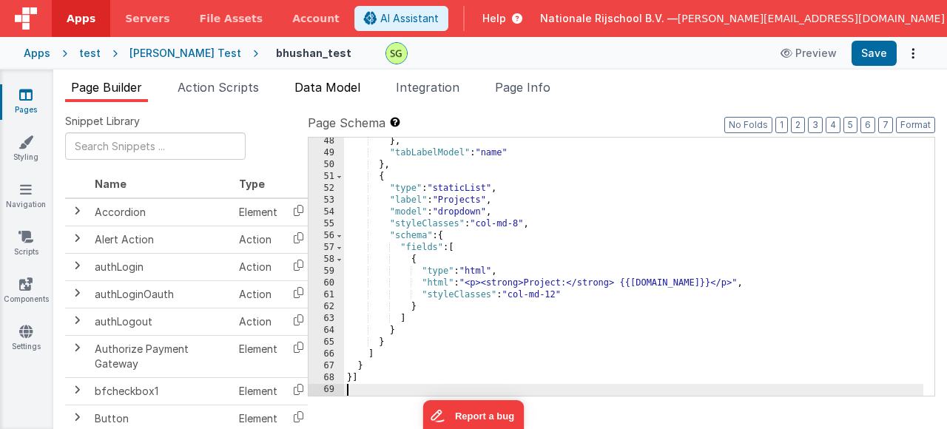
click at [310, 91] on span "Data Model" at bounding box center [328, 87] width 66 height 15
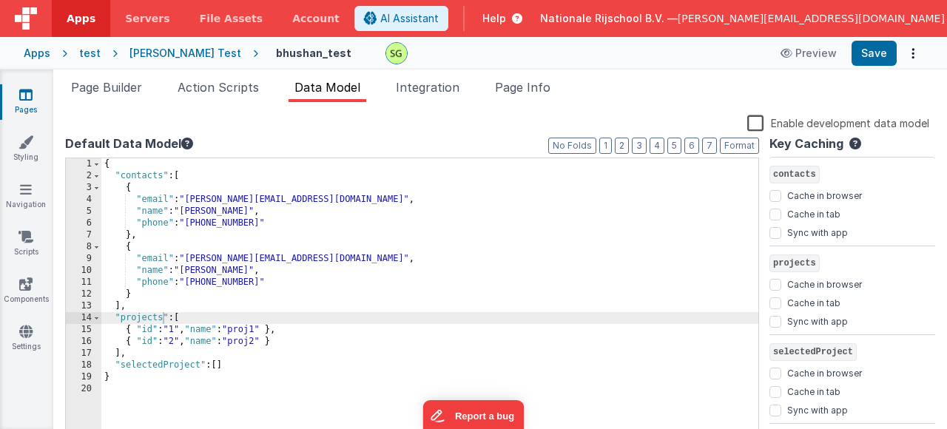
click at [163, 319] on div "{ "contacts" : [ { "email" : "[PERSON_NAME][EMAIL_ADDRESS][DOMAIN_NAME]" , "nam…" at bounding box center [429, 306] width 657 height 296
click at [144, 318] on div "{ "contacts" : [ { "email" : "[PERSON_NAME][EMAIL_ADDRESS][DOMAIN_NAME]" , "nam…" at bounding box center [429, 306] width 657 height 296
click at [144, 317] on div "{ "contacts" : [ { "email" : "[PERSON_NAME][EMAIL_ADDRESS][DOMAIN_NAME]" , "nam…" at bounding box center [429, 306] width 657 height 296
click at [139, 81] on span "Page Builder" at bounding box center [106, 87] width 71 height 15
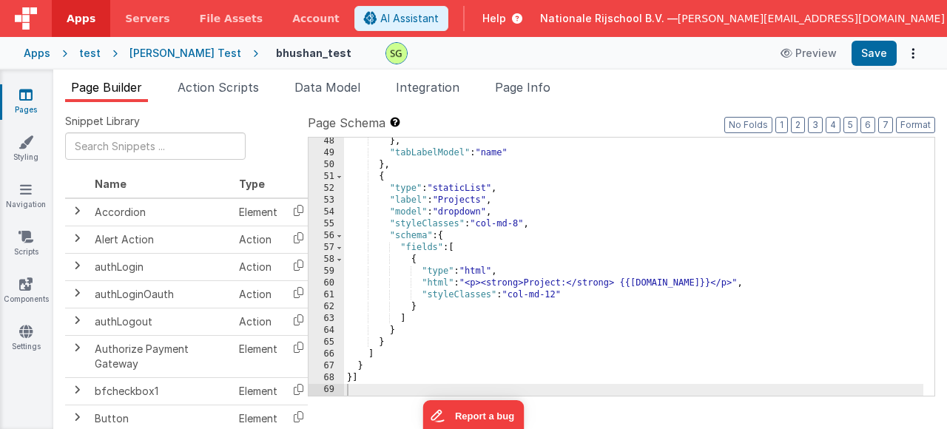
click at [461, 205] on div "} , "tabLabelModel" : "name" } , { "type" : "staticList" , "label" : "Projects"…" at bounding box center [634, 276] width 580 height 282
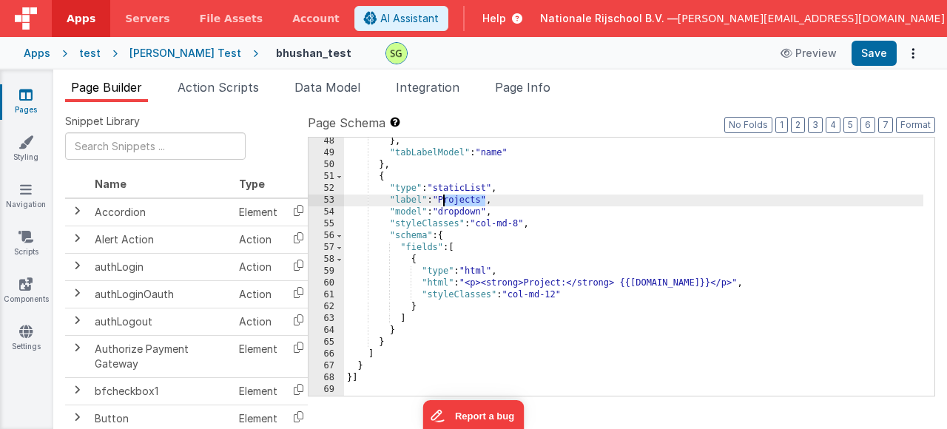
click at [461, 205] on div "} , "tabLabelModel" : "name" } , { "type" : "staticList" , "label" : "Projects"…" at bounding box center [634, 276] width 580 height 282
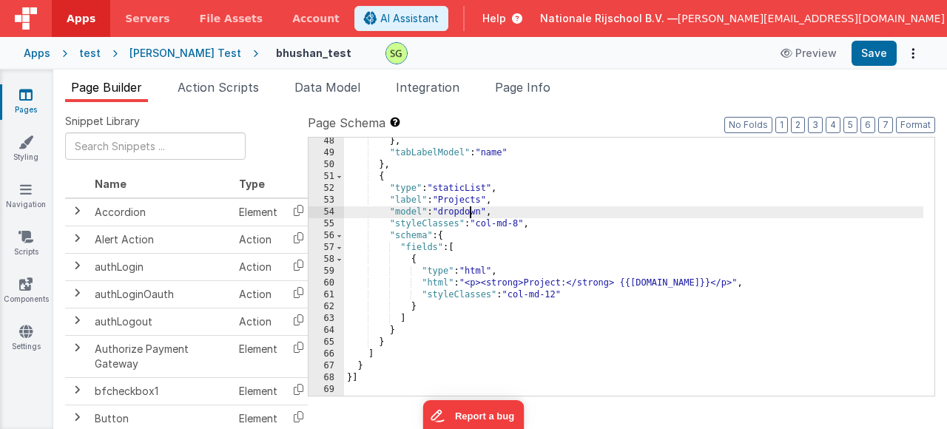
click at [468, 215] on div "} , "tabLabelModel" : "name" } , { "type" : "staticList" , "label" : "Projects"…" at bounding box center [634, 276] width 580 height 282
click at [869, 50] on button "Save" at bounding box center [874, 53] width 45 height 25
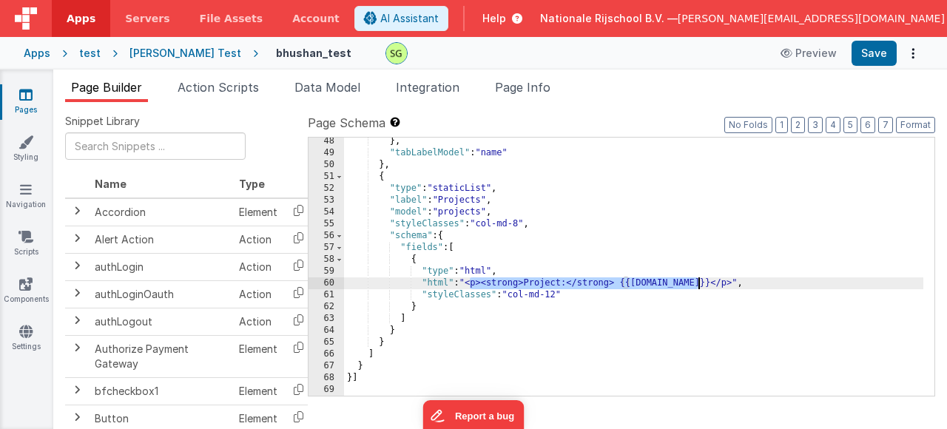
drag, startPoint x: 468, startPoint y: 282, endPoint x: 697, endPoint y: 280, distance: 228.7
click at [697, 280] on div "} , "tabLabelModel" : "name" } , { "type" : "staticList" , "label" : "Projects"…" at bounding box center [634, 276] width 580 height 282
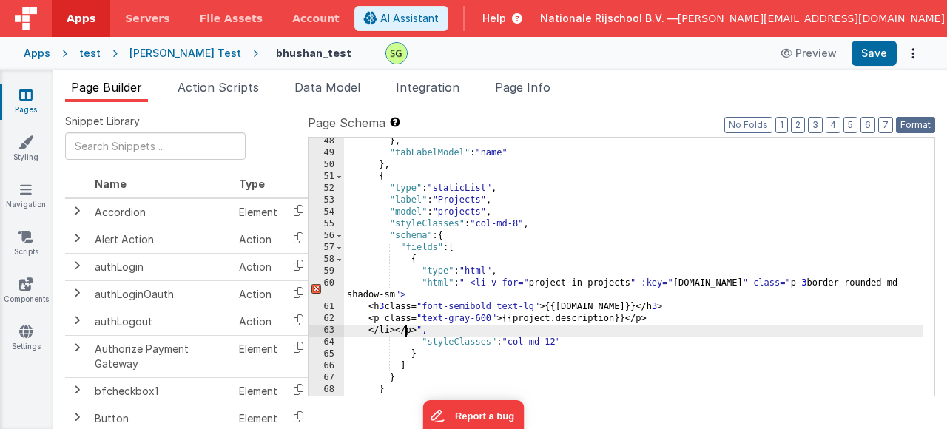
click at [913, 127] on button "Format" at bounding box center [915, 125] width 39 height 16
click at [573, 345] on div "} , "tabLabelModel" : "name" } , { "type" : "staticList" , "label" : "Projects"…" at bounding box center [634, 276] width 580 height 282
click at [686, 327] on div "} , "tabLabelModel" : "name" } , { "type" : "staticList" , "label" : "Projects"…" at bounding box center [634, 276] width 580 height 282
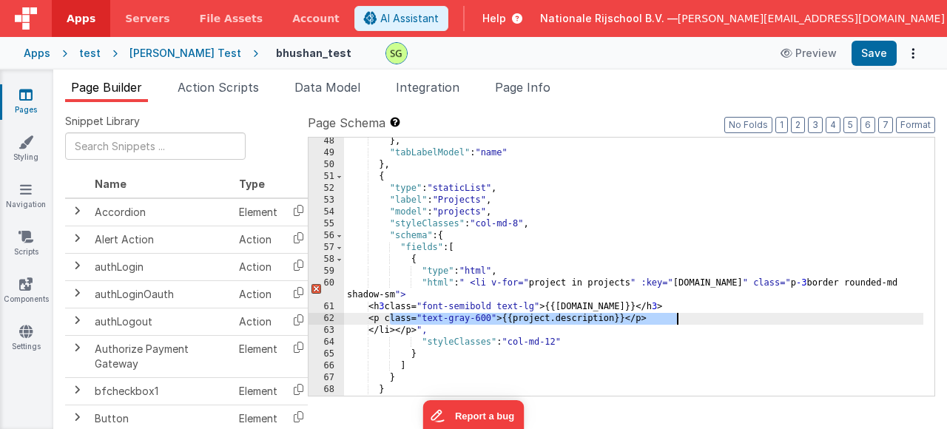
drag, startPoint x: 389, startPoint y: 323, endPoint x: 682, endPoint y: 320, distance: 292.4
click at [682, 320] on div "} , "tabLabelModel" : "name" } , { "type" : "staticList" , "label" : "Projects"…" at bounding box center [634, 276] width 580 height 282
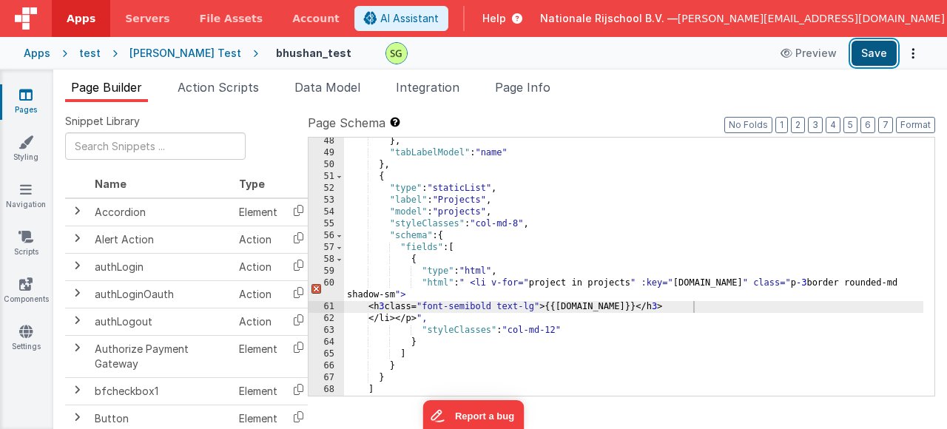
click at [872, 58] on button "Save" at bounding box center [874, 53] width 45 height 25
click at [592, 342] on div "} , "tabLabelModel" : "name" } , { "type" : "staticList" , "label" : "Projects"…" at bounding box center [634, 276] width 580 height 282
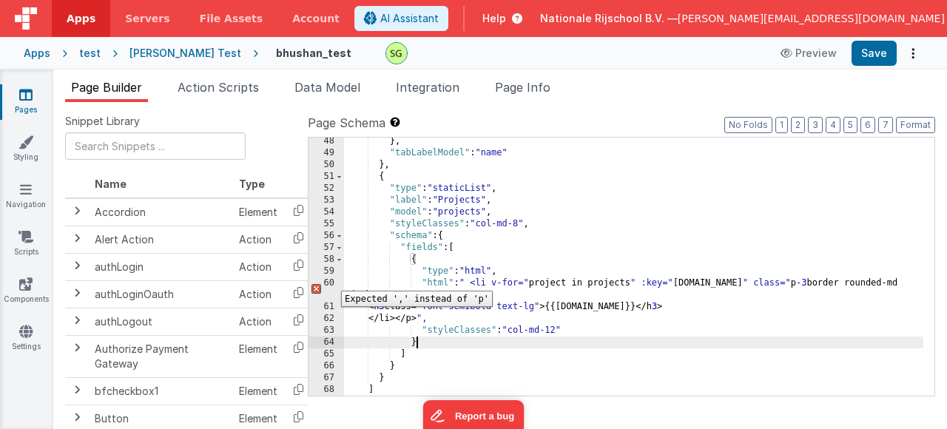
click at [330, 280] on div "60" at bounding box center [327, 290] width 36 height 24
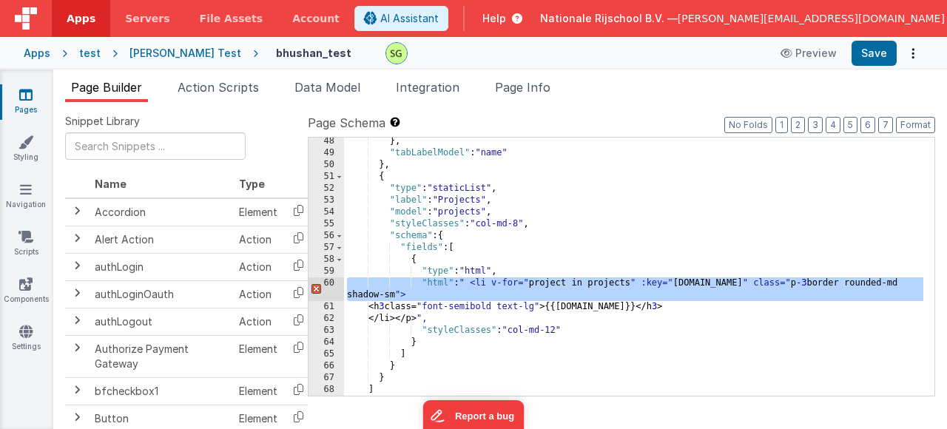
click at [563, 272] on div "} , "tabLabelModel" : "name" } , { "type" : "staticList" , "label" : "Projects"…" at bounding box center [634, 276] width 580 height 282
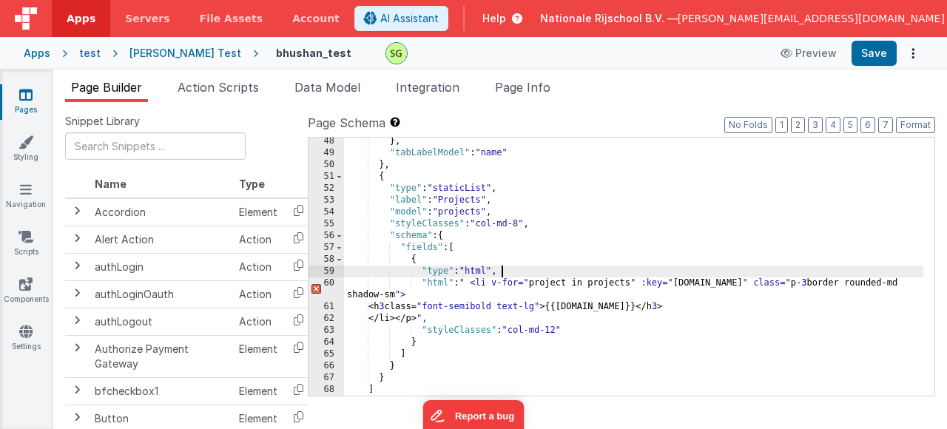
click at [358, 295] on div "} , "tabLabelModel" : "name" } , { "type" : "staticList" , "label" : "Projects"…" at bounding box center [634, 276] width 580 height 282
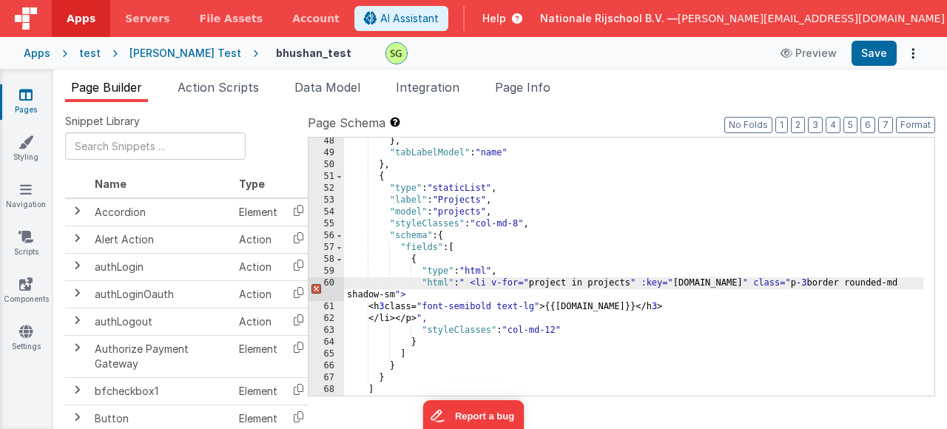
click at [360, 298] on div "} , "tabLabelModel" : "name" } , { "type" : "staticList" , "label" : "Projects"…" at bounding box center [634, 276] width 580 height 282
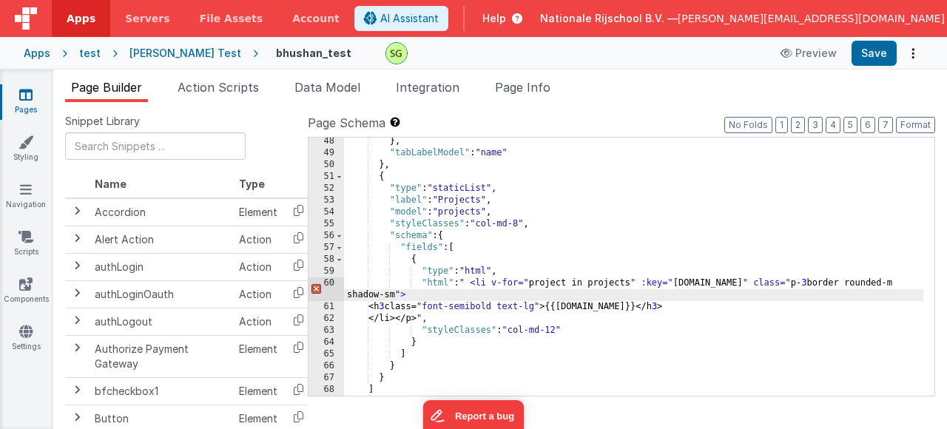
click at [740, 286] on div "} , "tabLabelModel" : "name" } , { "type" : "staticList" , "label" : "Projects"…" at bounding box center [634, 276] width 580 height 282
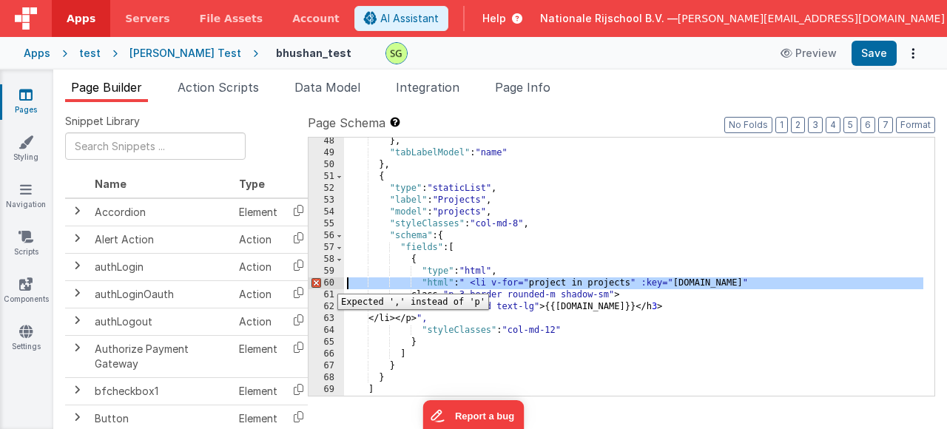
click at [326, 283] on div "60" at bounding box center [327, 284] width 36 height 12
click at [475, 349] on div "} , "tabLabelModel" : "name" } , { "type" : "staticList" , "label" : "Projects"…" at bounding box center [634, 276] width 580 height 282
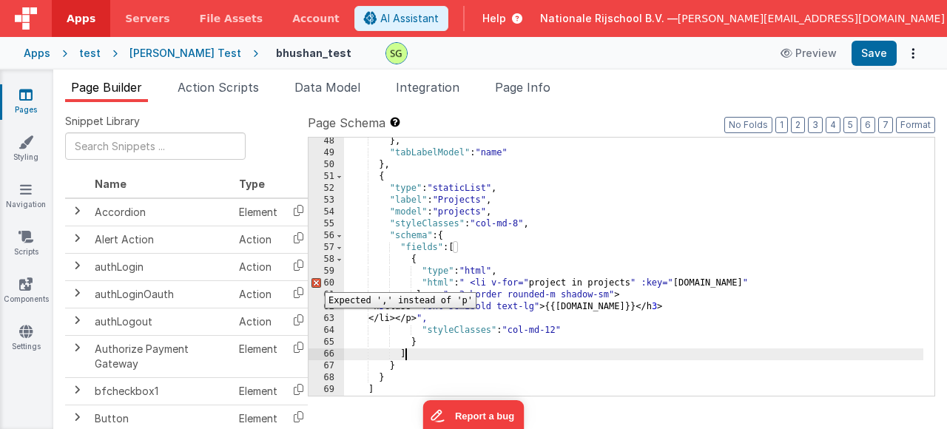
click at [314, 281] on div "60" at bounding box center [327, 284] width 36 height 12
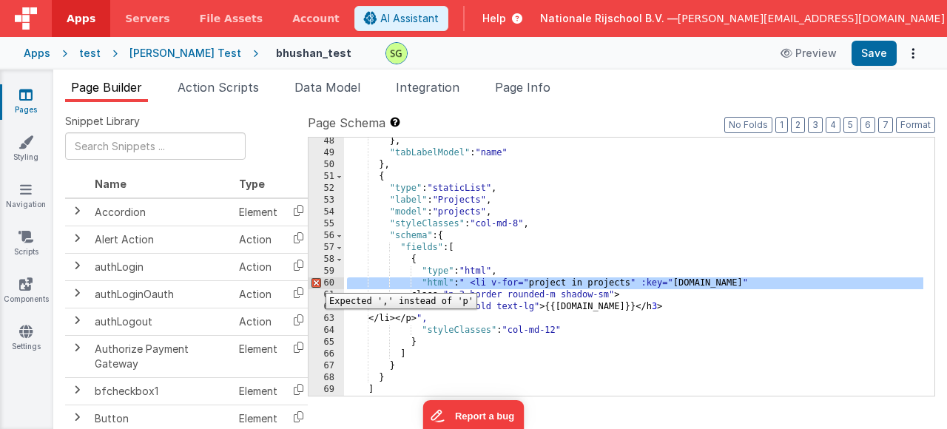
click at [315, 282] on div "60" at bounding box center [327, 284] width 36 height 12
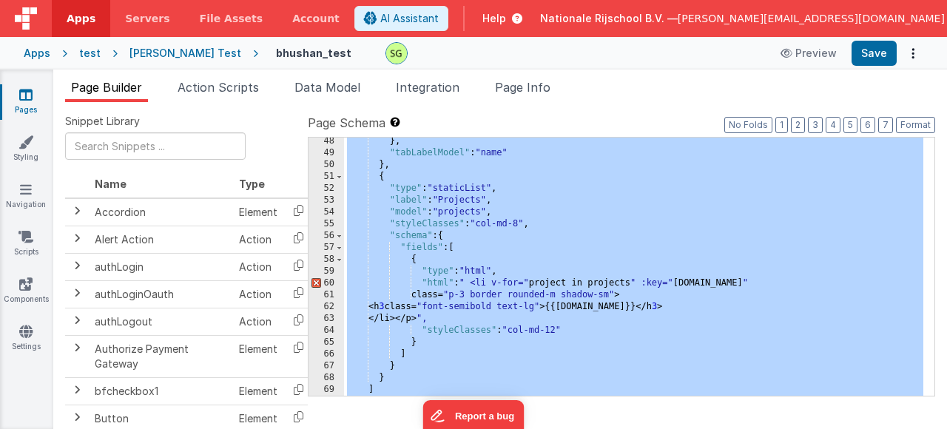
click at [315, 282] on div "60" at bounding box center [327, 284] width 36 height 12
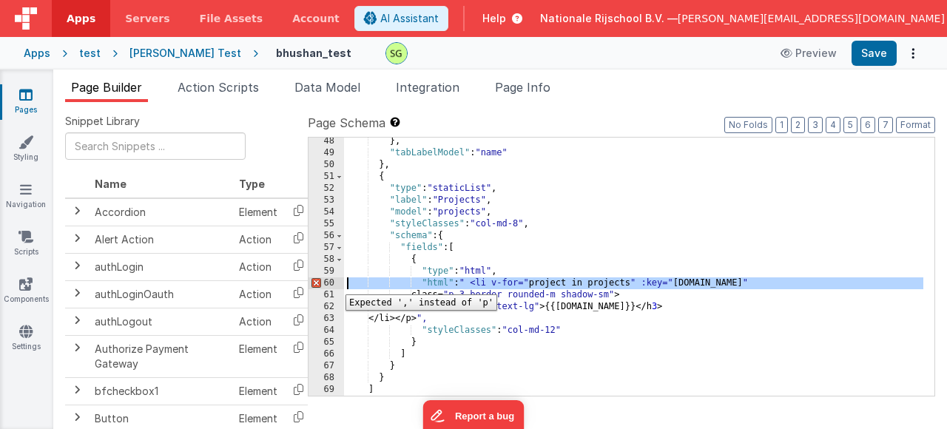
click at [335, 283] on div "60" at bounding box center [327, 284] width 36 height 12
drag, startPoint x: 335, startPoint y: 278, endPoint x: 140, endPoint y: 87, distance: 273.2
click at [153, 87] on div "Page Builder Action Scripts Data Model Integration Page Info Snippet Library Na…" at bounding box center [500, 253] width 894 height 351
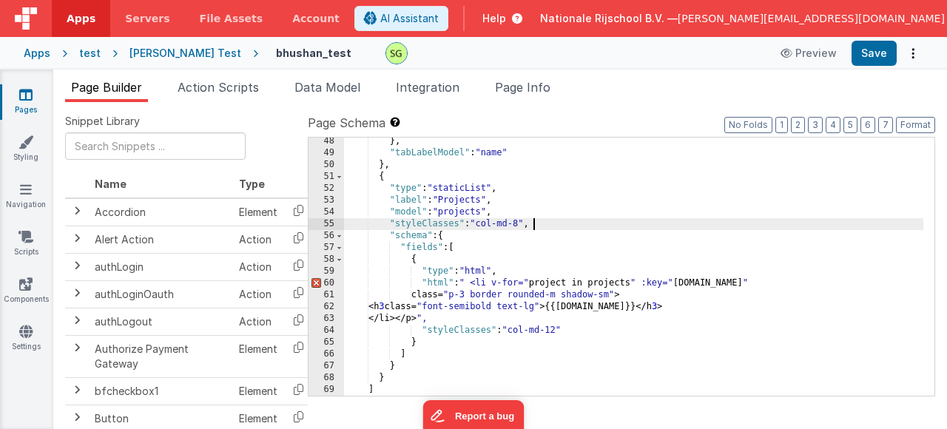
click at [775, 226] on div "} , "tabLabelModel" : "name" } , { "type" : "staticList" , "label" : "Projects"…" at bounding box center [634, 276] width 580 height 282
click at [899, 309] on div "} , "tabLabelModel" : "name" } , { "type" : "staticList" , "label" : "Projects"…" at bounding box center [634, 276] width 580 height 282
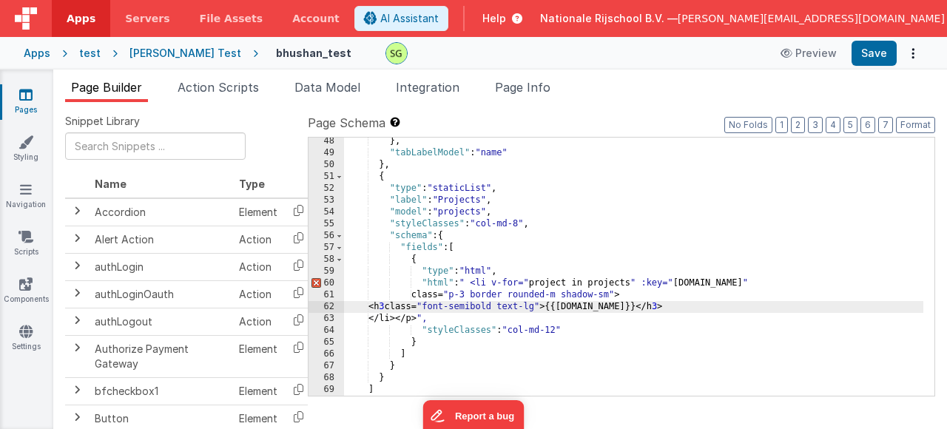
click at [875, 238] on div "} , "tabLabelModel" : "name" } , { "type" : "staticList" , "label" : "Projects"…" at bounding box center [634, 276] width 580 height 282
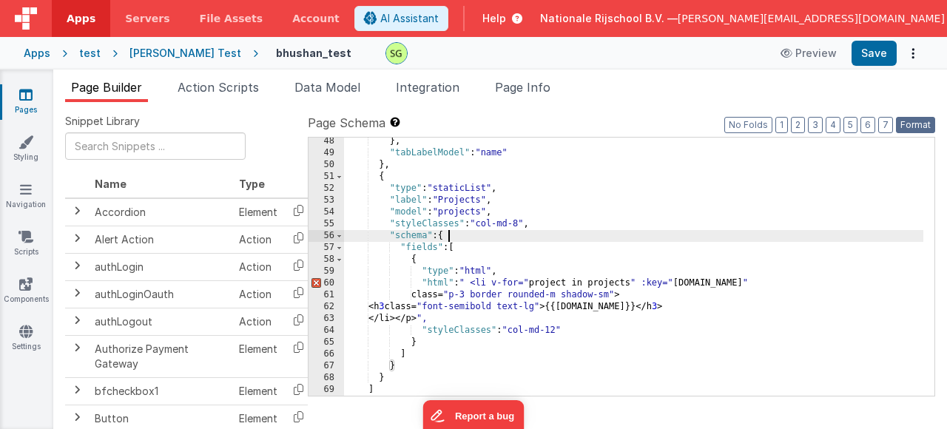
click at [918, 123] on button "Format" at bounding box center [915, 125] width 39 height 16
click at [785, 293] on div "} , "tabLabelModel" : "name" } , { "type" : "staticList" , "label" : "Projects"…" at bounding box center [634, 276] width 580 height 282
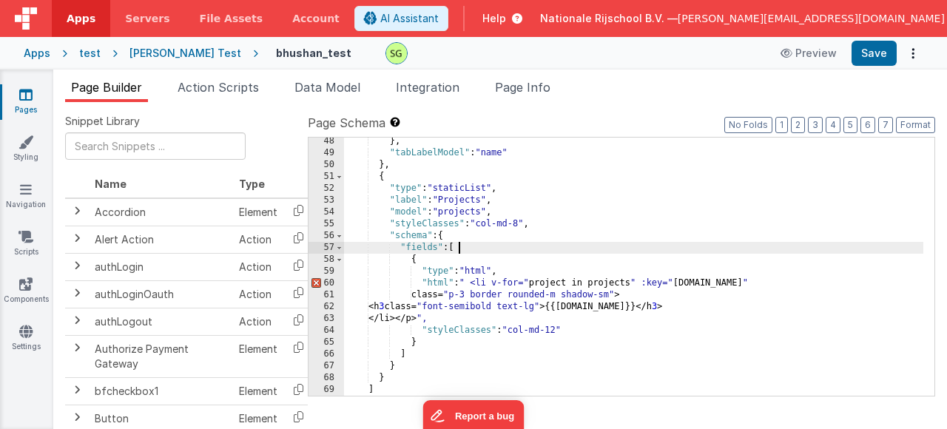
click at [656, 243] on div "} , "tabLabelModel" : "name" } , { "type" : "staticList" , "label" : "Projects"…" at bounding box center [634, 276] width 580 height 282
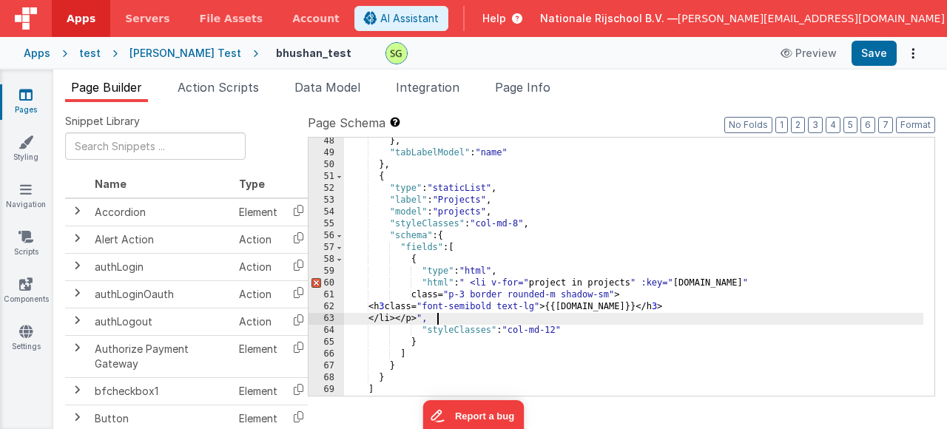
click at [645, 323] on div "} , "tabLabelModel" : "name" } , { "type" : "staticList" , "label" : "Projects"…" at bounding box center [634, 276] width 580 height 282
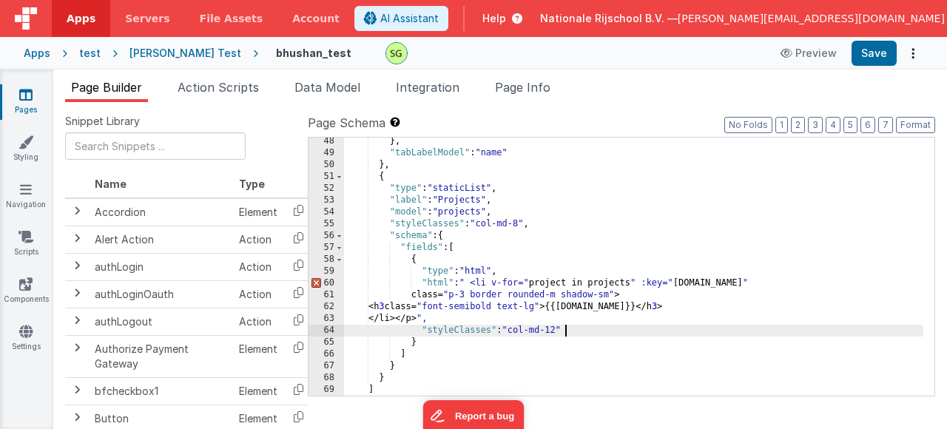
click at [647, 329] on div "} , "tabLabelModel" : "name" } , { "type" : "staticList" , "label" : "Projects"…" at bounding box center [634, 276] width 580 height 282
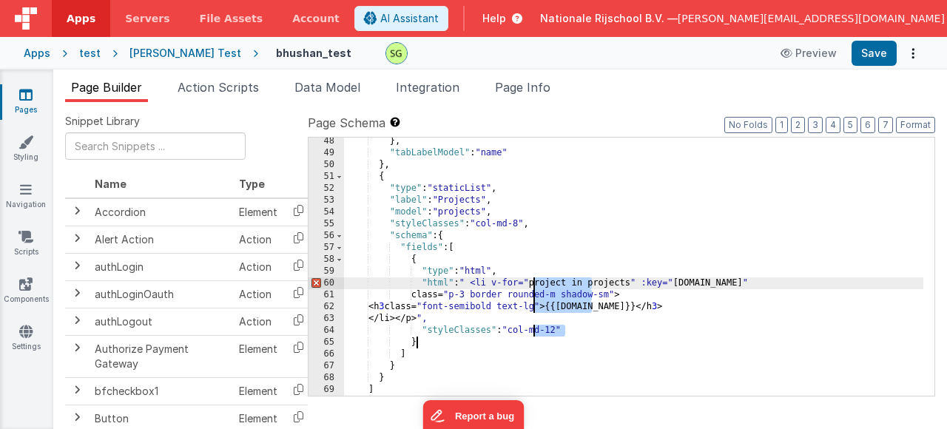
drag, startPoint x: 592, startPoint y: 338, endPoint x: 534, endPoint y: 283, distance: 80.6
click at [534, 283] on div "} , "tabLabelModel" : "name" } , { "type" : "staticList" , "label" : "Projects"…" at bounding box center [634, 276] width 580 height 282
click at [622, 334] on div "} , "tabLabelModel" : "name" } , { "type" : "staticList" , "label" : "Projects"…" at bounding box center [634, 276] width 580 height 282
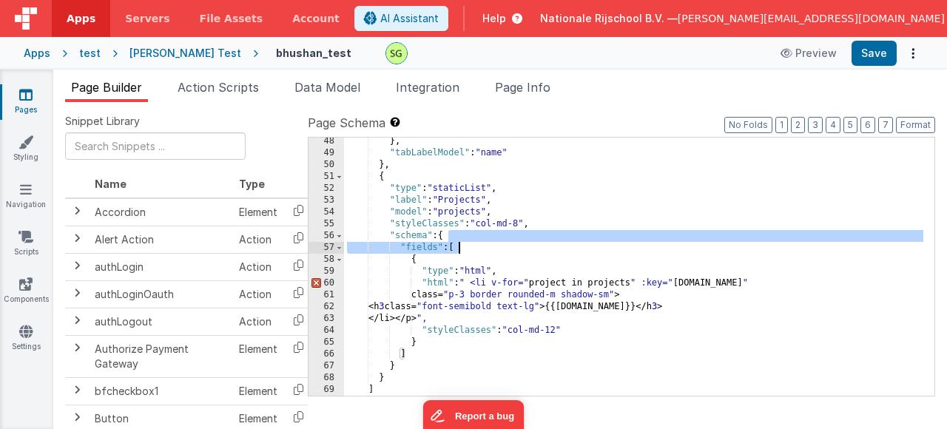
drag, startPoint x: 730, startPoint y: 230, endPoint x: 741, endPoint y: 246, distance: 18.7
click at [741, 246] on div "} , "tabLabelModel" : "name" } , { "type" : "staticList" , "label" : "Projects"…" at bounding box center [634, 276] width 580 height 282
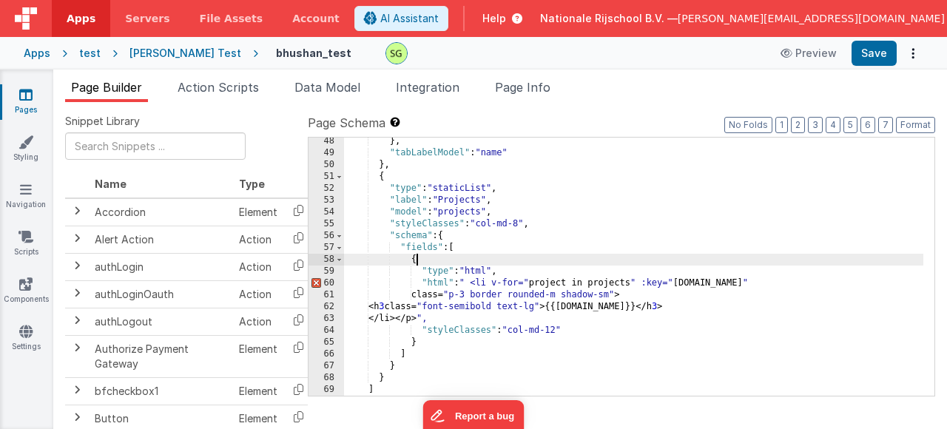
click at [753, 263] on div "} , "tabLabelModel" : "name" } , { "type" : "staticList" , "label" : "Projects"…" at bounding box center [634, 276] width 580 height 282
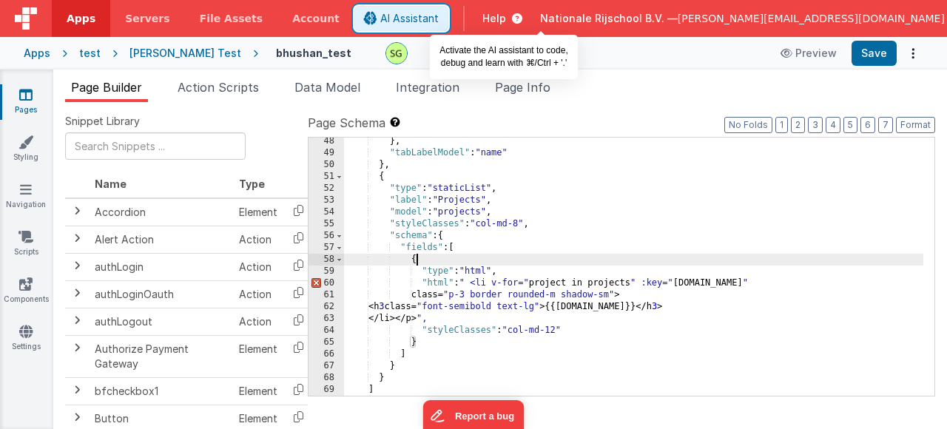
click at [449, 9] on button "AI Assistant" at bounding box center [402, 18] width 94 height 25
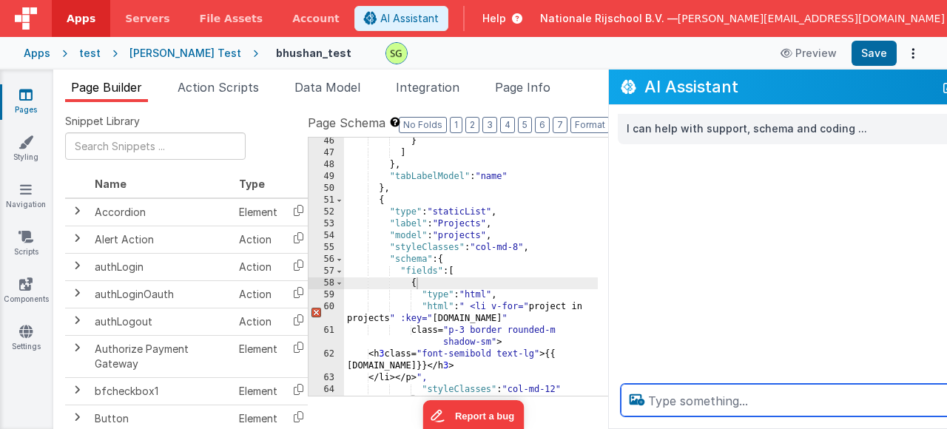
scroll to position [642, 0]
click at [716, 401] on textarea at bounding box center [812, 400] width 382 height 33
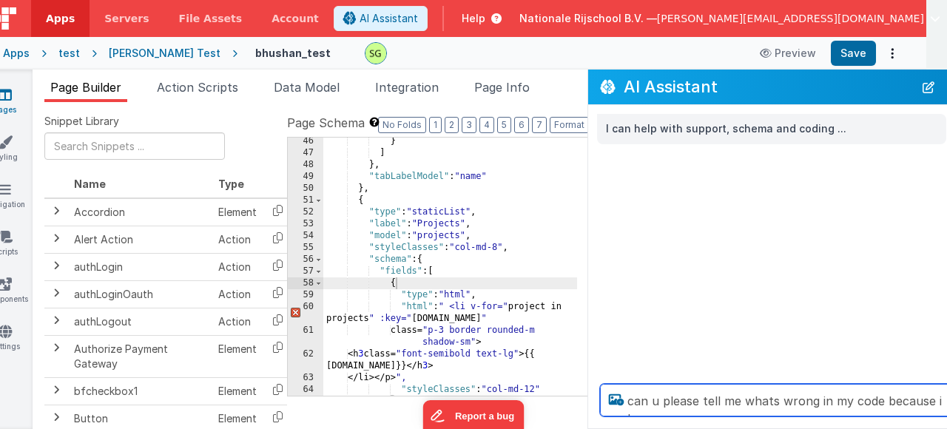
scroll to position [0, 27]
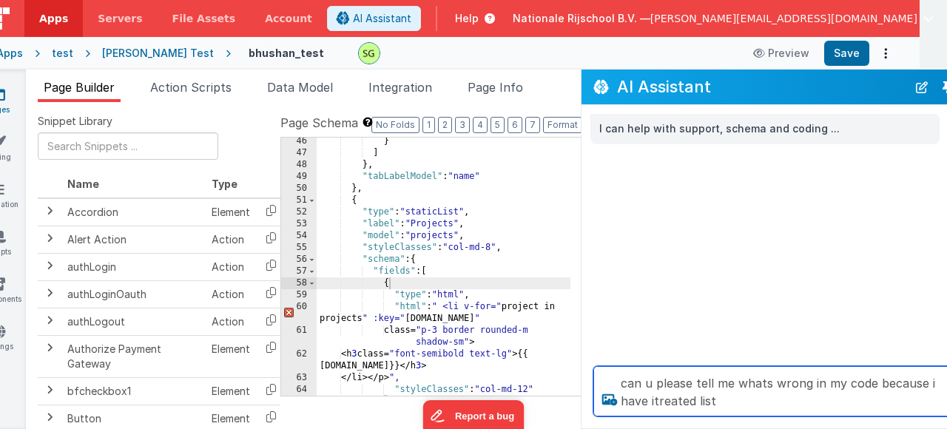
type textarea "can u please tell me whats wrong in my code because i have itreated list"
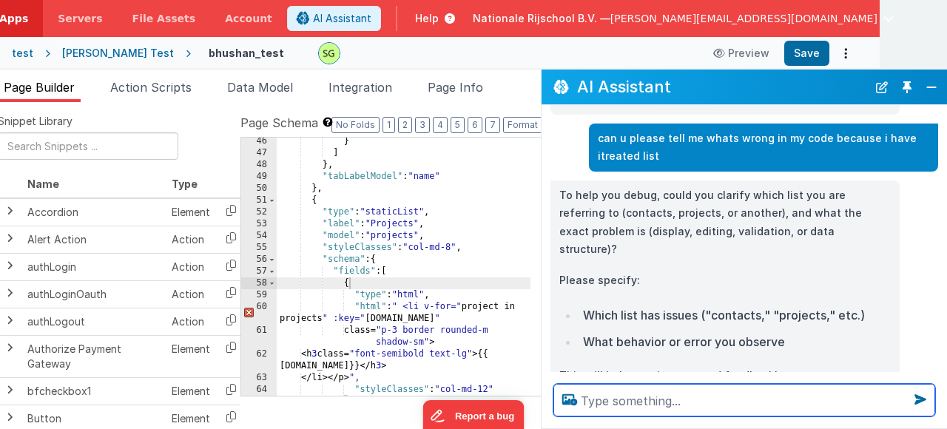
scroll to position [53, 0]
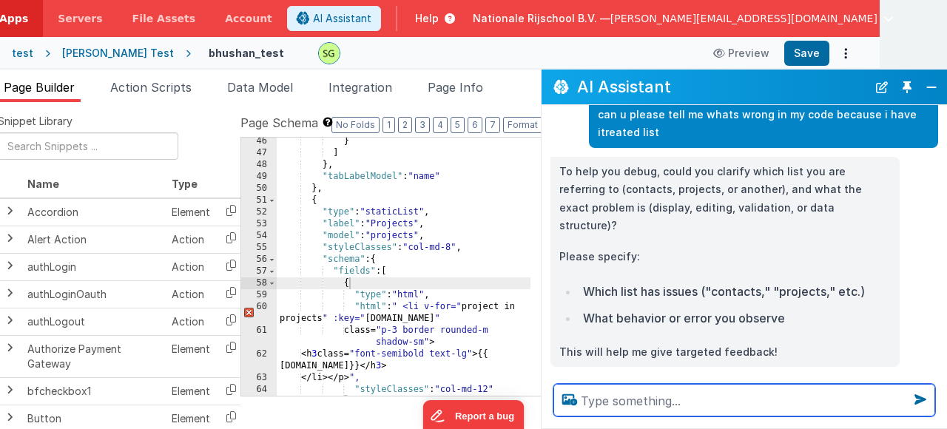
click at [634, 398] on textarea at bounding box center [745, 400] width 382 height 33
type textarea "i want to show project list"
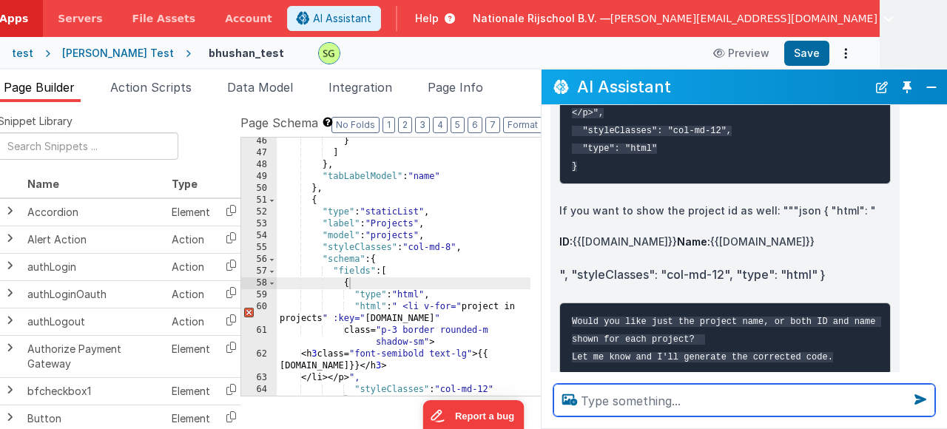
scroll to position [805, 0]
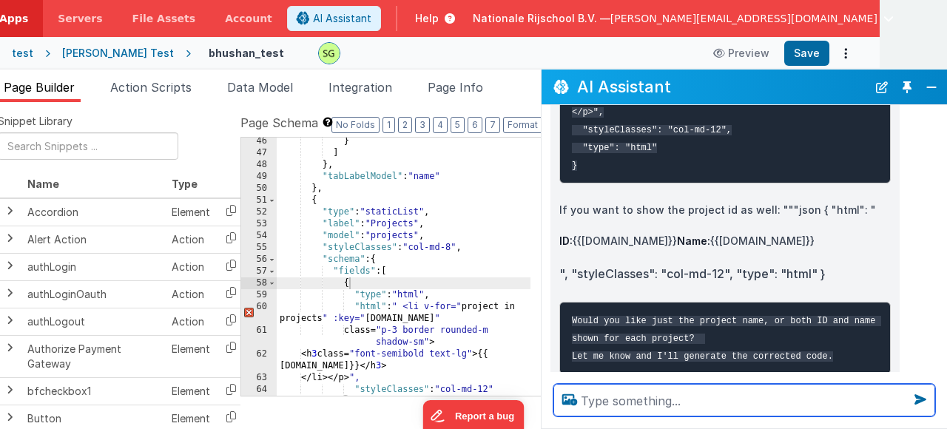
click at [677, 400] on textarea at bounding box center [745, 400] width 382 height 33
type textarea "yes pls genrate"
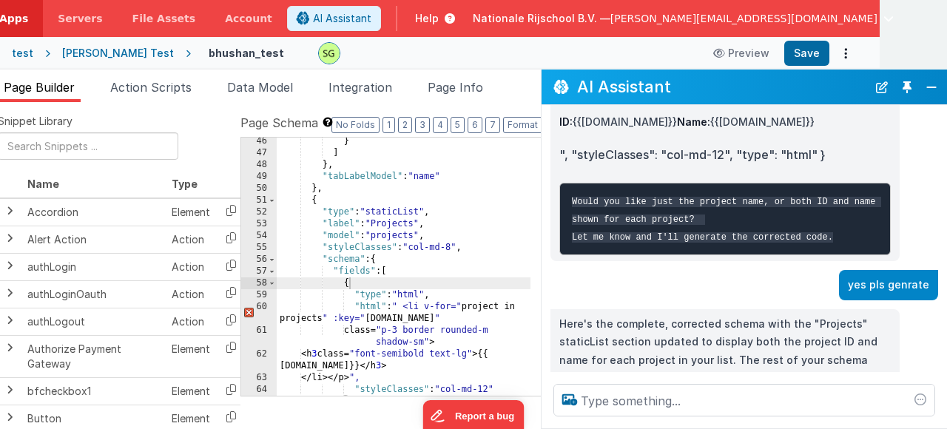
scroll to position [909, 0]
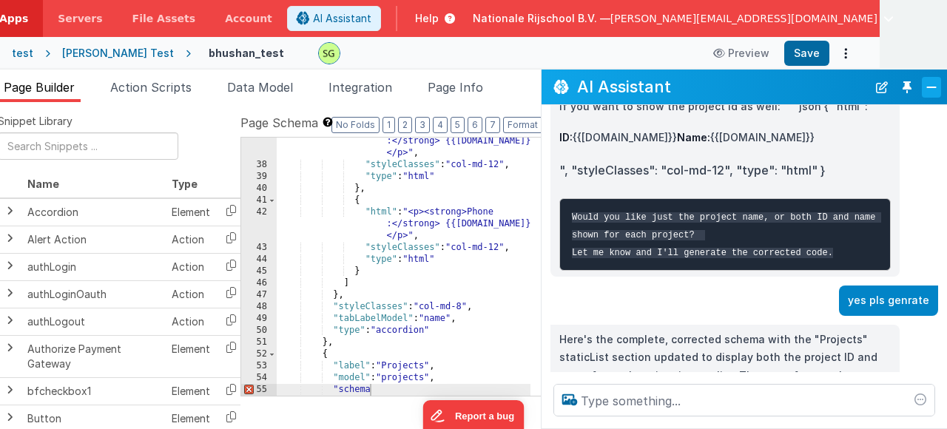
click at [935, 87] on button "Close" at bounding box center [931, 87] width 19 height 21
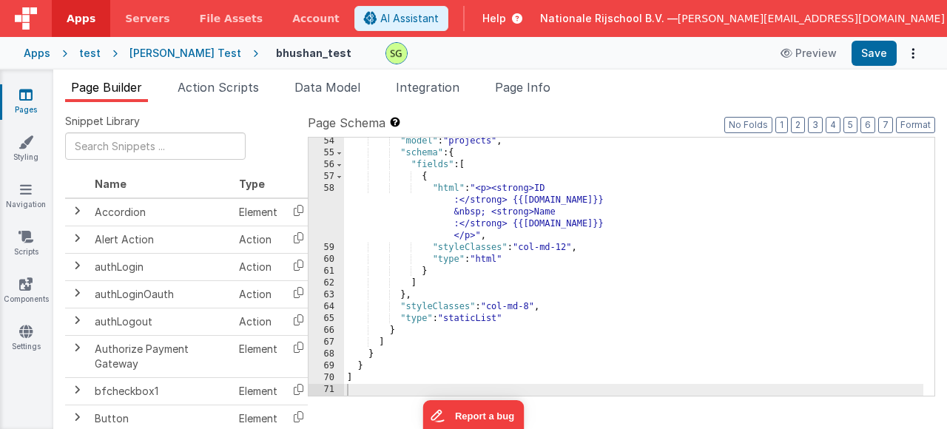
scroll to position [748, 0]
click at [882, 54] on button "Save" at bounding box center [874, 53] width 45 height 25
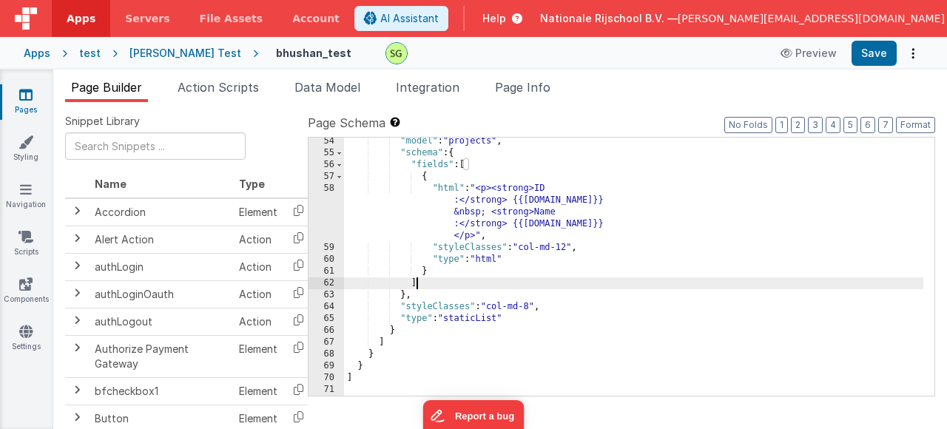
click at [652, 279] on div ""model" : "projects" , "schema" : { "fields" : [ { "html" : "<p><strong>ID :</s…" at bounding box center [634, 276] width 580 height 282
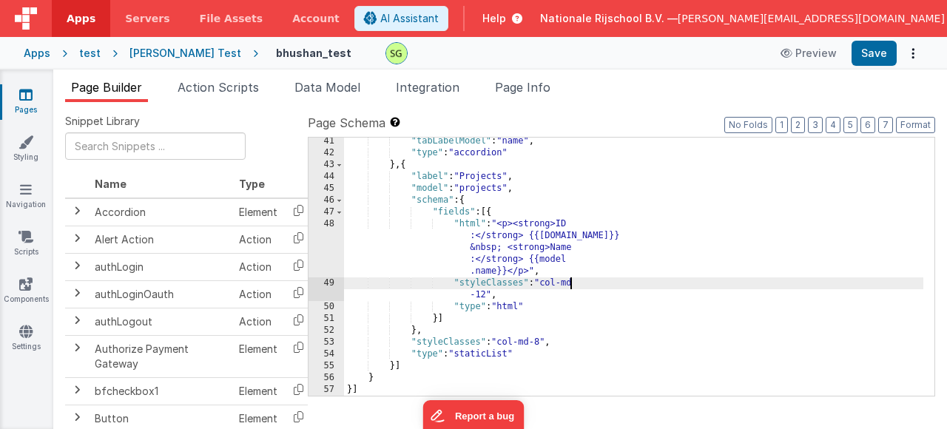
click at [653, 280] on div ""tabLabelModel" : "name" , "type" : "accordion" } , { "label" : "Projects" , "m…" at bounding box center [634, 276] width 580 height 282
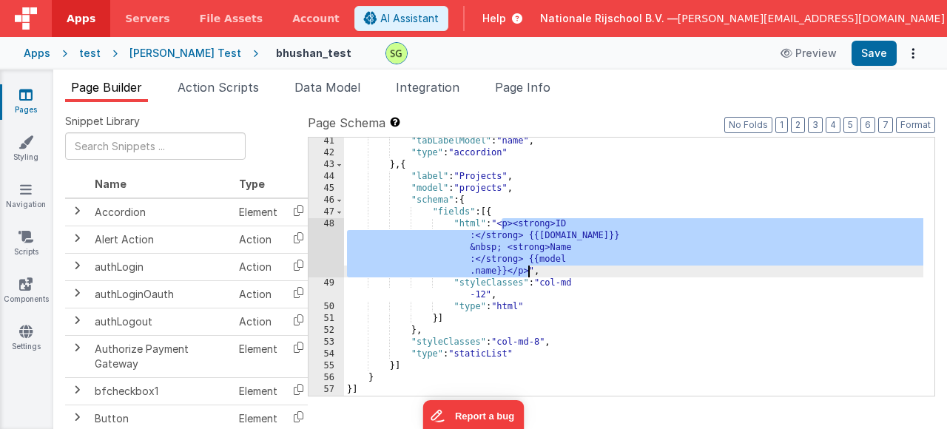
drag, startPoint x: 501, startPoint y: 229, endPoint x: 527, endPoint y: 274, distance: 52.0
click at [527, 274] on div ""tabLabelModel" : "name" , "type" : "accordion" } , { "label" : "Projects" , "m…" at bounding box center [634, 276] width 580 height 282
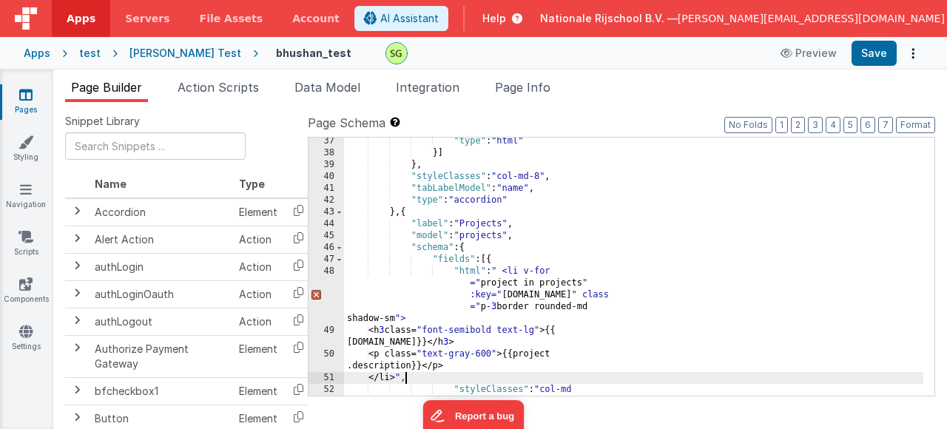
scroll to position [683, 0]
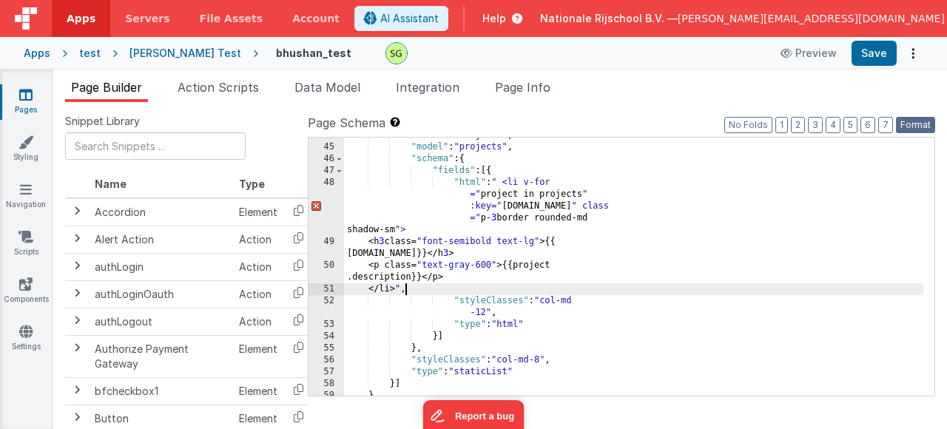
click at [917, 126] on button "Format" at bounding box center [915, 125] width 39 height 16
click at [870, 56] on button "Save" at bounding box center [874, 53] width 45 height 25
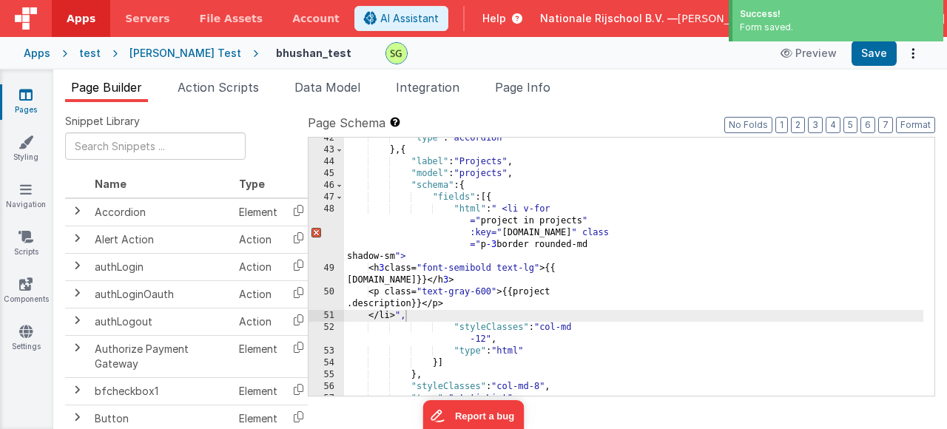
scroll to position [612, 0]
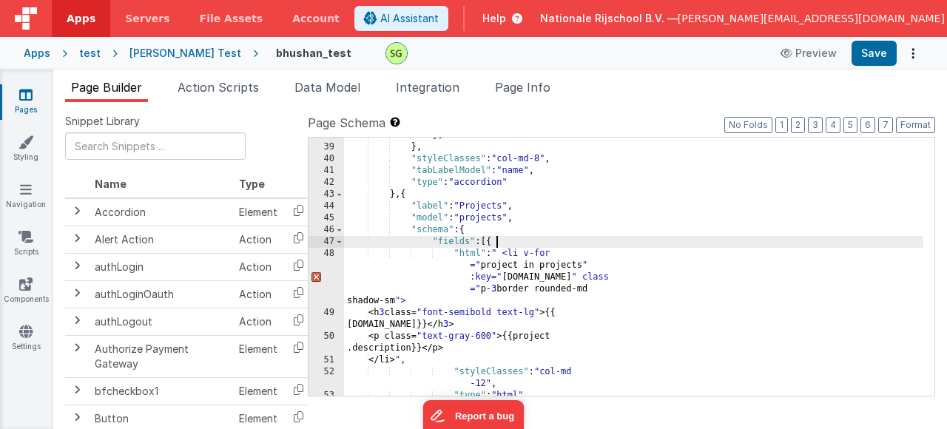
click at [792, 239] on div "}] } , "styleClasses" : "col-md-8" , "tabLabelModel" : "name" , "type" : "accor…" at bounding box center [634, 271] width 580 height 282
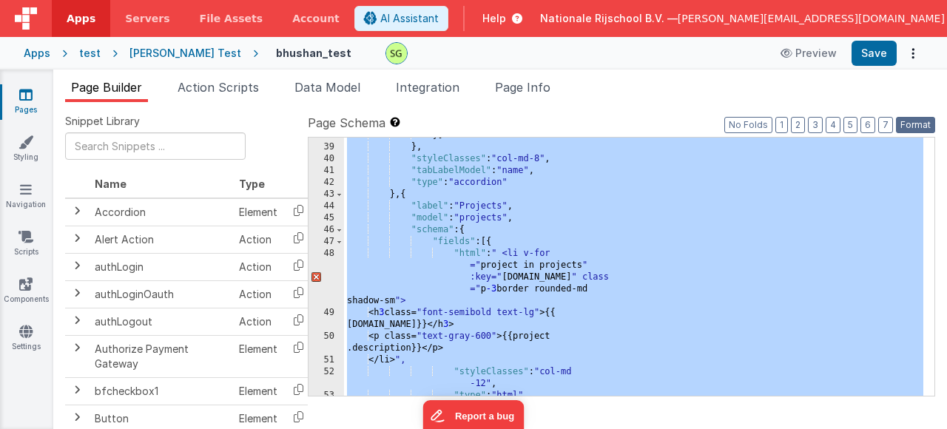
click at [934, 123] on button "Format" at bounding box center [915, 125] width 39 height 16
click at [763, 281] on div "}] } , "styleClasses" : "col-md-8" , "tabLabelModel" : "name" , "type" : "accor…" at bounding box center [634, 271] width 580 height 282
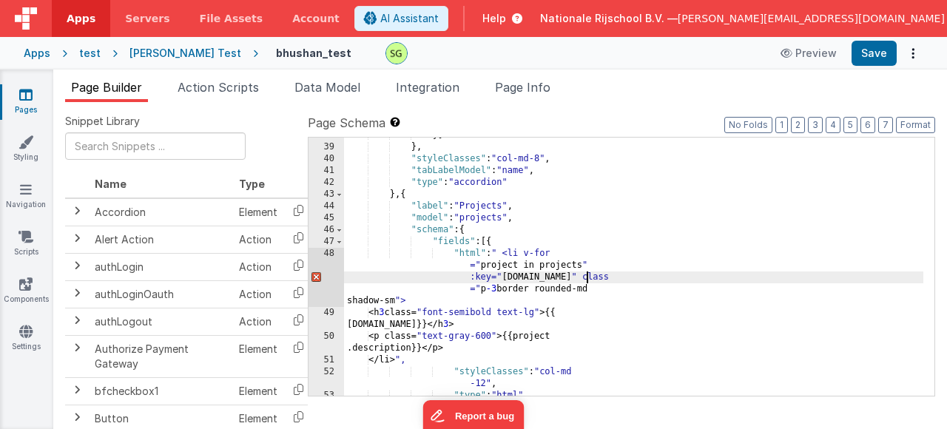
scroll to position [0, 0]
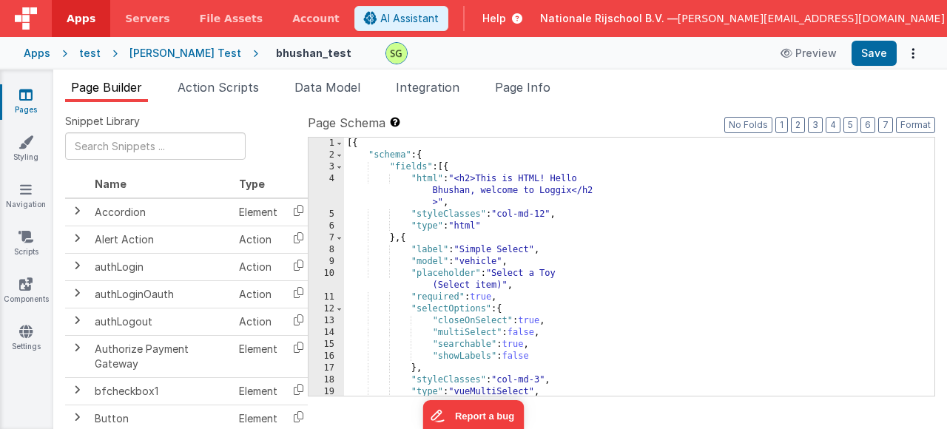
click at [722, 295] on div "[{ "schema" : { "fields" : [{ "html" : "<h2>This is HTML! Hello Bhushan, welcom…" at bounding box center [634, 279] width 580 height 282
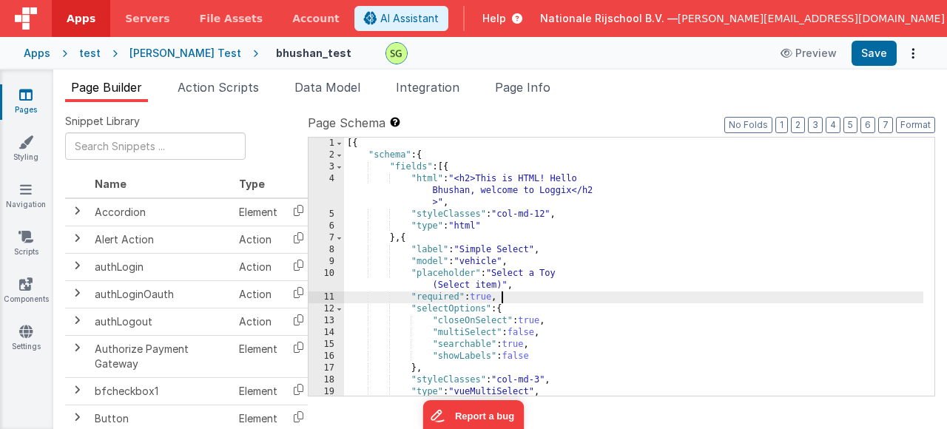
scroll to position [701, 0]
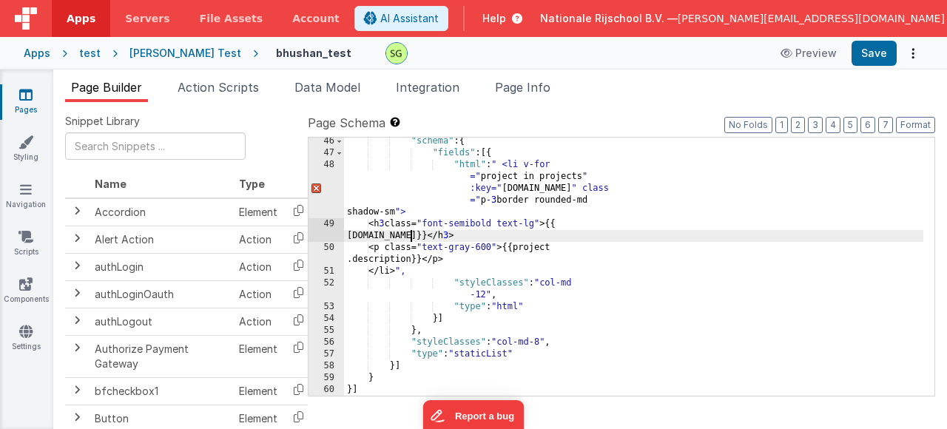
click at [411, 235] on div ""schema" : { "fields" : [{ "html" : " <li v-for =" project in projects " :key="…" at bounding box center [634, 276] width 580 height 282
drag, startPoint x: 409, startPoint y: 238, endPoint x: 542, endPoint y: 237, distance: 132.5
click at [542, 237] on div ""schema" : { "fields" : [{ "html" : " <li v-for =" project in projects " :key="…" at bounding box center [634, 276] width 580 height 282
click at [619, 358] on div ""schema" : { "fields" : [{ "html" : " <li v-for =" project in projects " :key="…" at bounding box center [634, 276] width 580 height 282
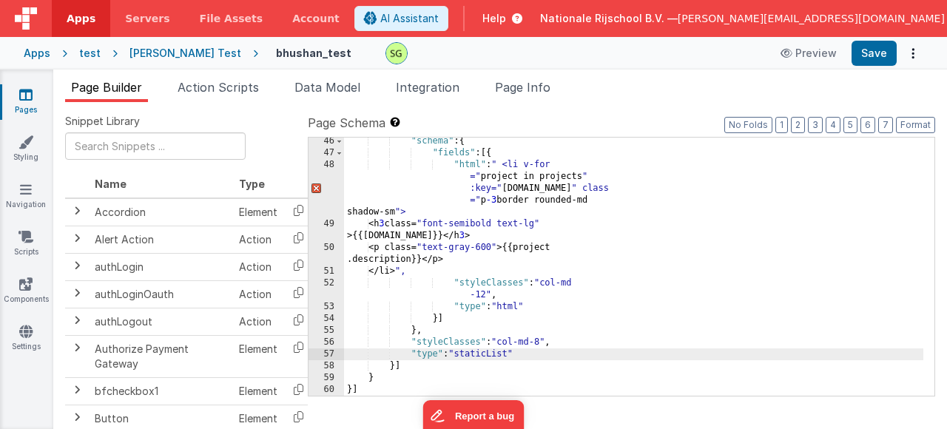
click at [420, 380] on div ""schema" : { "fields" : [{ "html" : " <li v-for =" project in projects " :key="…" at bounding box center [634, 276] width 580 height 282
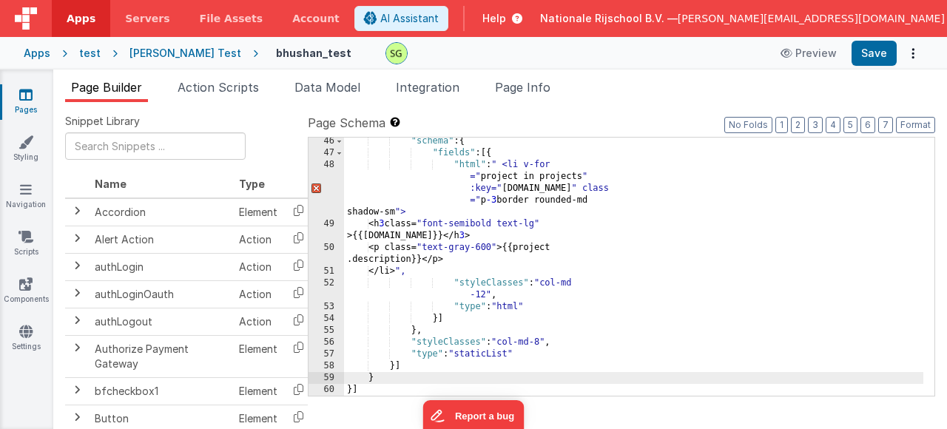
click at [577, 278] on div ""schema" : { "fields" : [{ "html" : " <li v-for =" project in projects " :key="…" at bounding box center [634, 276] width 580 height 282
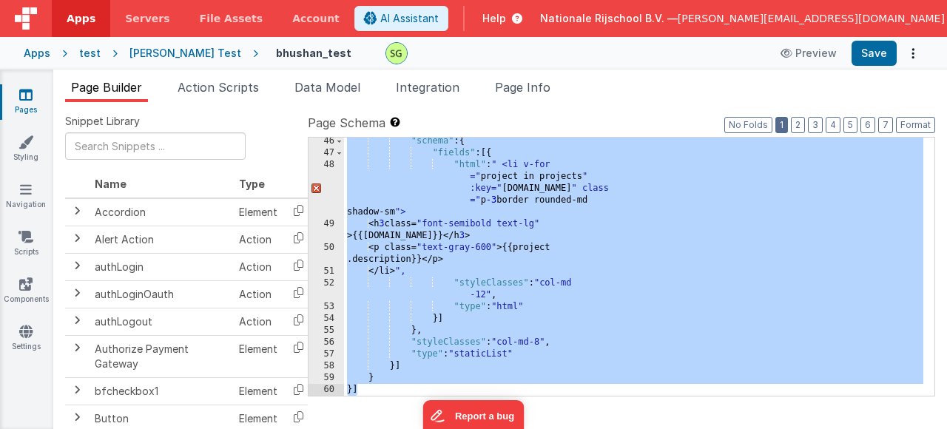
click at [779, 127] on button "1" at bounding box center [782, 125] width 13 height 16
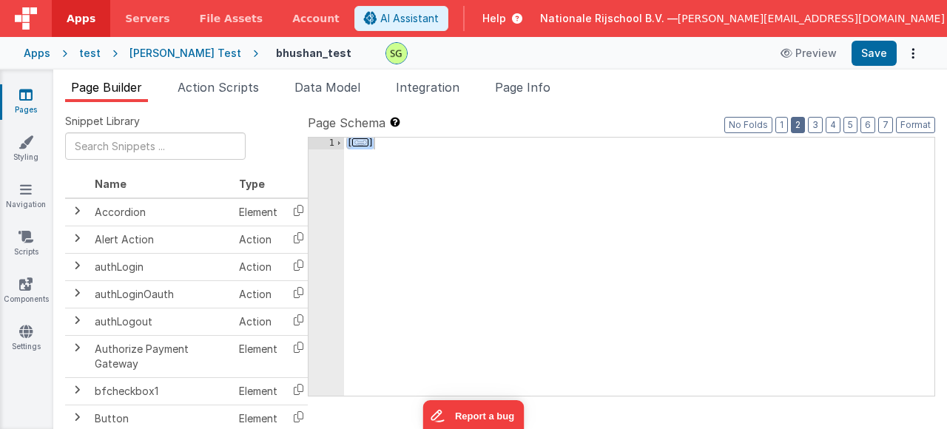
click at [802, 132] on div "Page Schema Shortcuts: Find: command-f Fold: command-option-L Unfold: command-o…" at bounding box center [622, 254] width 628 height 281
click at [802, 130] on button "2" at bounding box center [798, 125] width 14 height 16
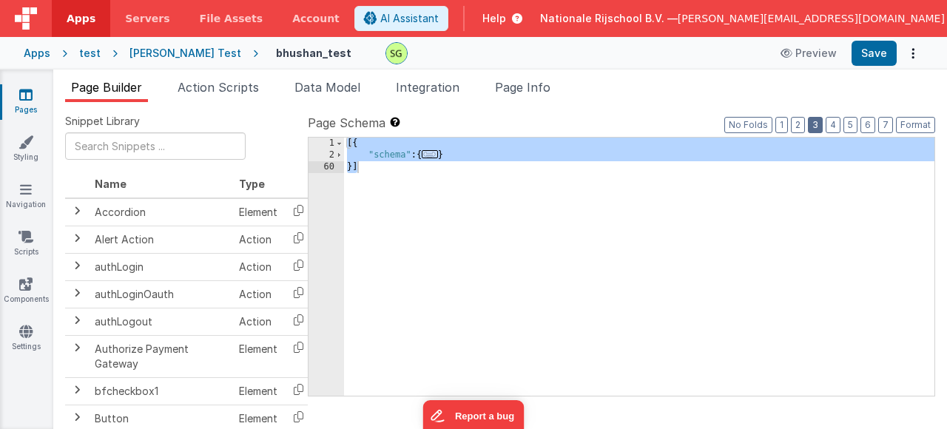
click at [818, 129] on button "3" at bounding box center [815, 125] width 15 height 16
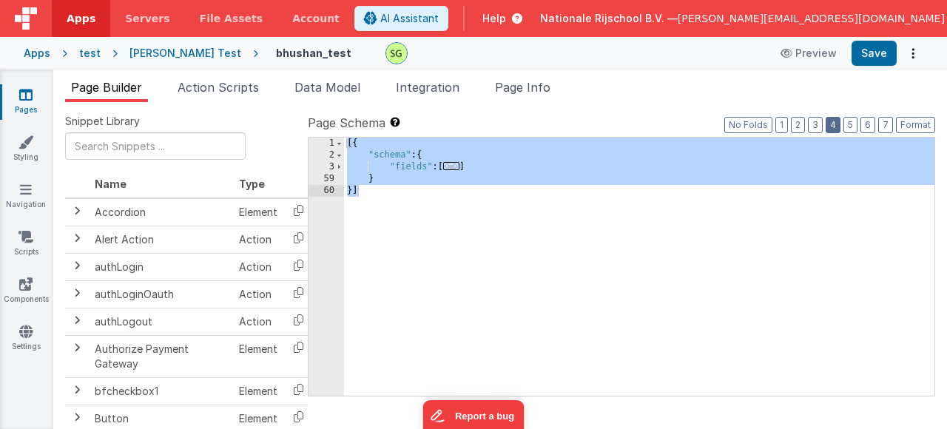
click at [839, 130] on button "4" at bounding box center [833, 125] width 15 height 16
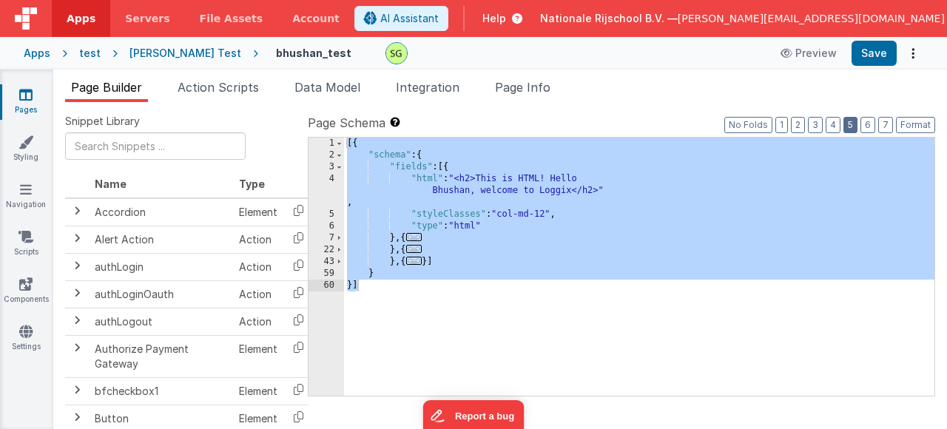
click at [850, 129] on button "5" at bounding box center [851, 125] width 14 height 16
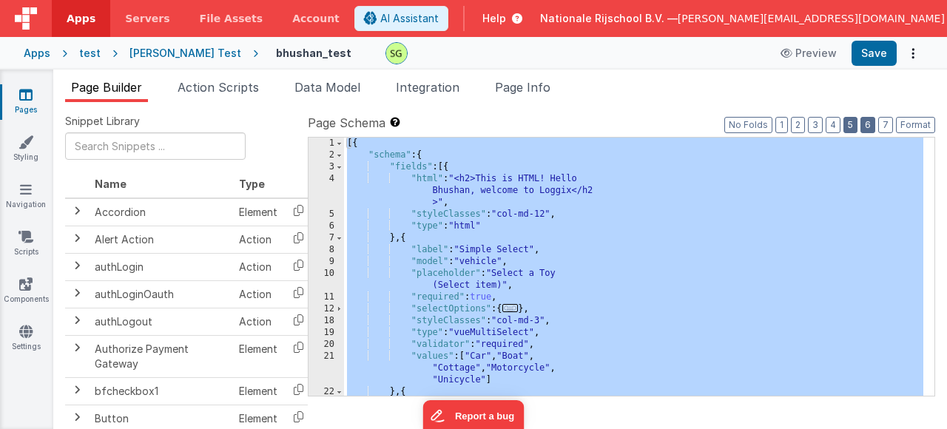
scroll to position [168, 0]
click at [759, 127] on button "No Folds" at bounding box center [749, 125] width 48 height 16
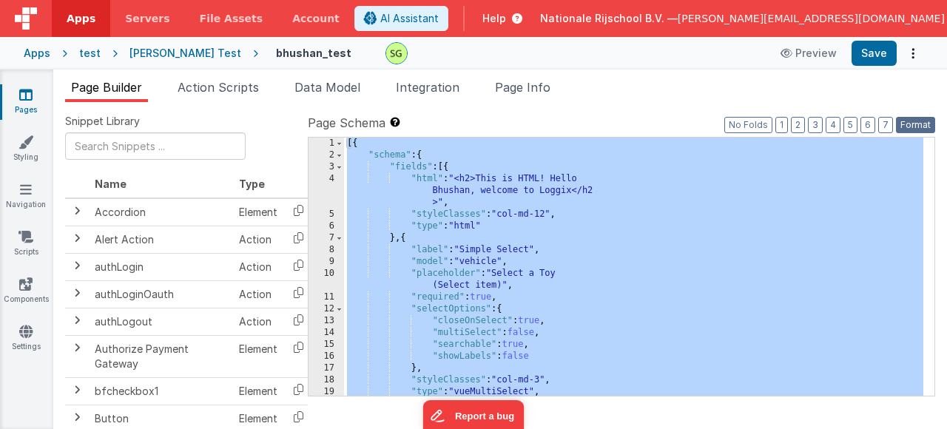
click at [913, 130] on button "Format" at bounding box center [915, 125] width 39 height 16
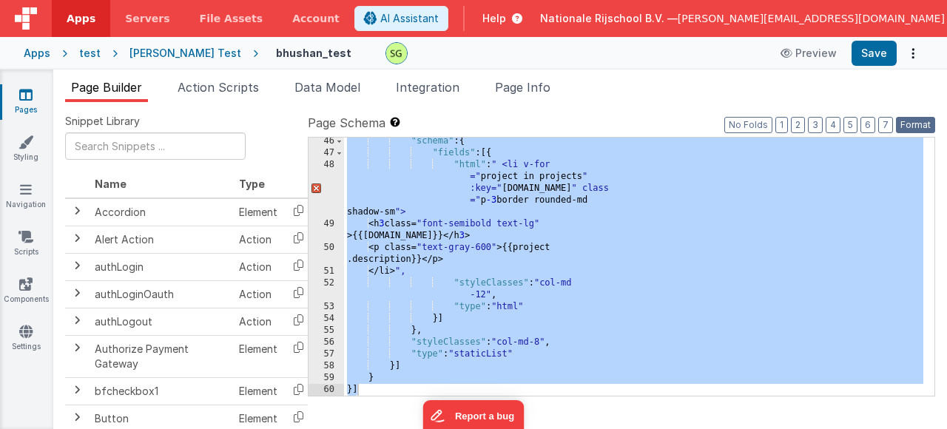
scroll to position [701, 0]
click at [679, 280] on div ""schema" : { "fields" : [{ "html" : " <li v-for =" project in projects " :key="…" at bounding box center [634, 276] width 580 height 282
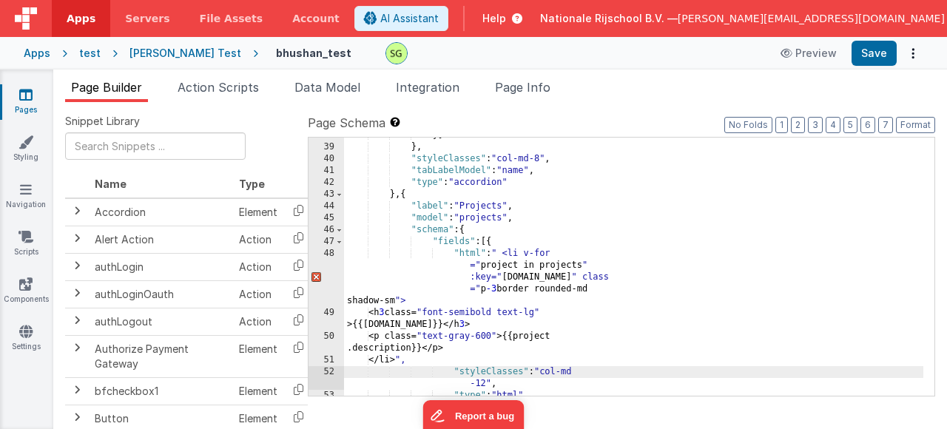
scroll to position [656, 0]
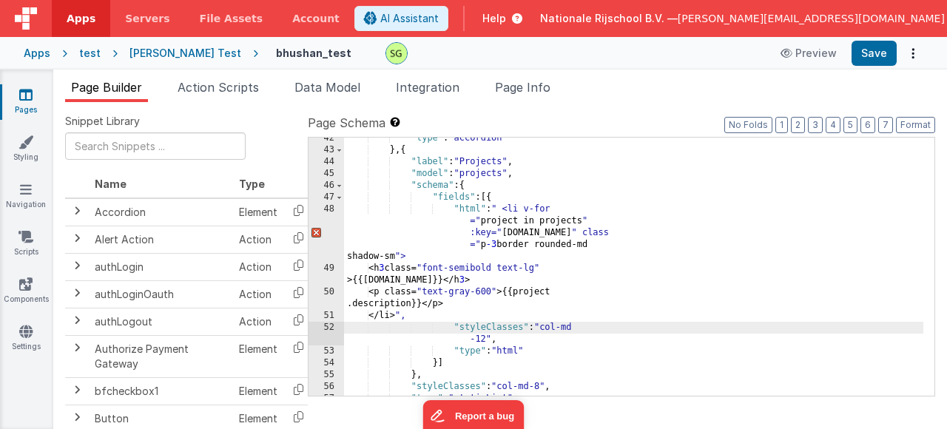
click at [407, 148] on div ""type" : "accordion" } , { "label" : "Projects" , "model" : "projects" , "schem…" at bounding box center [634, 273] width 580 height 282
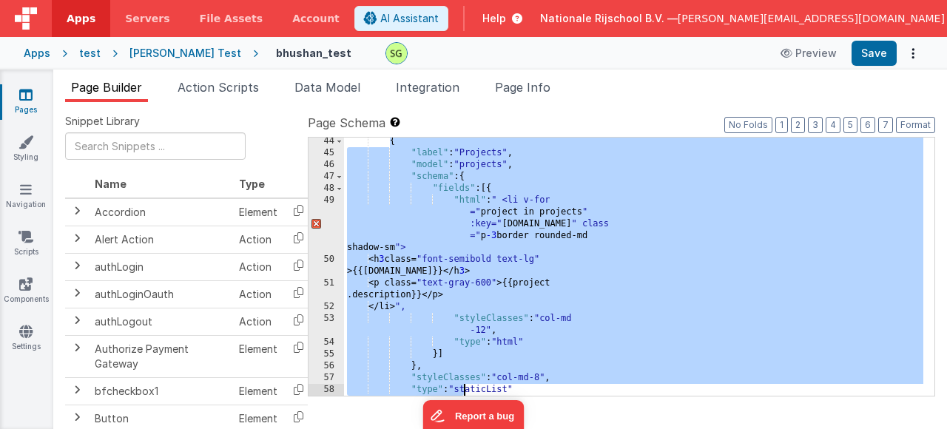
scroll to position [713, 0]
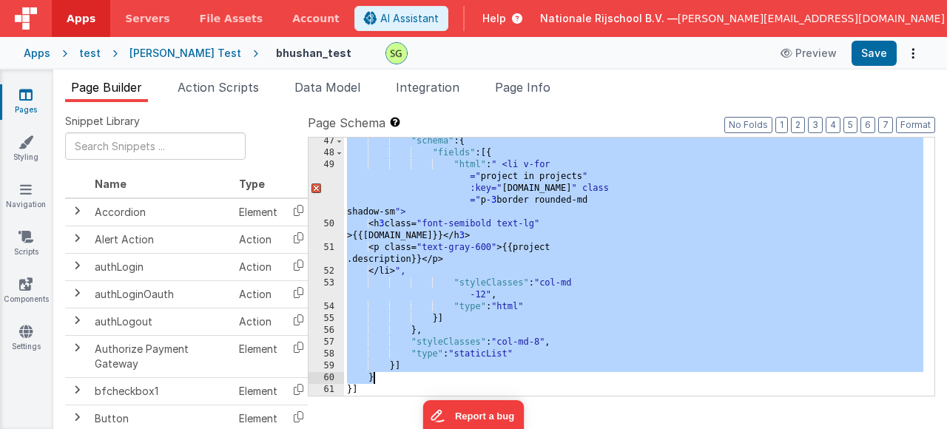
drag, startPoint x: 389, startPoint y: 158, endPoint x: 406, endPoint y: 373, distance: 215.3
click at [406, 373] on div ""schema" : { "fields" : [{ "html" : " <li v-for =" project in projects " :key="…" at bounding box center [634, 276] width 580 height 282
click at [639, 337] on div ""schema" : { "fields" : [{ "html" : " <li v-for =" project in projects " :key="…" at bounding box center [634, 276] width 580 height 282
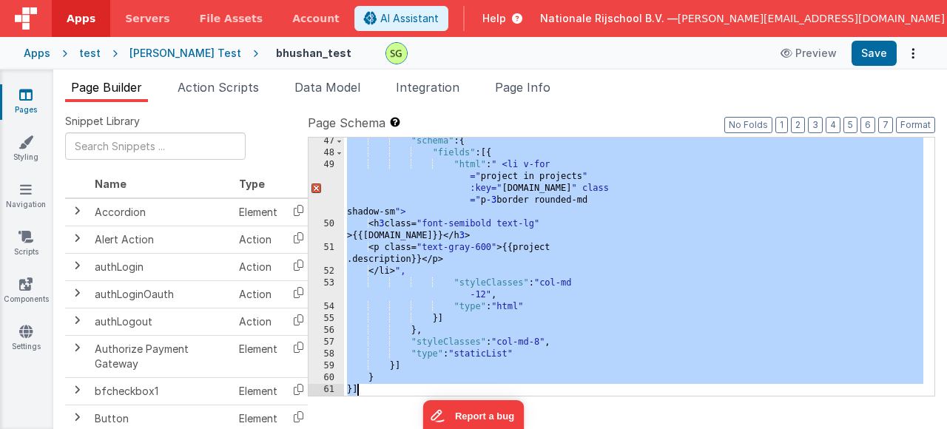
click at [608, 328] on div ""schema" : { "fields" : [{ "html" : " <li v-for =" project in projects " :key="…" at bounding box center [634, 276] width 580 height 282
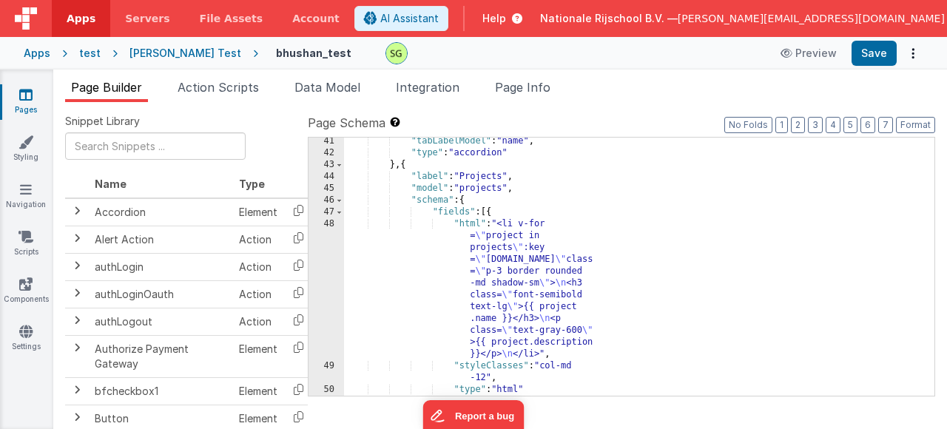
scroll to position [0, 0]
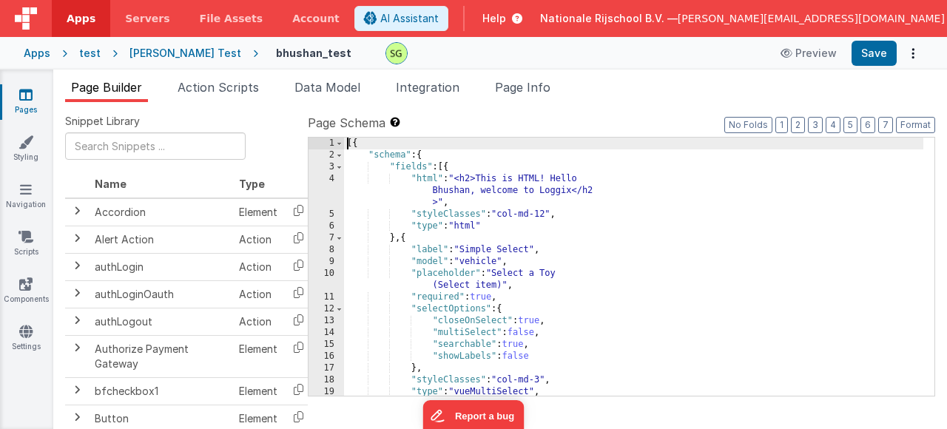
click at [681, 252] on div "[{ "schema" : { "fields" : [{ "html" : "<h2>This is HTML! Hello Bhushan, welcom…" at bounding box center [634, 279] width 580 height 282
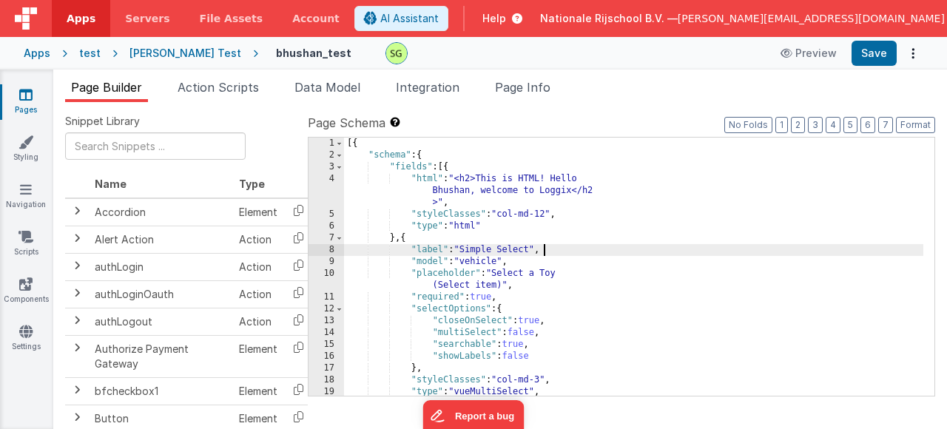
click at [579, 255] on div "[{ "schema" : { "fields" : [{ "html" : "<h2>This is HTML! Hello Bhushan, welcom…" at bounding box center [634, 279] width 580 height 282
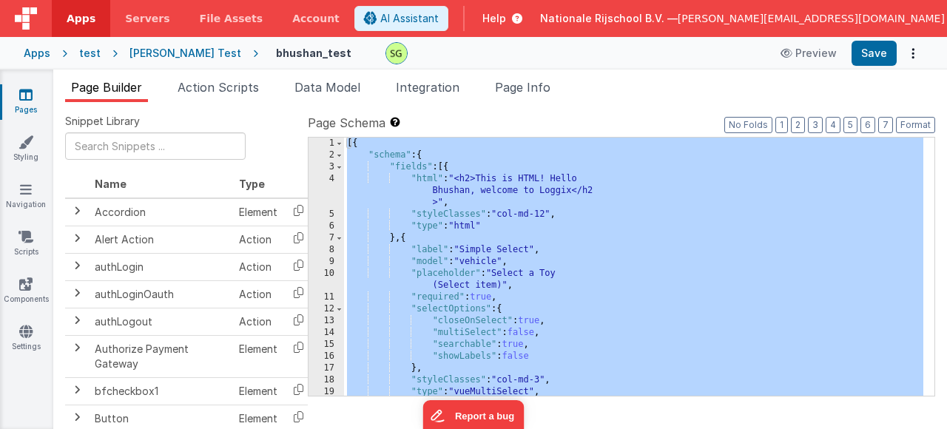
scroll to position [689, 0]
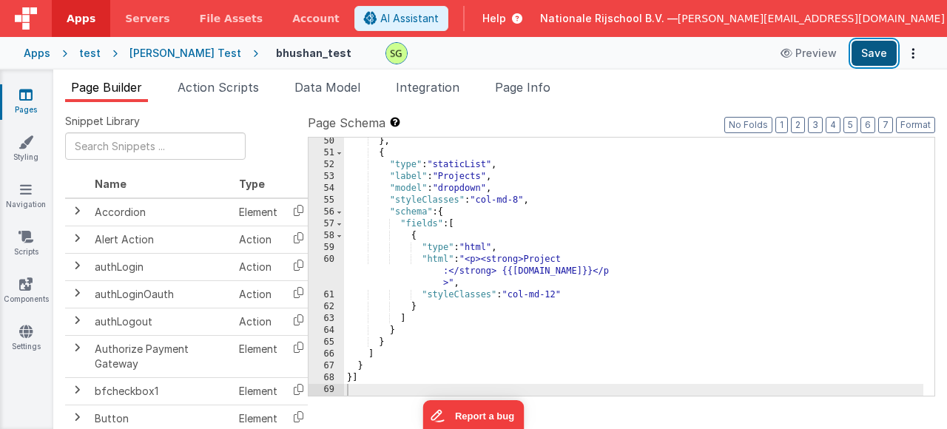
click at [866, 61] on button "Save" at bounding box center [874, 53] width 45 height 25
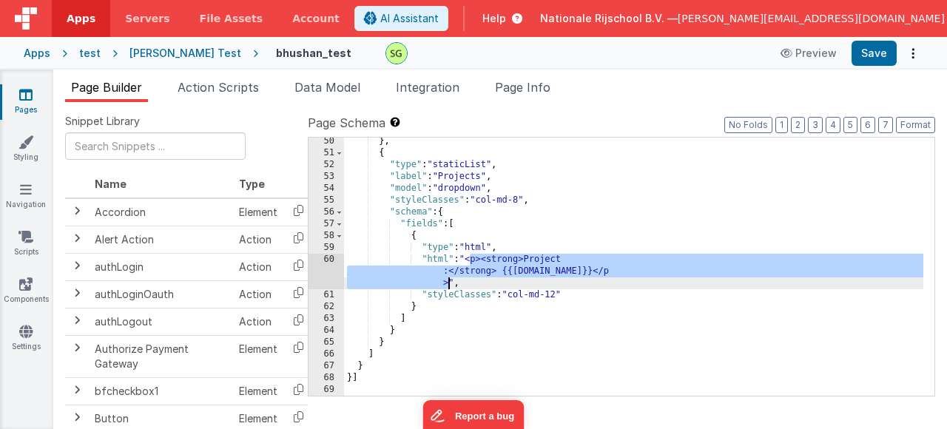
drag, startPoint x: 469, startPoint y: 257, endPoint x: 447, endPoint y: 281, distance: 33.0
click at [447, 281] on div "} , { "type" : "staticList" , "label" : "Projects" , "model" : "dropdown" , "st…" at bounding box center [634, 276] width 580 height 282
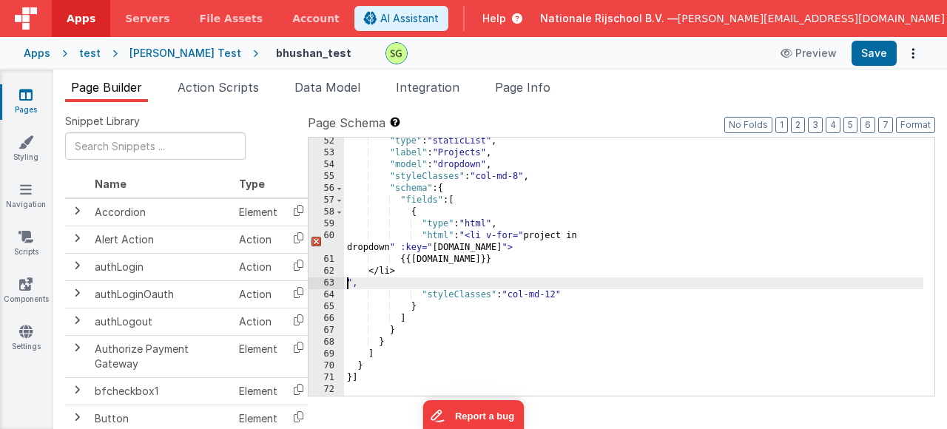
scroll to position [713, 0]
click at [898, 51] on div "Preview Save" at bounding box center [848, 53] width 152 height 25
click at [890, 52] on button "Save" at bounding box center [874, 53] width 45 height 25
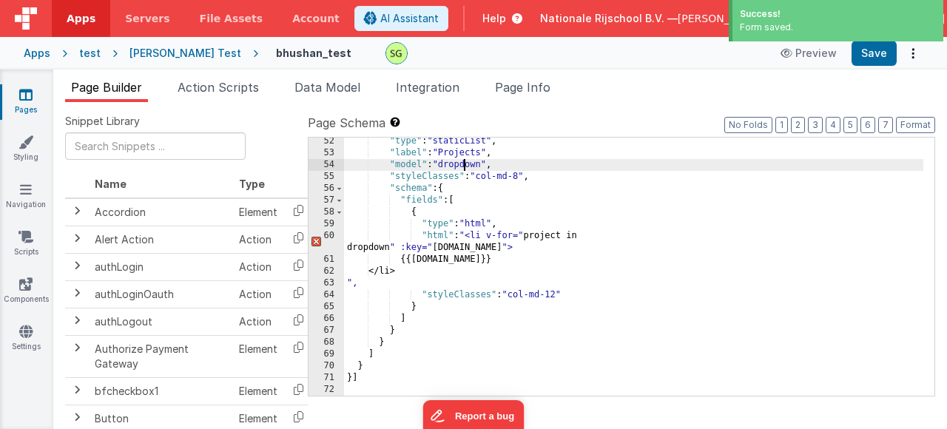
click at [465, 167] on div ""type" : "staticList" , "label" : "Projects" , "model" : "dropdown" , "styleCla…" at bounding box center [634, 276] width 580 height 282
click at [334, 90] on span "Data Model" at bounding box center [328, 87] width 66 height 15
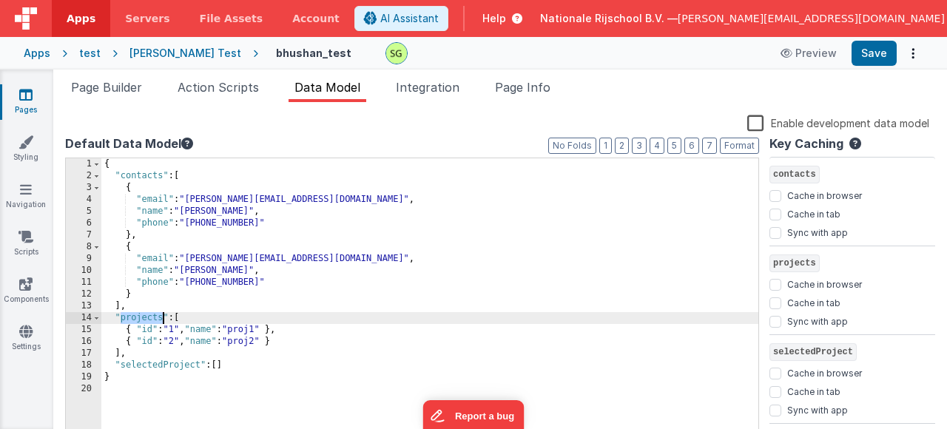
click at [153, 319] on div "{ "contacts" : [ { "email" : "[PERSON_NAME][EMAIL_ADDRESS][DOMAIN_NAME]" , "nam…" at bounding box center [429, 294] width 657 height 272
click at [153, 319] on div "{ "contacts" : [ { "email" : "[PERSON_NAME][EMAIL_ADDRESS][DOMAIN_NAME]" , "nam…" at bounding box center [429, 306] width 657 height 296
drag, startPoint x: 447, startPoint y: 243, endPoint x: 414, endPoint y: 215, distance: 44.1
click at [447, 243] on div "{ "contacts" : [ { "email" : "[PERSON_NAME][EMAIL_ADDRESS][DOMAIN_NAME]" , "nam…" at bounding box center [429, 306] width 657 height 296
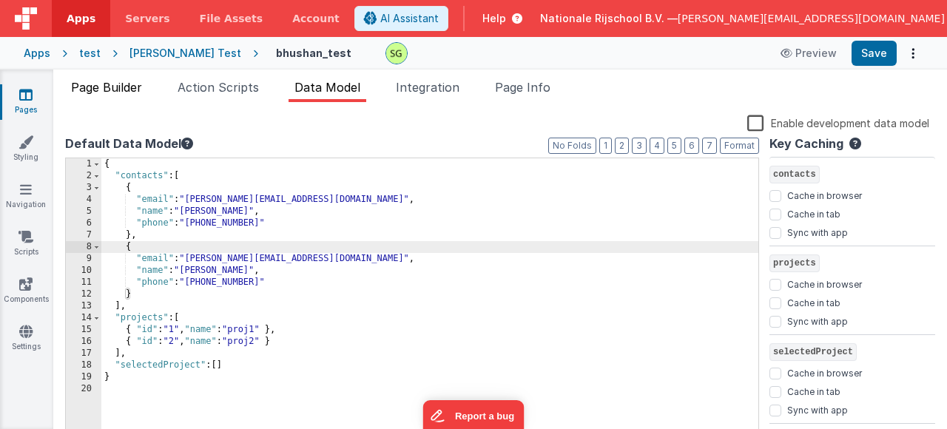
click at [95, 89] on span "Page Builder" at bounding box center [106, 87] width 71 height 15
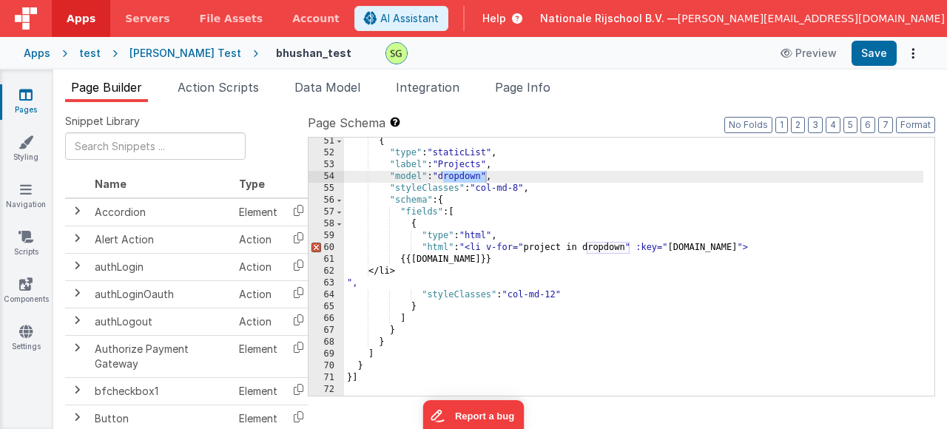
scroll to position [594, 0]
click at [548, 269] on div "{ "type" : "staticList" , "label" : "Projects" , "model" : "dropdown" , "styleC…" at bounding box center [634, 276] width 580 height 282
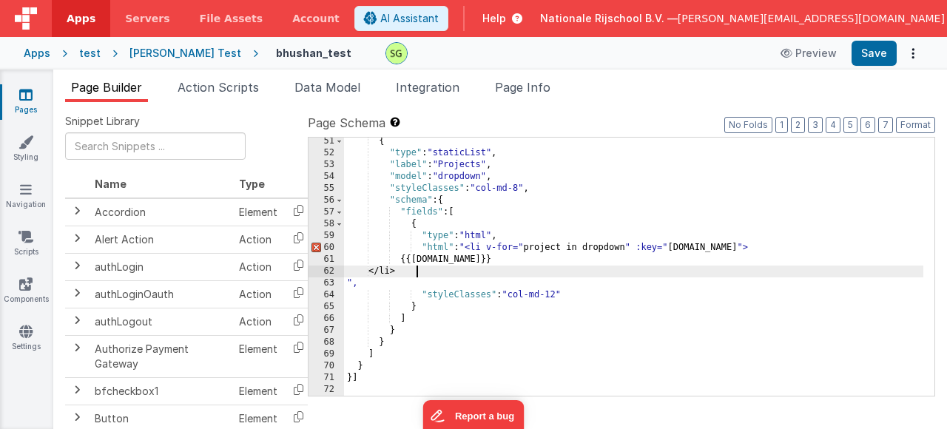
click at [507, 258] on div "{ "type" : "staticList" , "label" : "Projects" , "model" : "dropdown" , "styleC…" at bounding box center [634, 276] width 580 height 282
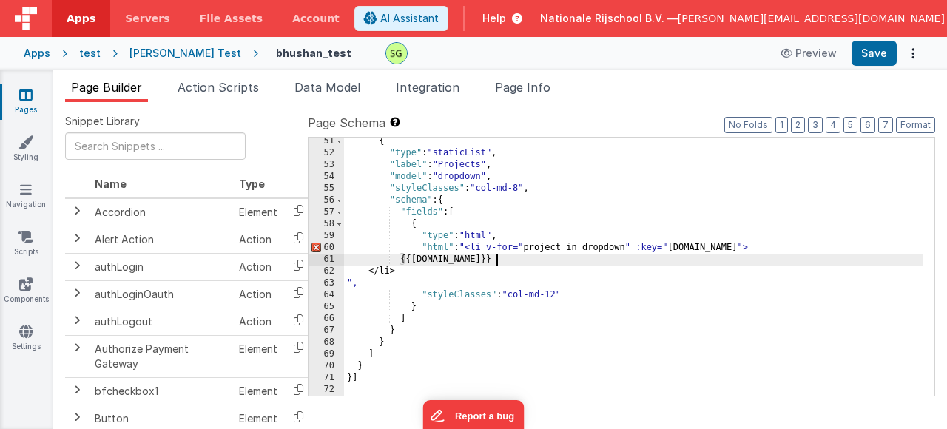
click at [426, 274] on div "{ "type" : "staticList" , "label" : "Projects" , "model" : "dropdown" , "styleC…" at bounding box center [634, 276] width 580 height 282
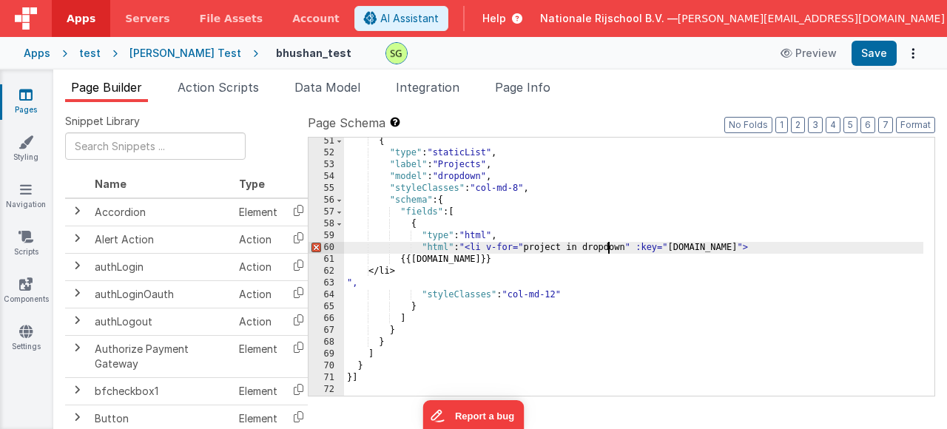
click at [606, 253] on div "{ "type" : "staticList" , "label" : "Projects" , "model" : "dropdown" , "styleC…" at bounding box center [634, 276] width 580 height 282
click at [335, 86] on span "Data Model" at bounding box center [328, 87] width 66 height 15
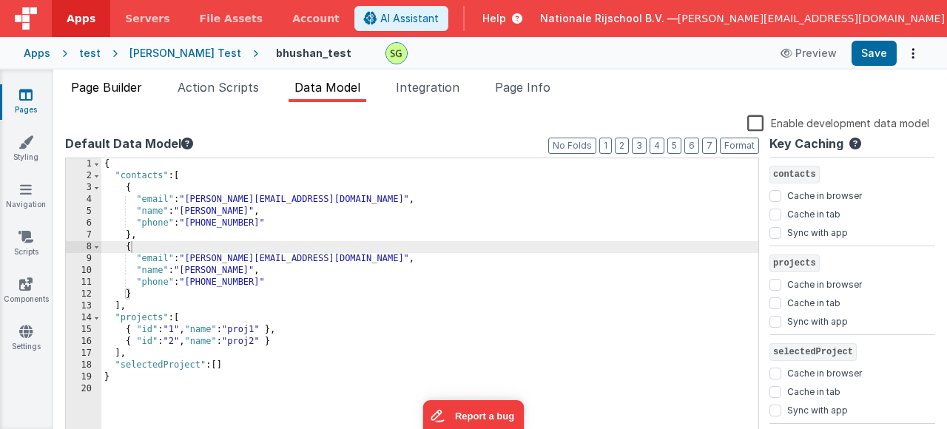
click at [108, 91] on span "Page Builder" at bounding box center [106, 87] width 71 height 15
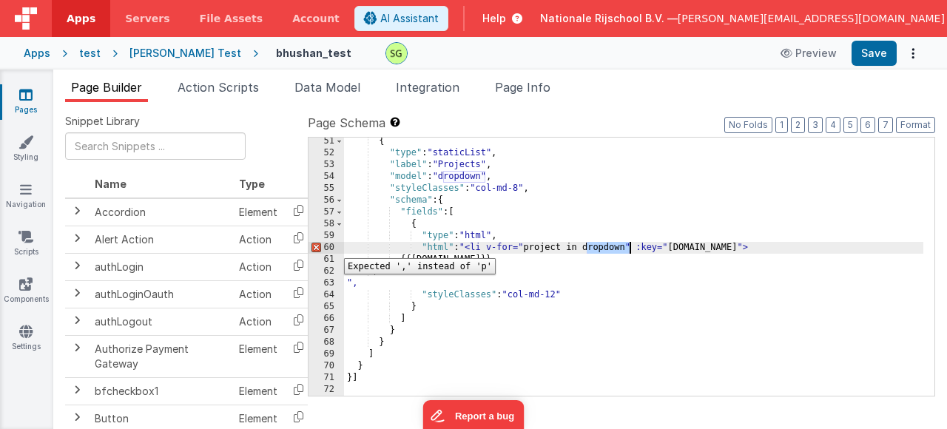
click at [333, 247] on div "60" at bounding box center [327, 248] width 36 height 12
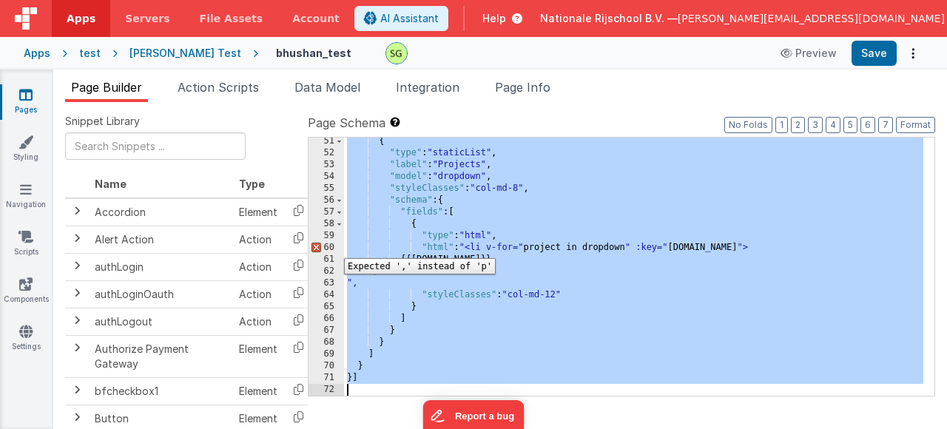
click at [333, 247] on div "60" at bounding box center [327, 248] width 36 height 12
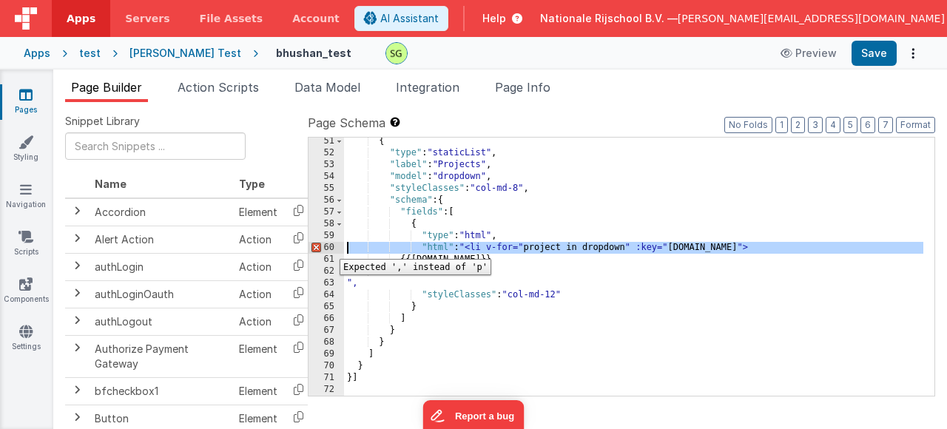
click at [329, 248] on div "60" at bounding box center [327, 248] width 36 height 12
click at [328, 248] on div "60" at bounding box center [327, 248] width 36 height 12
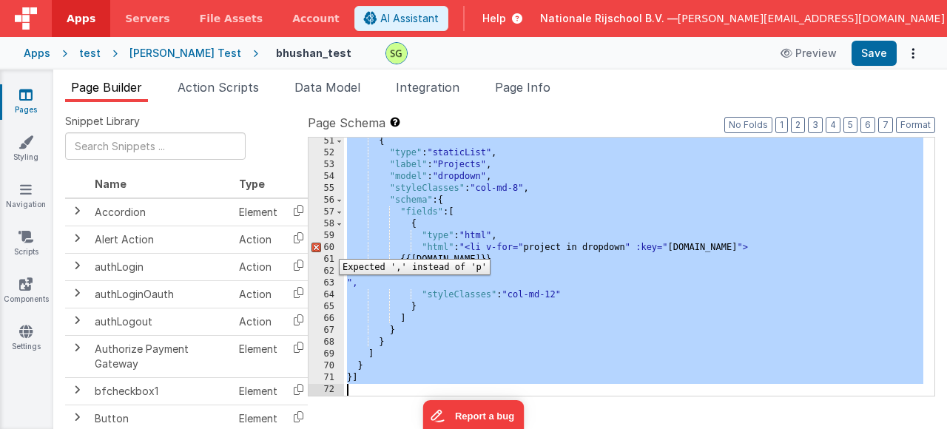
click at [328, 248] on div "60" at bounding box center [327, 248] width 36 height 12
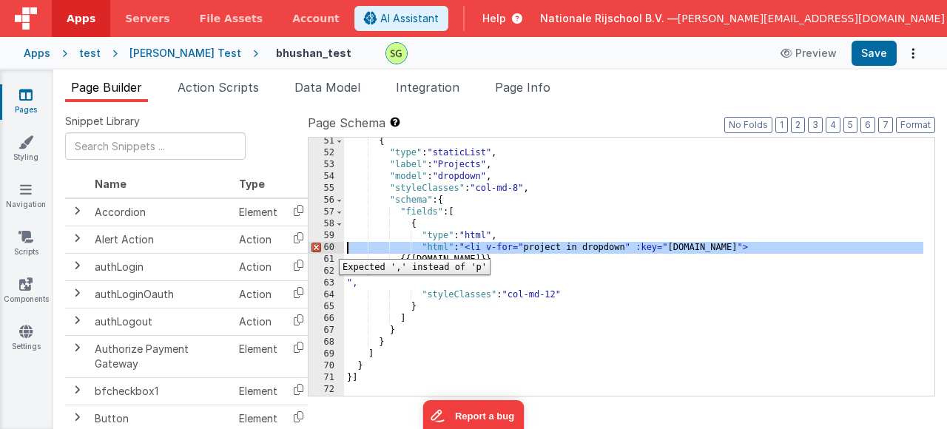
click at [328, 248] on div "60" at bounding box center [327, 248] width 36 height 12
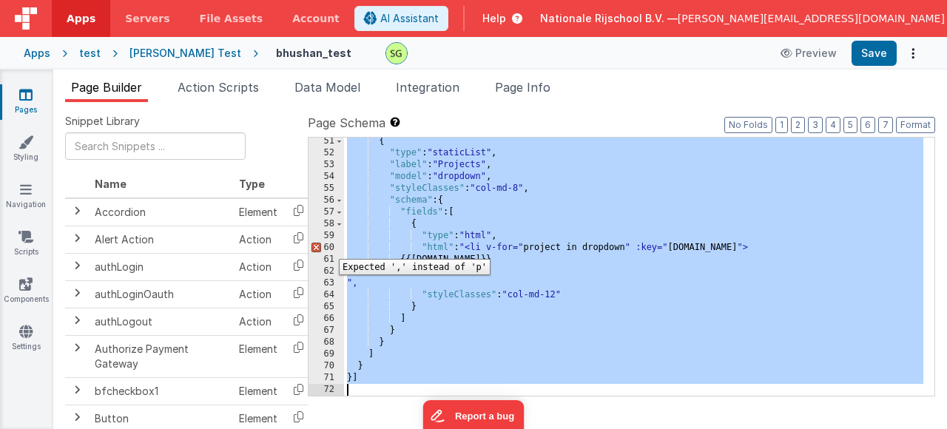
click at [328, 248] on div "60" at bounding box center [327, 248] width 36 height 12
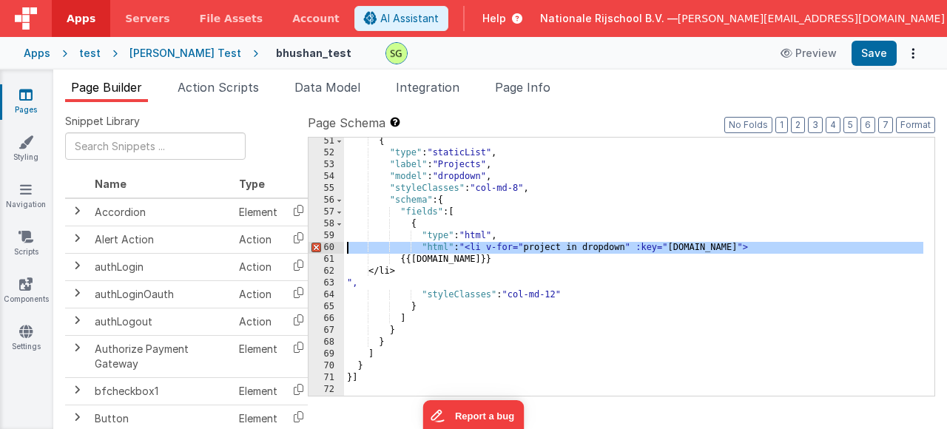
click at [354, 267] on div "{ "type" : "staticList" , "label" : "Projects" , "model" : "dropdown" , "styleC…" at bounding box center [634, 276] width 580 height 282
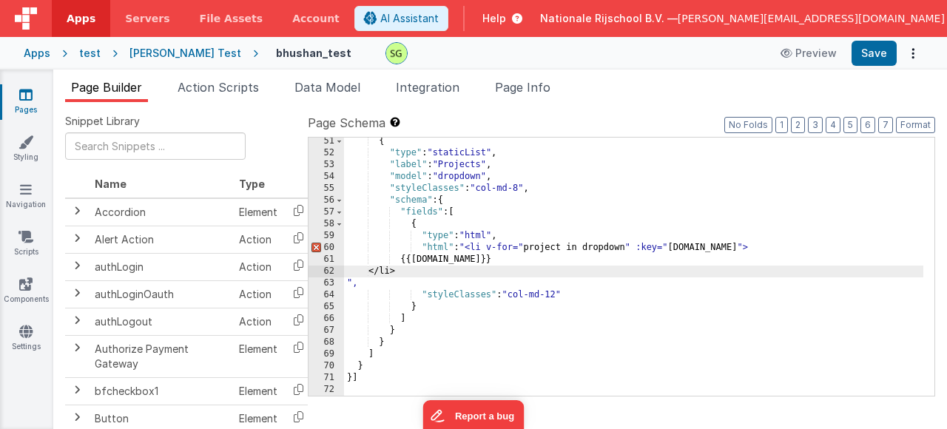
click at [347, 283] on div "{ "type" : "staticList" , "label" : "Projects" , "model" : "dropdown" , "styleC…" at bounding box center [634, 276] width 580 height 282
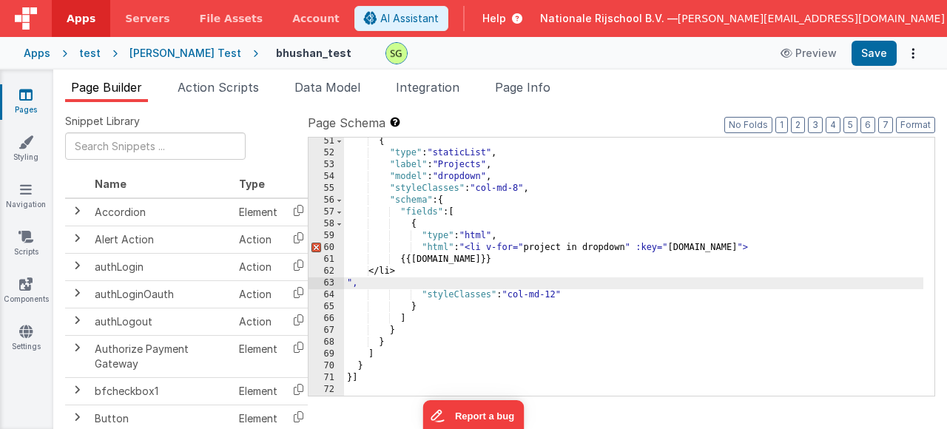
scroll to position [582, 0]
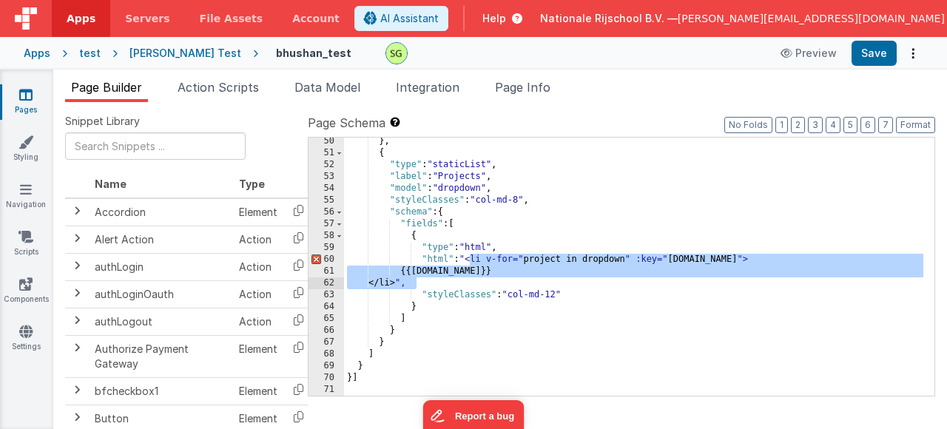
drag, startPoint x: 469, startPoint y: 260, endPoint x: 417, endPoint y: 280, distance: 56.5
click at [417, 280] on div "} , { "type" : "staticList" , "label" : "Projects" , "model" : "dropdown" , "st…" at bounding box center [634, 276] width 580 height 282
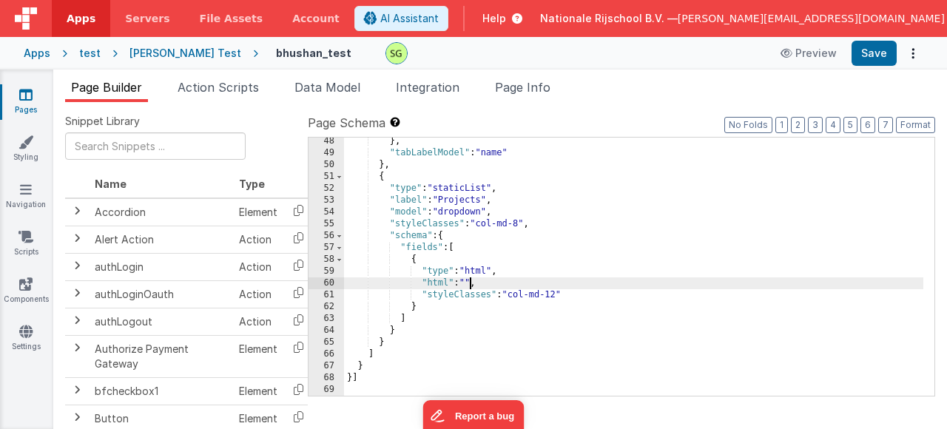
scroll to position [559, 0]
click at [328, 283] on div "60" at bounding box center [327, 284] width 36 height 12
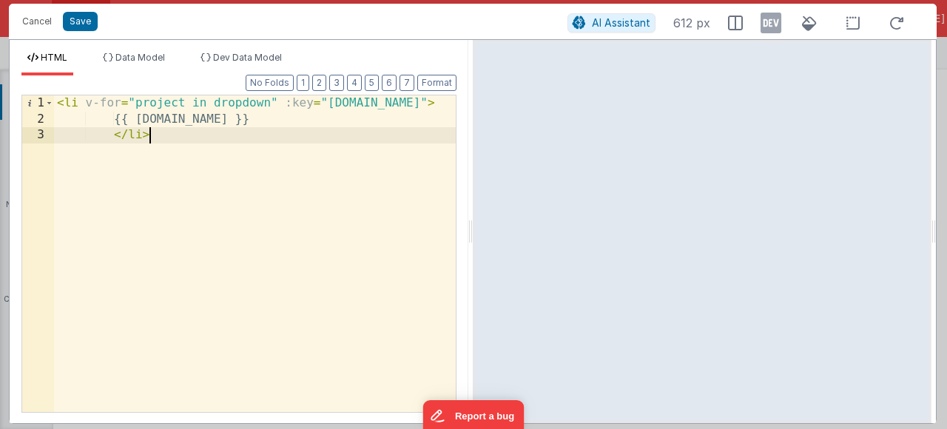
click at [290, 143] on div "< li v-for = "project in dropdown" :key = "[DOMAIN_NAME]" > {{ [DOMAIN_NAME] }}…" at bounding box center [255, 269] width 402 height 349
click at [148, 57] on span "Data Model" at bounding box center [140, 57] width 50 height 11
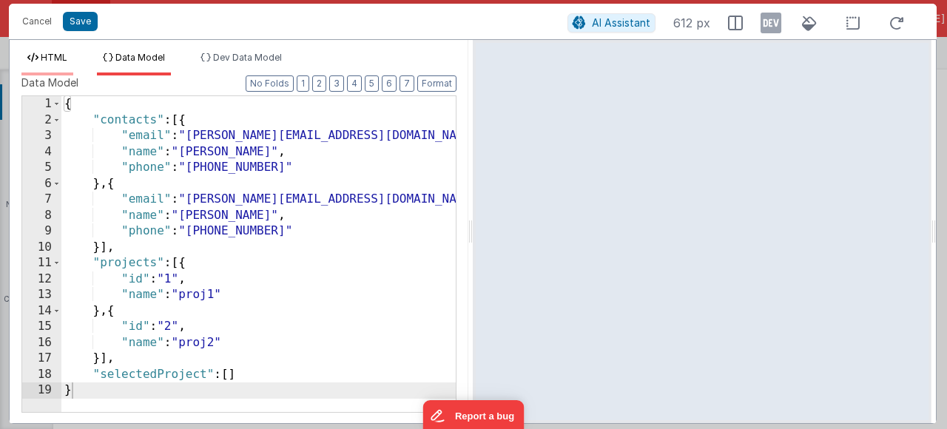
click at [47, 58] on span "HTML" at bounding box center [54, 57] width 27 height 11
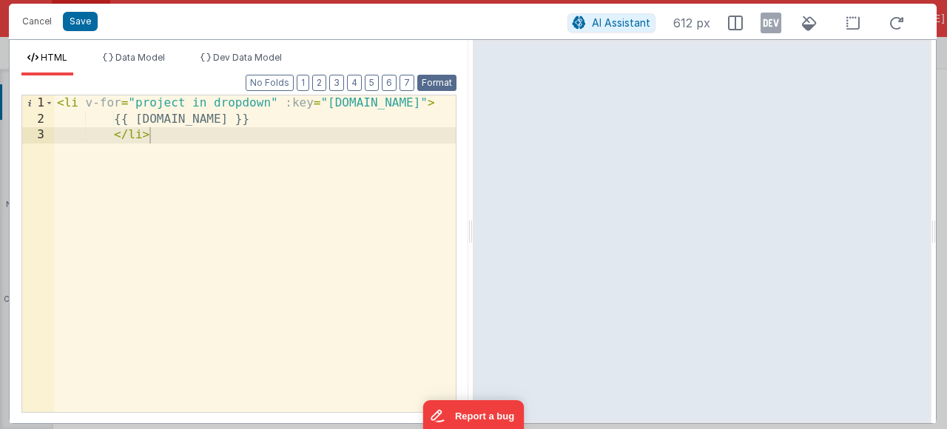
click at [444, 84] on button "Format" at bounding box center [436, 83] width 39 height 16
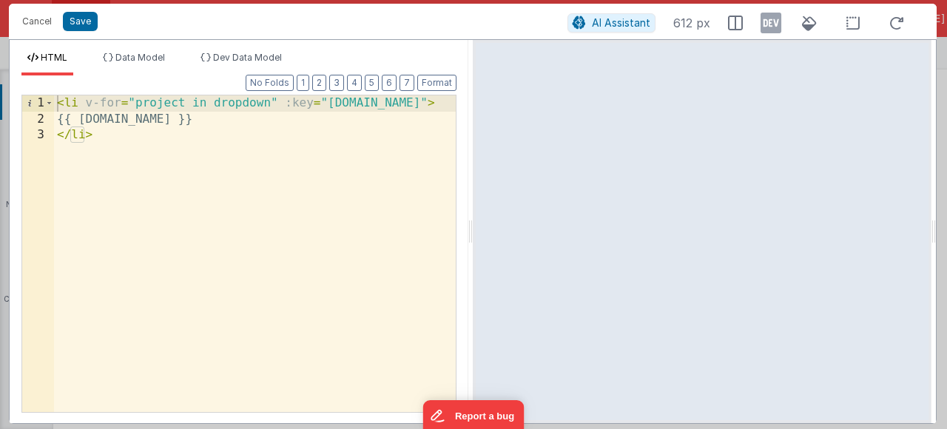
click at [218, 144] on div "< li v-for = "project in dropdown" :key = "[DOMAIN_NAME]" > {{ [DOMAIN_NAME] }}…" at bounding box center [255, 269] width 402 height 349
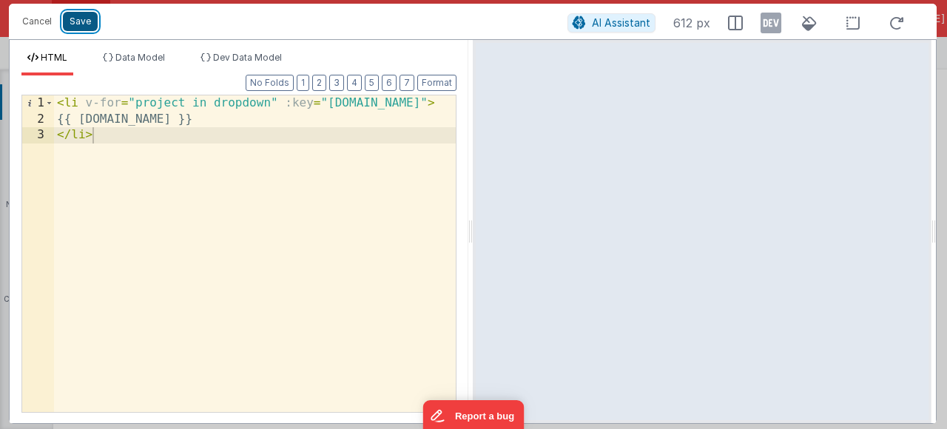
click at [81, 27] on button "Save" at bounding box center [80, 21] width 35 height 19
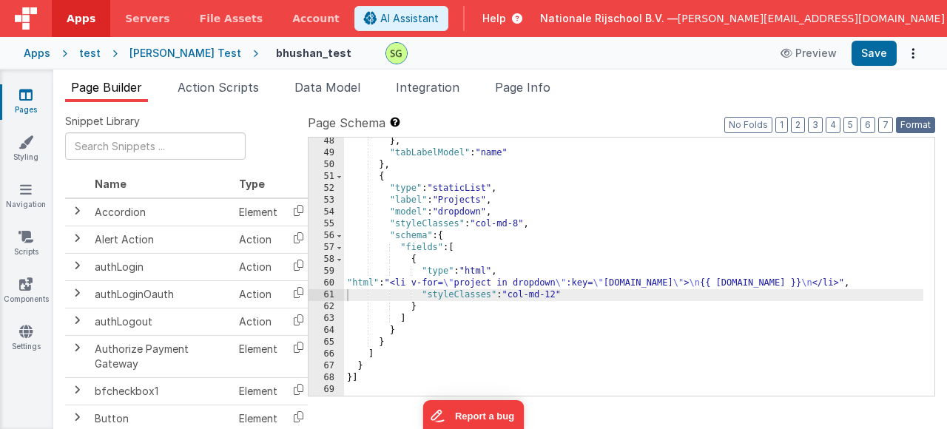
click at [908, 132] on button "Format" at bounding box center [915, 125] width 39 height 16
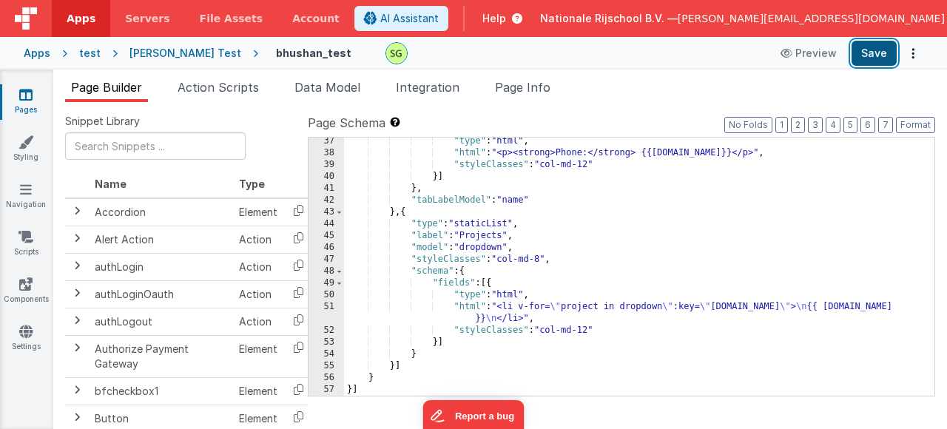
click at [876, 60] on button "Save" at bounding box center [874, 53] width 45 height 25
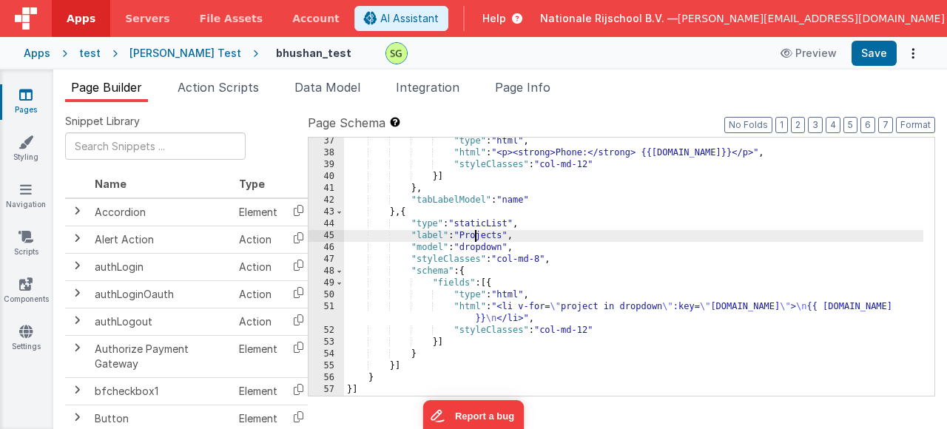
click at [474, 239] on div ""type" : "html" , "html" : "<p><strong>Phone:</strong> {{[DOMAIN_NAME]}}</p>" ,…" at bounding box center [634, 276] width 580 height 282
click at [478, 246] on div ""type" : "html" , "html" : "<p><strong>Phone:</strong> {{[DOMAIN_NAME]}}</p>" ,…" at bounding box center [634, 276] width 580 height 282
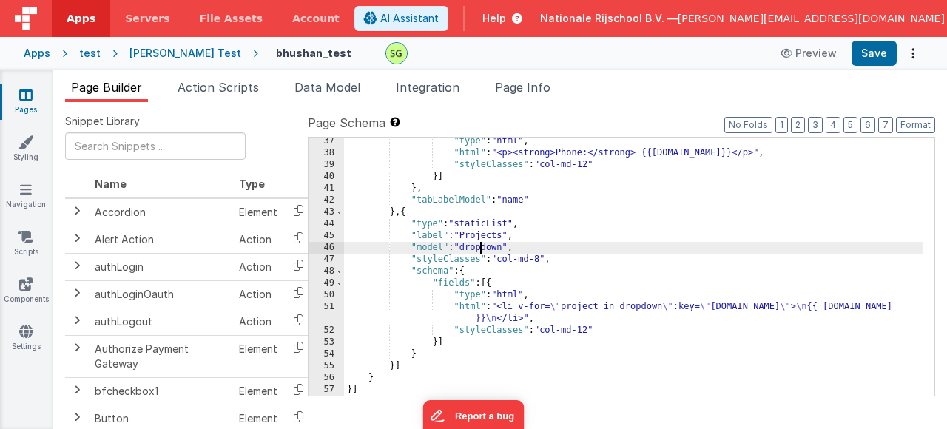
click at [478, 246] on div ""type" : "html" , "html" : "<p><strong>Phone:</strong> {{[DOMAIN_NAME]}}</p>" ,…" at bounding box center [634, 276] width 580 height 282
click at [342, 88] on span "Data Model" at bounding box center [328, 87] width 66 height 15
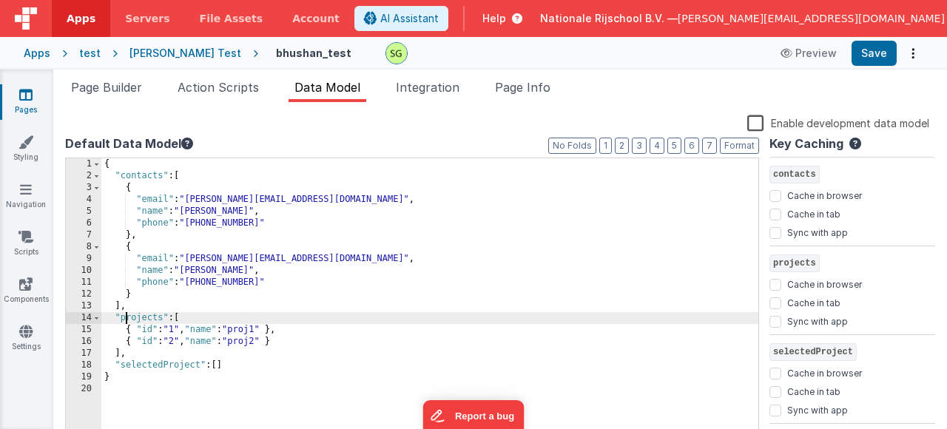
click at [128, 314] on div "{ "contacts" : [ { "email" : "[PERSON_NAME][EMAIL_ADDRESS][DOMAIN_NAME]" , "nam…" at bounding box center [429, 306] width 657 height 296
click at [135, 315] on div "{ "contacts" : [ { "email" : "[PERSON_NAME][EMAIL_ADDRESS][DOMAIN_NAME]" , "nam…" at bounding box center [429, 306] width 657 height 296
click at [110, 80] on span "Page Builder" at bounding box center [106, 87] width 71 height 15
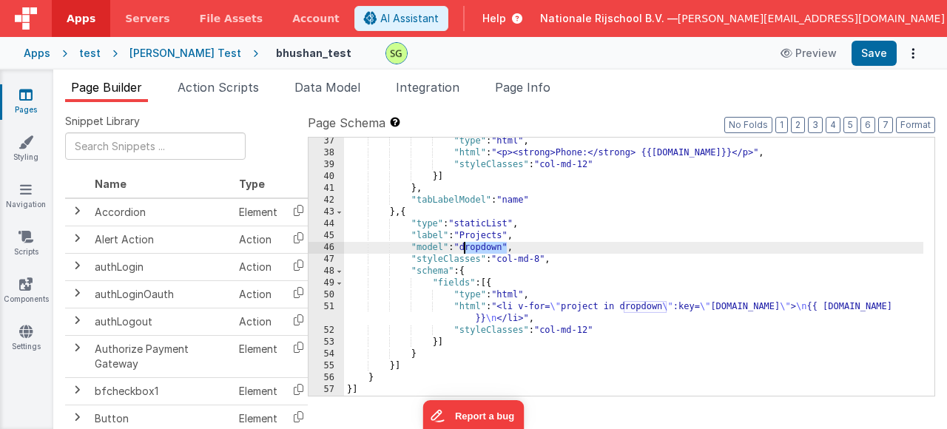
click at [503, 251] on div ""type" : "html" , "html" : "<p><strong>Phone:</strong> {{[DOMAIN_NAME]}}</p>" ,…" at bounding box center [634, 276] width 580 height 282
click at [892, 54] on button "Save" at bounding box center [874, 53] width 45 height 25
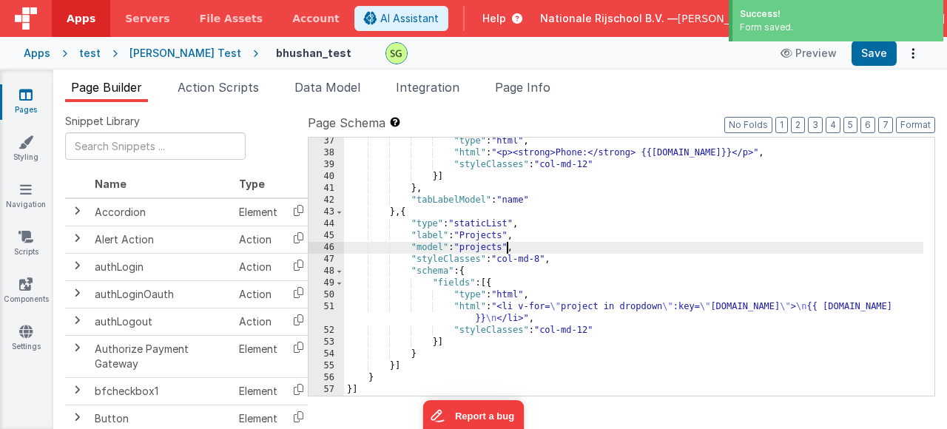
click at [326, 309] on div "51" at bounding box center [327, 313] width 36 height 24
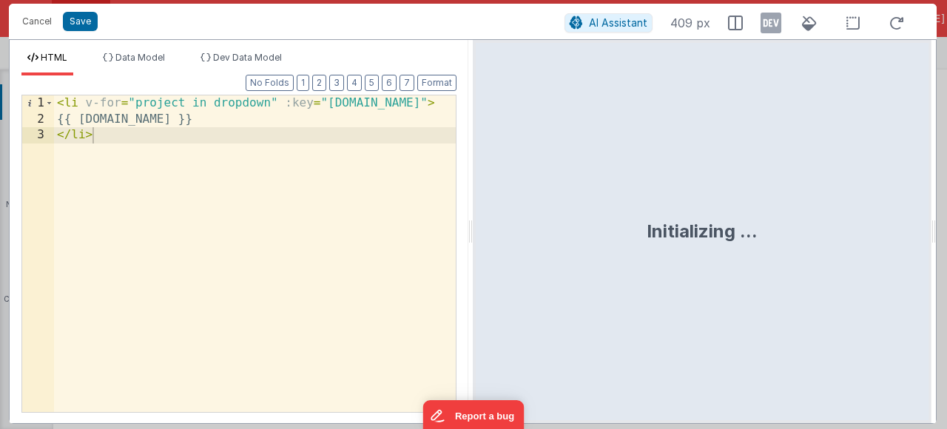
click at [227, 109] on div "< li v-for = "project in dropdown" :key = "[DOMAIN_NAME]" > {{ [DOMAIN_NAME] }}…" at bounding box center [255, 269] width 402 height 349
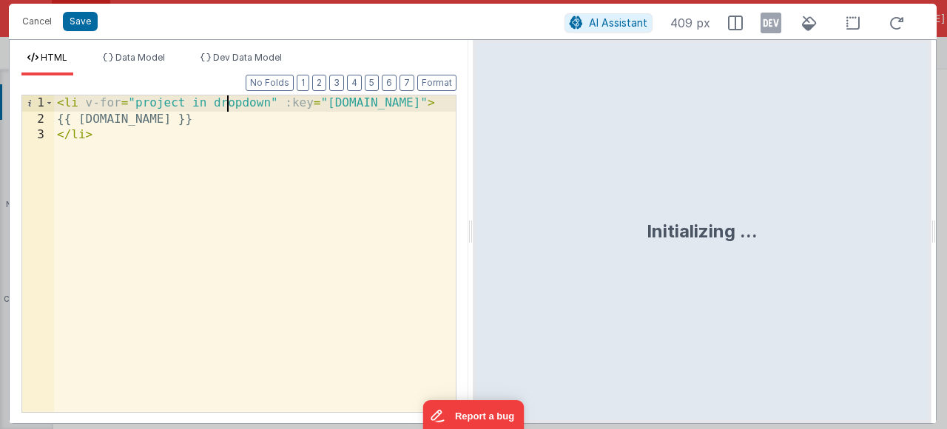
click at [227, 109] on div "< li v-for = "project in dropdown" :key = "[DOMAIN_NAME]" > {{ [DOMAIN_NAME] }}…" at bounding box center [255, 269] width 402 height 349
click at [115, 137] on div "< li v-for = "project in projects" :key = "[DOMAIN_NAME]" > {{ [DOMAIN_NAME] }}…" at bounding box center [255, 269] width 402 height 349
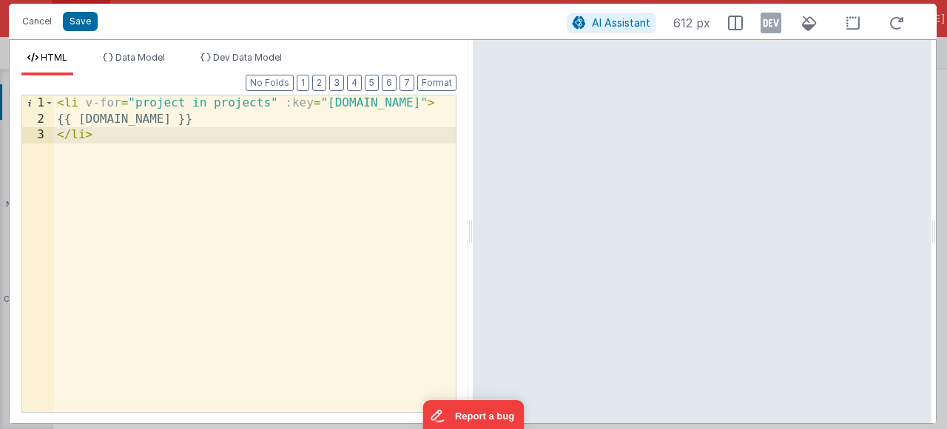
click at [184, 119] on div "< li v-for = "project in projects" :key = "[DOMAIN_NAME]" > {{ [DOMAIN_NAME] }}…" at bounding box center [255, 269] width 402 height 349
click at [130, 144] on div "< li v-for = "project in projects" :key = "[DOMAIN_NAME]" > {{ [DOMAIN_NAME] }}…" at bounding box center [255, 269] width 402 height 349
click at [90, 25] on button "Save" at bounding box center [80, 21] width 35 height 19
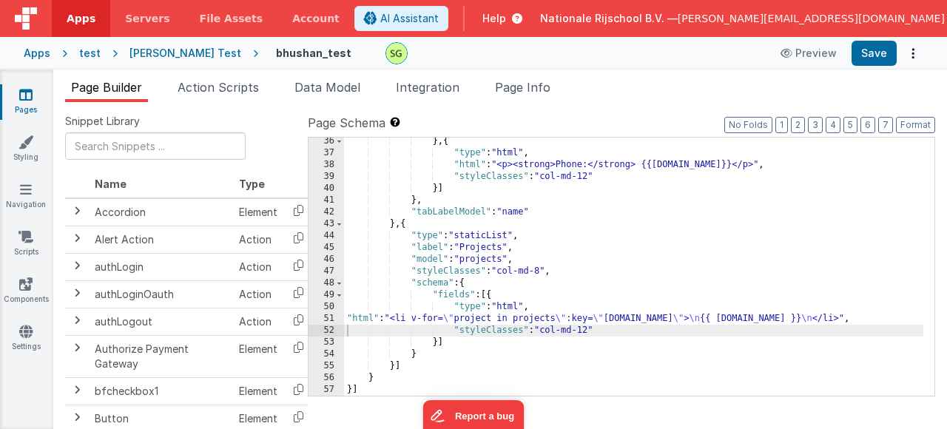
scroll to position [417, 0]
click at [909, 127] on button "Format" at bounding box center [915, 125] width 39 height 16
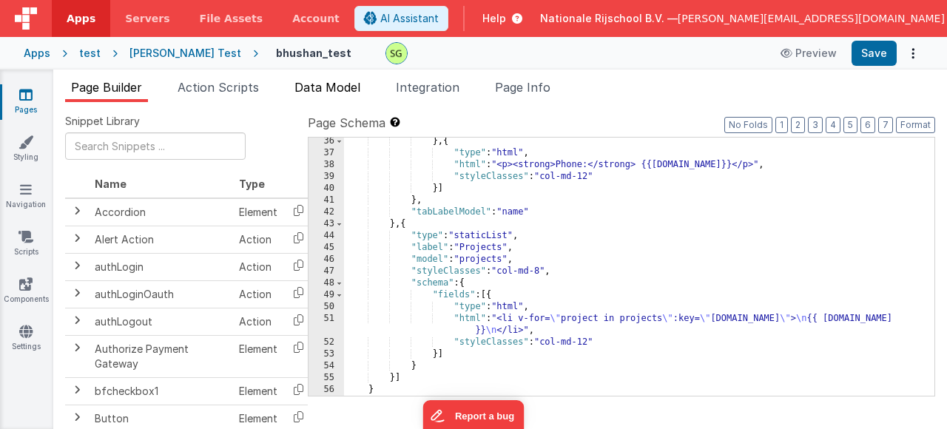
click at [320, 87] on span "Data Model" at bounding box center [328, 87] width 66 height 15
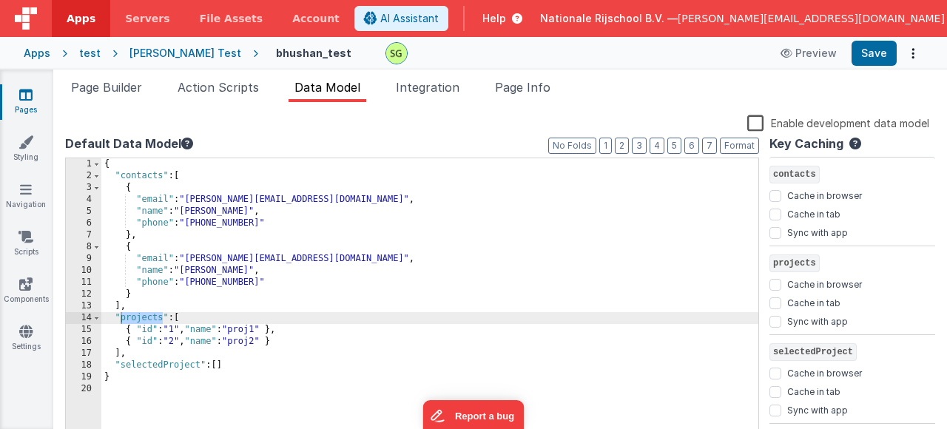
click at [333, 342] on div "{ "contacts" : [ { "email" : "[PERSON_NAME][EMAIL_ADDRESS][DOMAIN_NAME]" , "nam…" at bounding box center [429, 306] width 657 height 296
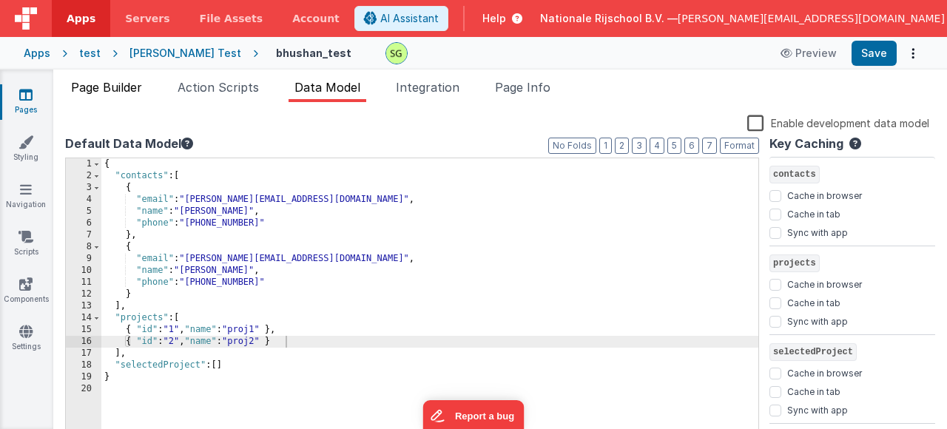
click at [117, 90] on span "Page Builder" at bounding box center [106, 87] width 71 height 15
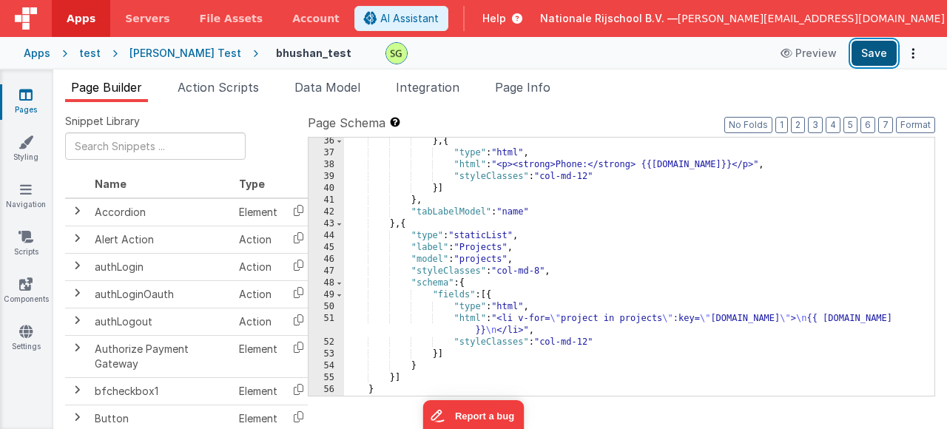
click at [882, 47] on button "Save" at bounding box center [874, 53] width 45 height 25
click at [300, 76] on div "Page Builder Action Scripts Data Model Integration Page Info Snippet Library Na…" at bounding box center [500, 250] width 894 height 360
click at [310, 81] on span "Data Model" at bounding box center [328, 87] width 66 height 15
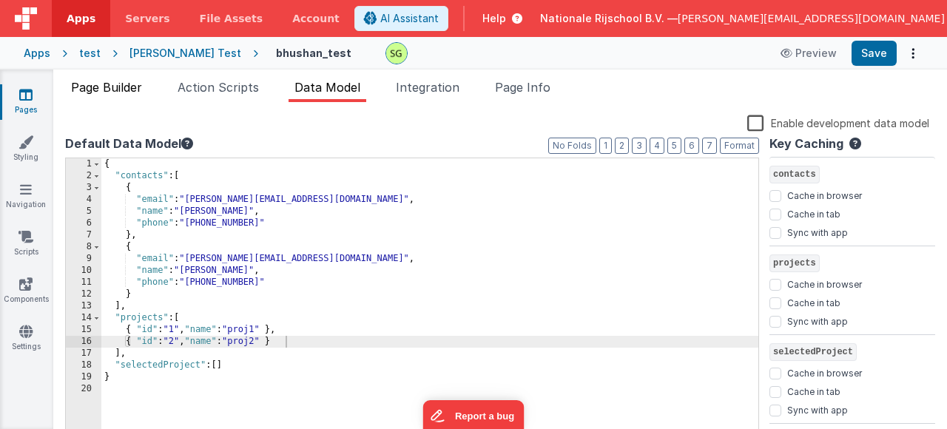
click at [112, 93] on span "Page Builder" at bounding box center [106, 87] width 71 height 15
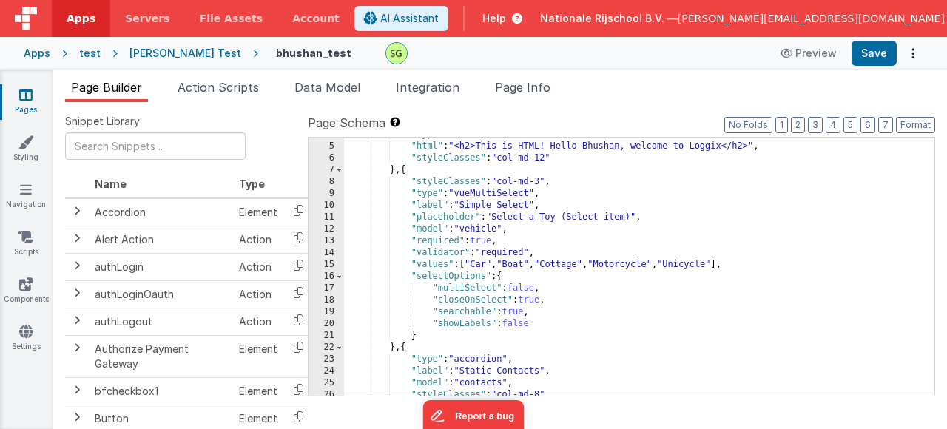
scroll to position [89, 0]
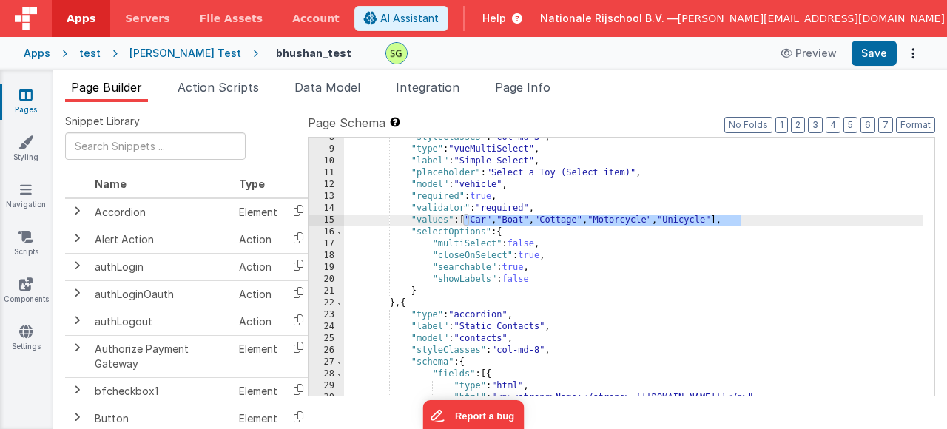
drag, startPoint x: 462, startPoint y: 223, endPoint x: 742, endPoint y: 218, distance: 279.8
click at [742, 218] on div ""styleClasses" : "col-md-3" , "type" : "vueMultiSelect" , "label" : "Simple Sel…" at bounding box center [634, 273] width 580 height 282
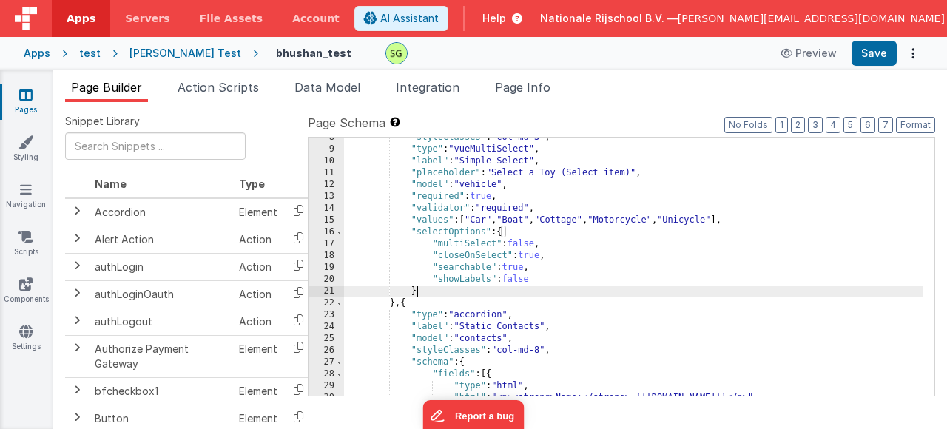
click at [520, 286] on div ""styleClasses" : "col-md-3" , "type" : "vueMultiSelect" , "label" : "Simple Sel…" at bounding box center [634, 273] width 580 height 282
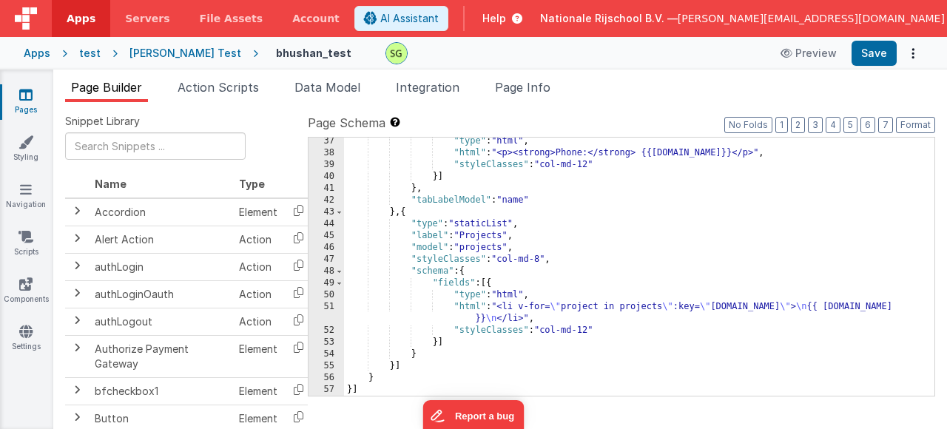
scroll to position [429, 0]
click at [480, 349] on div ""type" : "html" , "html" : "<p><strong>Phone:</strong> {{[DOMAIN_NAME]}}</p>" ,…" at bounding box center [634, 276] width 580 height 282
click at [319, 75] on div "Page Builder Action Scripts Data Model Integration Page Info Snippet Library Na…" at bounding box center [500, 250] width 894 height 360
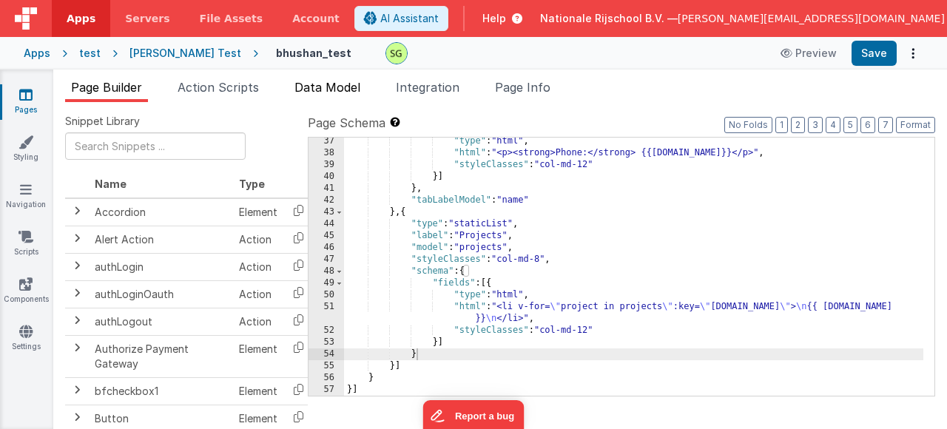
click at [331, 87] on span "Data Model" at bounding box center [328, 87] width 66 height 15
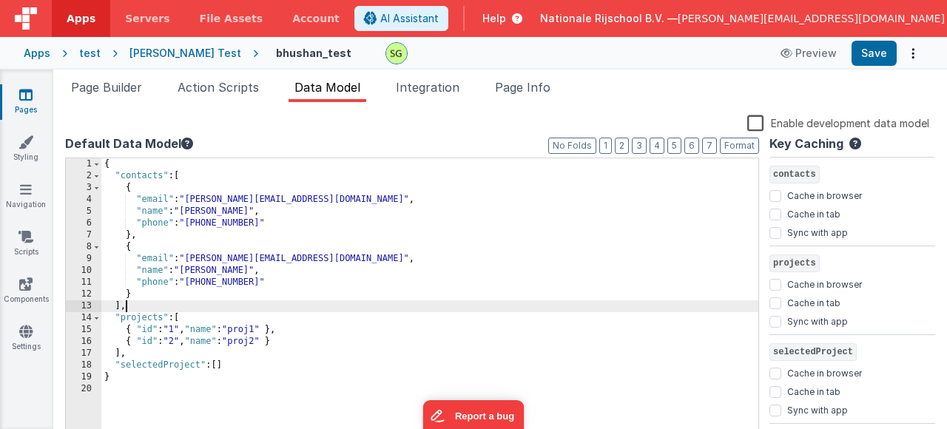
click at [167, 300] on div "{ "contacts" : [ { "email" : "[PERSON_NAME][EMAIL_ADDRESS][DOMAIN_NAME]" , "nam…" at bounding box center [429, 306] width 657 height 296
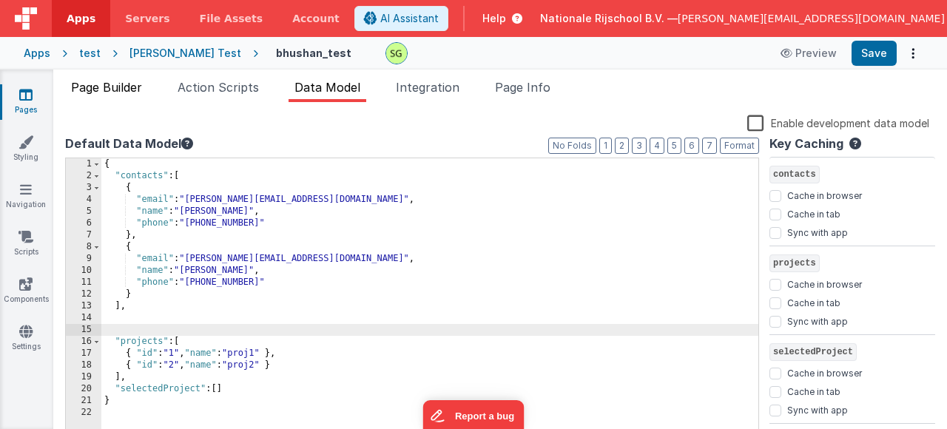
click at [129, 88] on span "Page Builder" at bounding box center [106, 87] width 71 height 15
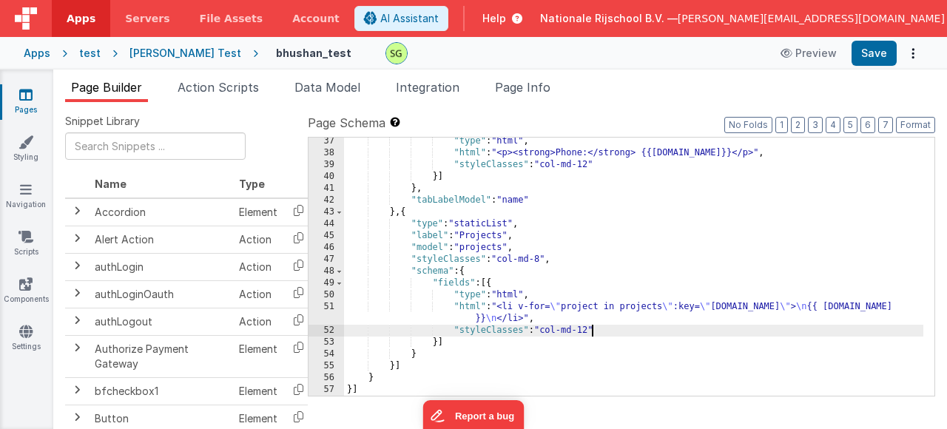
click at [592, 328] on div ""type" : "html" , "html" : "<p><strong>Phone:</strong> {{[DOMAIN_NAME]}}</p>" ,…" at bounding box center [634, 276] width 580 height 282
click at [876, 66] on div "Apps test [PERSON_NAME] Test bhushan_test Preview Save" at bounding box center [473, 53] width 947 height 33
click at [876, 55] on button "Save" at bounding box center [874, 53] width 45 height 25
click at [636, 334] on div ""type" : "html" , "html" : "<p><strong>Phone:</strong> {{[DOMAIN_NAME]}}</p>" ,…" at bounding box center [634, 276] width 580 height 282
click at [487, 226] on div ""type" : "html" , "html" : "<p><strong>Phone:</strong> {{[DOMAIN_NAME]}}</p>" ,…" at bounding box center [634, 276] width 580 height 282
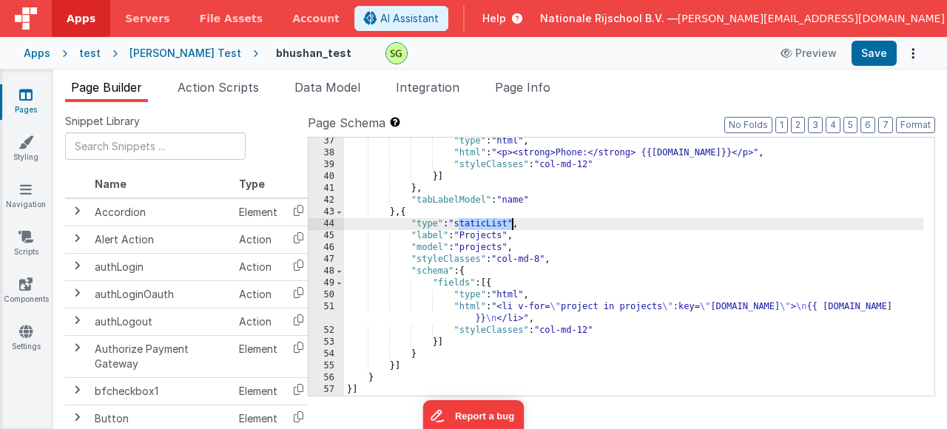
click at [487, 226] on div ""type" : "html" , "html" : "<p><strong>Phone:</strong> {{[DOMAIN_NAME]}}</p>" ,…" at bounding box center [634, 276] width 580 height 282
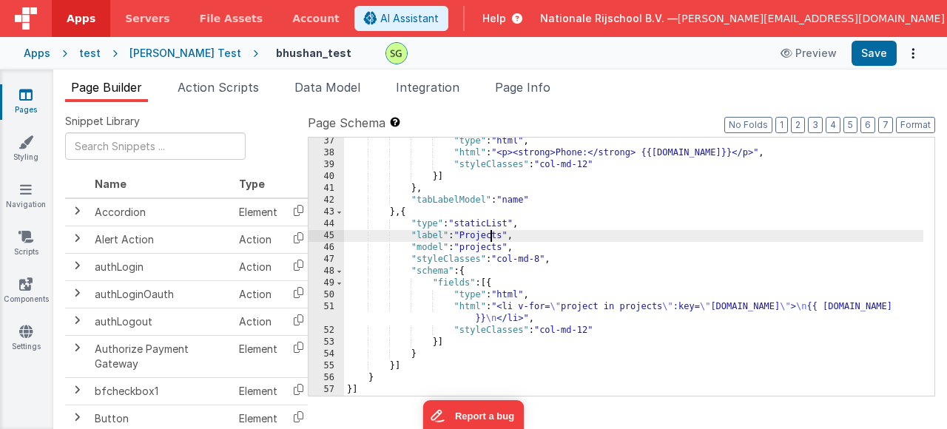
click at [488, 241] on div ""type" : "html" , "html" : "<p><strong>Phone:</strong> {{[DOMAIN_NAME]}}</p>" ,…" at bounding box center [634, 276] width 580 height 282
click at [407, 215] on div ""type" : "html" , "html" : "<p><strong>Phone:</strong> {{[DOMAIN_NAME]}}</p>" ,…" at bounding box center [634, 276] width 580 height 282
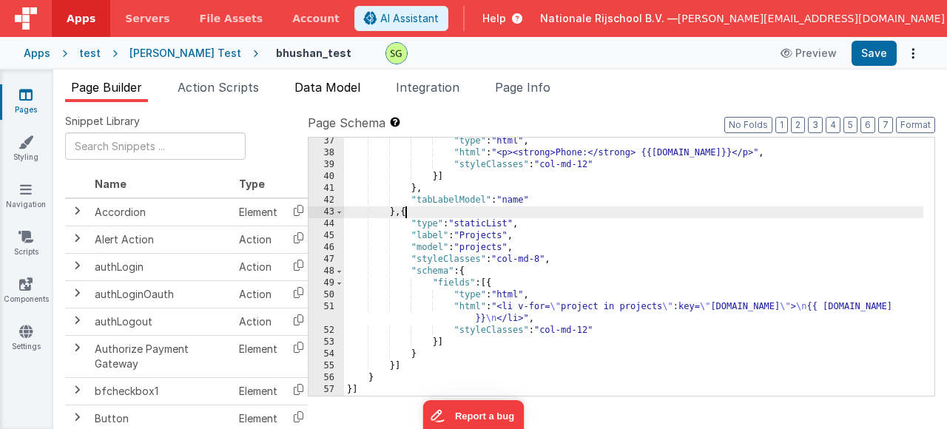
click at [353, 87] on span "Data Model" at bounding box center [328, 87] width 66 height 15
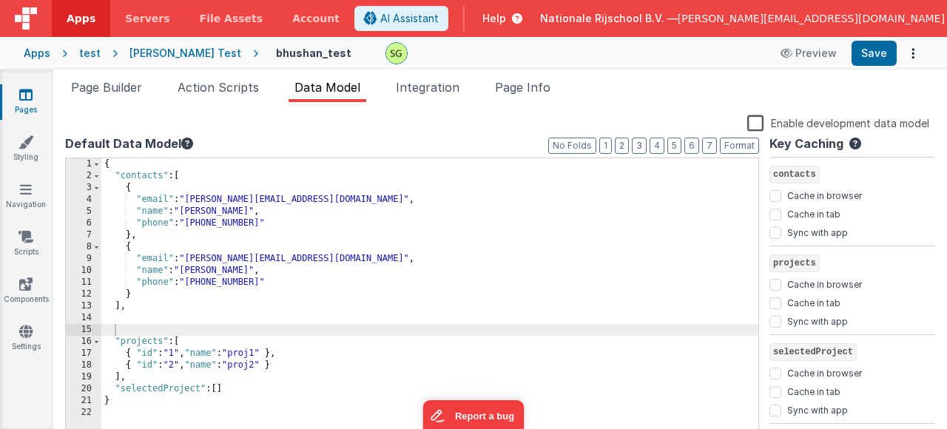
click at [122, 342] on div "{ "contacts" : [ { "email" : "[PERSON_NAME][EMAIL_ADDRESS][DOMAIN_NAME]" , "nam…" at bounding box center [429, 306] width 657 height 296
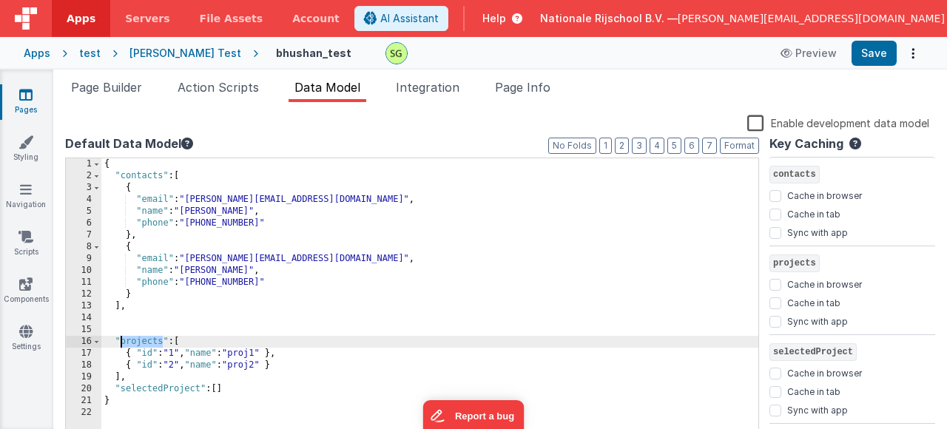
click at [122, 342] on div "{ "contacts" : [ { "email" : "[PERSON_NAME][EMAIL_ADDRESS][DOMAIN_NAME]" , "nam…" at bounding box center [429, 306] width 657 height 296
click at [142, 363] on div "{ "contacts" : [ { "email" : "[PERSON_NAME][EMAIL_ADDRESS][DOMAIN_NAME]" , "nam…" at bounding box center [429, 306] width 657 height 296
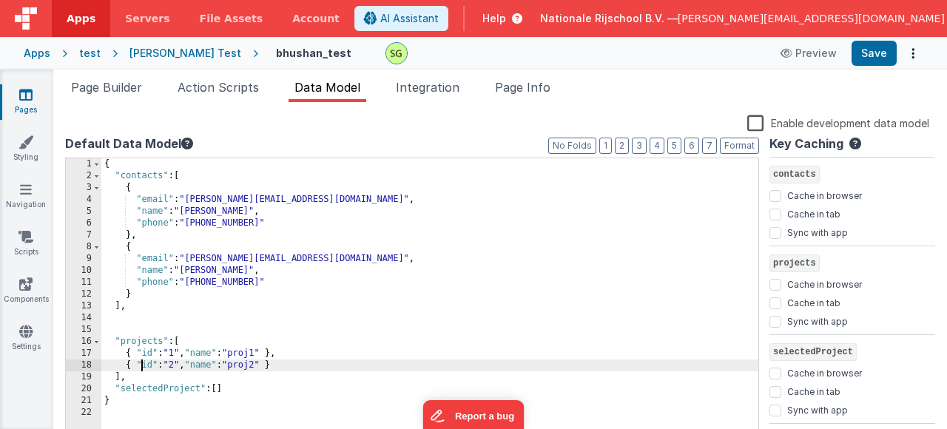
click at [218, 348] on div "{ "contacts" : [ { "email" : "[PERSON_NAME][EMAIL_ADDRESS][DOMAIN_NAME]" , "nam…" at bounding box center [429, 306] width 657 height 296
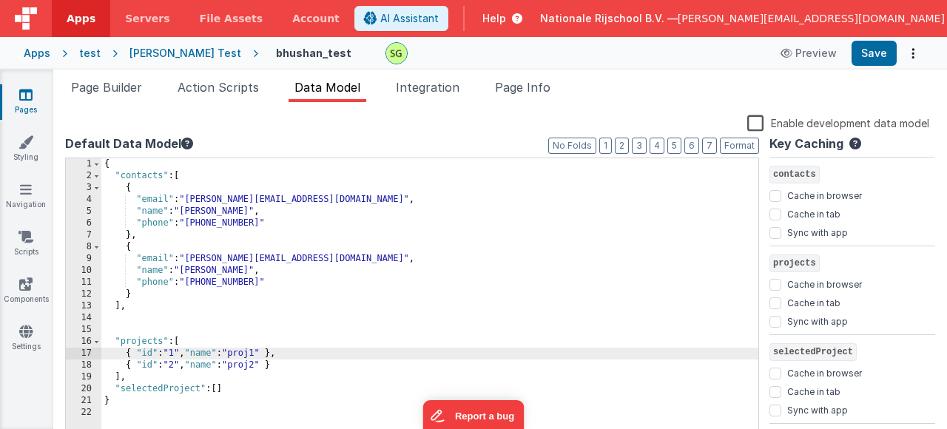
click at [251, 355] on div "{ "contacts" : [ { "email" : "[PERSON_NAME][EMAIL_ADDRESS][DOMAIN_NAME]" , "nam…" at bounding box center [429, 306] width 657 height 296
click at [134, 87] on span "Page Builder" at bounding box center [106, 87] width 71 height 15
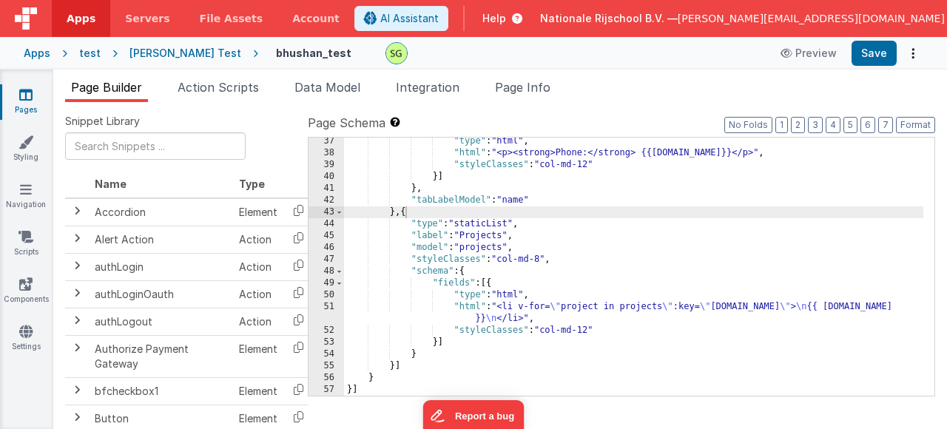
click at [327, 305] on div "51" at bounding box center [327, 313] width 36 height 24
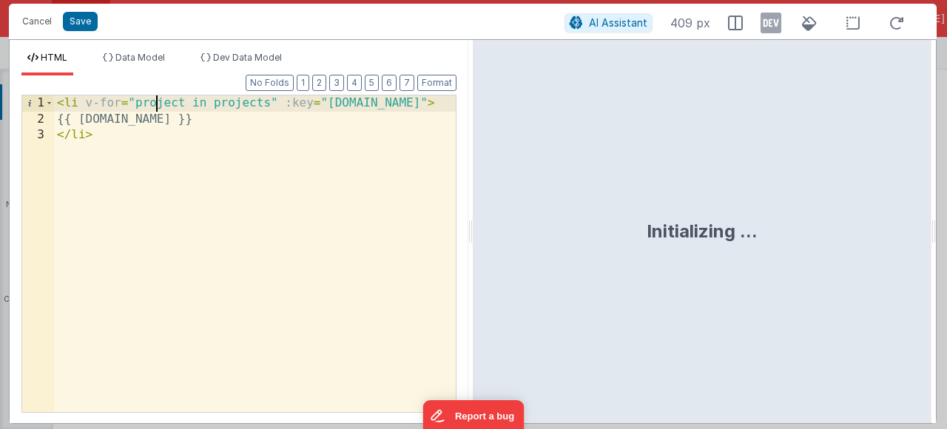
click at [159, 105] on div "< li v-for = "project in projects" :key = "[DOMAIN_NAME]" > {{ [DOMAIN_NAME] }}…" at bounding box center [255, 269] width 402 height 349
click at [224, 105] on div "< li v-for = "project in projects" :key = "[DOMAIN_NAME]" > {{ [DOMAIN_NAME] }}…" at bounding box center [255, 269] width 402 height 349
click at [400, 103] on div "< li v-for = "project in projects" :key = "[DOMAIN_NAME]" > {{ [DOMAIN_NAME] }}…" at bounding box center [255, 269] width 402 height 349
click at [169, 124] on div "< li v-for = "project in projects" :key = "[DOMAIN_NAME]" > {{ [DOMAIN_NAME] }}…" at bounding box center [255, 269] width 402 height 349
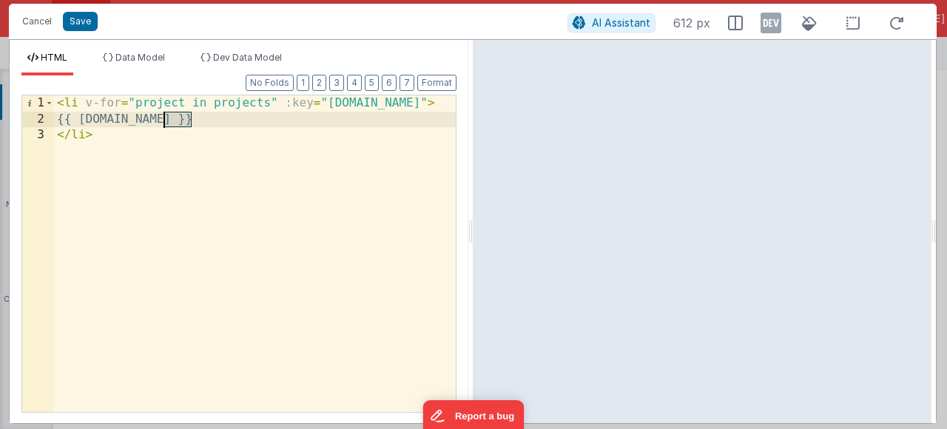
click at [169, 124] on div "< li v-for = "project in projects" :key = "[DOMAIN_NAME]" > {{ [DOMAIN_NAME] }}…" at bounding box center [255, 269] width 402 height 349
click at [261, 124] on div "< li v-for = "project in projects" :key = "[DOMAIN_NAME]" > {{ [DOMAIN_NAME] }}…" at bounding box center [255, 269] width 402 height 349
click at [152, 133] on div "< li v-for = "project in projects" :key = "[DOMAIN_NAME]" > {{ [DOMAIN_NAME] }}…" at bounding box center [255, 269] width 402 height 349
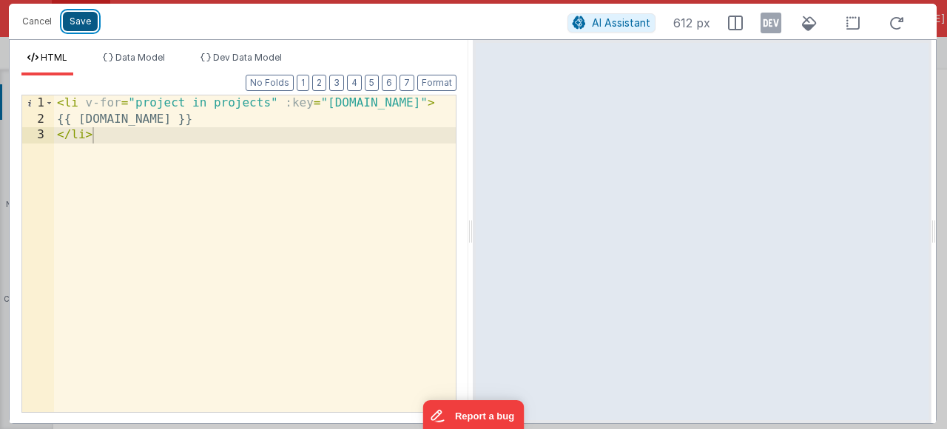
click at [77, 17] on button "Save" at bounding box center [80, 21] width 35 height 19
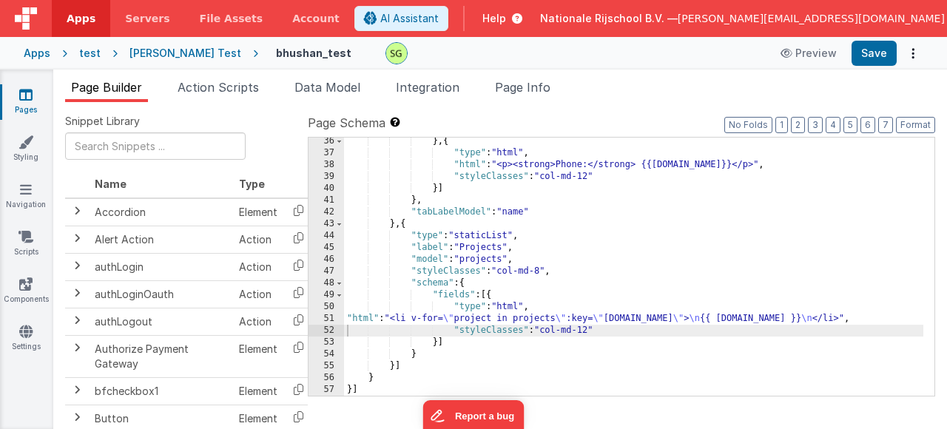
scroll to position [417, 0]
click at [337, 90] on span "Data Model" at bounding box center [328, 87] width 66 height 15
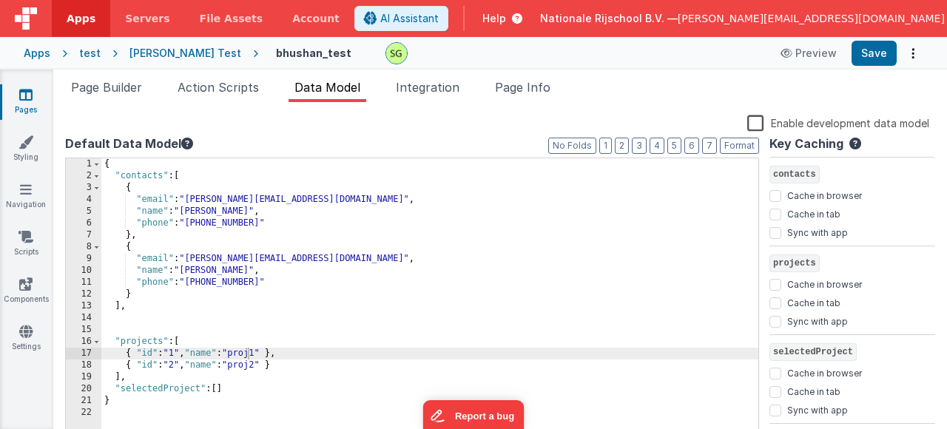
click at [288, 393] on div "{ "contacts" : [ { "email" : "[PERSON_NAME][EMAIL_ADDRESS][DOMAIN_NAME]" , "nam…" at bounding box center [429, 306] width 657 height 296
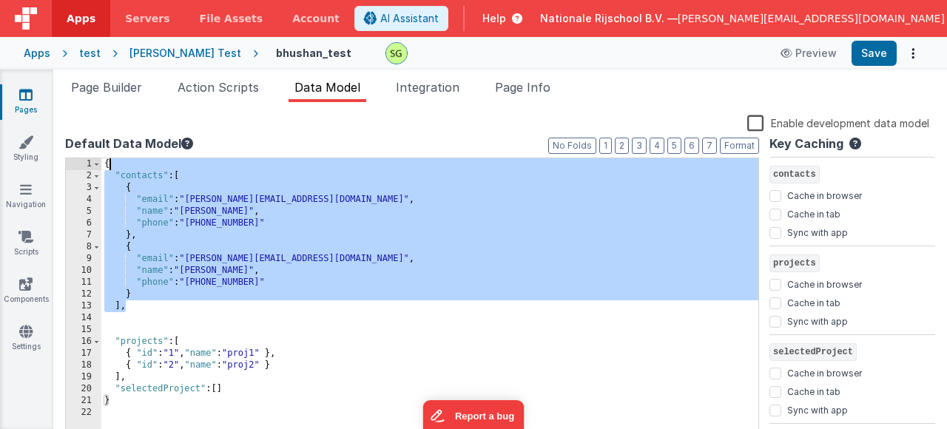
drag, startPoint x: 158, startPoint y: 304, endPoint x: 115, endPoint y: 169, distance: 142.1
click at [115, 169] on div "{ "contacts" : [ { "email" : "[PERSON_NAME][EMAIL_ADDRESS][DOMAIN_NAME]" , "nam…" at bounding box center [429, 306] width 657 height 296
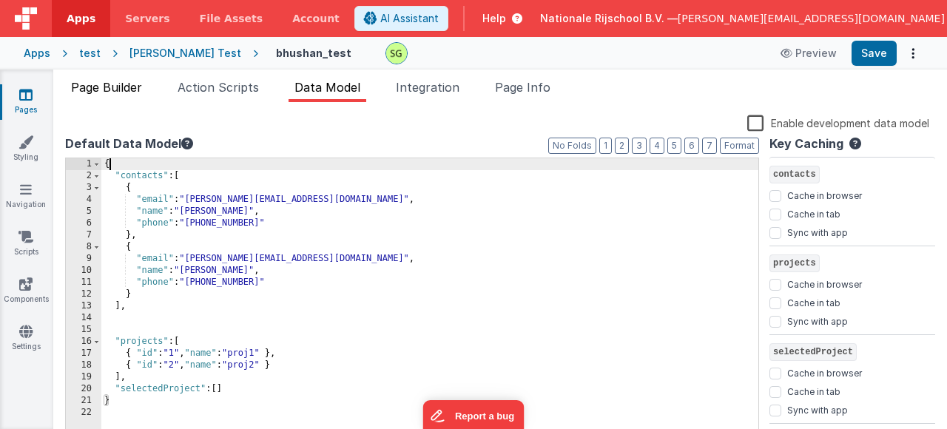
click at [130, 90] on span "Page Builder" at bounding box center [106, 87] width 71 height 15
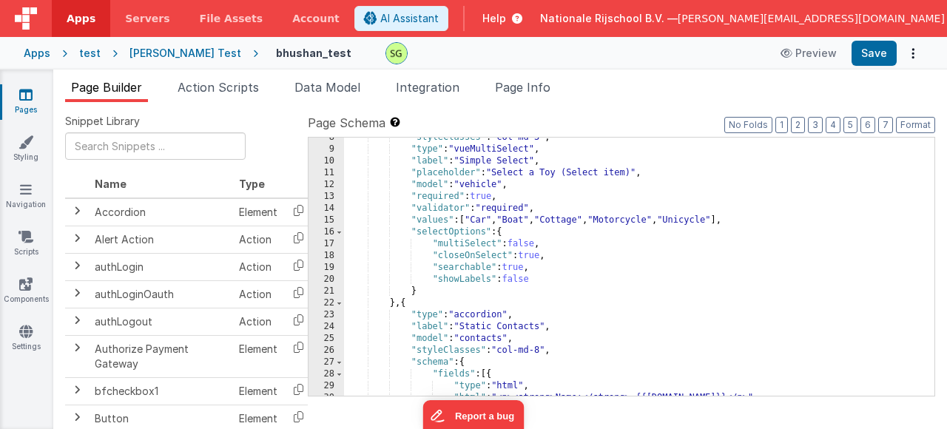
scroll to position [178, 0]
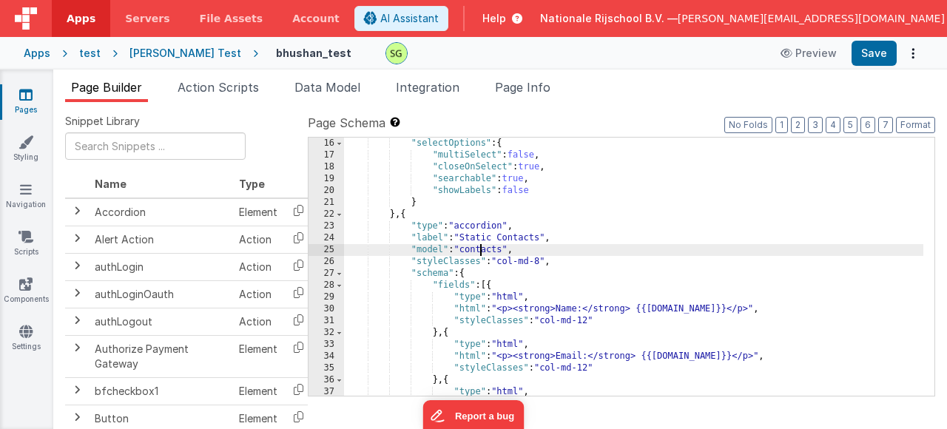
click at [480, 255] on div ""selectOptions" : { "multiSelect" : false , "closeOnSelect" : true , "searchabl…" at bounding box center [634, 279] width 580 height 282
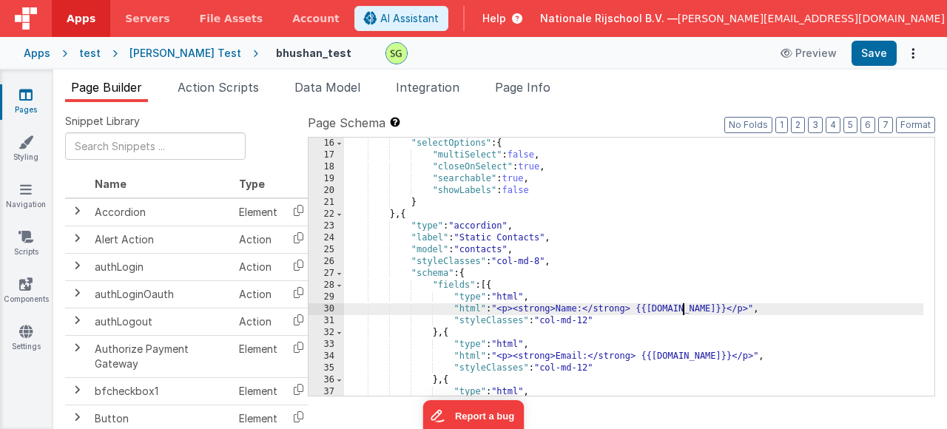
click at [681, 306] on div ""selectOptions" : { "multiSelect" : false , "closeOnSelect" : true , "searchabl…" at bounding box center [634, 279] width 580 height 282
click at [692, 308] on div ""selectOptions" : { "multiSelect" : false , "closeOnSelect" : true , "searchabl…" at bounding box center [634, 279] width 580 height 282
click at [670, 310] on div ""selectOptions" : { "multiSelect" : false , "closeOnSelect" : true , "searchabl…" at bounding box center [634, 279] width 580 height 282
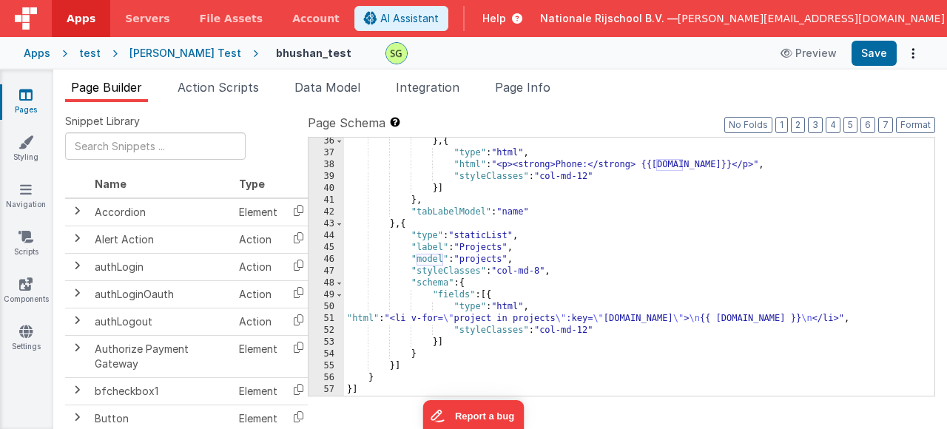
scroll to position [417, 0]
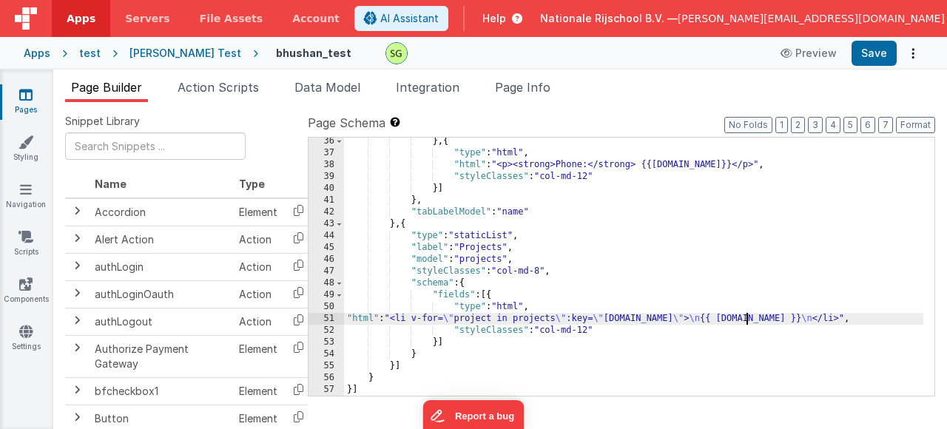
click at [747, 322] on div "} , { "type" : "html" , "html" : "<p><strong>Phone:</strong> {{[DOMAIN_NAME]}}<…" at bounding box center [634, 276] width 580 height 282
click at [332, 306] on div "50" at bounding box center [327, 307] width 36 height 12
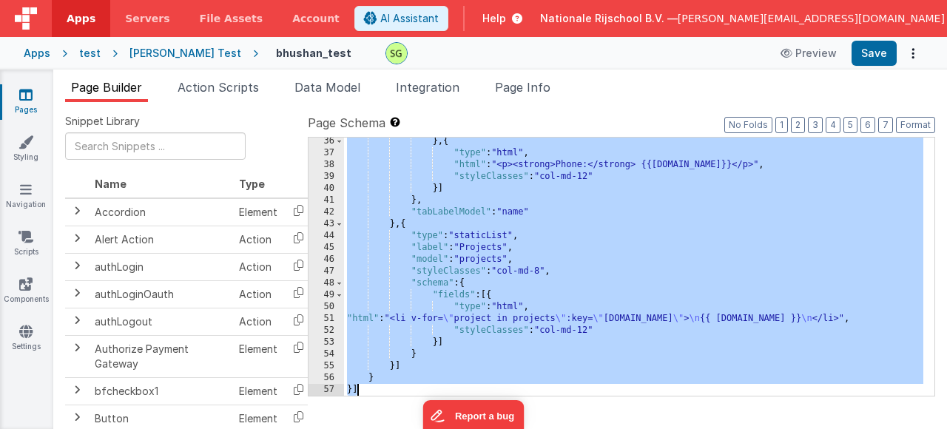
click at [332, 306] on div "50" at bounding box center [327, 307] width 36 height 12
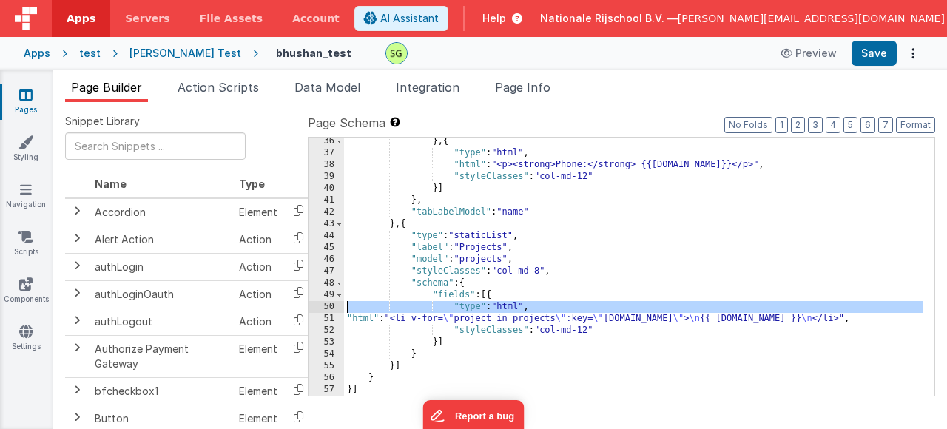
click at [332, 306] on div "50" at bounding box center [327, 307] width 36 height 12
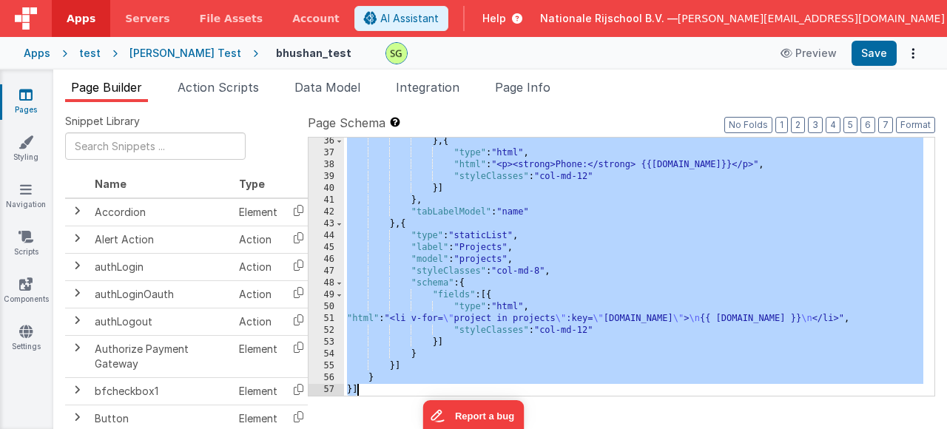
click at [331, 306] on div "50" at bounding box center [327, 307] width 36 height 12
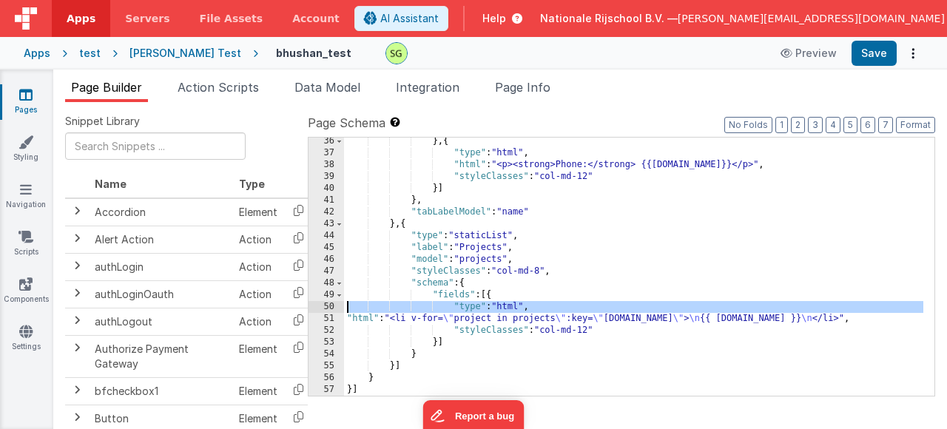
click at [331, 306] on div "50" at bounding box center [327, 307] width 36 height 12
click at [490, 374] on div "} , { "type" : "html" , "html" : "<p><strong>Phone:</strong> {{[DOMAIN_NAME]}}<…" at bounding box center [634, 276] width 580 height 282
click at [323, 305] on div "50" at bounding box center [327, 307] width 36 height 12
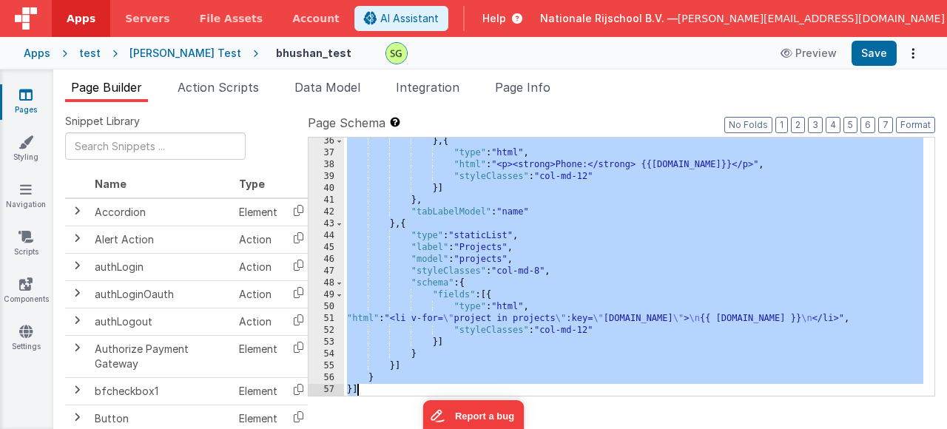
click at [323, 305] on div "50" at bounding box center [327, 307] width 36 height 12
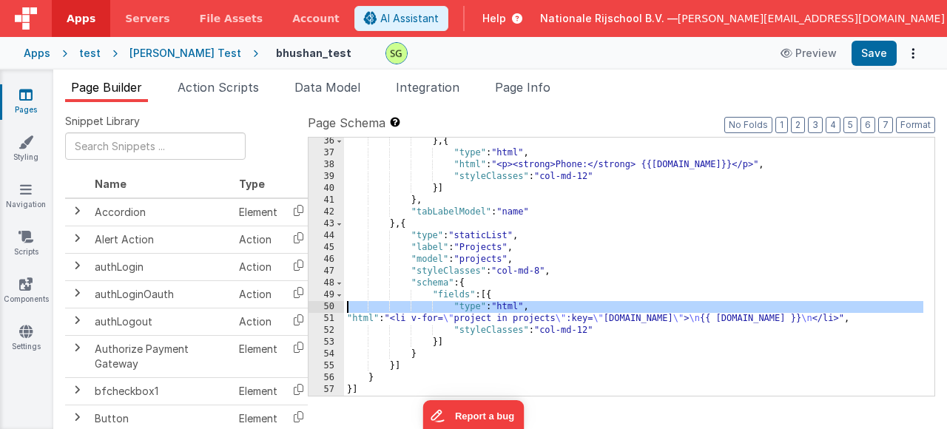
click at [323, 305] on div "50" at bounding box center [327, 307] width 36 height 12
click at [325, 306] on div "50" at bounding box center [327, 307] width 36 height 12
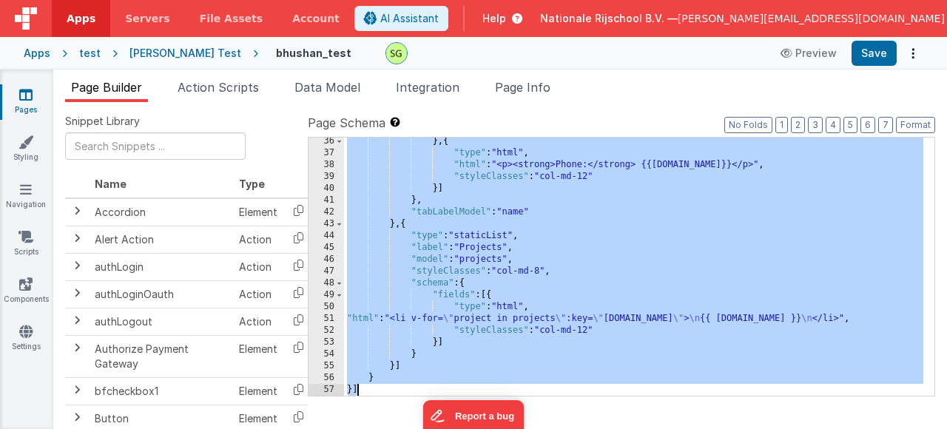
click at [325, 306] on div "50" at bounding box center [327, 307] width 36 height 12
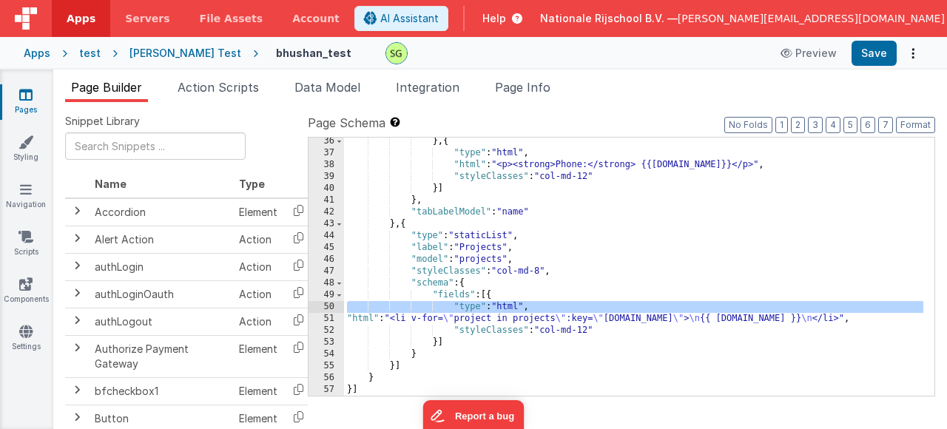
click at [333, 321] on div "51" at bounding box center [327, 319] width 36 height 12
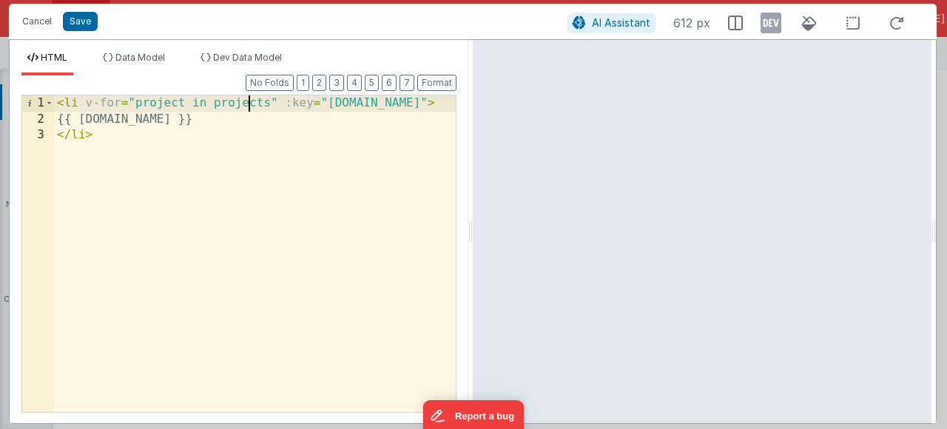
click at [246, 104] on div "< li v-for = "project in projects" :key = "[DOMAIN_NAME]" > {{ [DOMAIN_NAME] }}…" at bounding box center [255, 269] width 402 height 349
click at [267, 104] on div "< li v-for = "project in projects" :key = "[DOMAIN_NAME]" > {{ [DOMAIN_NAME] }}…" at bounding box center [255, 269] width 402 height 349
drag, startPoint x: 267, startPoint y: 104, endPoint x: 224, endPoint y: 104, distance: 43.7
click at [135, 107] on div "< li v-for = "project in projects" :key = "[DOMAIN_NAME]" > {{ [DOMAIN_NAME] }}…" at bounding box center [255, 269] width 402 height 349
click at [247, 106] on div "< li v-for = "project in projects" :key = "[DOMAIN_NAME]" > {{ [DOMAIN_NAME] }}…" at bounding box center [255, 269] width 402 height 349
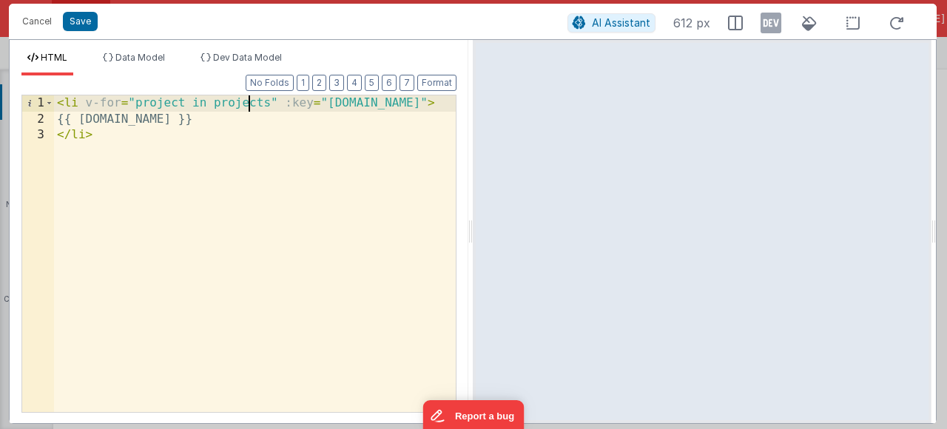
click at [131, 102] on div "< li v-for = "project in projects" :key = "[DOMAIN_NAME]" > {{ [DOMAIN_NAME] }}…" at bounding box center [255, 269] width 402 height 349
click at [137, 104] on div "< li v-for = "project in projects" :key = "[DOMAIN_NAME]" > {{ [DOMAIN_NAME] }}…" at bounding box center [255, 269] width 402 height 349
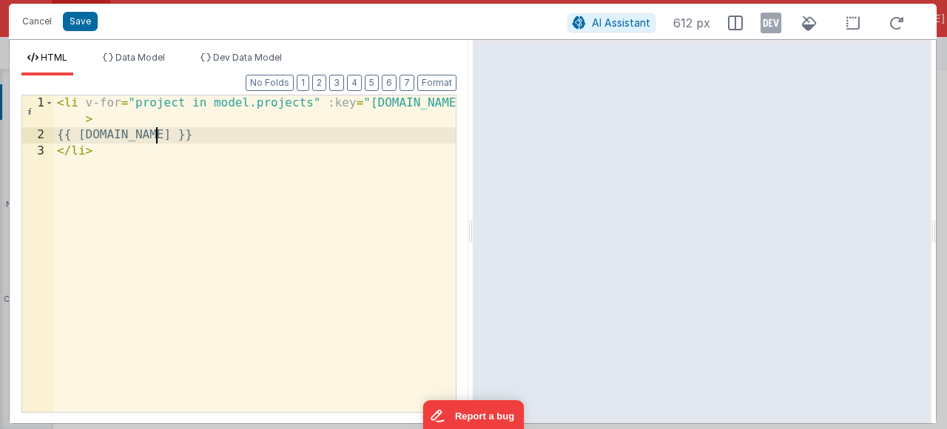
click at [157, 135] on div "< li v-for = "project in model.projects" :key = "[DOMAIN_NAME]" > {{ [DOMAIN_NA…" at bounding box center [255, 277] width 402 height 365
click at [80, 21] on button "Save" at bounding box center [80, 21] width 35 height 19
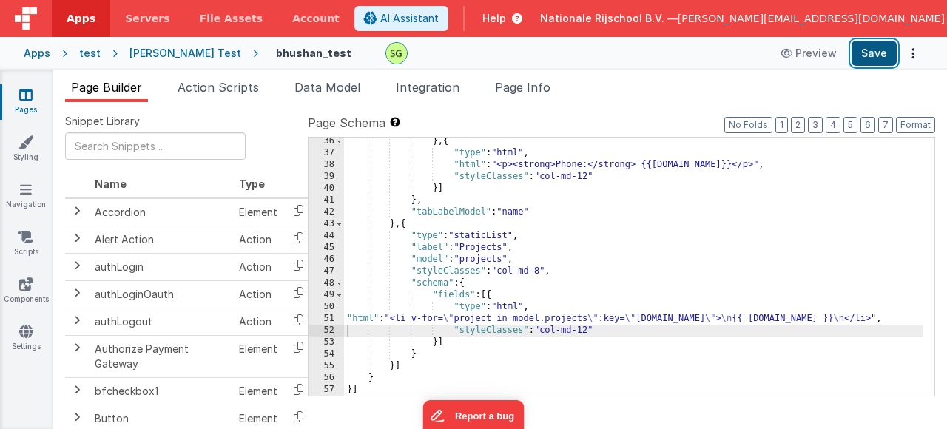
click at [856, 58] on button "Save" at bounding box center [874, 53] width 45 height 25
click at [858, 51] on button "Save" at bounding box center [874, 53] width 45 height 25
click at [762, 320] on div "} , { "type" : "html" , "html" : "<p><strong>Phone:</strong> {{[DOMAIN_NAME]}}<…" at bounding box center [634, 276] width 580 height 282
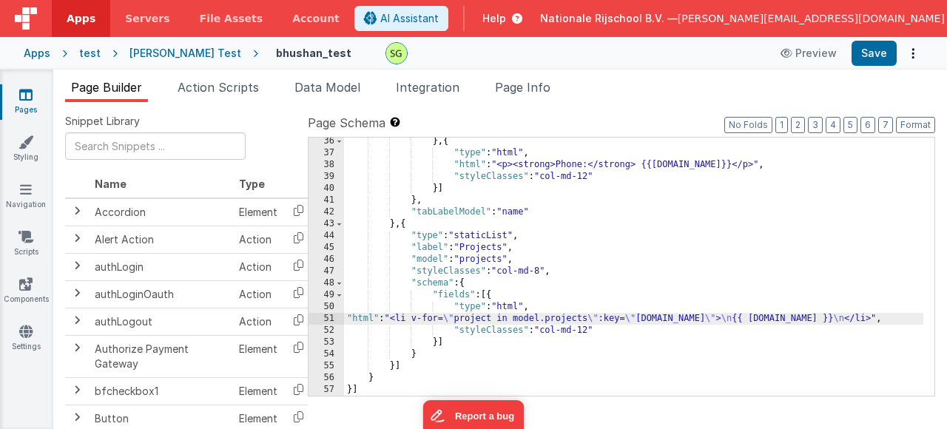
click at [608, 340] on div "} , { "type" : "html" , "html" : "<p><strong>Phone:</strong> {{[DOMAIN_NAME]}}<…" at bounding box center [634, 276] width 580 height 282
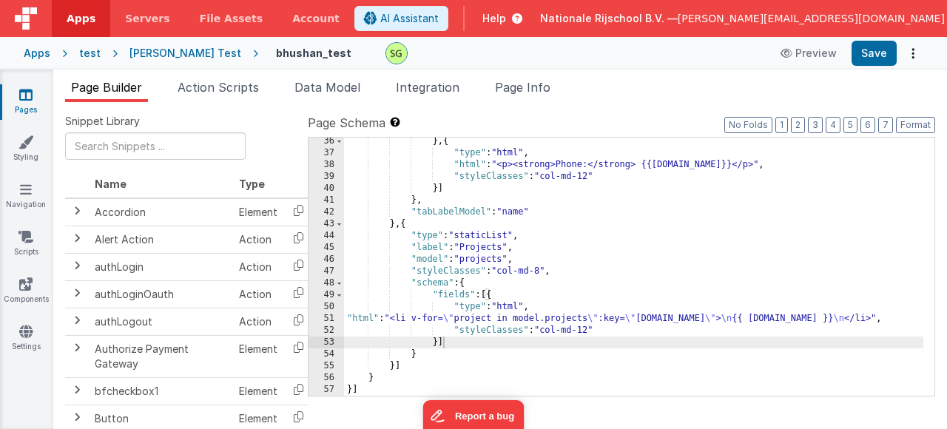
click at [120, 87] on span "Page Builder" at bounding box center [106, 87] width 71 height 15
click at [329, 317] on div "51" at bounding box center [327, 319] width 36 height 12
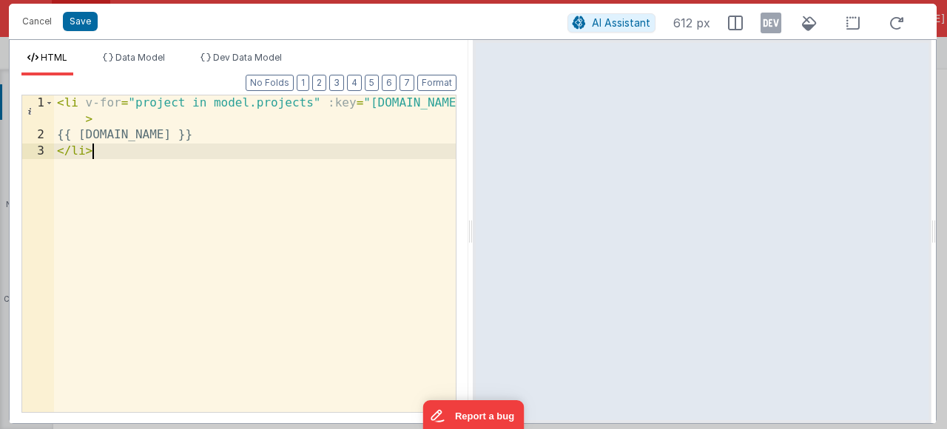
click at [141, 158] on div "< li v-for = "project in model.projects" :key = "[DOMAIN_NAME]" > {{ [DOMAIN_NA…" at bounding box center [255, 277] width 402 height 365
click at [76, 19] on button "Save" at bounding box center [80, 21] width 35 height 19
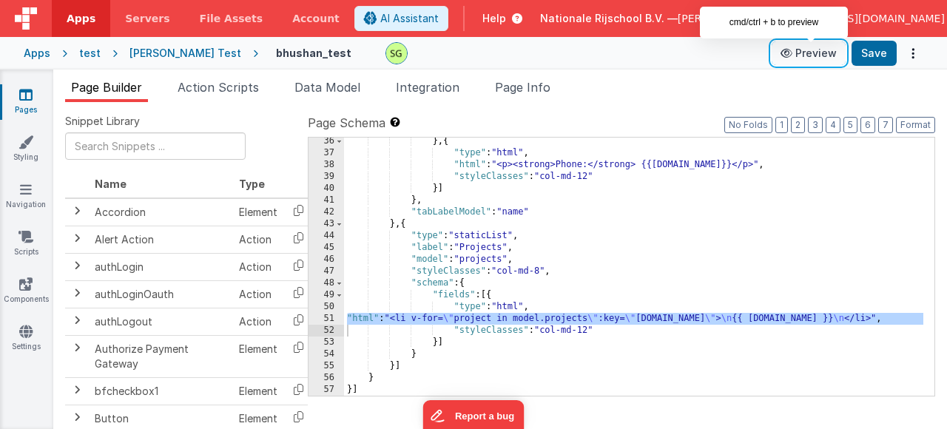
click at [830, 64] on button "Preview" at bounding box center [809, 53] width 74 height 24
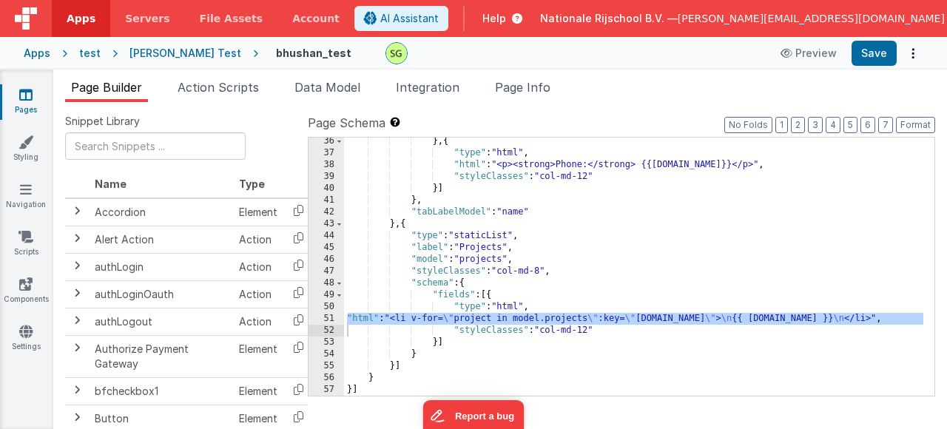
click at [540, 347] on div "} , { "type" : "html" , "html" : "<p><strong>Phone:</strong> {{[DOMAIN_NAME]}}<…" at bounding box center [634, 276] width 580 height 282
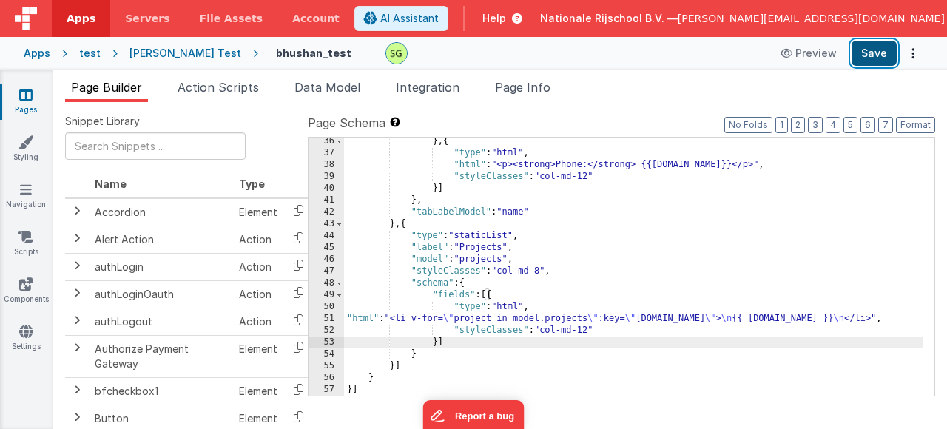
click at [882, 55] on button "Save" at bounding box center [874, 53] width 45 height 25
click at [508, 245] on div "} , { "type" : "html" , "html" : "<p><strong>Phone:</strong> {{[DOMAIN_NAME]}}<…" at bounding box center [634, 276] width 580 height 282
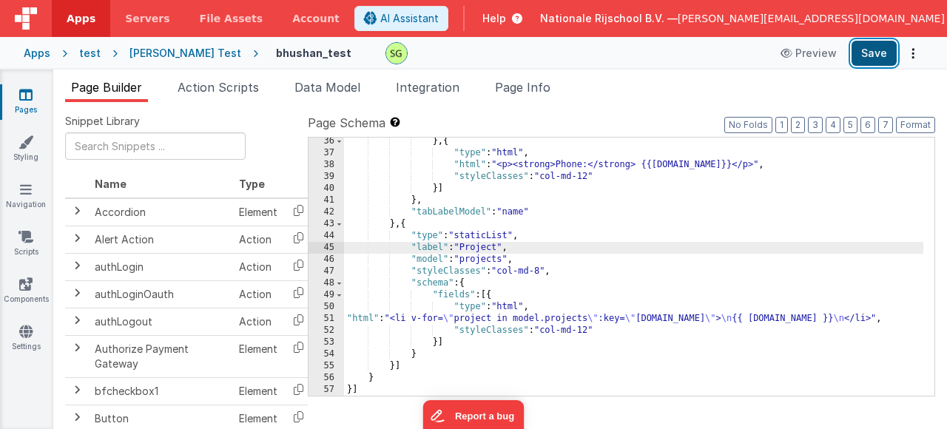
click at [861, 47] on button "Save" at bounding box center [874, 53] width 45 height 25
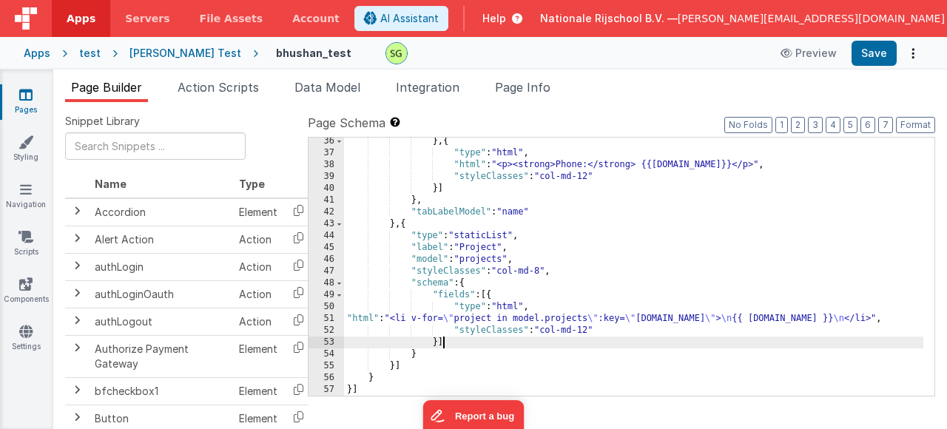
click at [451, 346] on div "} , { "type" : "html" , "html" : "<p><strong>Phone:</strong> {{[DOMAIN_NAME]}}<…" at bounding box center [634, 276] width 580 height 282
click at [903, 121] on button "Format" at bounding box center [915, 125] width 39 height 16
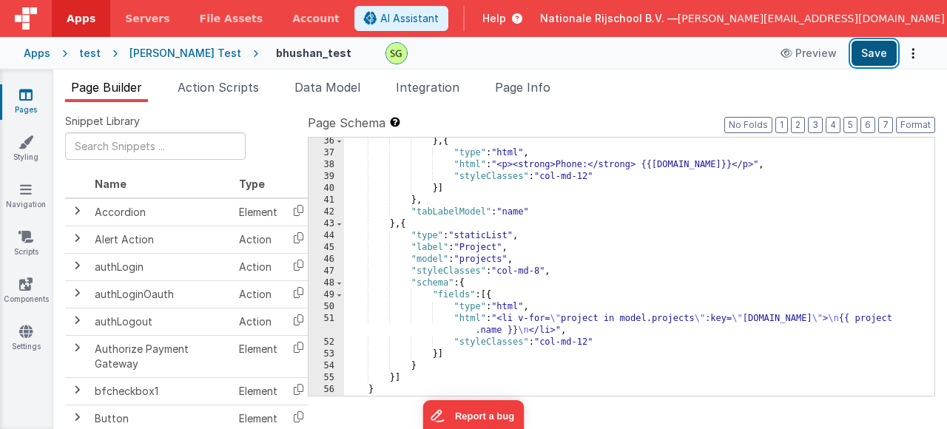
drag, startPoint x: 879, startPoint y: 57, endPoint x: 884, endPoint y: 51, distance: 8.4
click at [879, 57] on button "Save" at bounding box center [874, 53] width 45 height 25
click at [910, 51] on button "Options" at bounding box center [913, 53] width 21 height 21
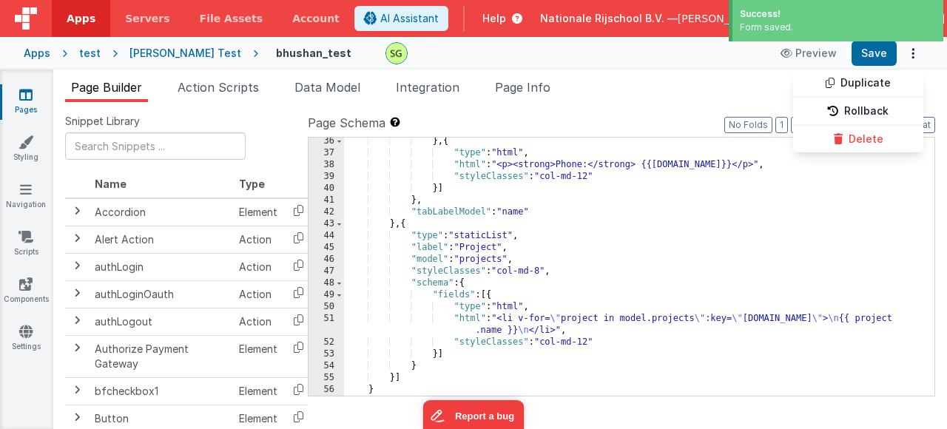
click at [702, 101] on button at bounding box center [473, 214] width 947 height 429
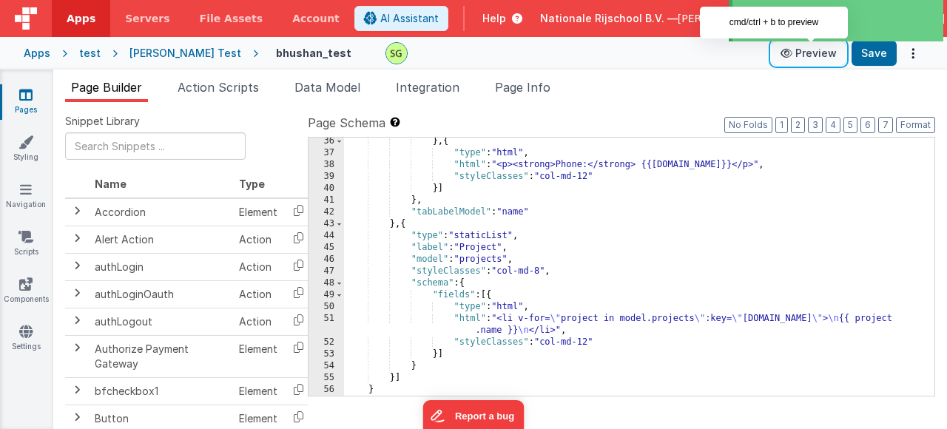
click at [809, 60] on button "Preview" at bounding box center [809, 53] width 74 height 24
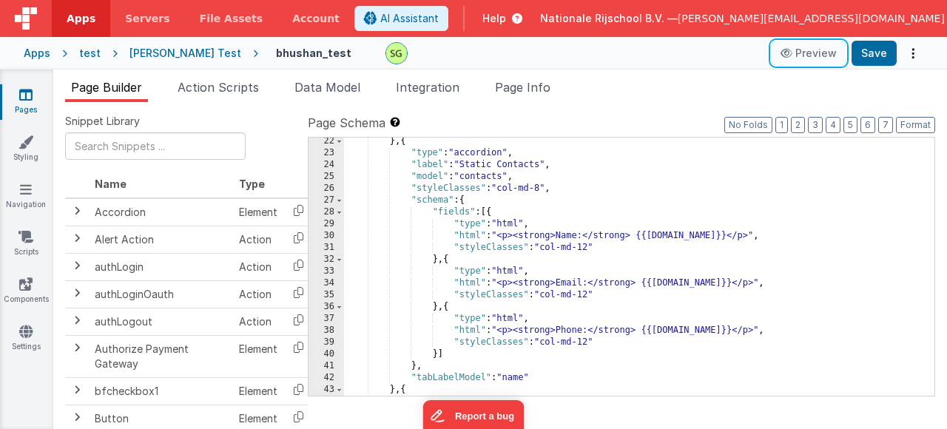
scroll to position [429, 0]
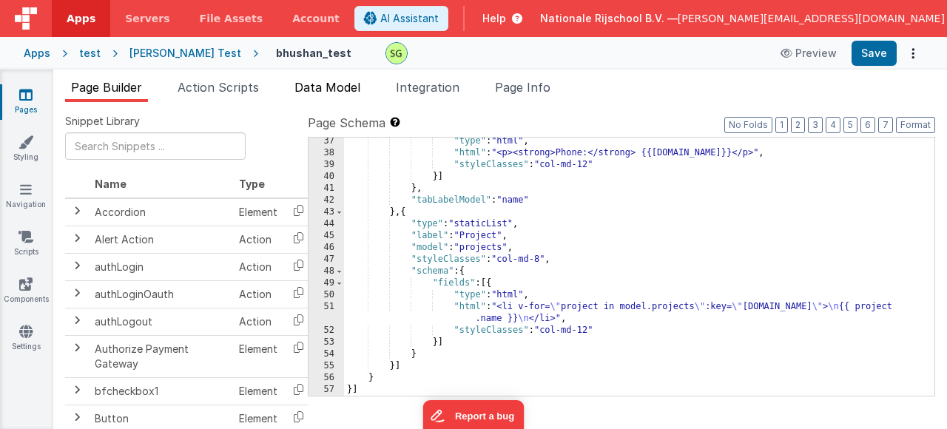
click at [333, 83] on span "Data Model" at bounding box center [328, 87] width 66 height 15
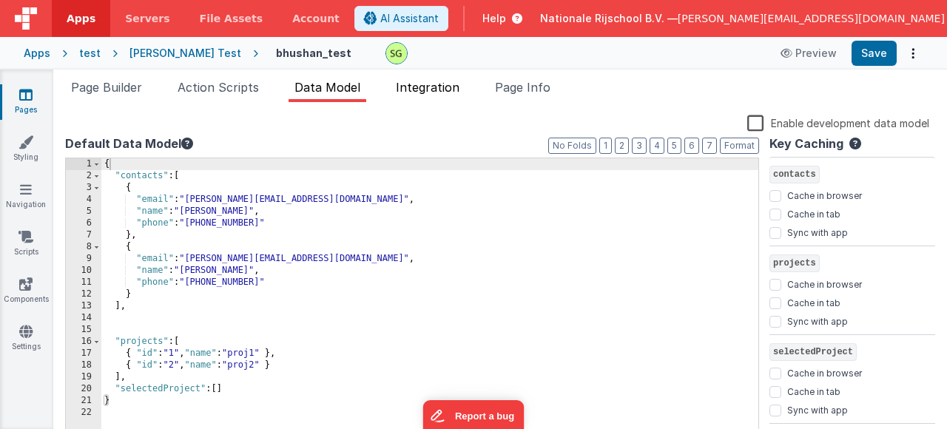
click at [445, 97] on li "Integration" at bounding box center [427, 90] width 75 height 24
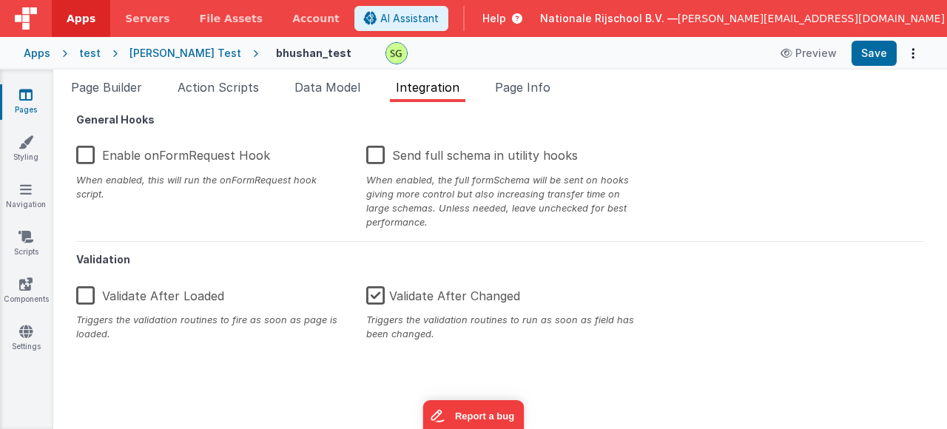
click at [90, 155] on label "Enable onFormRequest Hook" at bounding box center [173, 153] width 194 height 32
click at [0, 0] on input "Enable onFormRequest Hook" at bounding box center [0, 0] width 0 height 0
click at [886, 59] on button "Save" at bounding box center [874, 53] width 45 height 25
click at [87, 155] on label "Enable onFormRequest Hook" at bounding box center [171, 153] width 191 height 32
click at [0, 0] on input "Enable onFormRequest Hook" at bounding box center [0, 0] width 0 height 0
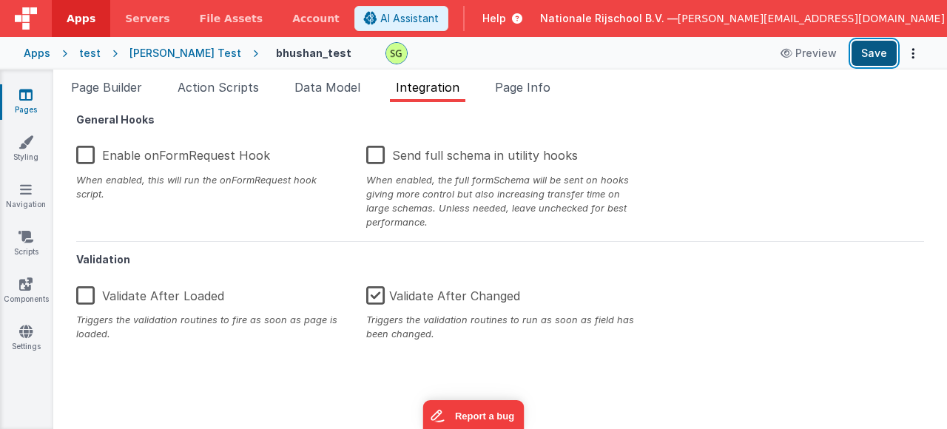
click at [882, 63] on button "Save" at bounding box center [874, 53] width 45 height 25
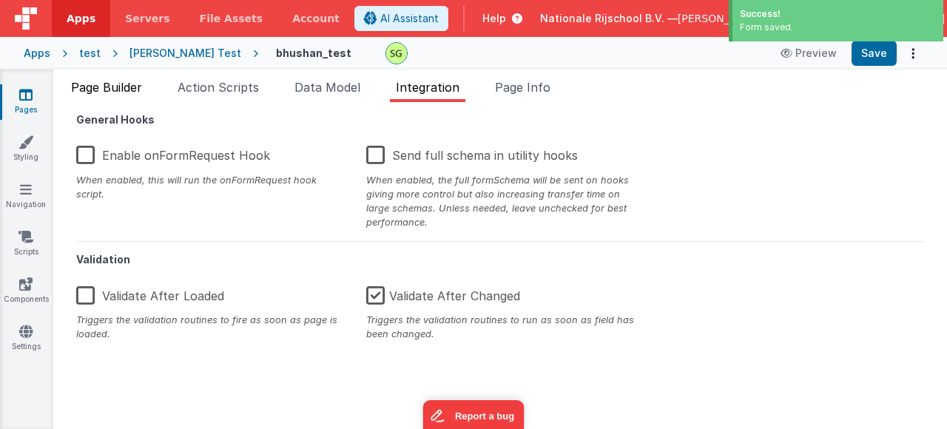
click at [97, 94] on span "Page Builder" at bounding box center [106, 87] width 71 height 15
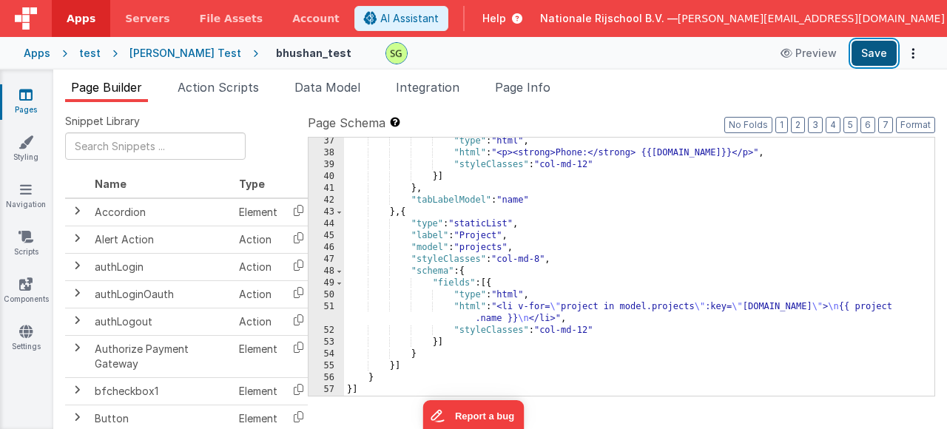
click at [883, 57] on button "Save" at bounding box center [874, 53] width 45 height 25
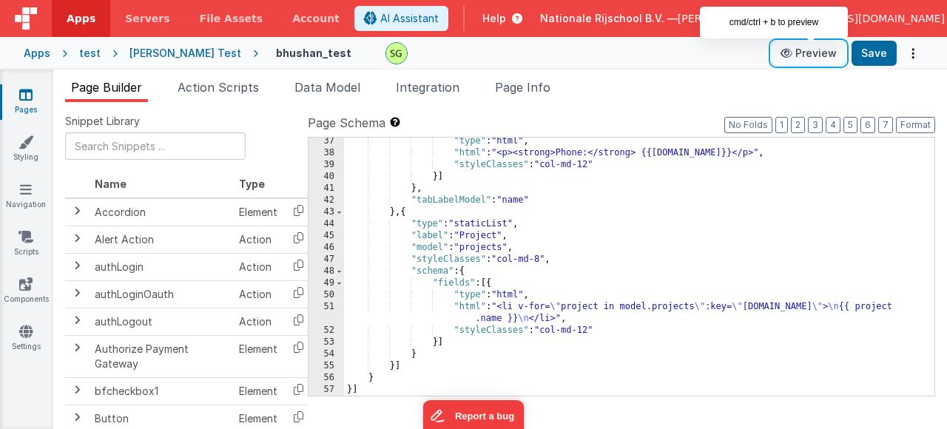
click at [819, 58] on button "Preview" at bounding box center [809, 53] width 74 height 24
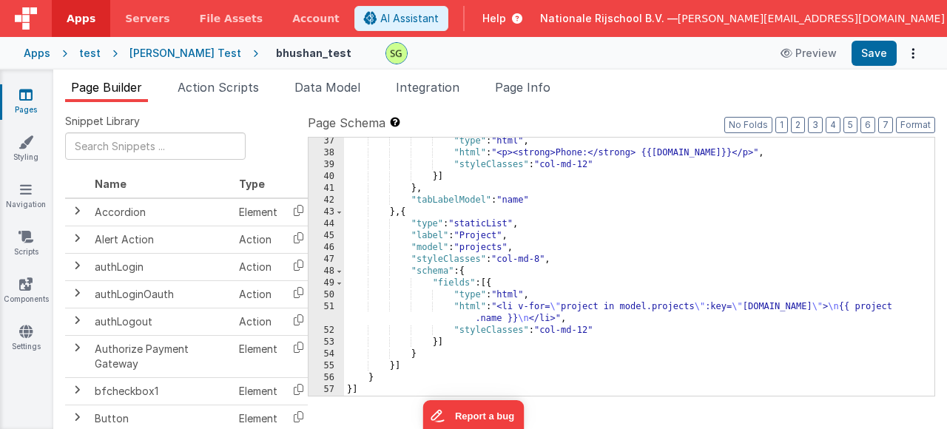
click at [501, 237] on div ""type" : "html" , "html" : "<p><strong>Phone:</strong> {{[DOMAIN_NAME]}}</p>" ,…" at bounding box center [634, 276] width 580 height 282
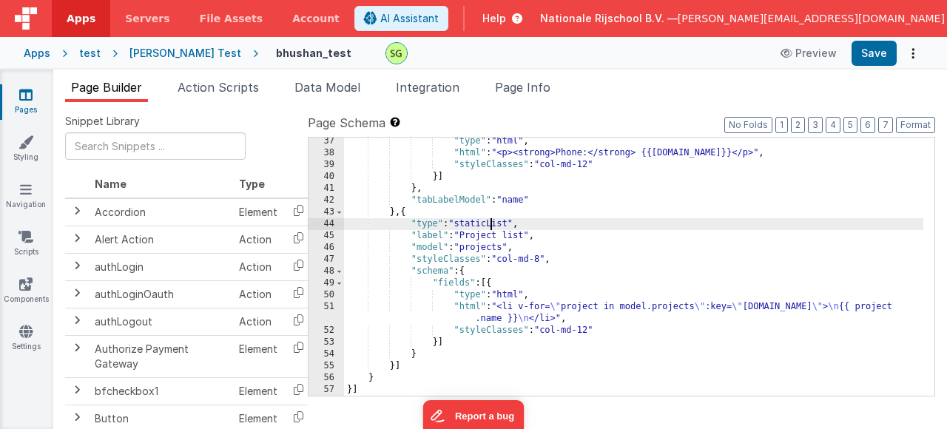
click at [489, 224] on div ""type" : "html" , "html" : "<p><strong>Phone:</strong> {{[DOMAIN_NAME]}}</p>" ,…" at bounding box center [634, 276] width 580 height 282
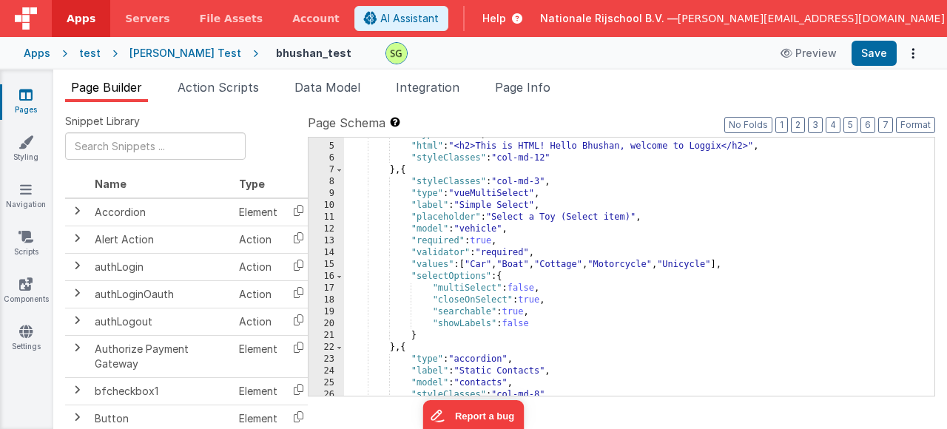
scroll to position [44, 0]
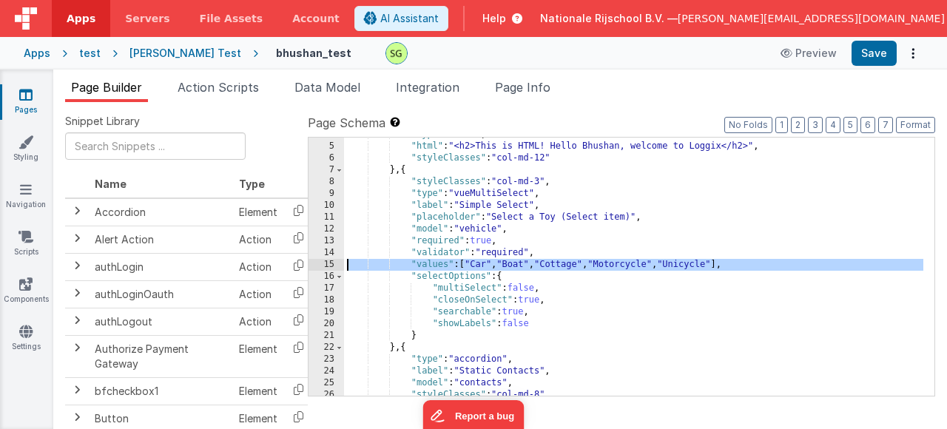
click at [330, 266] on div "15" at bounding box center [327, 265] width 36 height 12
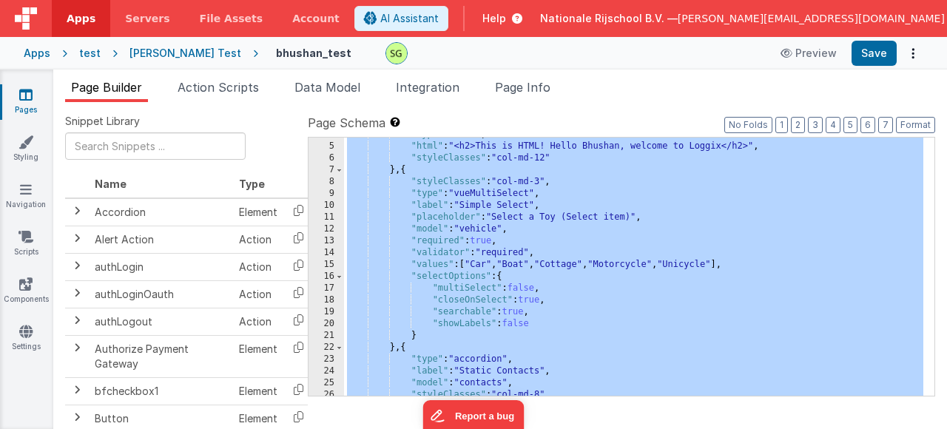
click at [330, 266] on div "15" at bounding box center [327, 265] width 36 height 12
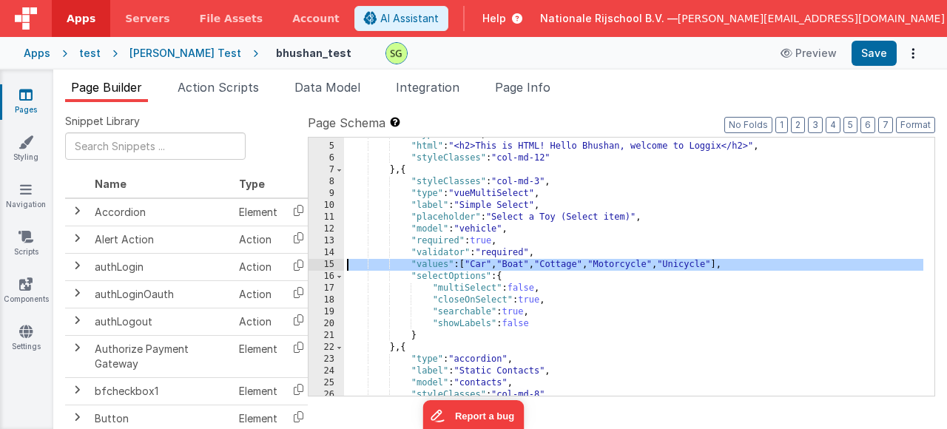
click at [330, 266] on div "15" at bounding box center [327, 265] width 36 height 12
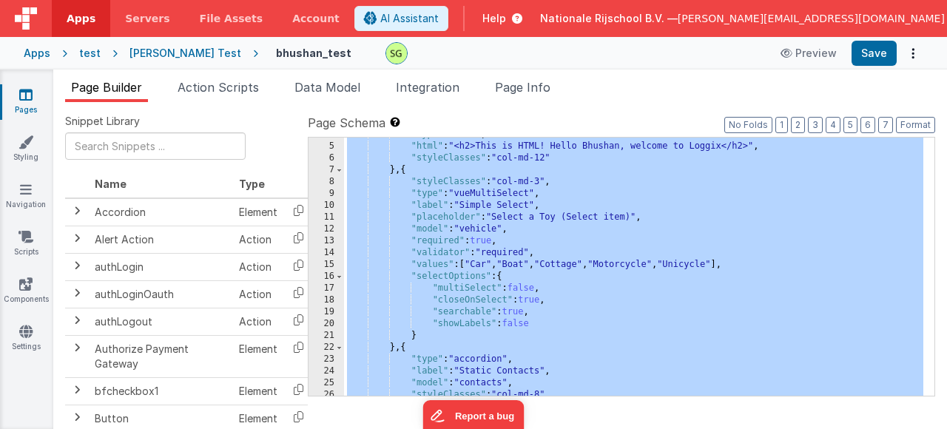
click at [330, 266] on div "15" at bounding box center [327, 265] width 36 height 12
click at [424, 266] on div ""type" : "html" , "html" : "<h2>This is HTML! Hello Bhushan, welcome to Loggix<…" at bounding box center [634, 270] width 580 height 282
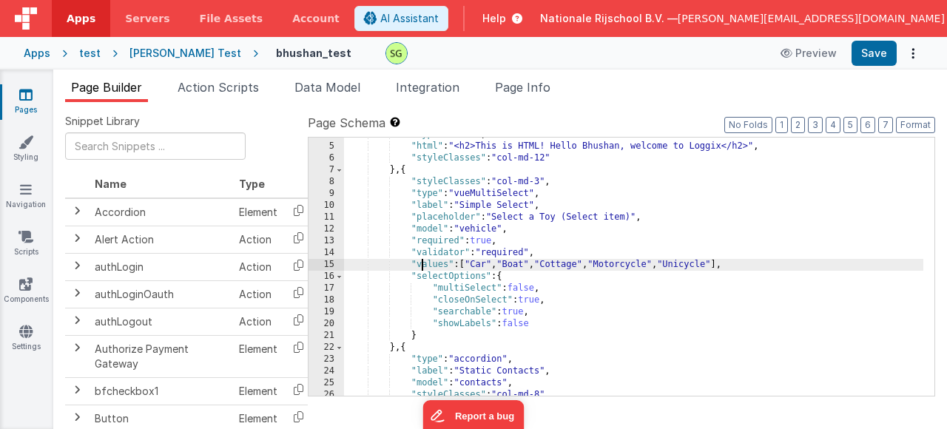
click at [460, 266] on div ""type" : "html" , "html" : "<h2>This is HTML! Hello Bhushan, welcome to Loggix<…" at bounding box center [634, 270] width 580 height 282
click at [465, 266] on div ""type" : "html" , "html" : "<h2>This is HTML! Hello Bhushan, welcome to Loggix<…" at bounding box center [634, 270] width 580 height 282
drag, startPoint x: 463, startPoint y: 266, endPoint x: 742, endPoint y: 259, distance: 279.8
click at [742, 259] on div ""type" : "html" , "html" : "<h2>This is HTML! Hello Bhushan, welcome to Loggix<…" at bounding box center [634, 270] width 580 height 282
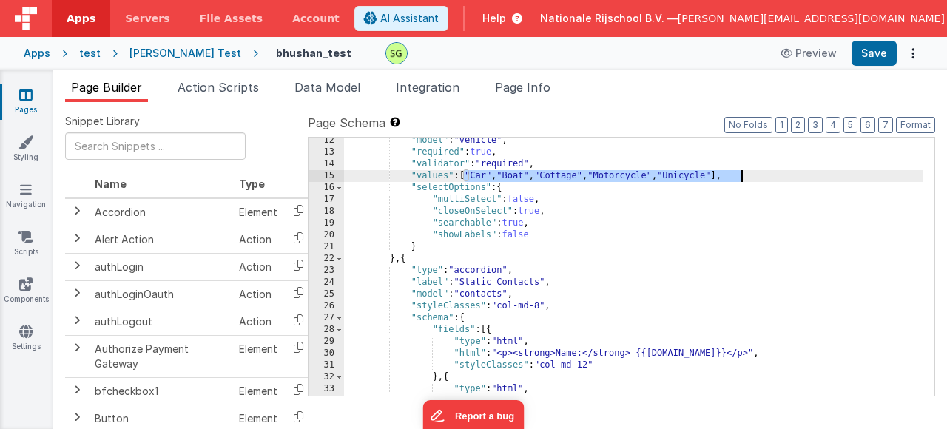
scroll to position [0, 0]
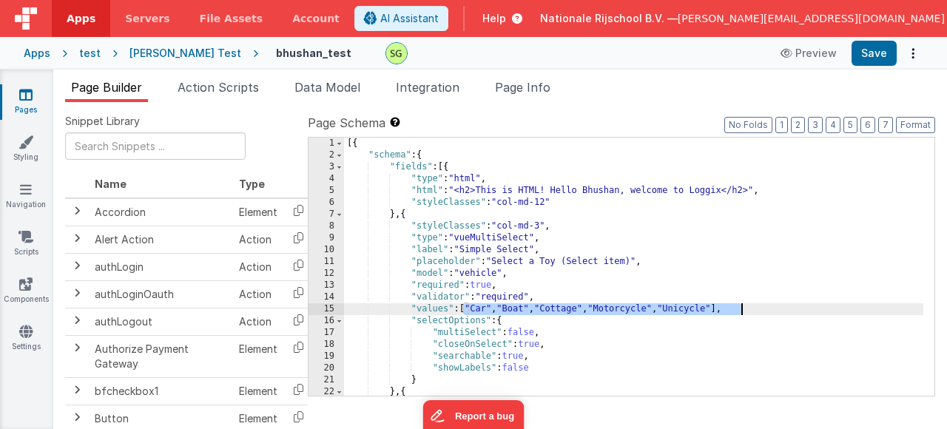
click at [777, 320] on div "[{ "schema" : { "fields" : [{ "type" : "html" , "html" : "<h2>This is HTML! Hel…" at bounding box center [634, 279] width 580 height 282
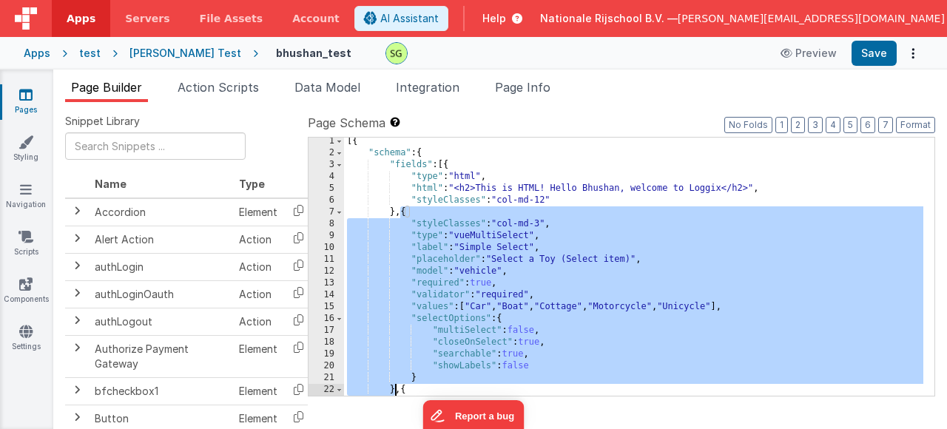
scroll to position [2, 0]
drag, startPoint x: 403, startPoint y: 214, endPoint x: 395, endPoint y: 387, distance: 173.3
click at [395, 387] on div "[{ "schema" : { "fields" : [{ "type" : "html" , "html" : "<h2>This is HTML! Hel…" at bounding box center [634, 276] width 580 height 282
click at [337, 90] on span "Data Model" at bounding box center [328, 87] width 66 height 15
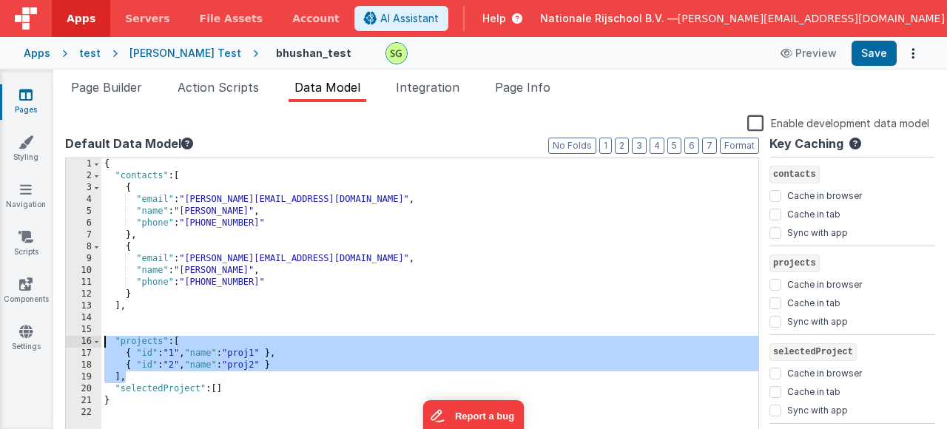
drag, startPoint x: 129, startPoint y: 370, endPoint x: 77, endPoint y: 337, distance: 61.6
click at [77, 337] on div "1 2 3 4 5 6 7 8 9 10 11 12 13 14 15 16 17 18 19 20 21 22 { "contacts" : [ { "em…" at bounding box center [412, 295] width 694 height 274
click at [135, 81] on span "Page Builder" at bounding box center [106, 87] width 71 height 15
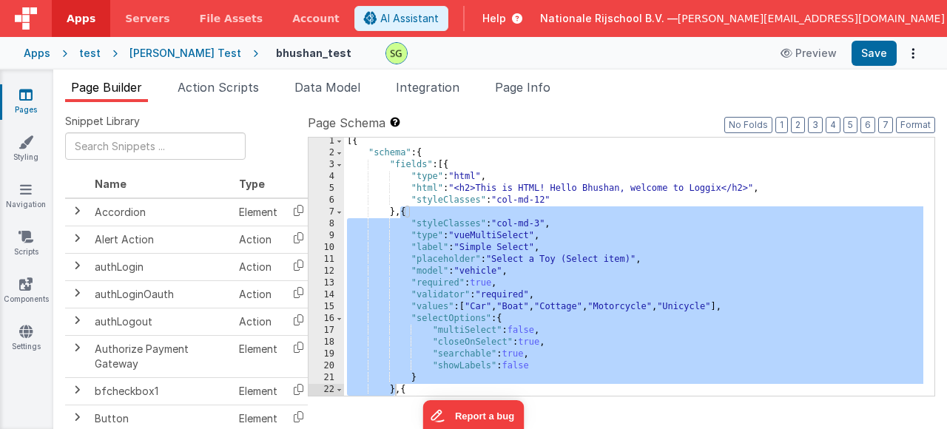
click at [472, 378] on div "[{ "schema" : { "fields" : [{ "type" : "html" , "html" : "<h2>This is HTML! Hel…" at bounding box center [634, 276] width 580 height 282
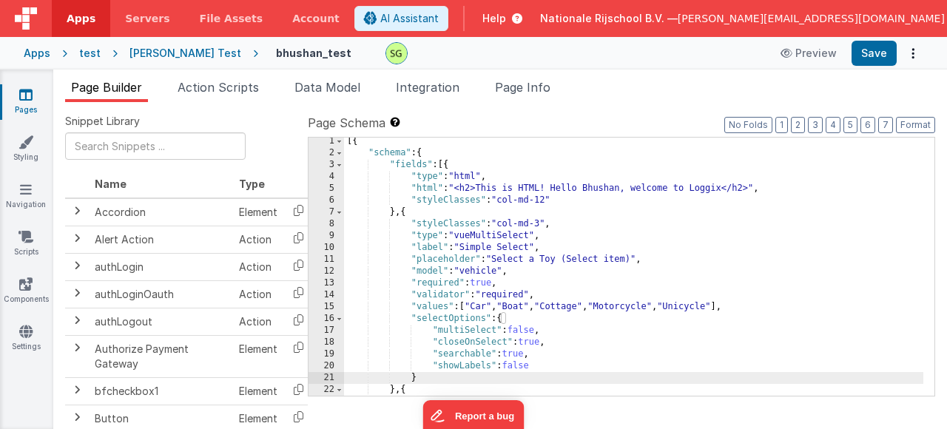
click at [544, 363] on div "[{ "schema" : { "fields" : [{ "type" : "html" , "html" : "<h2>This is HTML! Hel…" at bounding box center [634, 276] width 580 height 282
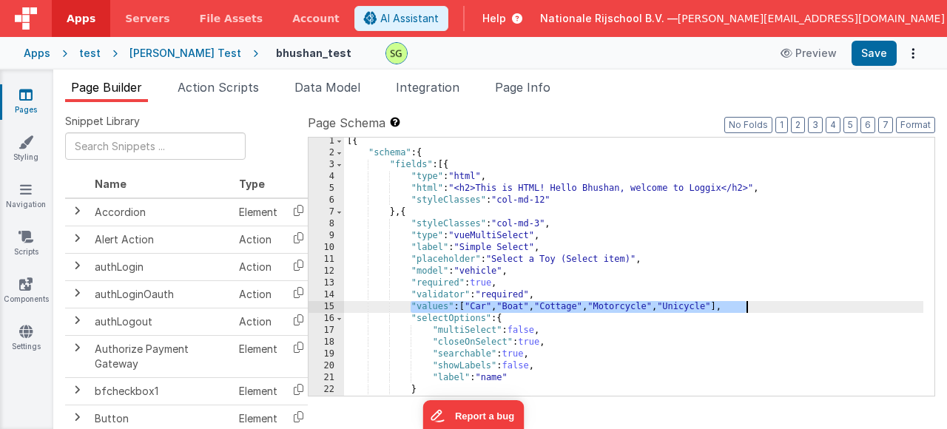
drag, startPoint x: 411, startPoint y: 306, endPoint x: 748, endPoint y: 309, distance: 337.5
click at [748, 309] on div "[{ "schema" : { "fields" : [{ "type" : "html" , "html" : "<h2>This is HTML! Hel…" at bounding box center [634, 276] width 580 height 282
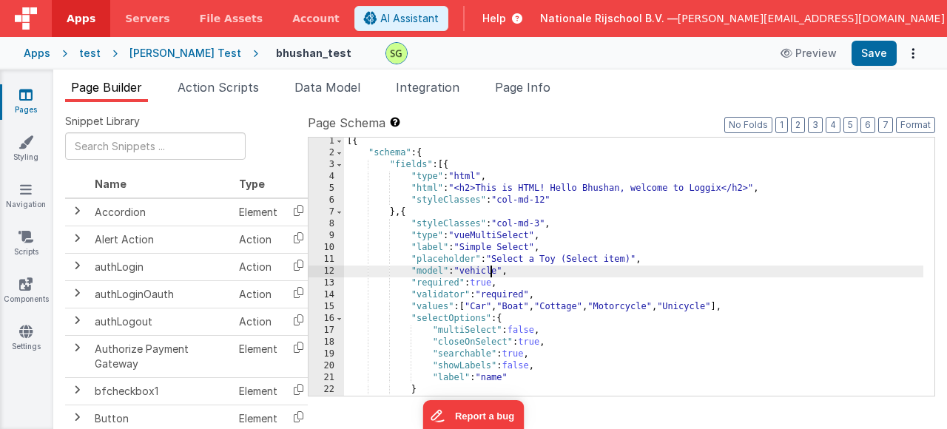
click at [488, 275] on div "[{ "schema" : { "fields" : [{ "type" : "html" , "html" : "<h2>This is HTML! Hel…" at bounding box center [634, 276] width 580 height 282
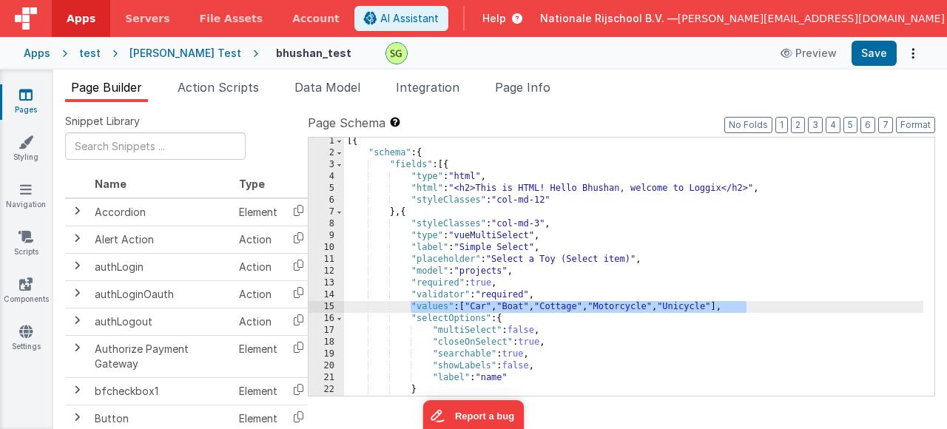
drag, startPoint x: 411, startPoint y: 307, endPoint x: 748, endPoint y: 308, distance: 336.0
click at [748, 308] on div "[{ "schema" : { "fields" : [{ "type" : "html" , "html" : "<h2>This is HTML! Hel…" at bounding box center [634, 276] width 580 height 282
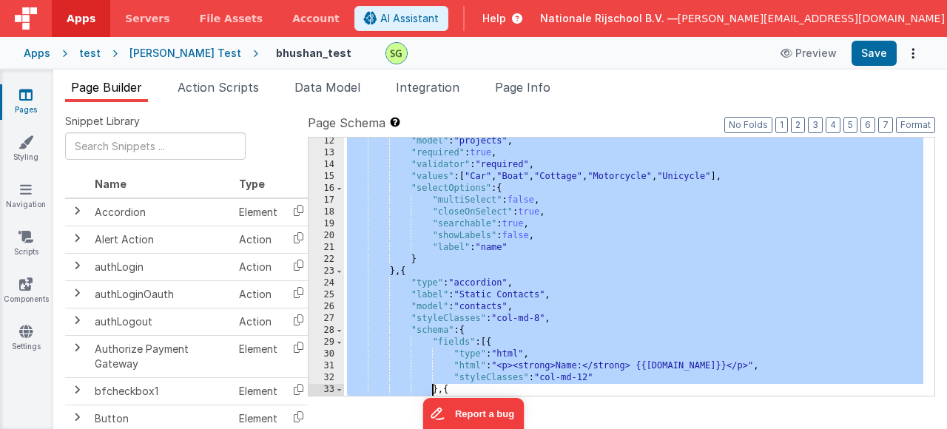
scroll to position [144, 0]
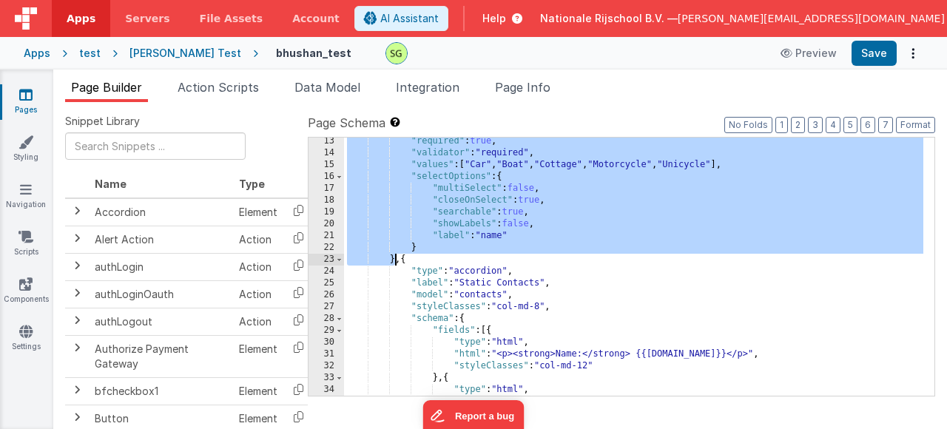
drag, startPoint x: 406, startPoint y: 218, endPoint x: 394, endPoint y: 264, distance: 47.2
click at [394, 264] on div ""required" : true , "validator" : "required" , "values" : [ "Car" , "Boat" , "C…" at bounding box center [634, 276] width 580 height 282
drag, startPoint x: 779, startPoint y: 238, endPoint x: 745, endPoint y: 229, distance: 35.0
click at [779, 238] on div ""required" : true , "validator" : "required" , "values" : [ "Car" , "Boat" , "C…" at bounding box center [634, 276] width 580 height 282
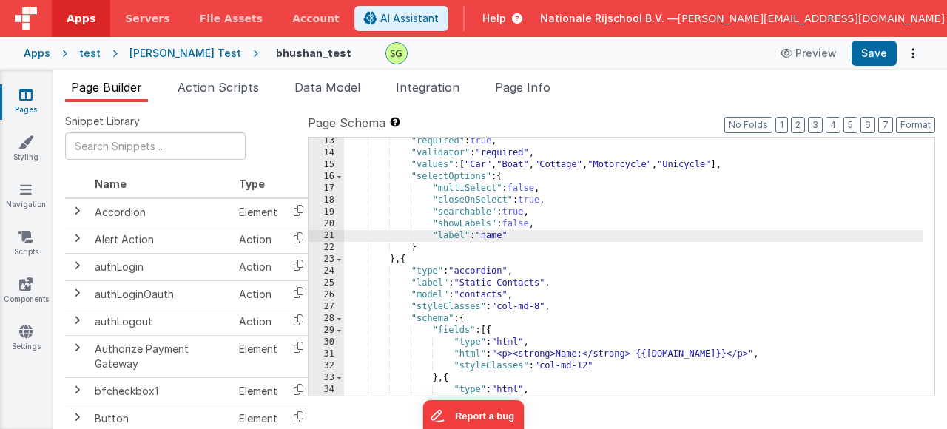
click at [414, 163] on div ""required" : true , "validator" : "required" , "values" : [ "Car" , "Boat" , "C…" at bounding box center [634, 276] width 580 height 282
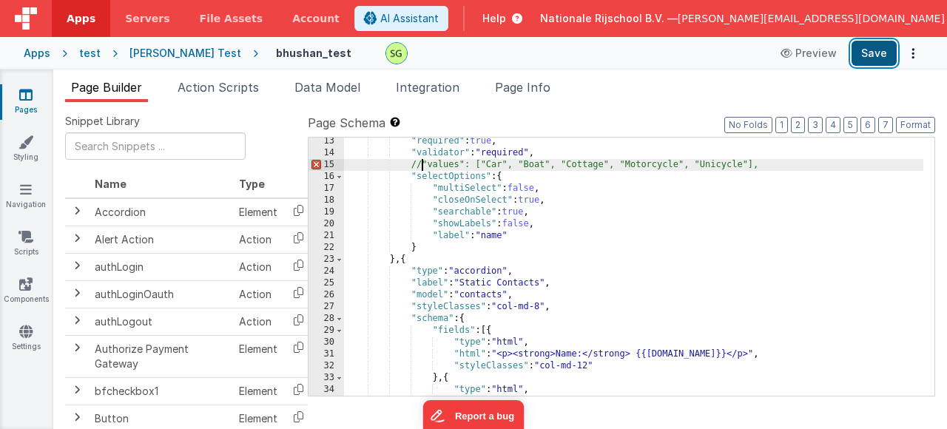
click at [864, 59] on button "Save" at bounding box center [874, 53] width 45 height 25
click at [420, 168] on div ""required" : true , "validator" : "required" , //"values": ["Car", "Boat", "Cot…" at bounding box center [634, 276] width 580 height 282
click at [764, 168] on div ""required" : true , "validator" : "required" , //"values": ["Car", "Boat", "Cot…" at bounding box center [634, 276] width 580 height 282
click at [862, 61] on button "Save" at bounding box center [874, 53] width 45 height 25
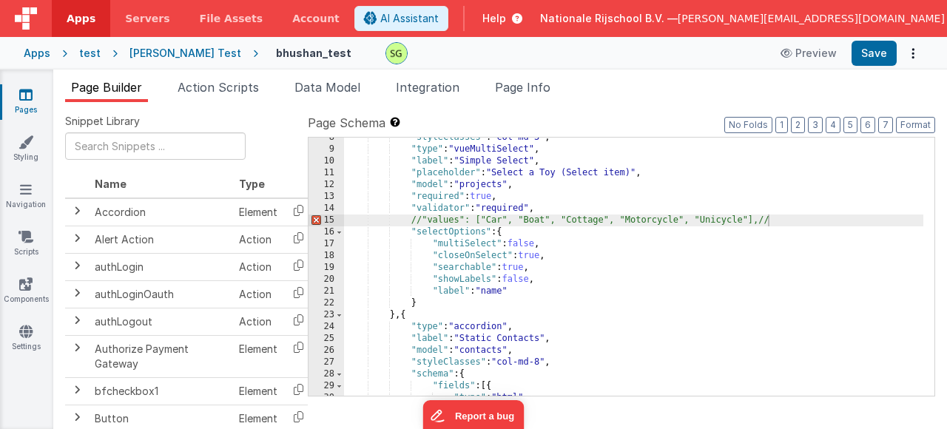
scroll to position [89, 0]
click at [771, 221] on div ""styleClasses" : "col-md-3" , "type" : "vueMultiSelect" , "label" : "Simple Sel…" at bounding box center [634, 273] width 580 height 282
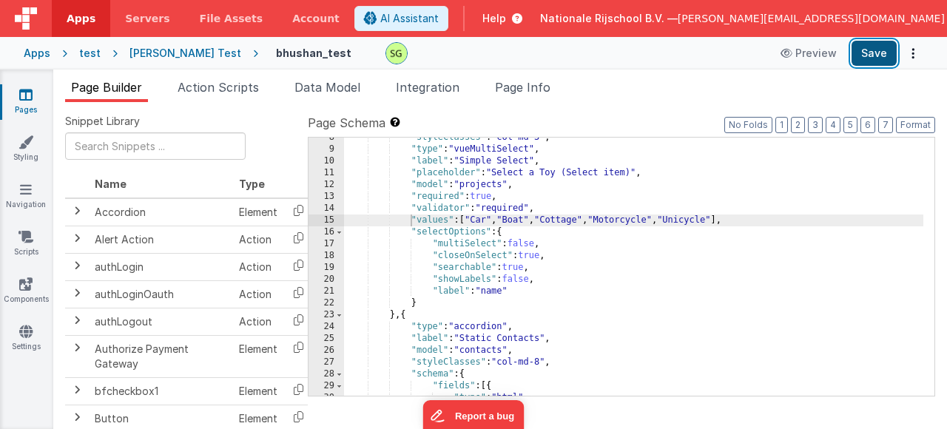
click at [879, 57] on button "Save" at bounding box center [874, 53] width 45 height 25
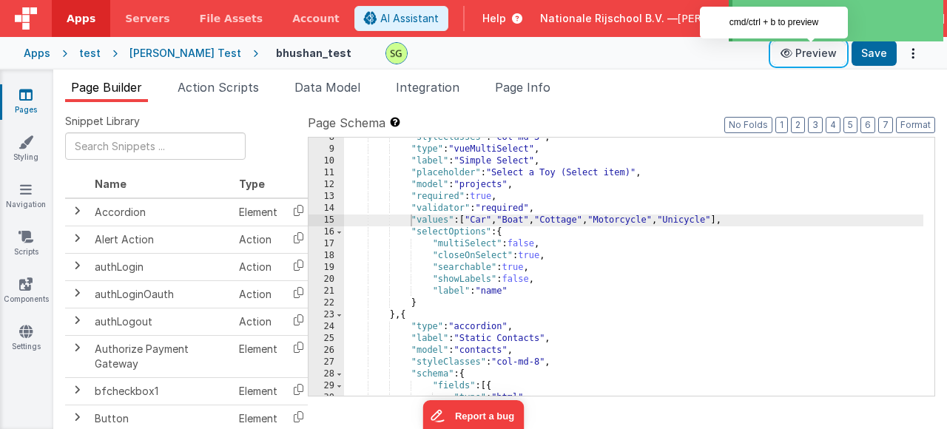
click at [781, 58] on button "Preview" at bounding box center [809, 53] width 74 height 24
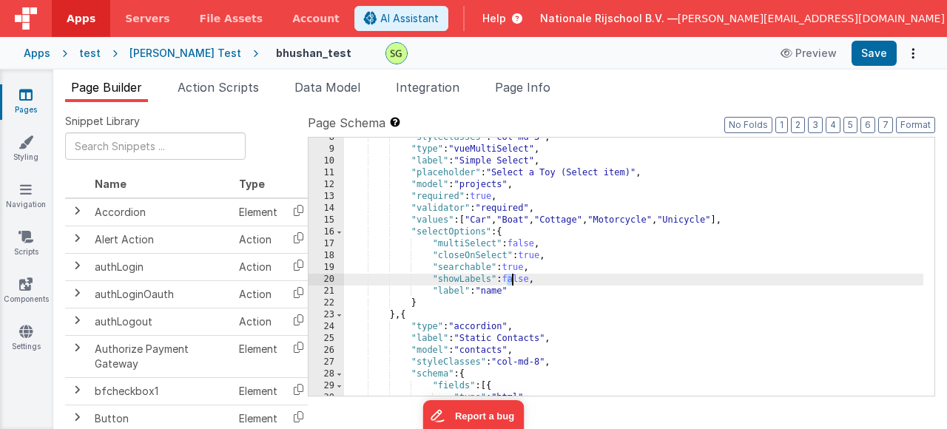
click at [510, 283] on div ""styleClasses" : "col-md-3" , "type" : "vueMultiSelect" , "label" : "Simple Sel…" at bounding box center [634, 273] width 580 height 282
click at [513, 282] on div ""styleClasses" : "col-md-3" , "type" : "vueMultiSelect" , "label" : "Simple Sel…" at bounding box center [634, 273] width 580 height 282
click at [514, 281] on div ""styleClasses" : "col-md-3" , "type" : "vueMultiSelect" , "label" : "Simple Sel…" at bounding box center [634, 273] width 580 height 282
click at [875, 52] on button "Save" at bounding box center [874, 53] width 45 height 25
click at [525, 280] on div ""styleClasses" : "col-md-3" , "type" : "vueMultiSelect" , "label" : "Simple Sel…" at bounding box center [634, 273] width 580 height 282
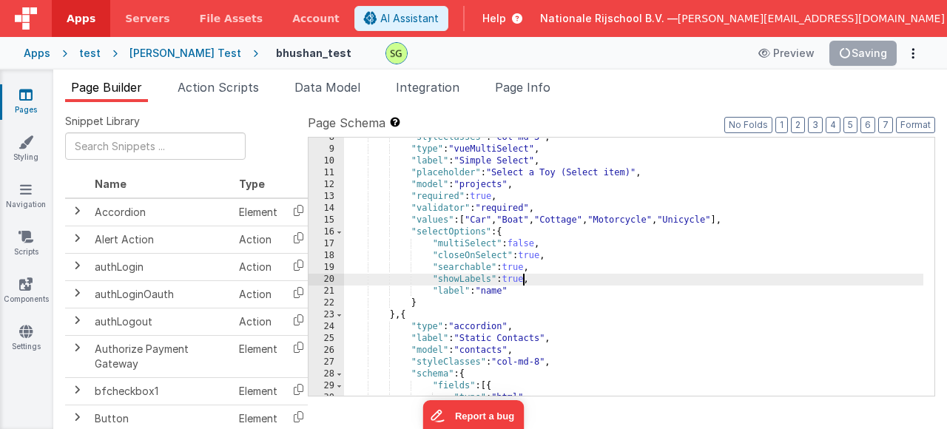
click at [525, 280] on div ""styleClasses" : "col-md-3" , "type" : "vueMultiSelect" , "label" : "Simple Sel…" at bounding box center [634, 273] width 580 height 282
click at [599, 283] on div ""styleClasses" : "col-md-3" , "type" : "vueMultiSelect" , "label" : "Simple Sel…" at bounding box center [634, 273] width 580 height 282
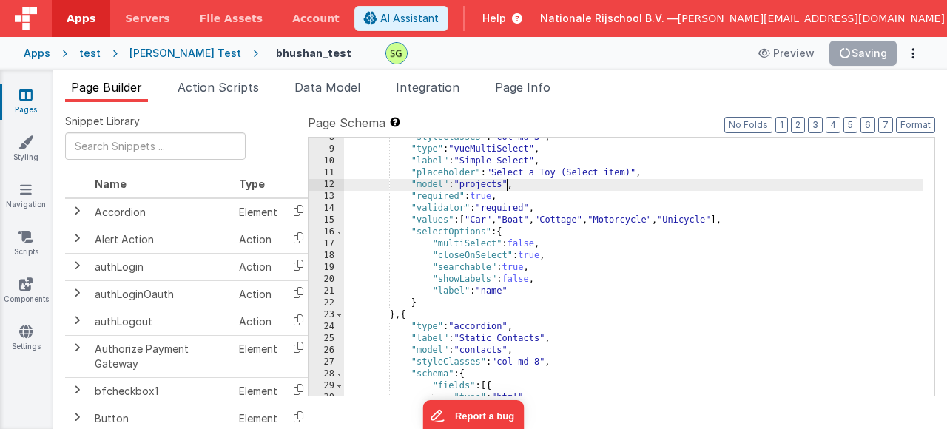
click at [505, 189] on div ""styleClasses" : "col-md-3" , "type" : "vueMultiSelect" , "label" : "Simple Sel…" at bounding box center [634, 273] width 580 height 282
click at [463, 187] on div ""styleClasses" : "col-md-3" , "type" : "vueMultiSelect" , "label" : "Simple Sel…" at bounding box center [634, 273] width 580 height 282
click at [542, 286] on div ""styleClasses" : "col-md-3" , "type" : "vueMultiSelect" , "label" : "Simple Sel…" at bounding box center [634, 273] width 580 height 282
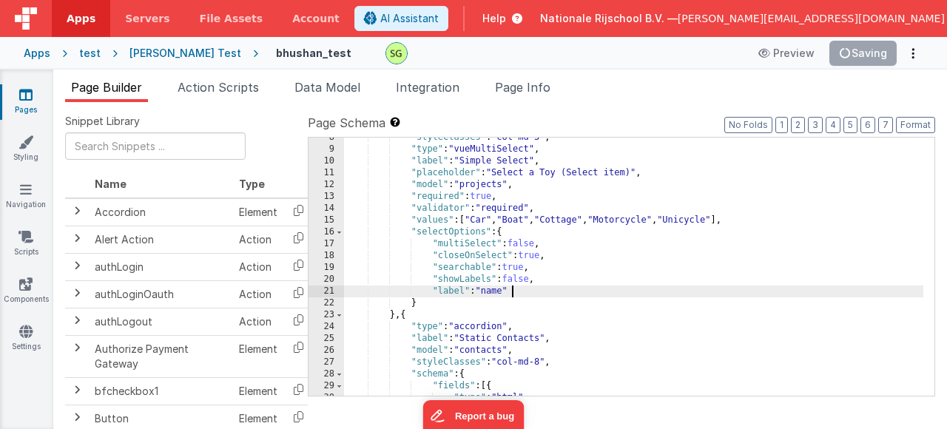
click at [531, 290] on div ""styleClasses" : "col-md-3" , "type" : "vueMultiSelect" , "label" : "Simple Sel…" at bounding box center [634, 273] width 580 height 282
click at [441, 222] on div ""styleClasses" : "col-md-3" , "type" : "vueMultiSelect" , "label" : "Simple Sel…" at bounding box center [634, 273] width 580 height 282
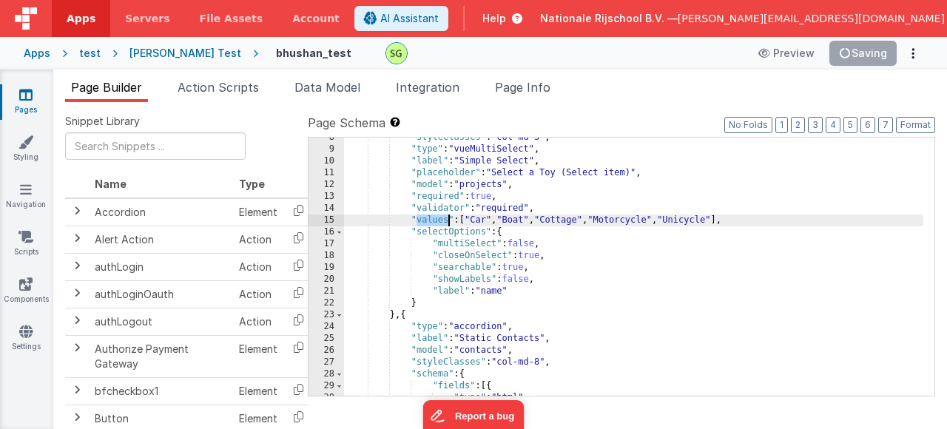
click at [441, 222] on div ""styleClasses" : "col-md-3" , "type" : "vueMultiSelect" , "label" : "Simple Sel…" at bounding box center [634, 273] width 580 height 282
click at [755, 224] on div ""styleClasses" : "col-md-3" , "type" : "vueMultiSelect" , "label" : "Simple Sel…" at bounding box center [634, 273] width 580 height 282
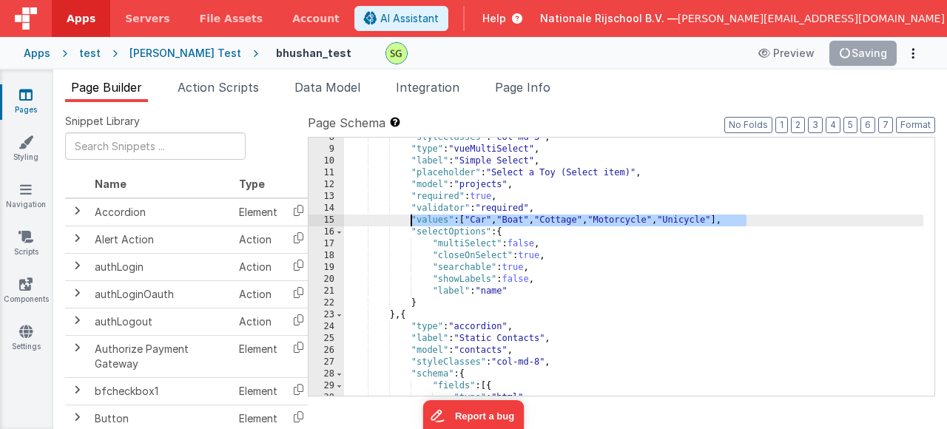
drag, startPoint x: 755, startPoint y: 224, endPoint x: 411, endPoint y: 221, distance: 344.2
click at [411, 221] on div ""styleClasses" : "col-md-3" , "type" : "vueMultiSelect" , "label" : "Simple Sel…" at bounding box center [634, 273] width 580 height 282
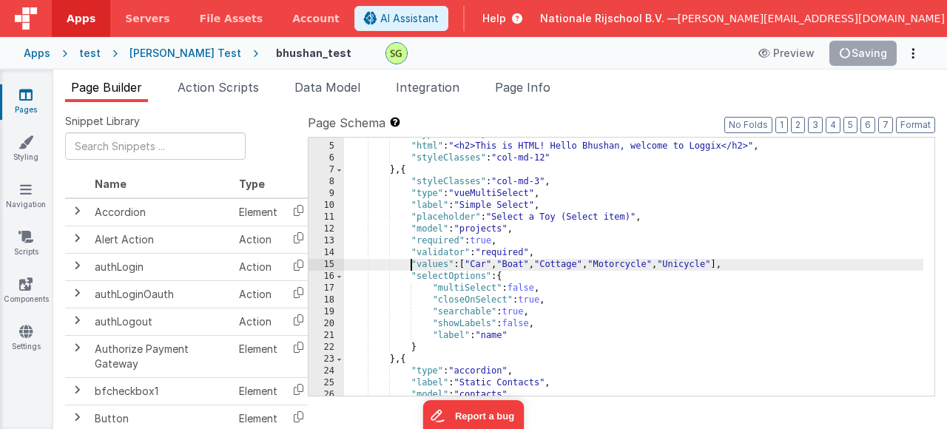
scroll to position [44, 0]
click at [748, 269] on div ""type" : "html" , "html" : "<h2>This is HTML! Hello Bhushan, welcome to Loggix<…" at bounding box center [634, 270] width 580 height 282
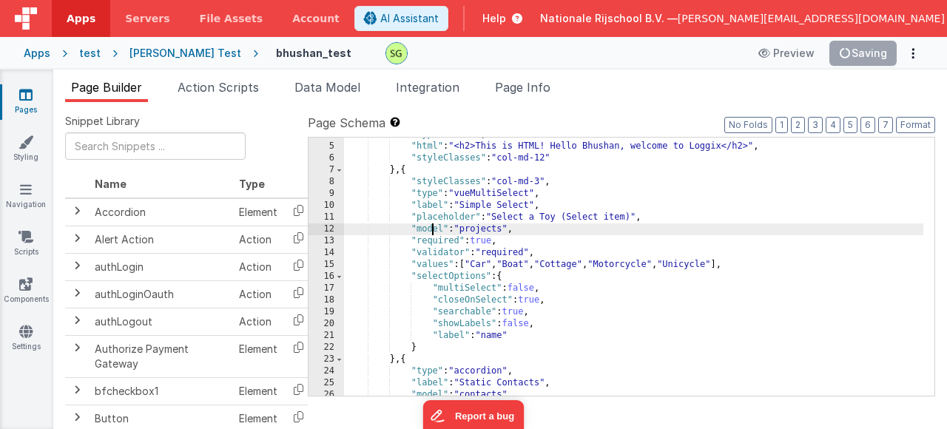
click at [434, 234] on div ""type" : "html" , "html" : "<h2>This is HTML! Hello Bhushan, welcome to Loggix<…" at bounding box center [634, 270] width 580 height 282
click at [468, 229] on div ""type" : "html" , "html" : "<h2>This is HTML! Hello Bhushan, welcome to Loggix<…" at bounding box center [634, 270] width 580 height 282
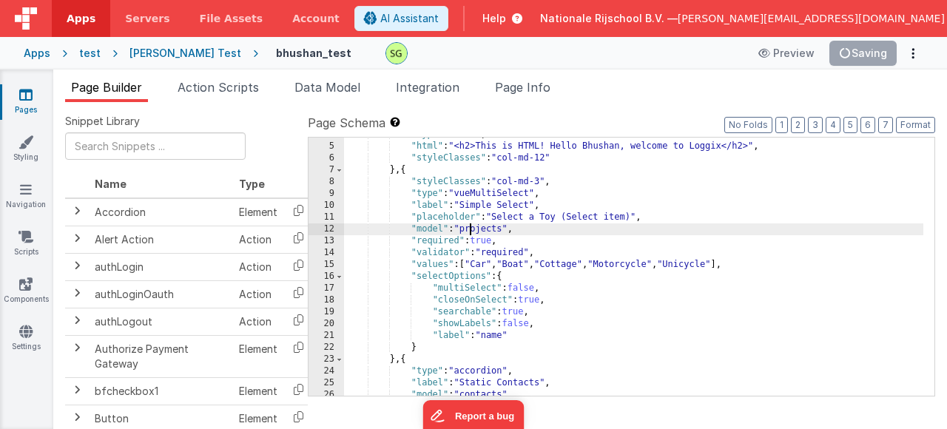
click at [468, 229] on div ""type" : "html" , "html" : "<h2>This is HTML! Hello Bhushan, welcome to Loggix<…" at bounding box center [634, 270] width 580 height 282
click at [525, 228] on div ""type" : "html" , "html" : "<h2>This is HTML! Hello Bhushan, welcome to Loggix<…" at bounding box center [634, 270] width 580 height 282
click at [494, 232] on div ""type" : "html" , "html" : "<h2>This is HTML! Hello Bhushan, welcome to Loggix<…" at bounding box center [634, 270] width 580 height 282
click at [522, 231] on div ""type" : "html" , "html" : "<h2>This is HTML! Hello Bhushan, welcome to Loggix<…" at bounding box center [634, 270] width 580 height 282
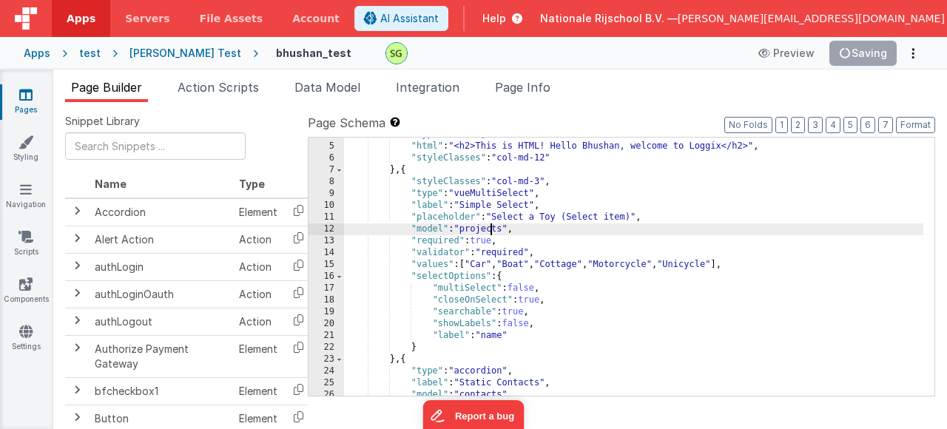
click at [489, 229] on div ""type" : "html" , "html" : "<h2>This is HTML! Hello Bhushan, welcome to Loggix<…" at bounding box center [634, 270] width 580 height 282
click at [520, 232] on div ""type" : "html" , "html" : "<h2>This is HTML! Hello Bhushan, welcome to Loggix<…" at bounding box center [634, 270] width 580 height 282
click at [494, 231] on div ""type" : "html" , "html" : "<h2>This is HTML! Hello Bhushan, welcome to Loggix<…" at bounding box center [634, 270] width 580 height 282
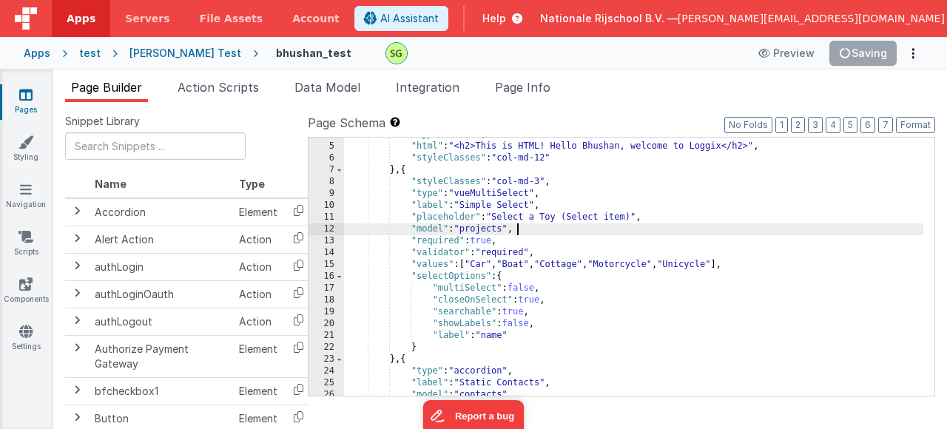
click at [523, 229] on div ""type" : "html" , "html" : "<h2>This is HTML! Hello Bhushan, welcome to Loggix<…" at bounding box center [634, 270] width 580 height 282
click at [482, 232] on div ""type" : "html" , "html" : "<h2>This is HTML! Hello Bhushan, welcome to Loggix<…" at bounding box center [634, 270] width 580 height 282
click at [521, 229] on div ""type" : "html" , "html" : "<h2>This is HTML! Hello Bhushan, welcome to Loggix<…" at bounding box center [634, 270] width 580 height 282
click at [326, 87] on span "Data Model" at bounding box center [328, 87] width 66 height 15
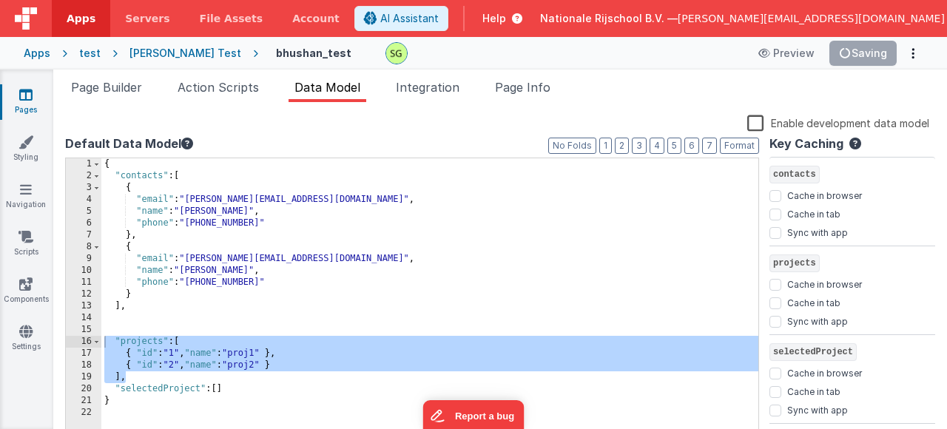
click at [333, 337] on div "{ "contacts" : [ { "email" : "[PERSON_NAME][EMAIL_ADDRESS][DOMAIN_NAME]" , "nam…" at bounding box center [429, 306] width 657 height 296
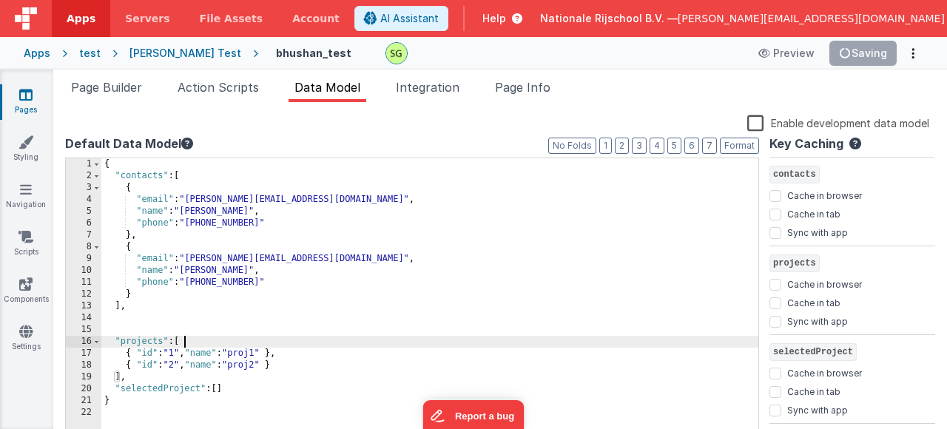
click at [130, 377] on div "{ "contacts" : [ { "email" : "[PERSON_NAME][EMAIL_ADDRESS][DOMAIN_NAME]" , "nam…" at bounding box center [429, 306] width 657 height 296
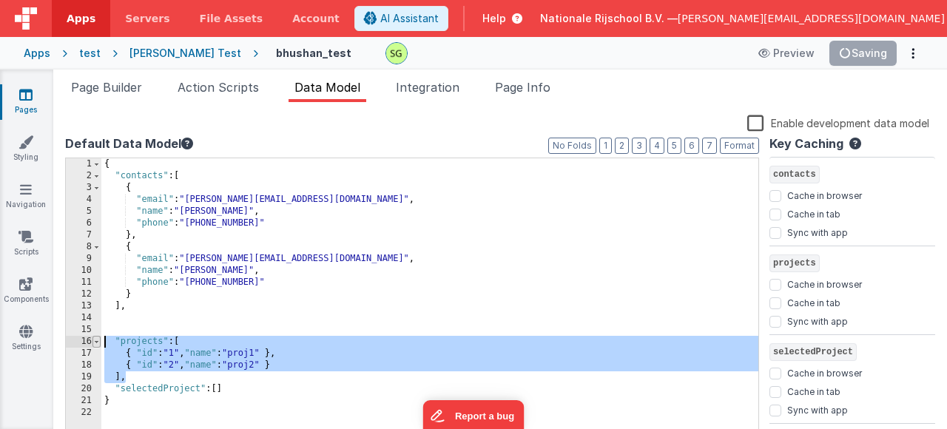
drag, startPoint x: 133, startPoint y: 377, endPoint x: 94, endPoint y: 340, distance: 53.9
click at [94, 340] on div "1 2 3 4 5 6 7 8 9 10 11 12 13 14 15 16 17 18 19 20 21 22 { "contacts" : [ { "em…" at bounding box center [412, 295] width 694 height 274
click at [184, 376] on div "{ "contacts" : [ { "email" : "[PERSON_NAME][EMAIL_ADDRESS][DOMAIN_NAME]" , "nam…" at bounding box center [429, 306] width 657 height 296
drag, startPoint x: 132, startPoint y: 379, endPoint x: 101, endPoint y: 343, distance: 47.8
click at [101, 343] on div "{ "contacts" : [ { "email" : "[PERSON_NAME][EMAIL_ADDRESS][DOMAIN_NAME]" , "nam…" at bounding box center [429, 306] width 657 height 296
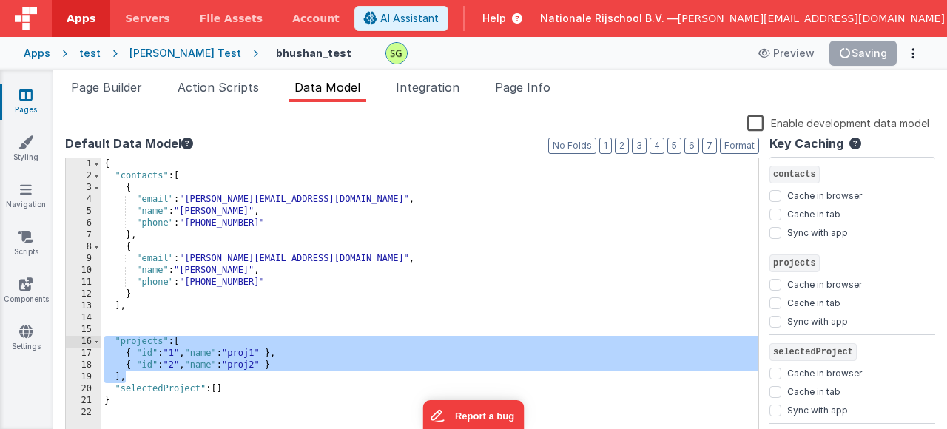
click at [129, 379] on div "{ "contacts" : [ { "email" : "[PERSON_NAME][EMAIL_ADDRESS][DOMAIN_NAME]" , "nam…" at bounding box center [429, 306] width 657 height 296
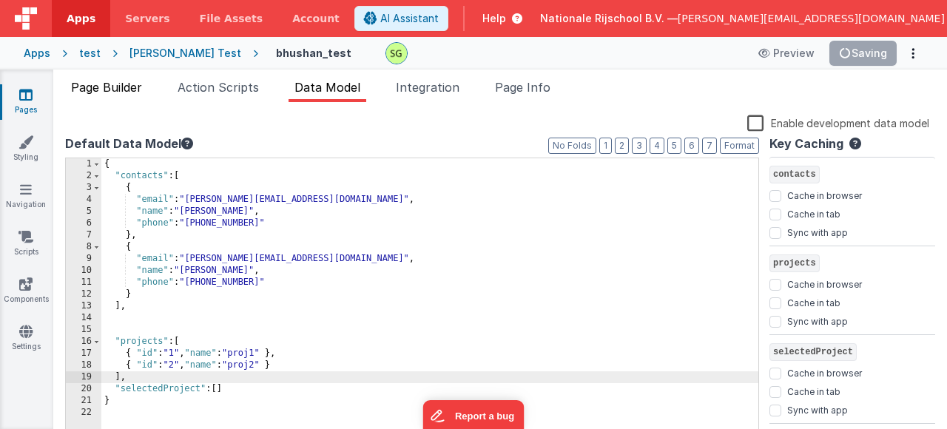
click at [108, 90] on span "Page Builder" at bounding box center [106, 87] width 71 height 15
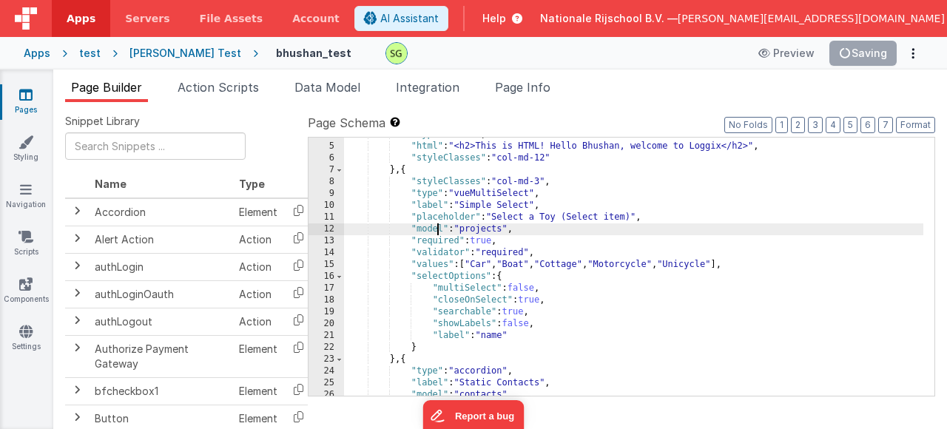
click at [437, 230] on div ""type" : "html" , "html" : "<h2>This is HTML! Hello Bhushan, welcome to Loggix<…" at bounding box center [634, 270] width 580 height 282
click at [485, 232] on div ""type" : "html" , "html" : "<h2>This is HTML! Hello Bhushan, welcome to Loggix<…" at bounding box center [634, 270] width 580 height 282
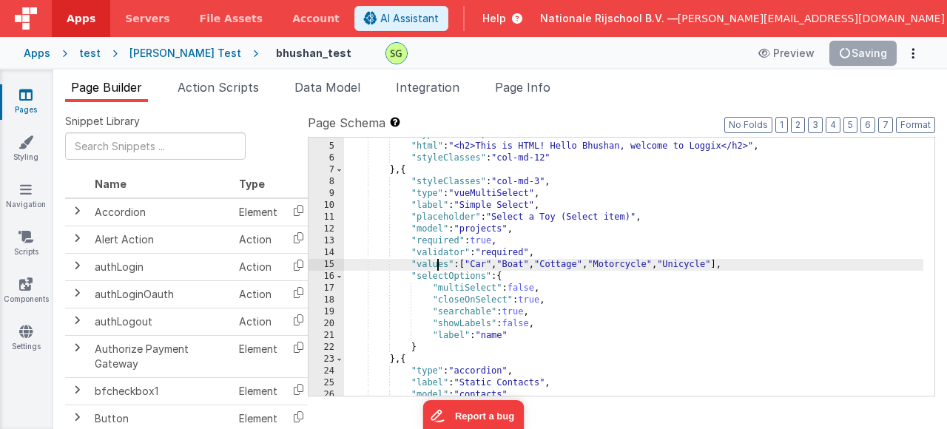
click at [436, 264] on div ""type" : "html" , "html" : "<h2>This is HTML! Hello Bhushan, welcome to Loggix<…" at bounding box center [634, 270] width 580 height 282
click at [618, 298] on div ""type" : "html" , "html" : "<h2>This is HTML! Hello Bhushan, welcome to Loggix<…" at bounding box center [634, 270] width 580 height 282
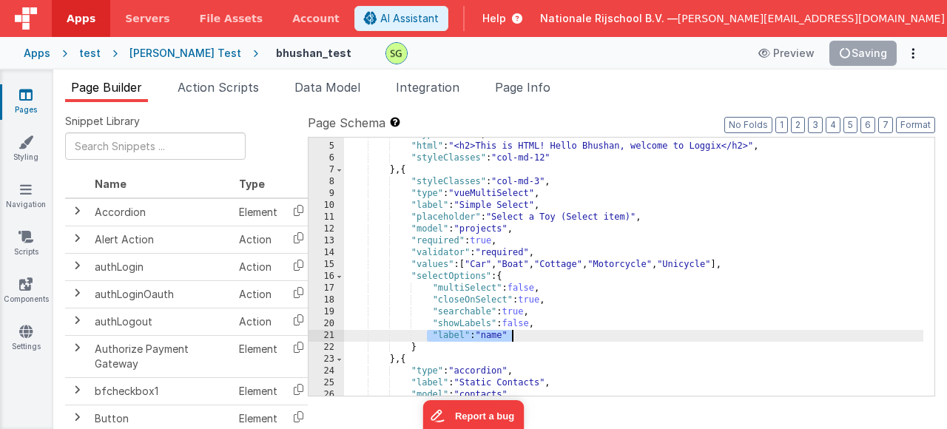
drag, startPoint x: 433, startPoint y: 336, endPoint x: 527, endPoint y: 335, distance: 94.0
click at [527, 335] on div ""type" : "html" , "html" : "<h2>This is HTML! Hello Bhushan, welcome to Loggix<…" at bounding box center [634, 270] width 580 height 282
click at [528, 337] on div ""type" : "html" , "html" : "<h2>This is HTML! Hello Bhushan, welcome to Loggix<…" at bounding box center [634, 270] width 580 height 282
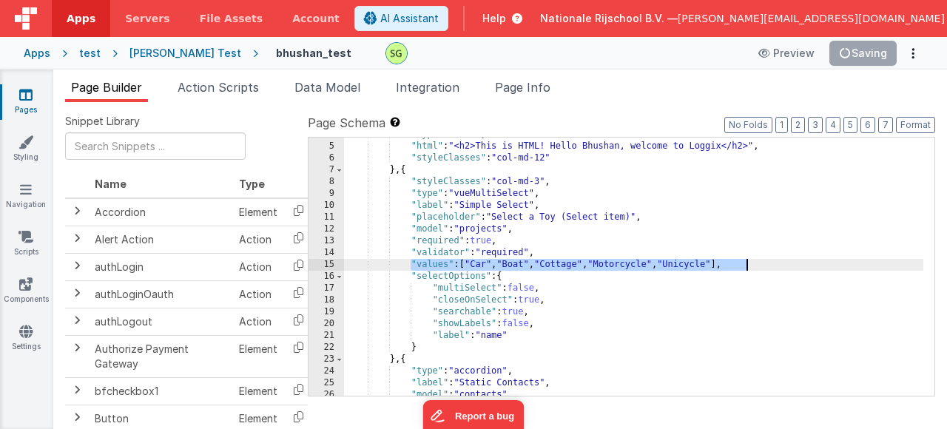
drag, startPoint x: 411, startPoint y: 266, endPoint x: 756, endPoint y: 264, distance: 344.9
click at [756, 264] on div ""type" : "html" , "html" : "<h2>This is HTML! Hello Bhushan, welcome to Loggix<…" at bounding box center [634, 270] width 580 height 282
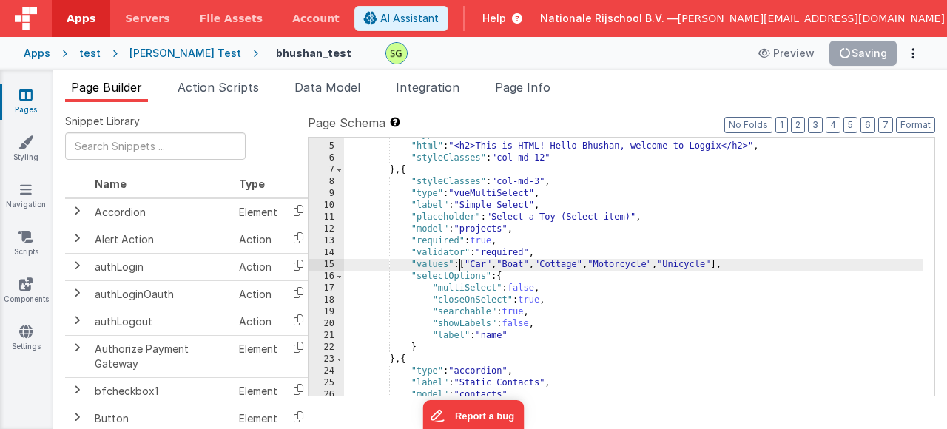
click at [460, 266] on div ""type" : "html" , "html" : "<h2>This is HTML! Hello Bhushan, welcome to Loggix<…" at bounding box center [634, 270] width 580 height 282
click at [463, 266] on div ""type" : "html" , "html" : "<h2>This is HTML! Hello Bhushan, welcome to Loggix<…" at bounding box center [634, 270] width 580 height 282
drag, startPoint x: 462, startPoint y: 266, endPoint x: 739, endPoint y: 264, distance: 277.5
click at [739, 264] on div ""type" : "html" , "html" : "<h2>This is HTML! Hello Bhushan, welcome to Loggix<…" at bounding box center [634, 270] width 580 height 282
click at [470, 265] on div ""type" : "html" , "html" : "<h2>This is HTML! Hello Bhushan, welcome to Loggix<…" at bounding box center [634, 270] width 580 height 282
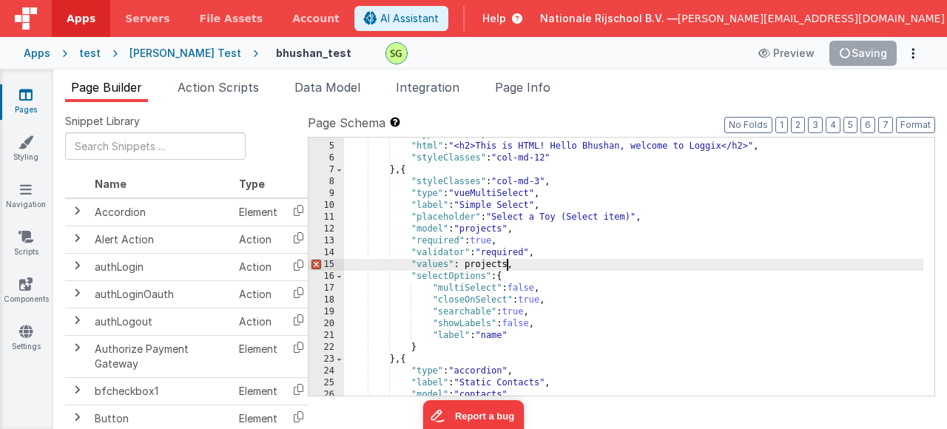
click at [470, 265] on div ""type" : "html" , "html" : "<h2>This is HTML! Hello Bhushan, welcome to Loggix<…" at bounding box center [634, 270] width 580 height 282
click at [338, 95] on li "Data Model" at bounding box center [328, 90] width 78 height 24
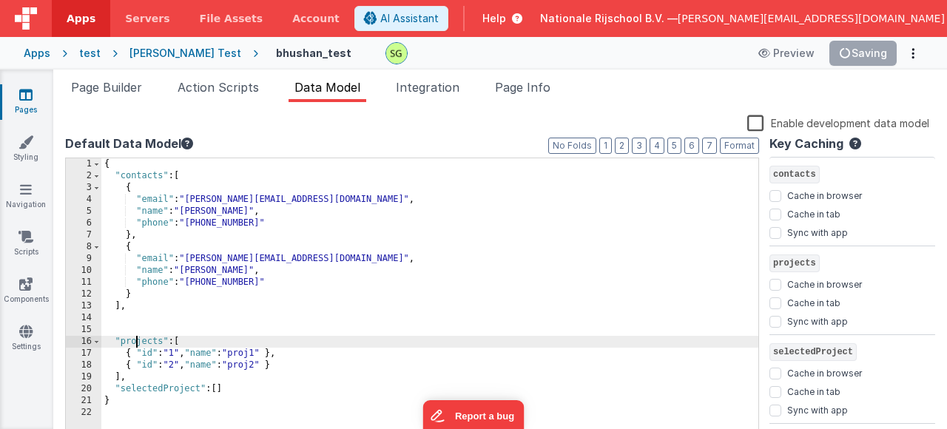
click at [134, 347] on div "{ "contacts" : [ { "email" : "[PERSON_NAME][EMAIL_ADDRESS][DOMAIN_NAME]" , "nam…" at bounding box center [429, 306] width 657 height 296
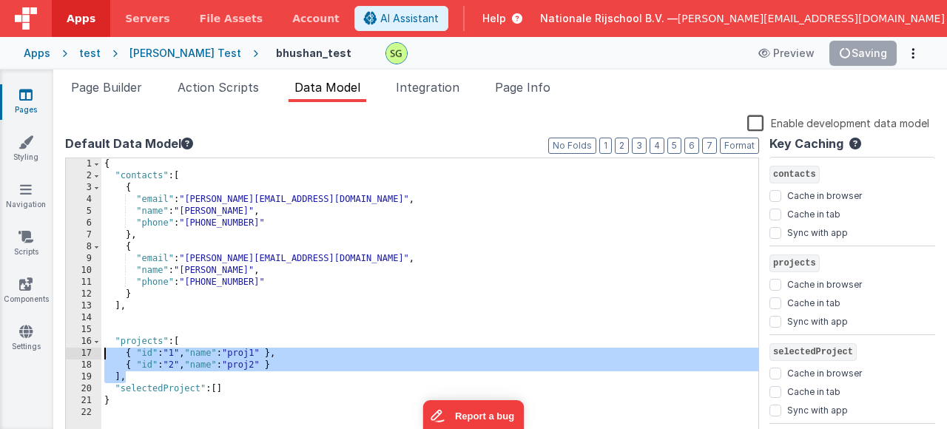
drag, startPoint x: 133, startPoint y: 377, endPoint x: 101, endPoint y: 351, distance: 41.6
click at [101, 351] on div "1 2 3 4 5 6 7 8 9 10 11 12 13 14 15 16 17 18 19 20 21 22 { "contacts" : [ { "em…" at bounding box center [412, 295] width 694 height 274
click at [135, 340] on div "{ "contacts" : [ { "email" : "[PERSON_NAME][EMAIL_ADDRESS][DOMAIN_NAME]" , "nam…" at bounding box center [429, 306] width 657 height 296
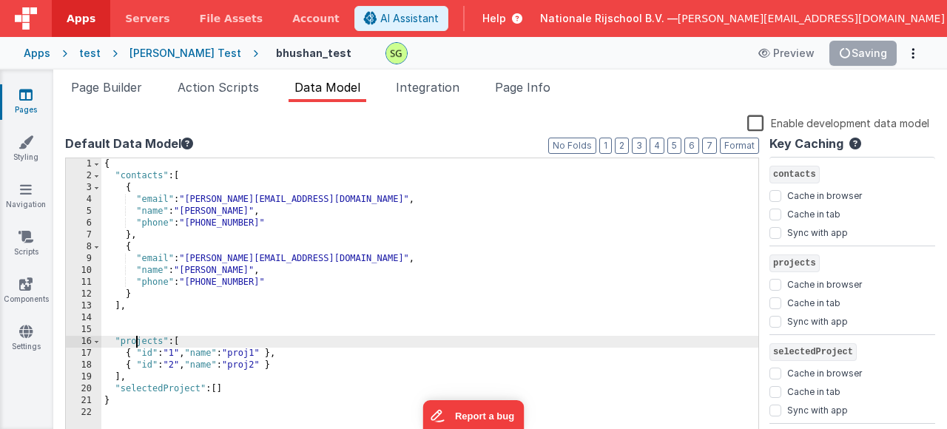
click at [135, 340] on div "{ "contacts" : [ { "email" : "[PERSON_NAME][EMAIL_ADDRESS][DOMAIN_NAME]" , "nam…" at bounding box center [429, 306] width 657 height 296
click at [121, 83] on span "Page Builder" at bounding box center [106, 87] width 71 height 15
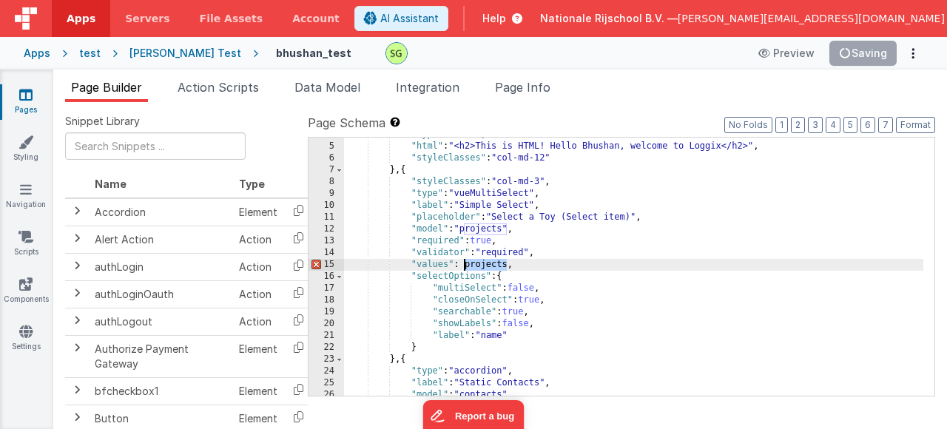
click at [481, 269] on div ""type" : "html" , "html" : "<h2>This is HTML! Hello Bhushan, welcome to Loggix<…" at bounding box center [634, 270] width 580 height 282
click at [551, 265] on div ""type" : "html" , "html" : "<h2>This is HTML! Hello Bhushan, welcome to Loggix<…" at bounding box center [634, 270] width 580 height 282
click at [470, 267] on div ""type" : "html" , "html" : "<h2>This is HTML! Hello Bhushan, welcome to Loggix<…" at bounding box center [634, 270] width 580 height 282
click at [545, 262] on div ""type" : "html" , "html" : "<h2>This is HTML! Hello Bhushan, welcome to Loggix<…" at bounding box center [634, 270] width 580 height 282
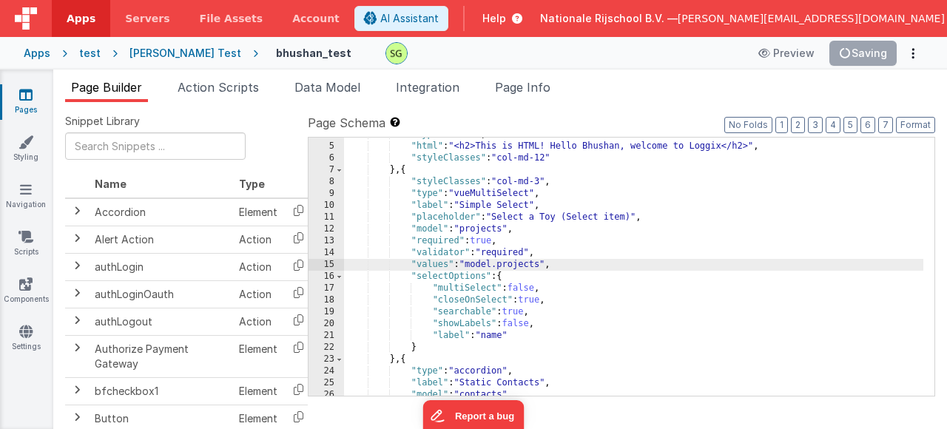
click at [447, 269] on div ""type" : "html" , "html" : "<h2>This is HTML! Hello Bhushan, welcome to Loggix<…" at bounding box center [634, 270] width 580 height 282
click at [511, 267] on div ""type" : "html" , "html" : "<h2>This is HTML! Hello Bhushan, welcome to Loggix<…" at bounding box center [634, 270] width 580 height 282
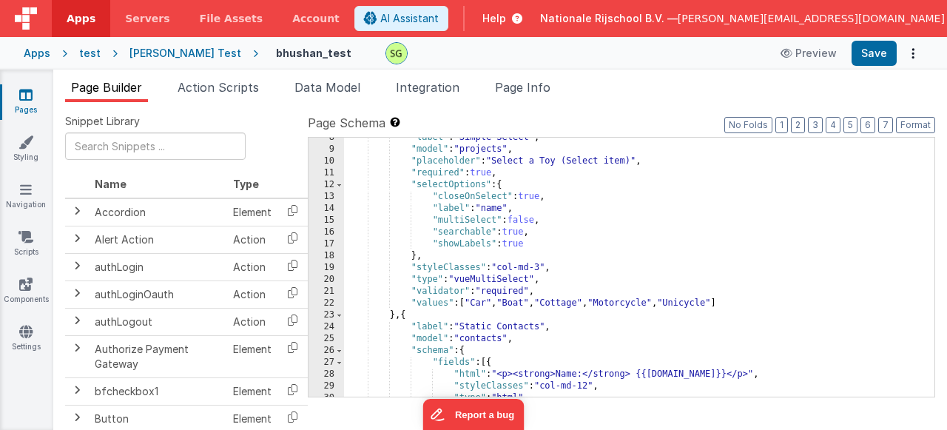
scroll to position [178, 0]
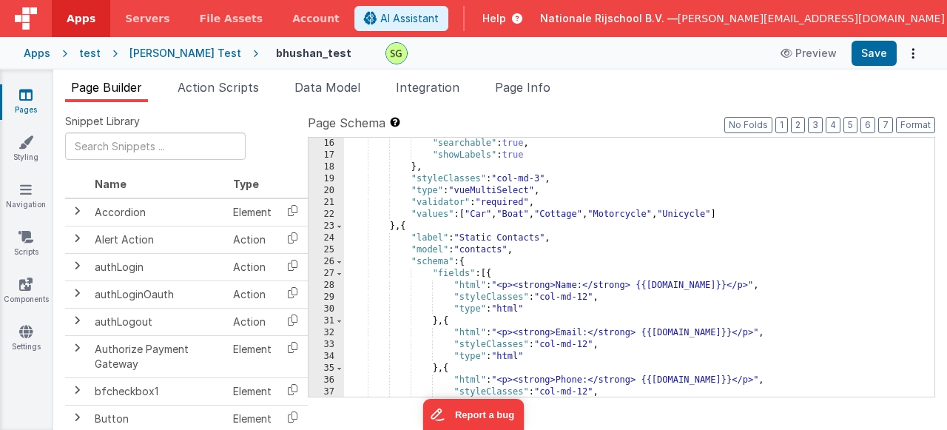
click at [449, 213] on div ""searchable" : true , "showLabels" : true } , "styleClasses" : "col-md-3" , "ty…" at bounding box center [634, 279] width 580 height 283
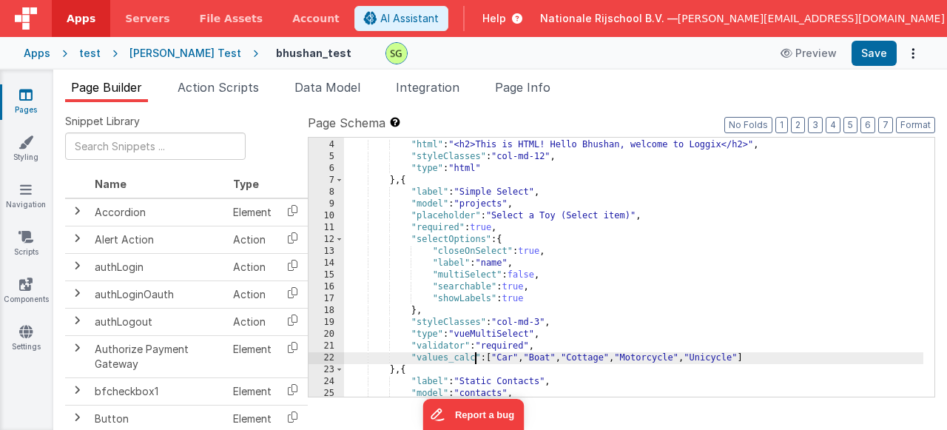
scroll to position [34, 0]
click at [497, 203] on div ""fields" : [{ "html" : "<h2>This is HTML! Hello Bhushan, welcome to Loggix</h2>…" at bounding box center [634, 268] width 580 height 283
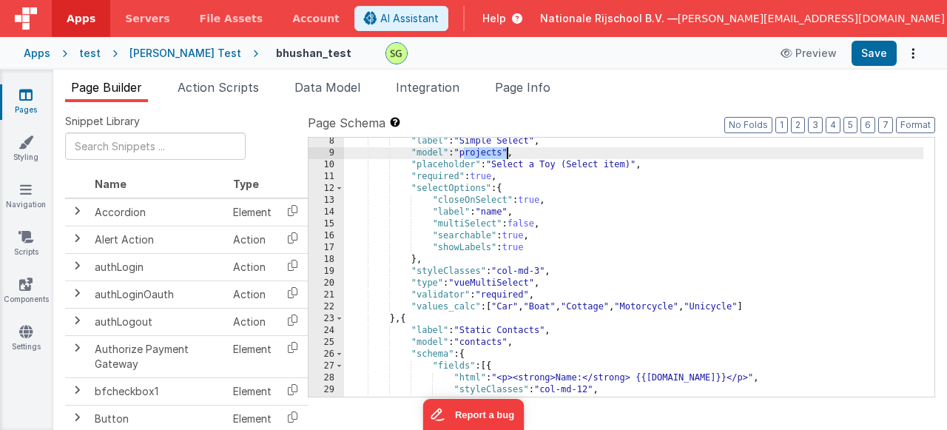
scroll to position [103, 0]
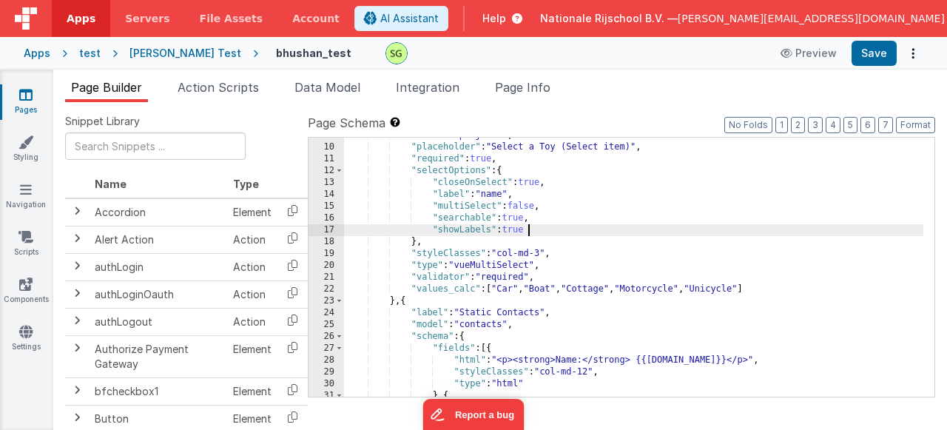
click at [537, 232] on div ""model" : "projects" , "placeholder" : "Select a Toy (Select item)" , "required…" at bounding box center [634, 271] width 580 height 283
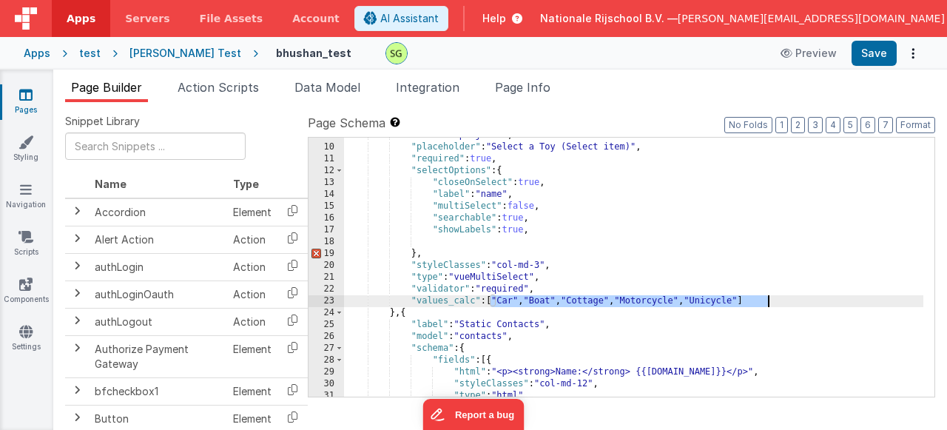
drag, startPoint x: 489, startPoint y: 299, endPoint x: 779, endPoint y: 302, distance: 289.4
click at [779, 302] on div ""model" : "projects" , "placeholder" : "Select a Toy (Select item)" , "required…" at bounding box center [634, 271] width 580 height 283
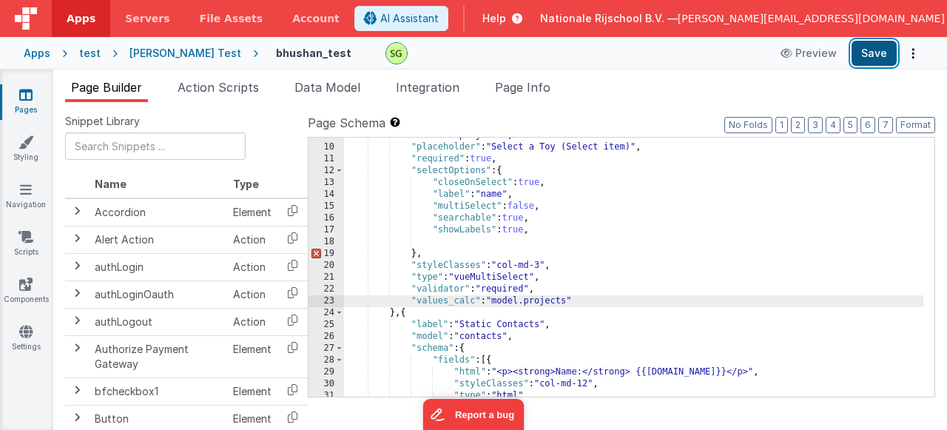
click at [854, 50] on button "Save" at bounding box center [874, 53] width 45 height 25
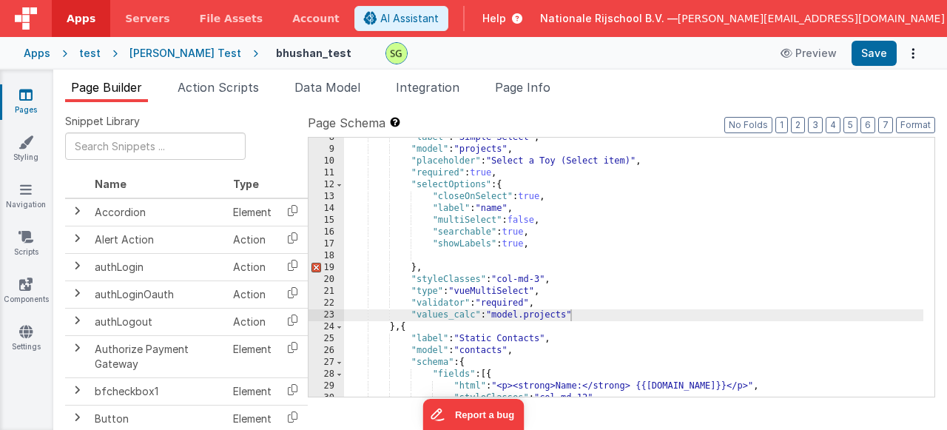
scroll to position [133, 0]
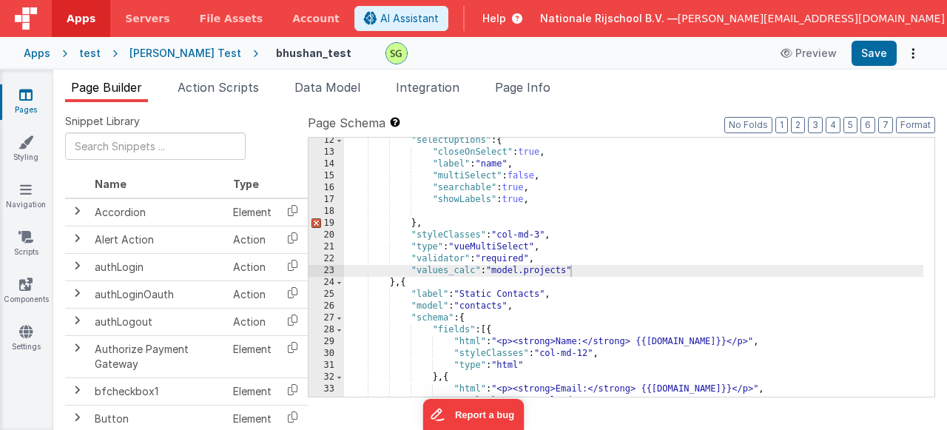
click at [403, 285] on div ""selectOptions" : { "closeOnSelect" : true , "label" : "name" , "multiSelect" :…" at bounding box center [634, 276] width 580 height 283
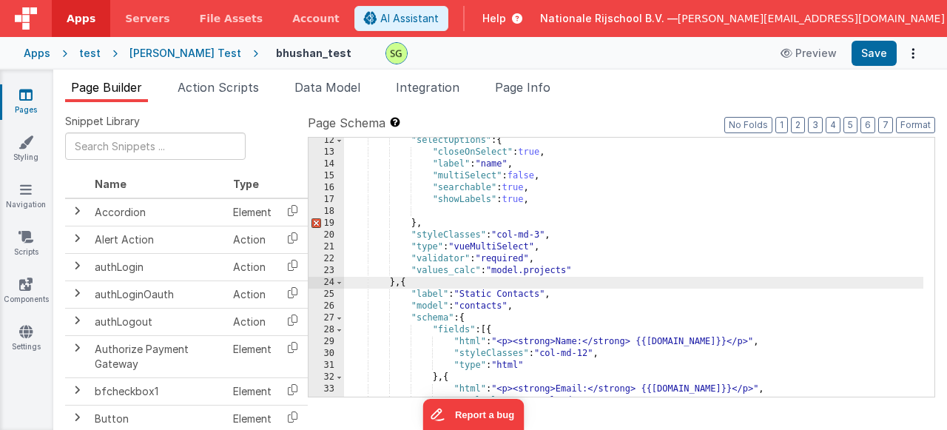
click at [421, 223] on div ""selectOptions" : { "closeOnSelect" : true , "label" : "name" , "multiSelect" :…" at bounding box center [634, 276] width 580 height 283
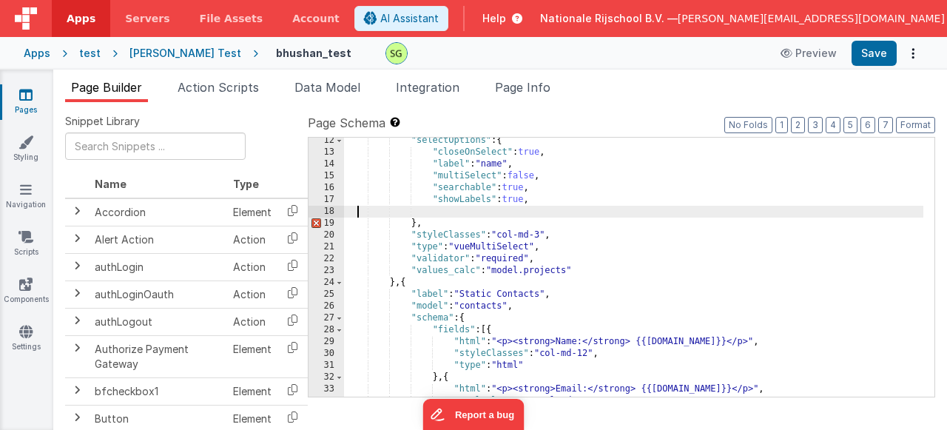
click at [360, 206] on div ""selectOptions" : { "closeOnSelect" : true , "label" : "name" , "multiSelect" :…" at bounding box center [634, 276] width 580 height 283
click at [534, 207] on div ""selectOptions" : { "closeOnSelect" : true , "label" : "name" , "multiSelect" :…" at bounding box center [634, 276] width 580 height 283
click at [540, 202] on div ""selectOptions" : { "closeOnSelect" : true , "label" : "name" , "multiSelect" :…" at bounding box center [634, 276] width 580 height 283
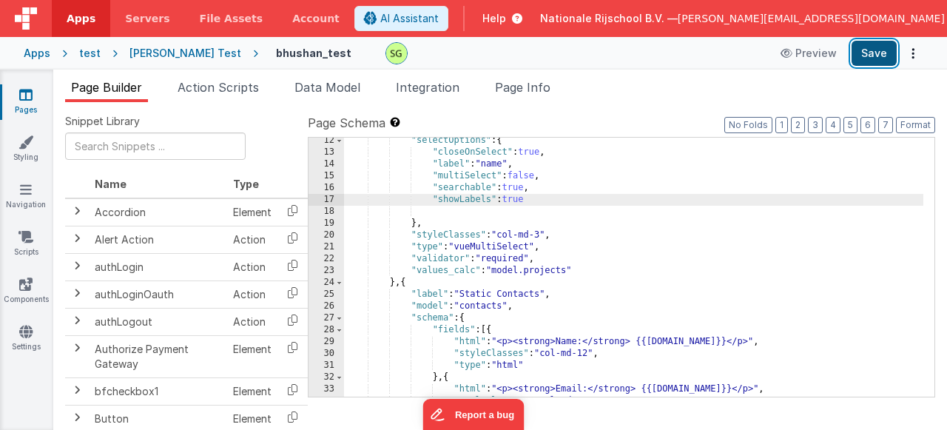
drag, startPoint x: 887, startPoint y: 51, endPoint x: 841, endPoint y: 57, distance: 46.3
click at [887, 51] on button "Save" at bounding box center [874, 53] width 45 height 25
click at [472, 266] on div ""selectOptions" : { "closeOnSelect" : true , "label" : "name" , "multiSelect" :…" at bounding box center [634, 276] width 580 height 283
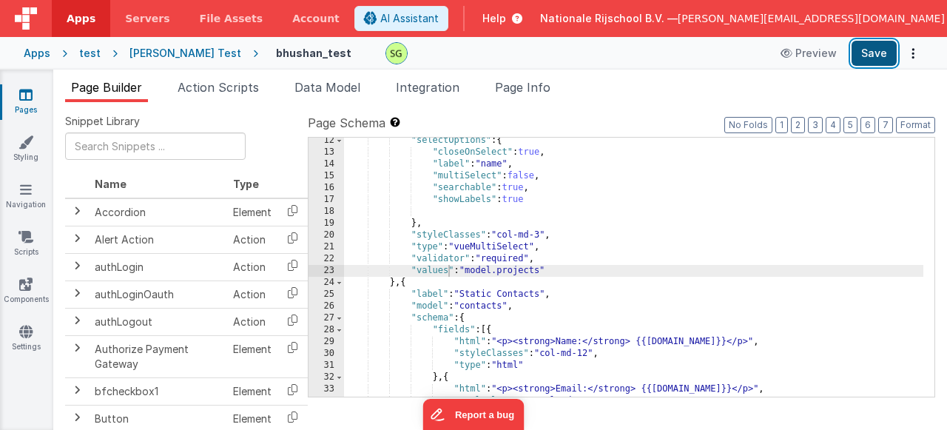
click at [884, 61] on button "Save" at bounding box center [874, 53] width 45 height 25
click at [453, 276] on div ""selectOptions" : { "closeOnSelect" : true , "label" : "name" , "multiSelect" :…" at bounding box center [634, 276] width 580 height 283
click at [883, 44] on button "Save" at bounding box center [874, 53] width 45 height 25
click at [591, 273] on div ""selectOptions" : { "closeOnSelect" : true , "label" : "name" , "multiSelect" :…" at bounding box center [634, 276] width 580 height 283
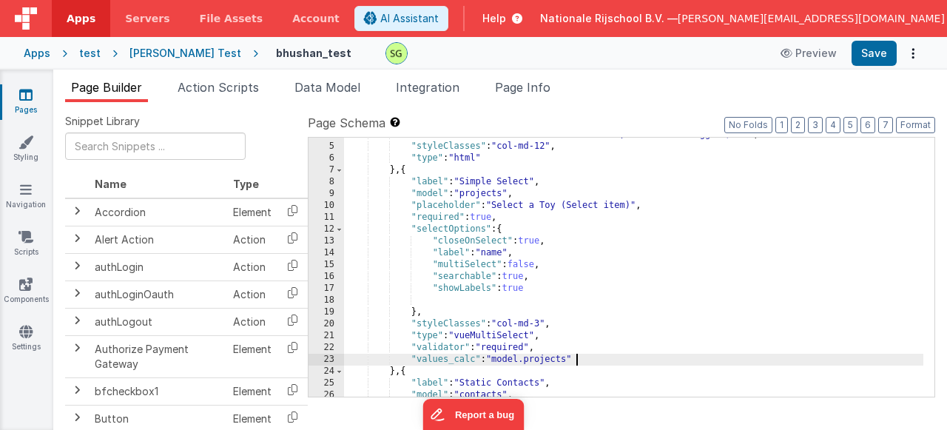
click at [377, 295] on div ""html" : "<h2>This is HTML! Hello Bhushan, welcome to Loggix</h2>" , "styleClas…" at bounding box center [634, 270] width 580 height 283
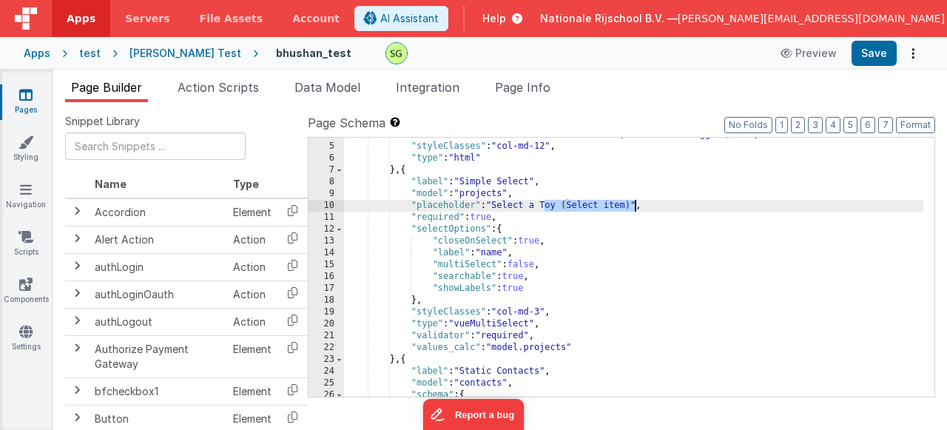
drag, startPoint x: 544, startPoint y: 208, endPoint x: 633, endPoint y: 205, distance: 88.9
click at [633, 205] on div ""html" : "<h2>This is HTML! Hello Bhushan, welcome to Loggix</h2>" , "styleClas…" at bounding box center [634, 270] width 580 height 283
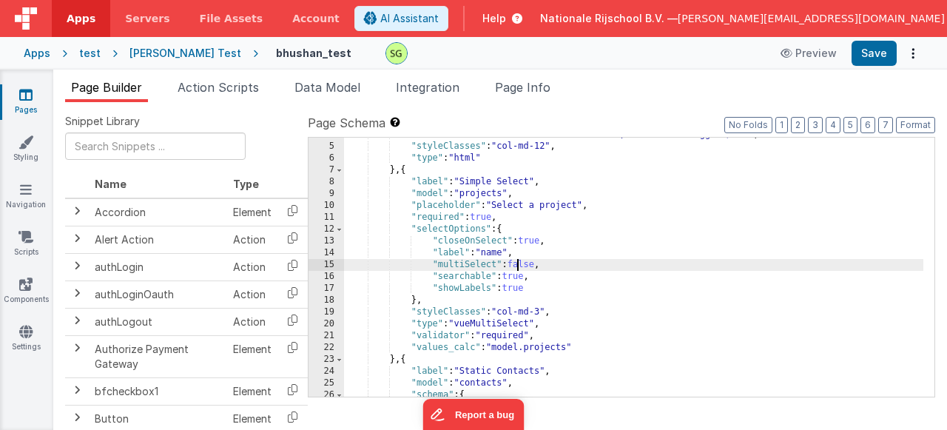
click at [520, 269] on div ""html" : "<h2>This is HTML! Hello Bhushan, welcome to Loggix</h2>" , "styleClas…" at bounding box center [634, 270] width 580 height 283
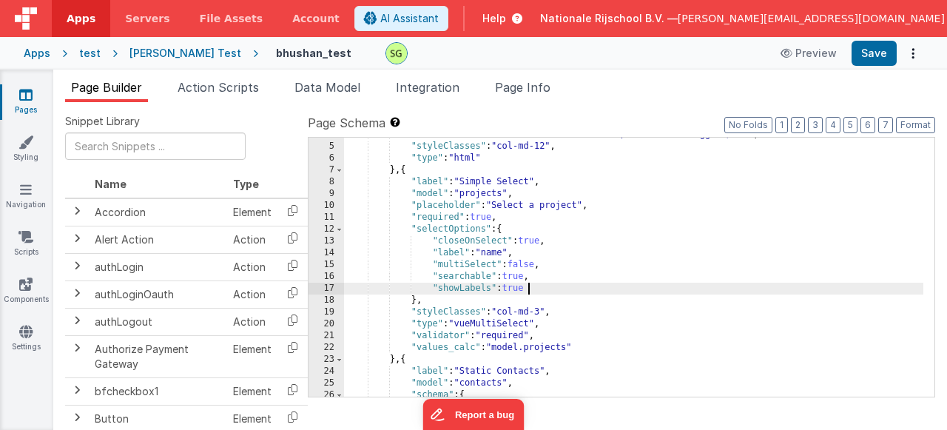
click at [542, 289] on div ""html" : "<h2>This is HTML! Hello Bhushan, welcome to Loggix</h2>" , "styleClas…" at bounding box center [634, 270] width 580 height 283
click at [517, 257] on div ""html" : "<h2>This is HTML! Hello Bhushan, welcome to Loggix</h2>" , "styleClas…" at bounding box center [634, 270] width 580 height 283
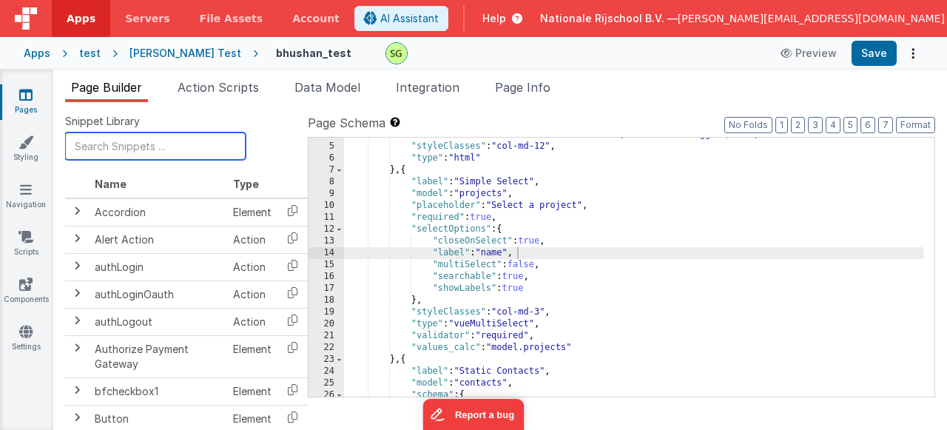
click at [155, 152] on input "text" at bounding box center [155, 145] width 181 height 27
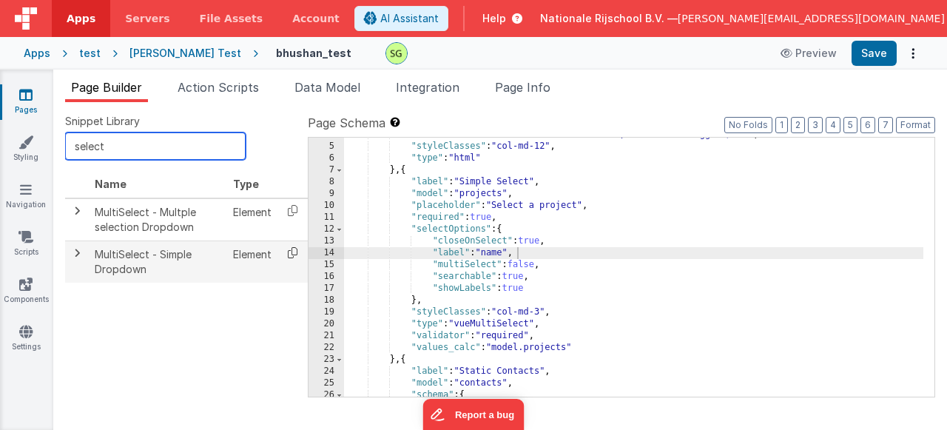
type input "select"
click at [290, 255] on icon at bounding box center [293, 252] width 30 height 23
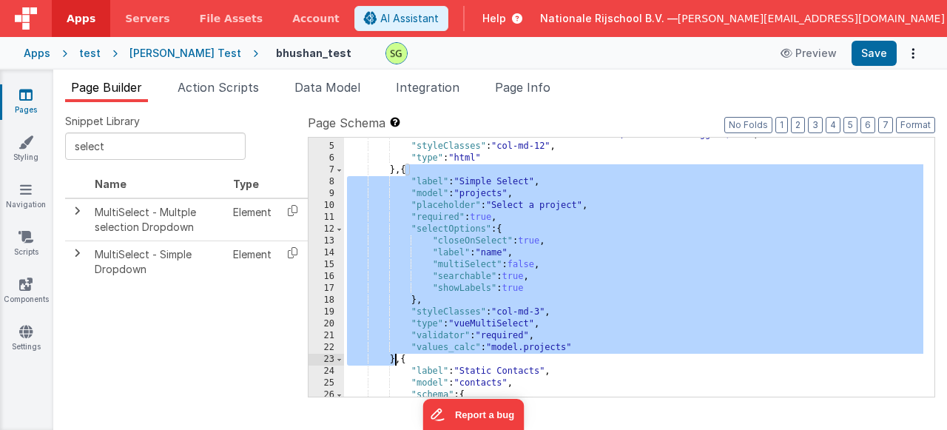
drag, startPoint x: 406, startPoint y: 167, endPoint x: 397, endPoint y: 355, distance: 188.2
click at [397, 355] on div ""html" : "<h2>This is HTML! Hello Bhushan, welcome to Loggix</h2>" , "styleClas…" at bounding box center [634, 270] width 580 height 283
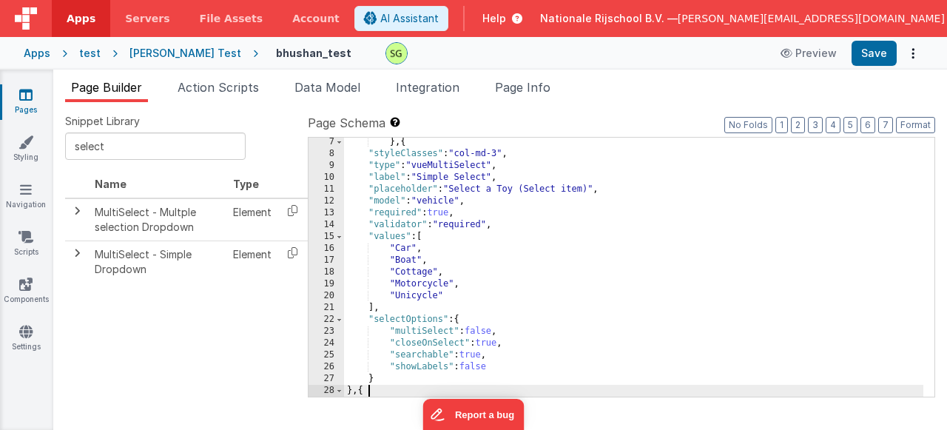
scroll to position [73, 0]
click at [487, 299] on div "} , { "styleClasses" : "col-md-3" , "type" : "vueMultiSelect" , "label" : "Simp…" at bounding box center [634, 277] width 580 height 283
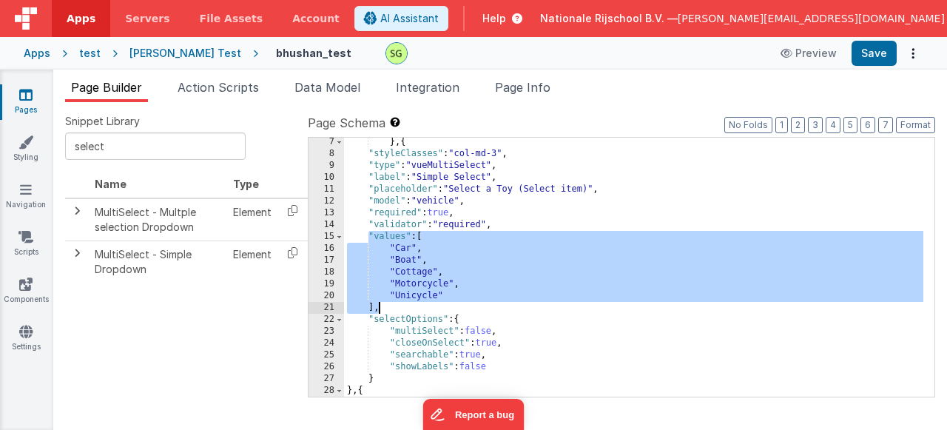
drag, startPoint x: 366, startPoint y: 238, endPoint x: 392, endPoint y: 302, distance: 68.7
click at [392, 302] on div "} , { "styleClasses" : "col-md-3" , "type" : "vueMultiSelect" , "label" : "Simp…" at bounding box center [634, 277] width 580 height 283
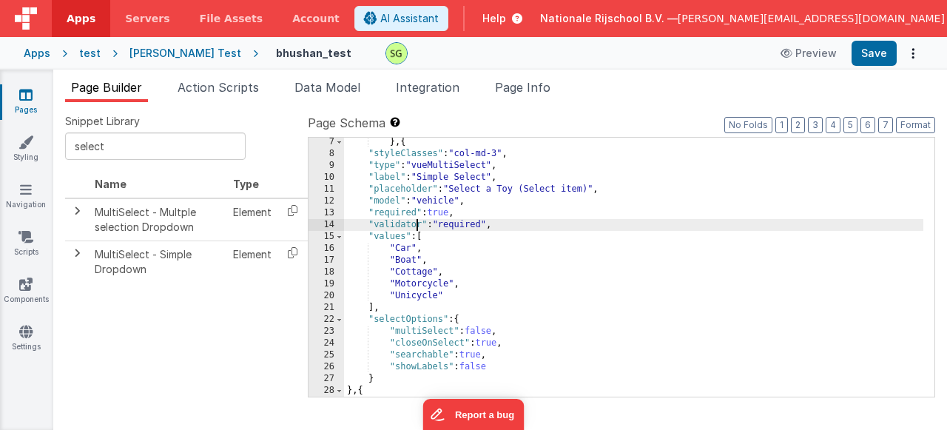
click at [417, 227] on div "} , { "styleClasses" : "col-md-3" , "type" : "vueMultiSelect" , "label" : "Simp…" at bounding box center [634, 277] width 580 height 283
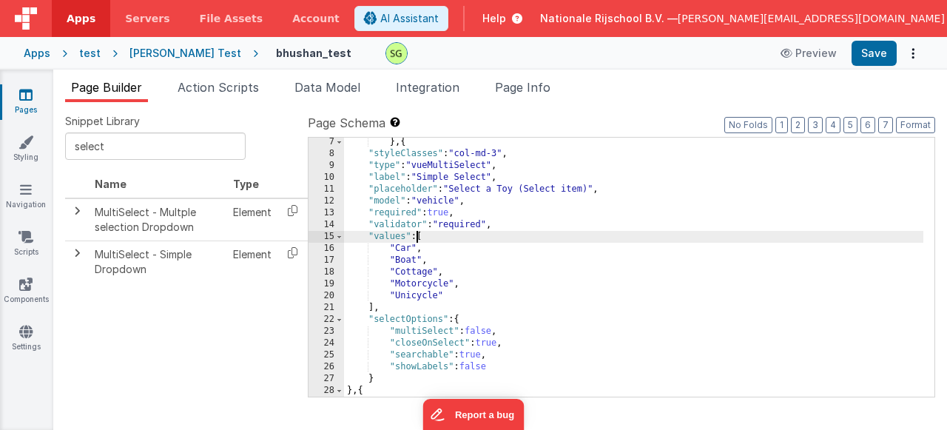
click at [418, 233] on div "} , { "styleClasses" : "col-md-3" , "type" : "vueMultiSelect" , "label" : "Simp…" at bounding box center [634, 277] width 580 height 283
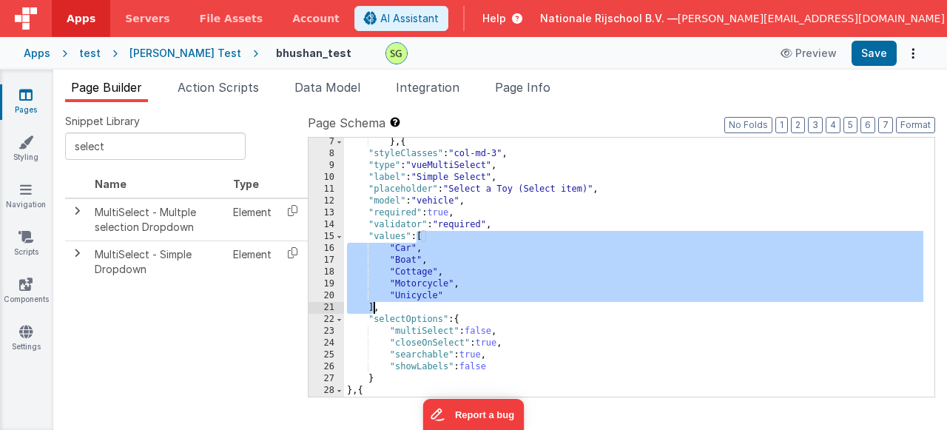
drag, startPoint x: 419, startPoint y: 235, endPoint x: 374, endPoint y: 306, distance: 84.4
click at [374, 306] on div "} , { "styleClasses" : "col-md-3" , "type" : "vueMultiSelect" , "label" : "Simp…" at bounding box center [634, 277] width 580 height 283
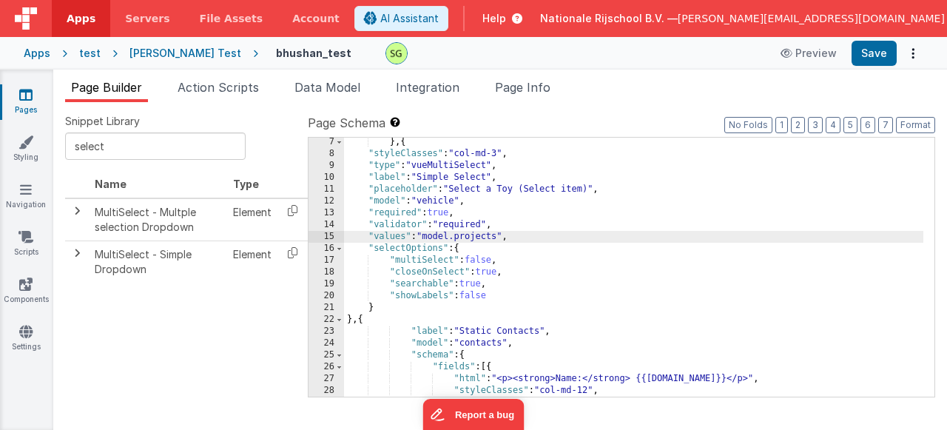
click at [403, 231] on div "} , { "styleClasses" : "col-md-3" , "type" : "vueMultiSelect" , "label" : "Simp…" at bounding box center [634, 277] width 580 height 283
click at [429, 201] on div "} , { "styleClasses" : "col-md-3" , "type" : "vueMultiSelect" , "label" : "Simp…" at bounding box center [634, 277] width 580 height 283
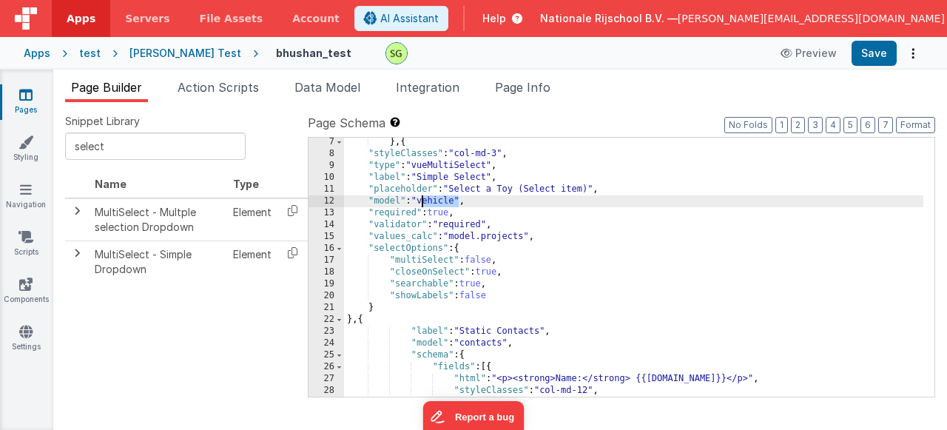
click at [429, 201] on div "} , { "styleClasses" : "col-md-3" , "type" : "vueMultiSelect" , "label" : "Simp…" at bounding box center [634, 277] width 580 height 283
click at [502, 289] on div "} , { "styleClasses" : "col-md-3" , "type" : "vueMultiSelect" , "label" : "Simp…" at bounding box center [634, 277] width 580 height 283
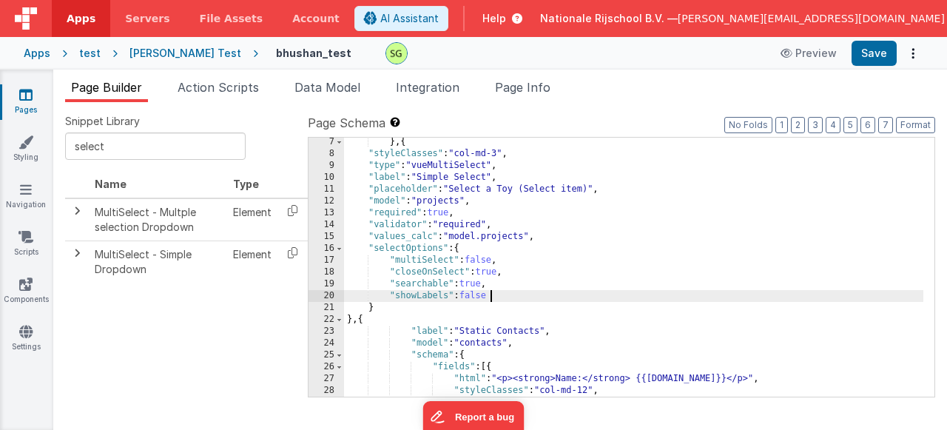
click at [504, 295] on div "} , { "styleClasses" : "col-md-3" , "type" : "vueMultiSelect" , "label" : "Simp…" at bounding box center [634, 277] width 580 height 283
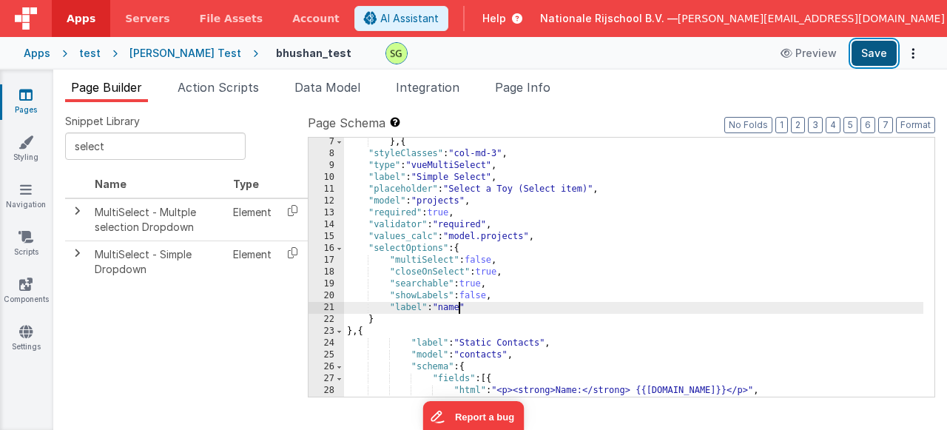
click at [866, 53] on button "Save" at bounding box center [874, 53] width 45 height 25
